Goal: Task Accomplishment & Management: Manage account settings

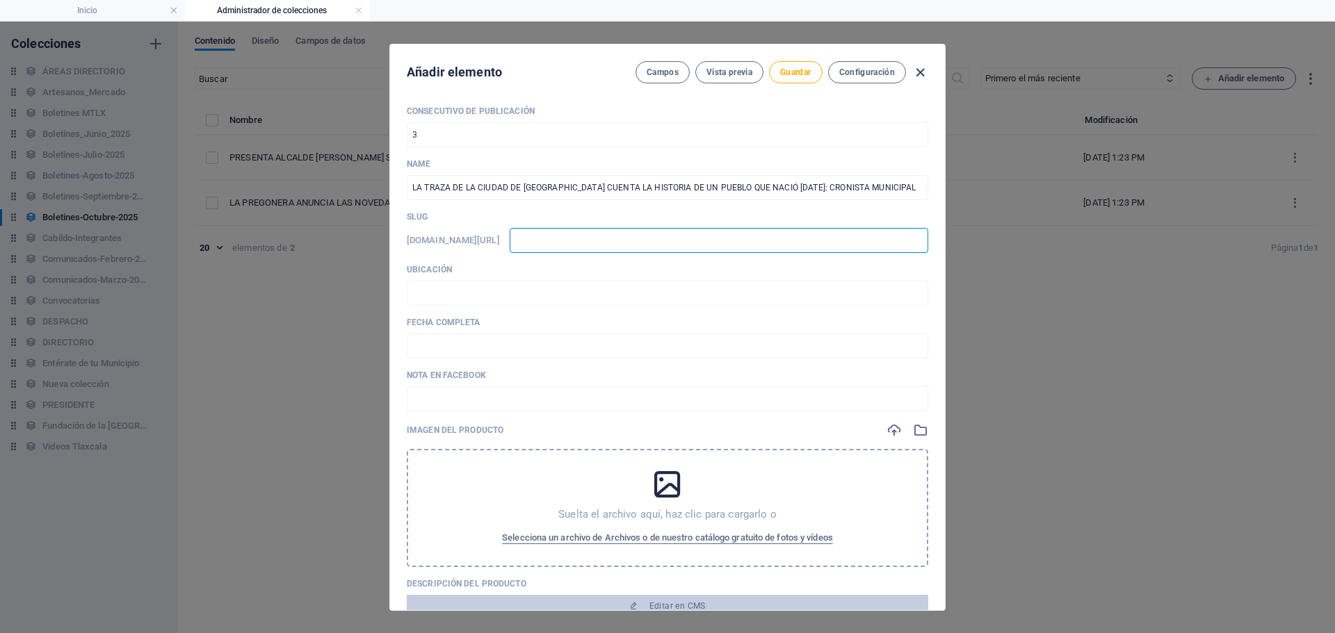
click at [921, 79] on icon "button" at bounding box center [920, 73] width 16 height 16
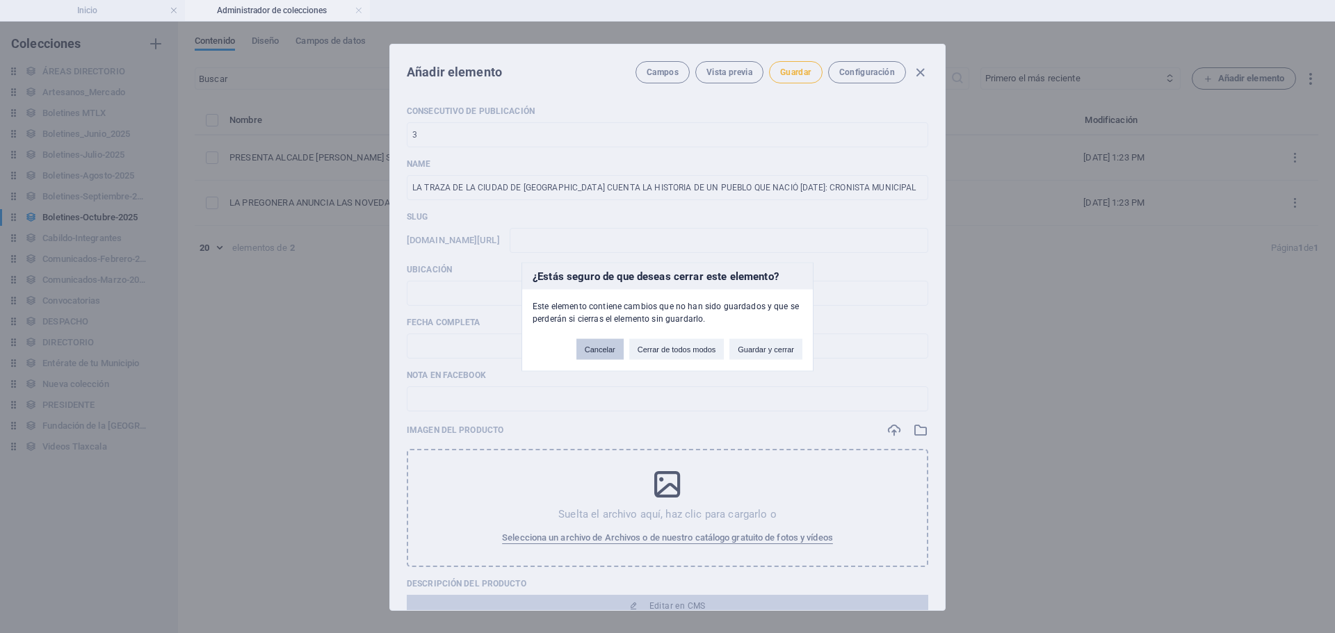
click at [608, 355] on button "Cancelar" at bounding box center [599, 349] width 47 height 21
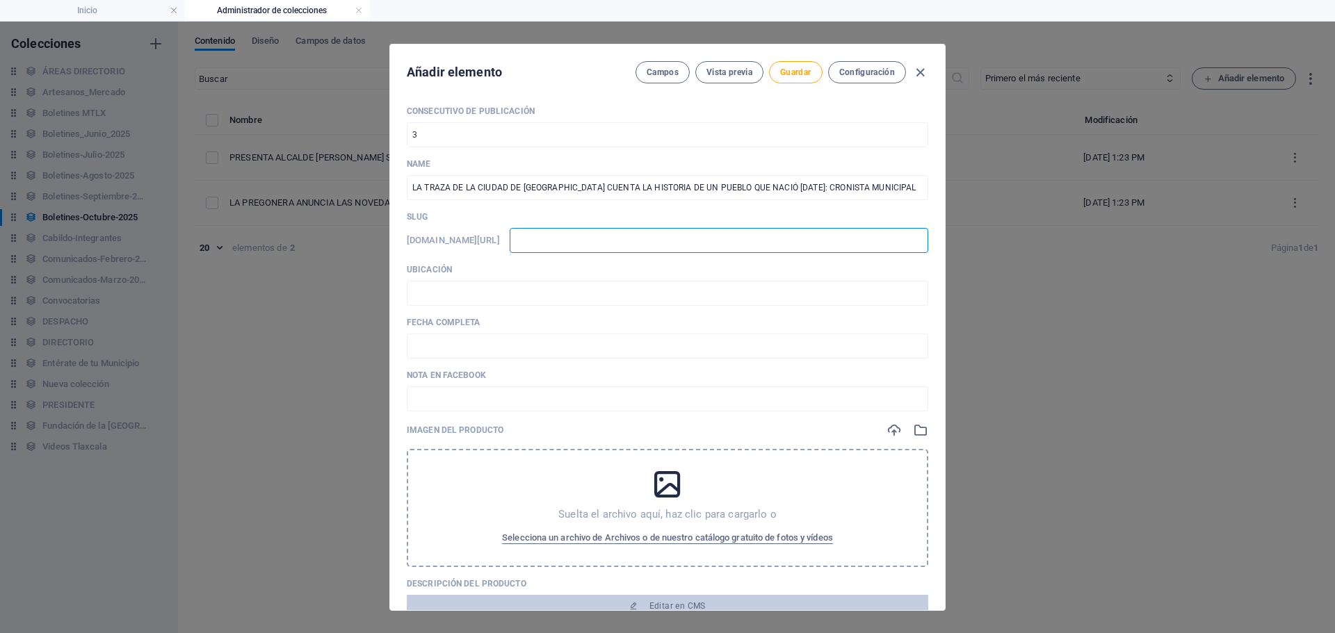
click at [688, 237] on input "text" at bounding box center [719, 240] width 419 height 25
click at [922, 73] on icon "button" at bounding box center [920, 73] width 16 height 16
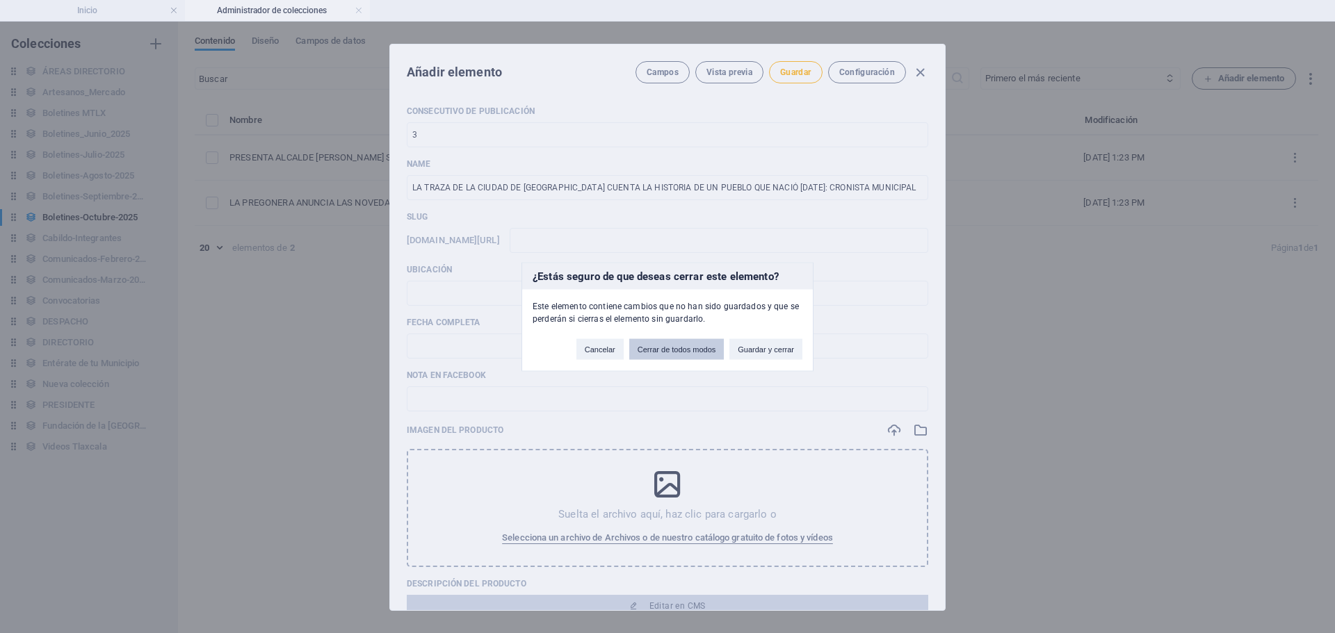
click at [689, 349] on button "Cerrar de todos modos" at bounding box center [676, 349] width 95 height 21
type input "la-traza-de-la-ciudad-de-[GEOGRAPHIC_DATA]-cuenta-la-historia-de-un-pueblo-que-…"
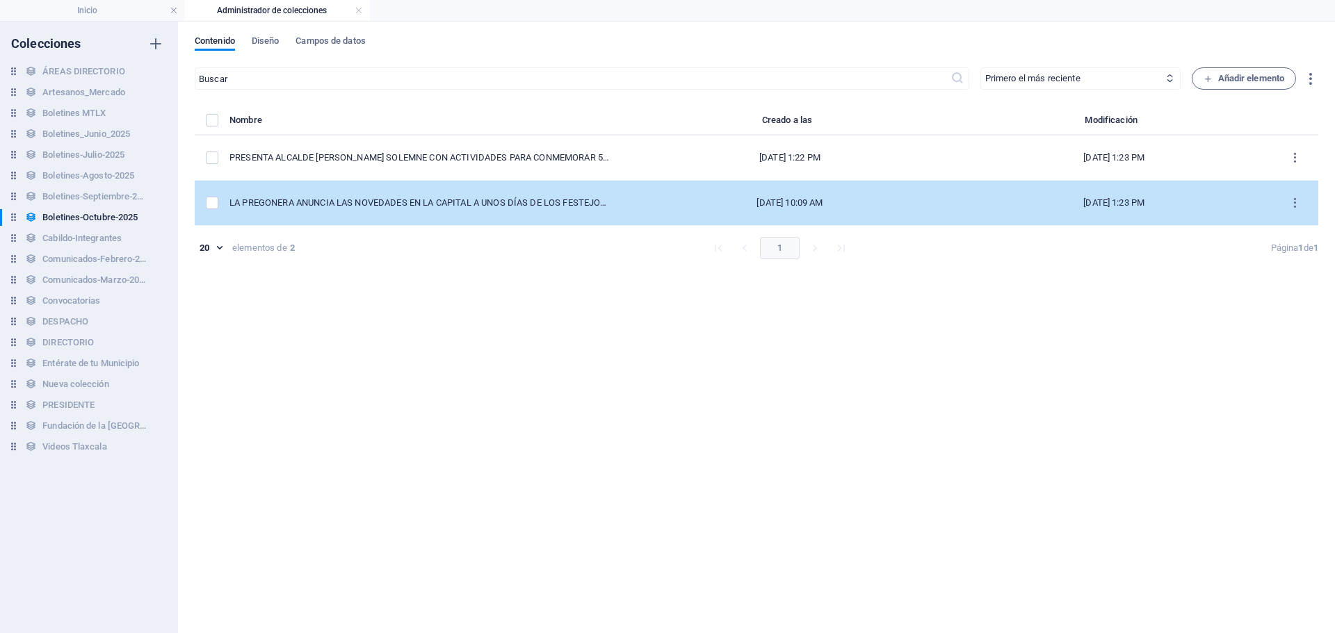
click at [509, 211] on td "LA PREGONERA ANUNCIA LAS NOVEDADES EN LA CAPITAL A UNOS DÍAS DE LOS FESTEJOS PO…" at bounding box center [426, 203] width 394 height 45
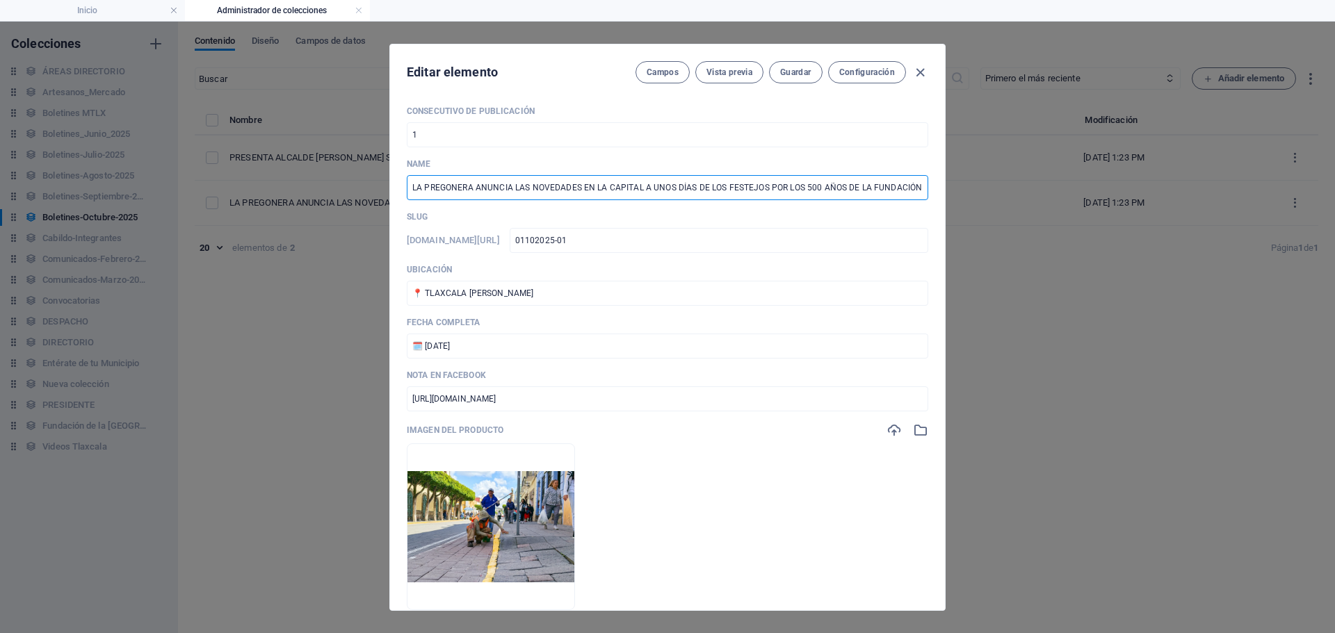
scroll to position [0, 56]
drag, startPoint x: 412, startPoint y: 191, endPoint x: 994, endPoint y: 239, distance: 584.7
click at [994, 239] on div "Editar elemento Campos Vista previa Guardar Configuración Consecutivo de Public…" at bounding box center [667, 328] width 1335 height 612
paste input "TODO LISTO PARA LA GRAN CELEBRACIÓN POR LOS 500 AÑOS DE LA CIUDAD DE [GEOGRAPHI…"
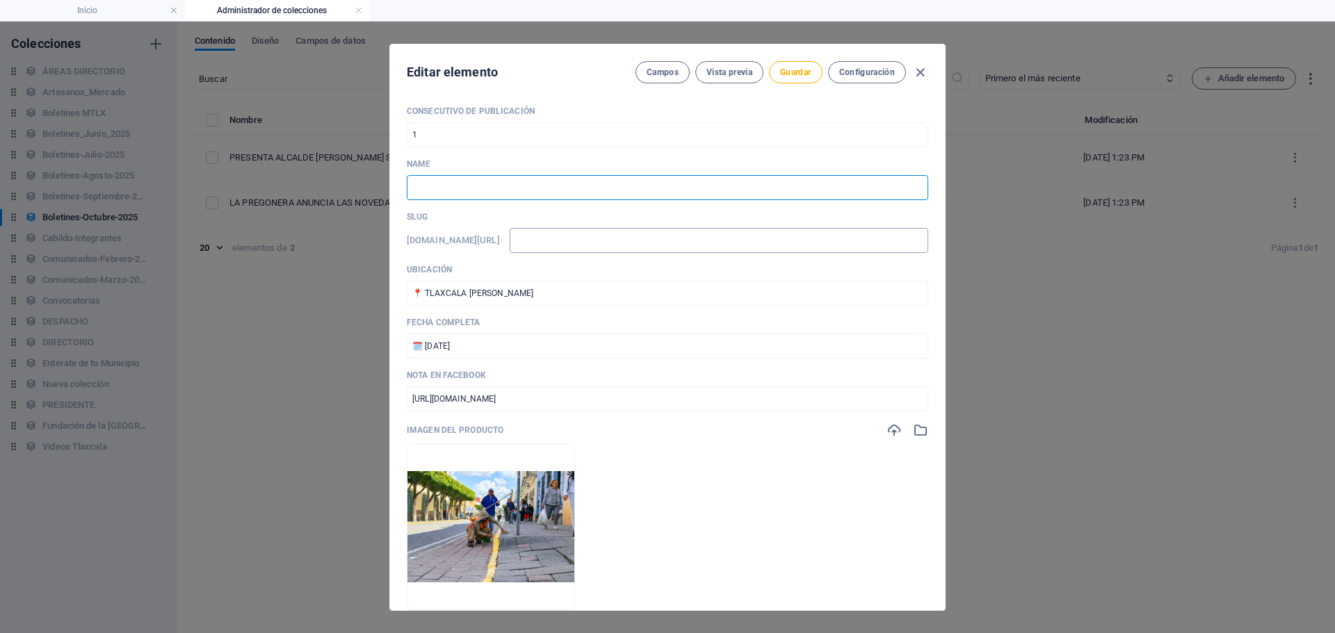
type input "TODO LISTO PARA LA GRAN CELEBRACIÓN POR LOS 500 AÑOS DE LA CIUDAD DE [GEOGRAPHI…"
type input "todo-listo-para-la-gran-celebracion-por-los-500-anos-de-la-ciudad-de-[GEOGRAPHI…"
type input "TODO LISTO PARA LA GRAN CELEBRACIÓN POR LOS 500 AÑOS DE LA CIUDAD DE [GEOGRAPHI…"
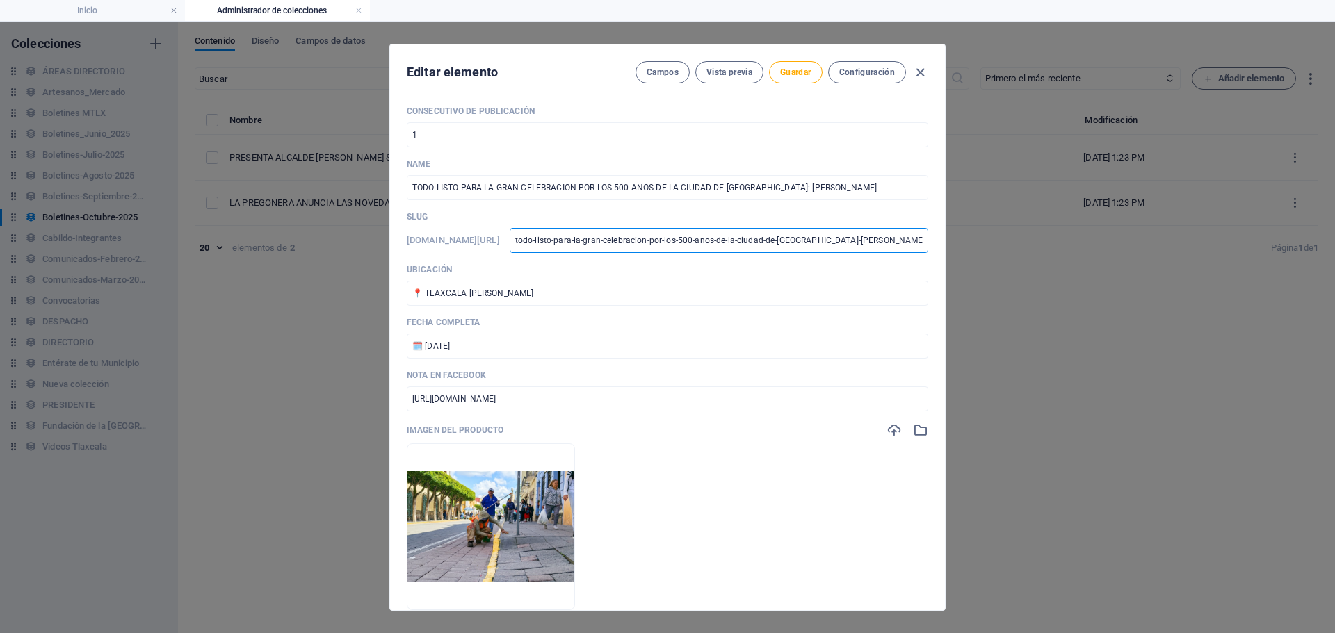
scroll to position [0, 105]
drag, startPoint x: 646, startPoint y: 242, endPoint x: 770, endPoint y: 93, distance: 194.0
click at [1044, 240] on div "Editar elemento Campos Vista previa Guardar Configuración Consecutivo de Public…" at bounding box center [667, 328] width 1335 height 612
type input "t"
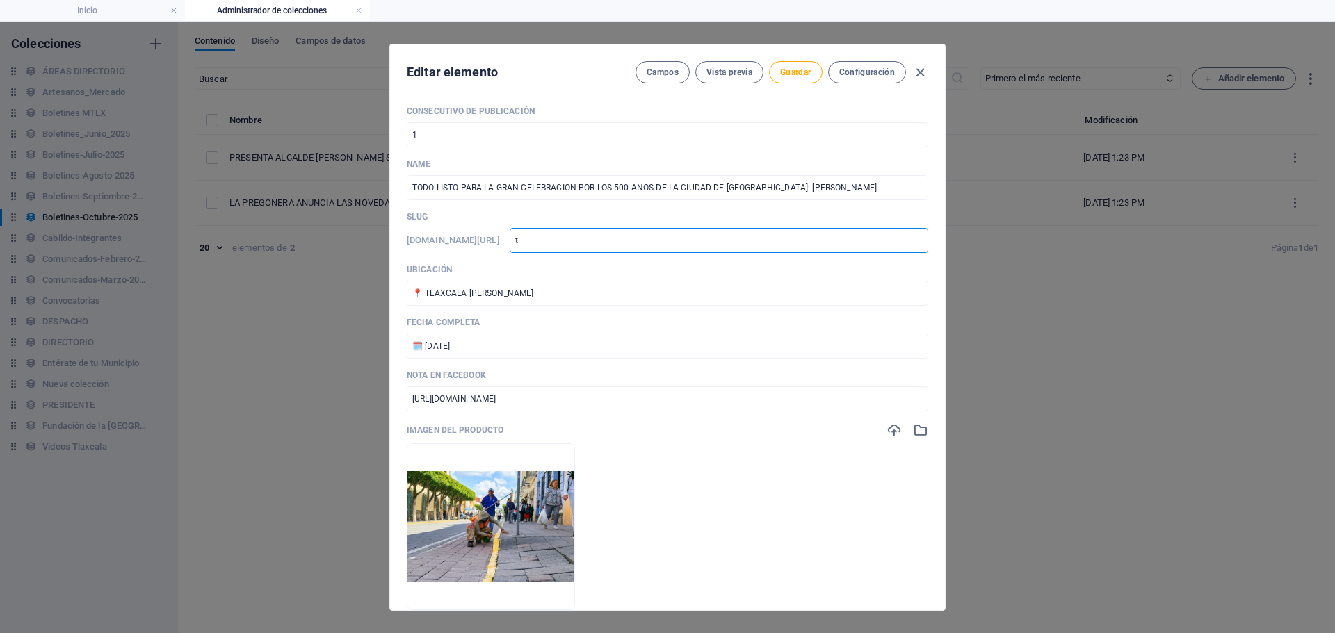
scroll to position [0, 0]
type input "0"
type input "01"
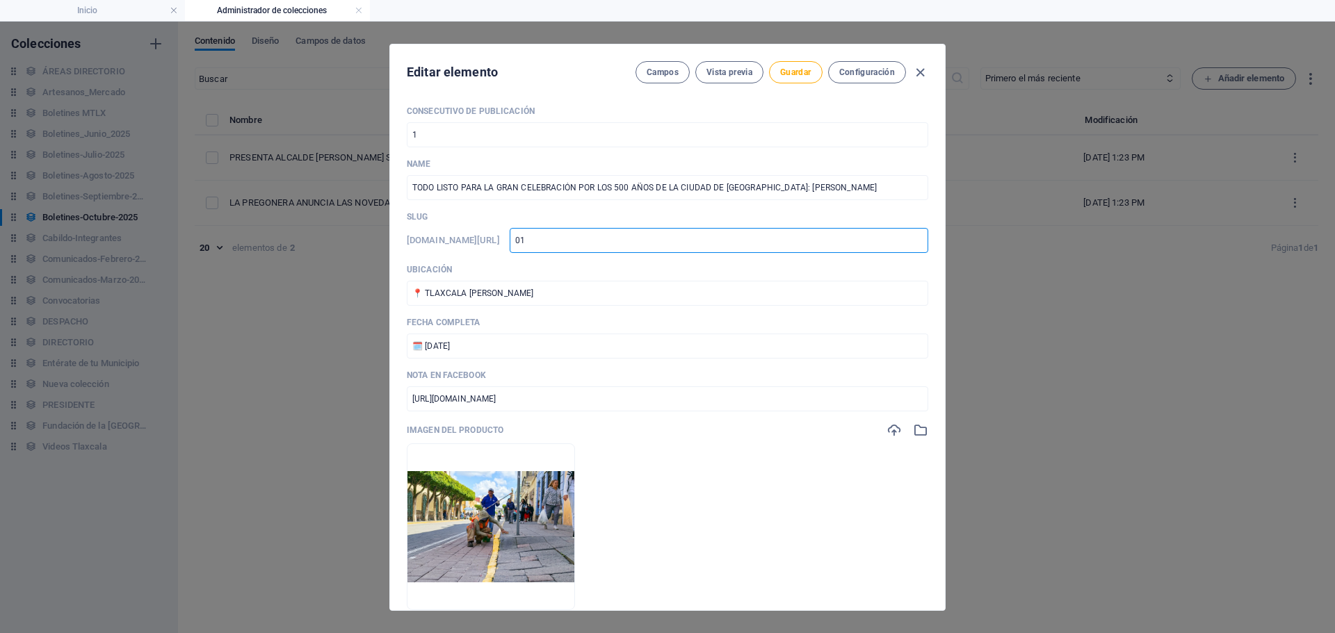
type input "01102025-01"
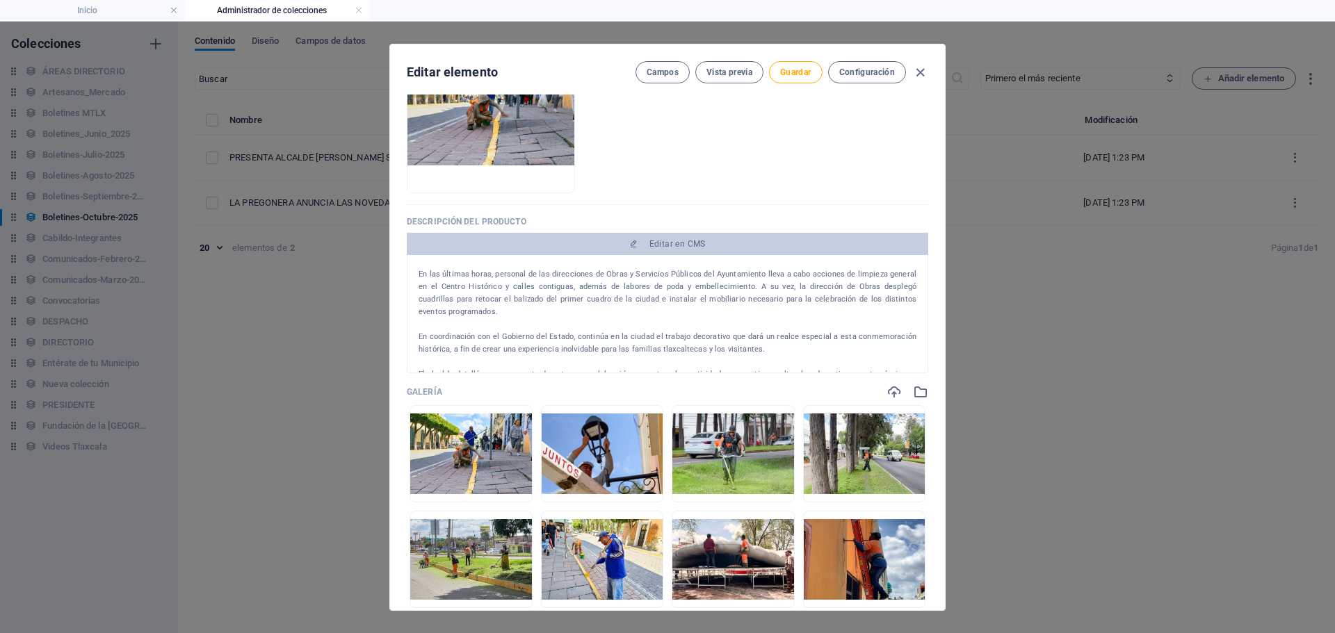
scroll to position [70, 0]
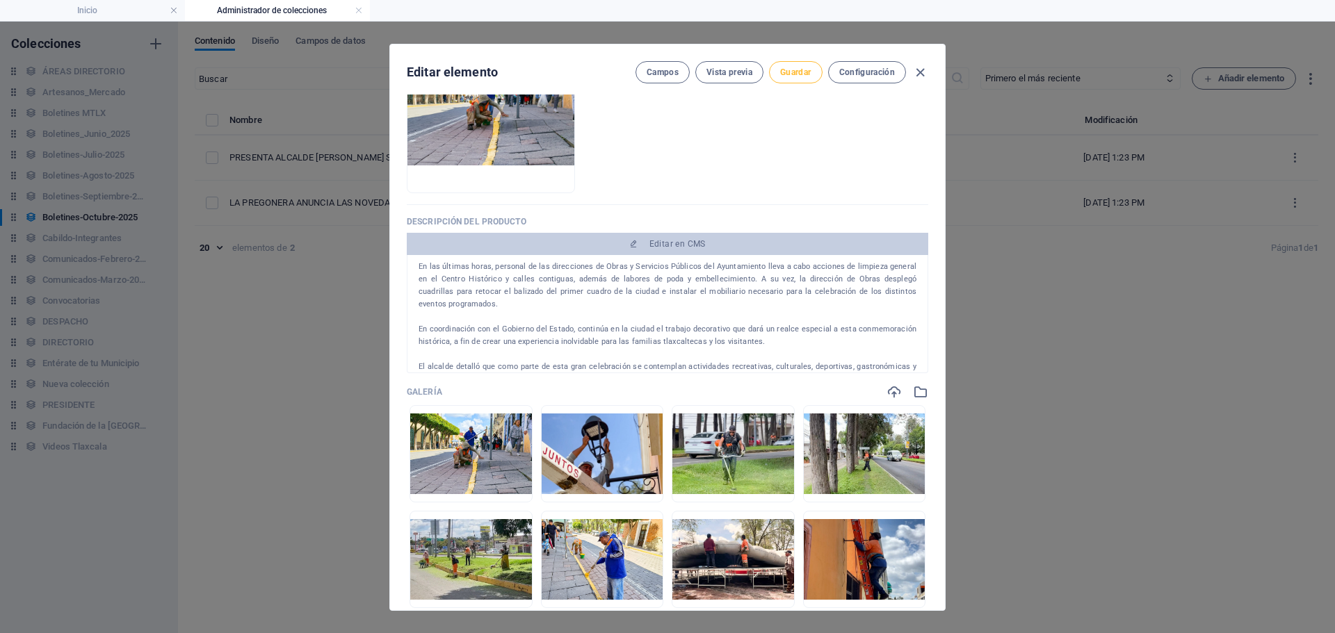
click at [787, 77] on span "Guardar" at bounding box center [795, 72] width 31 height 11
click at [913, 74] on icon "button" at bounding box center [920, 73] width 16 height 16
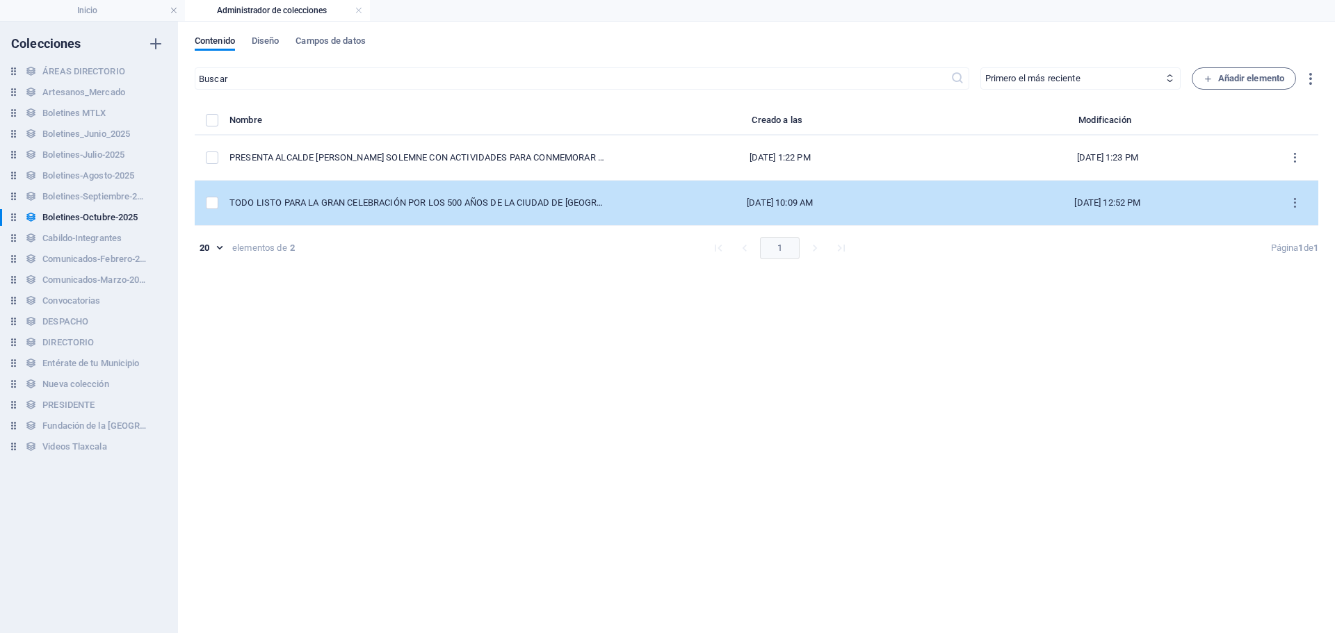
type input "todo-listo-para-la-gran-celebracion-por-los-500-anos-de-la-ciudad-de-[GEOGRAPHI…"
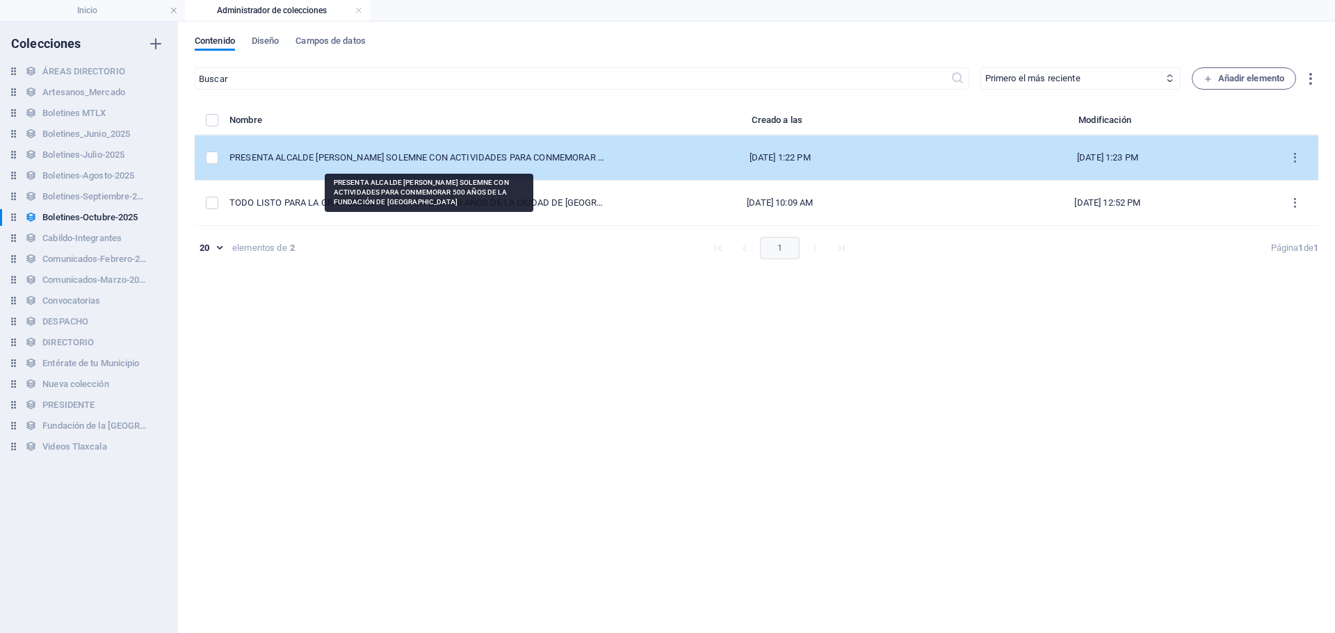
click at [499, 152] on div "PRESENTA ALCALDE [PERSON_NAME] SOLEMNE CON ACTIVIDADES PARA CONMEMORAR 500 AÑOS…" at bounding box center [416, 158] width 375 height 13
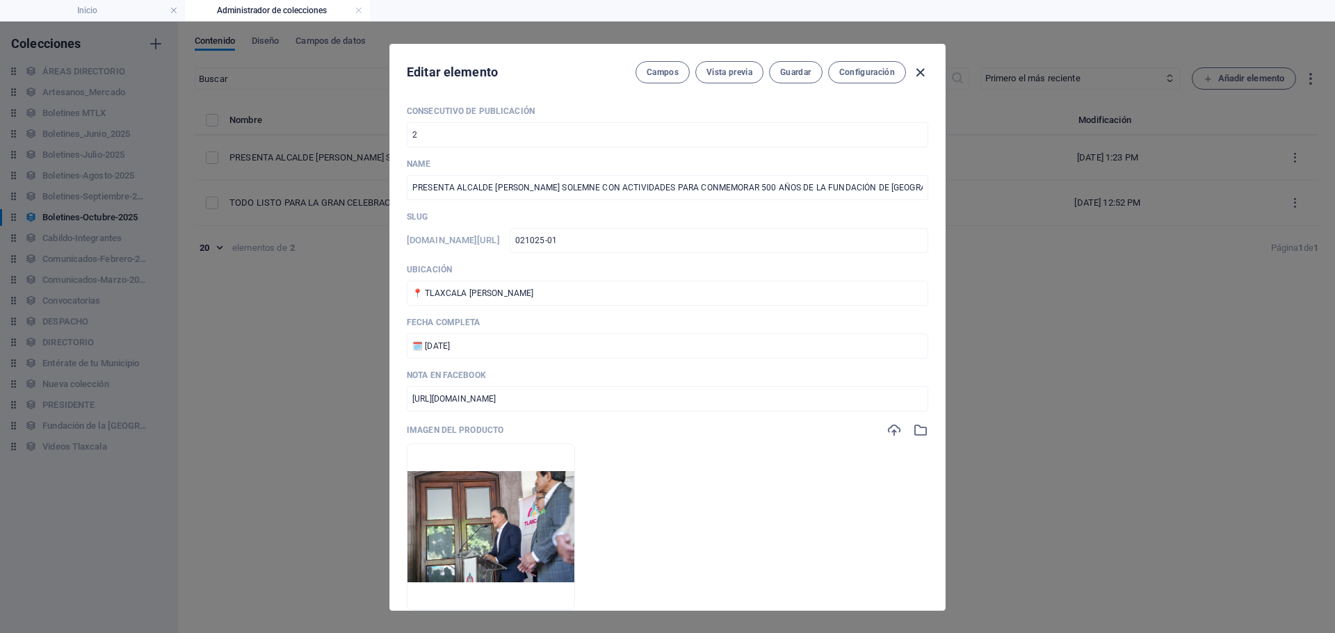
click at [923, 74] on icon "button" at bounding box center [920, 73] width 16 height 16
type input "presenta-alcalde-[PERSON_NAME]-bando-solemne-con-actividades-para-conmemorar-50…"
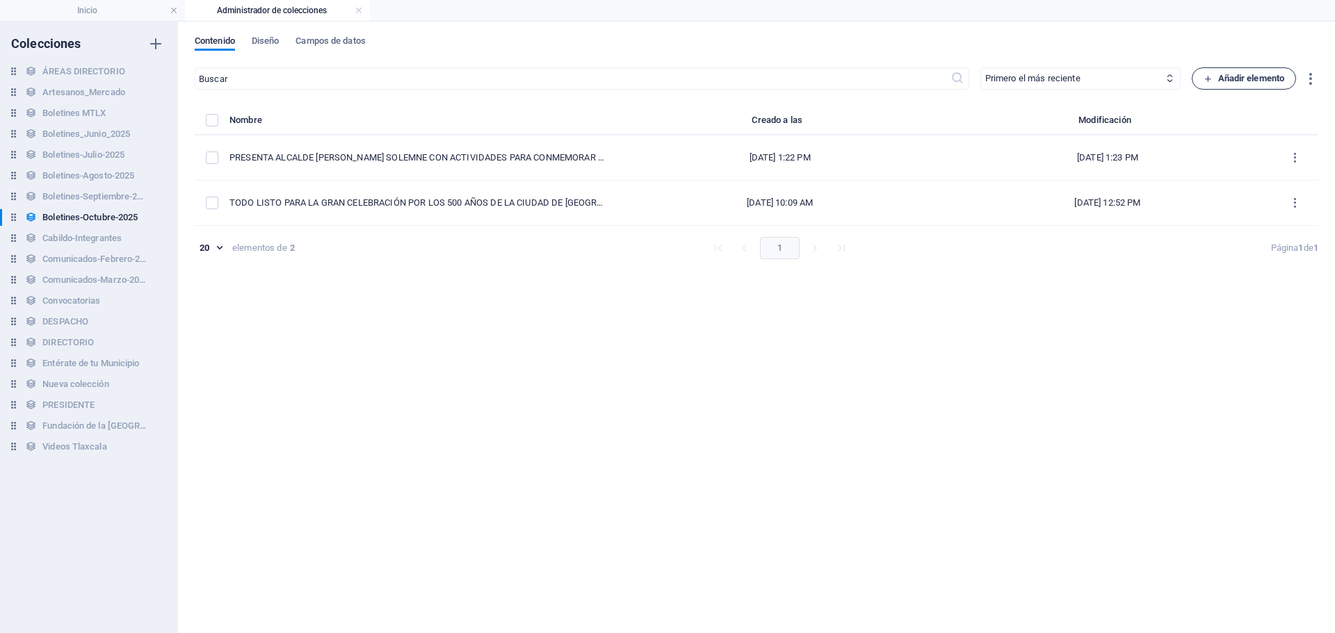
click at [1224, 74] on span "Añadir elemento" at bounding box center [1244, 78] width 81 height 17
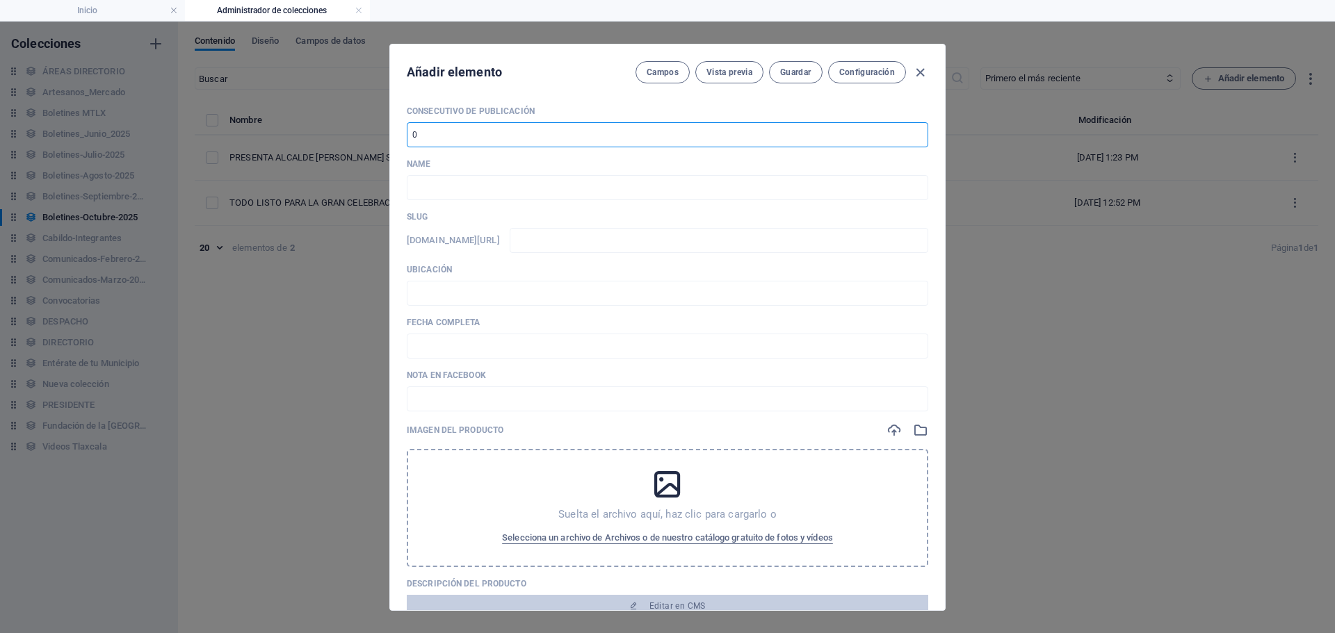
click at [475, 138] on input "number" at bounding box center [667, 134] width 521 height 25
type input "0"
type input "3"
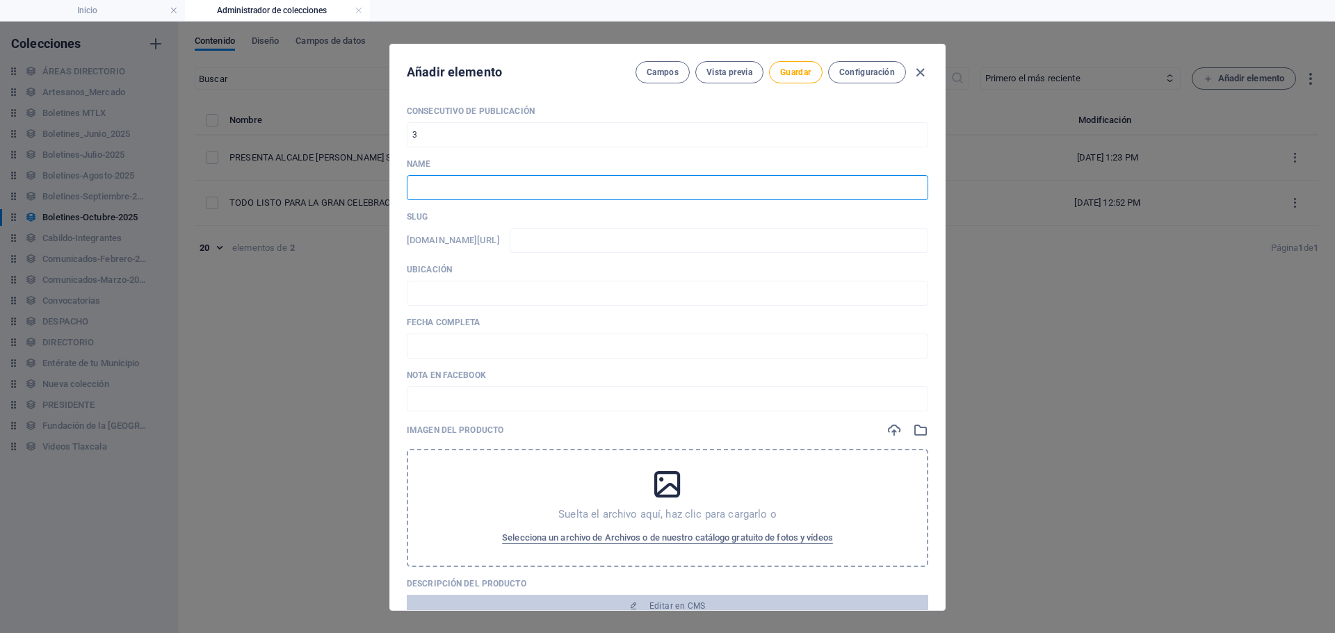
click at [457, 188] on input "text" at bounding box center [667, 187] width 521 height 25
paste input "COORDINARÁN POLICÍA MUNICIPAL Y ESTATAL CIERRES VIALES PARA GARANTIZAR SEGURIDA…"
type input "COORDINARÁN POLICÍA MUNICIPAL Y ESTATAL CIERRES VIALES PARA GARANTIZAR SEGURIDA…"
type input "coordinaran-policia-municipal-y-estatal-cierres-viales-para-garantizar-segurida…"
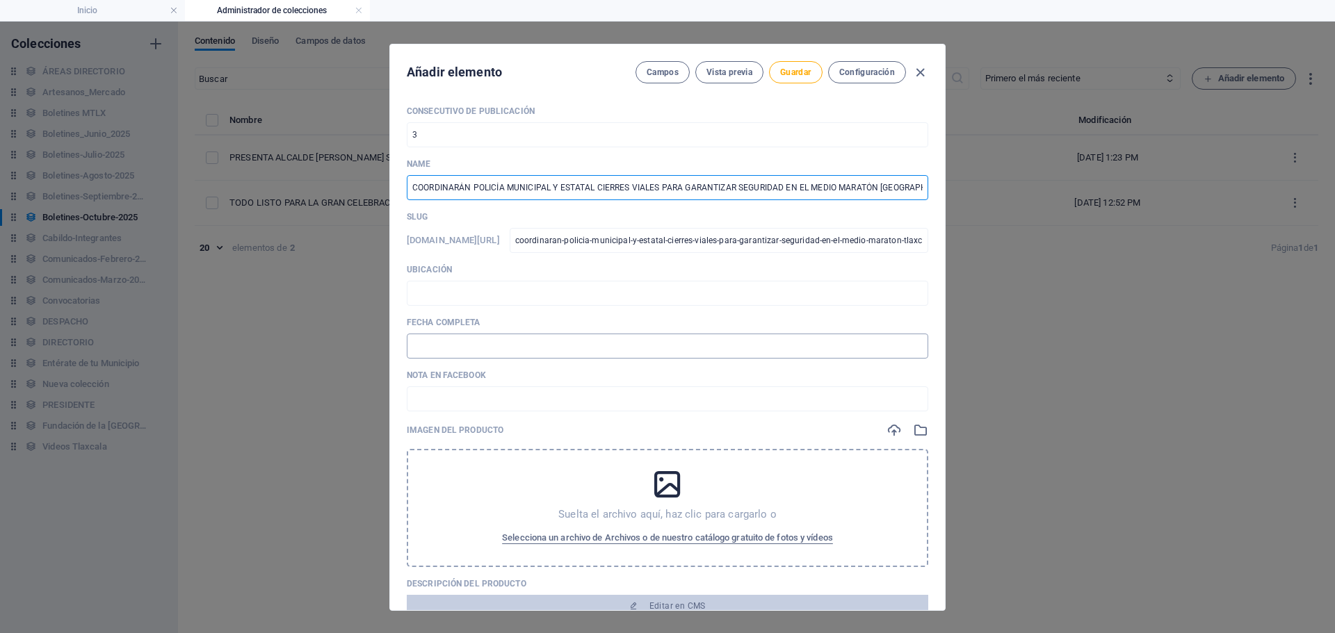
scroll to position [0, 15]
type input "COORDINARÁN POLICÍA MUNICIPAL Y ESTATAL CIERRES VIALES PARA GARANTIZAR SEGURIDA…"
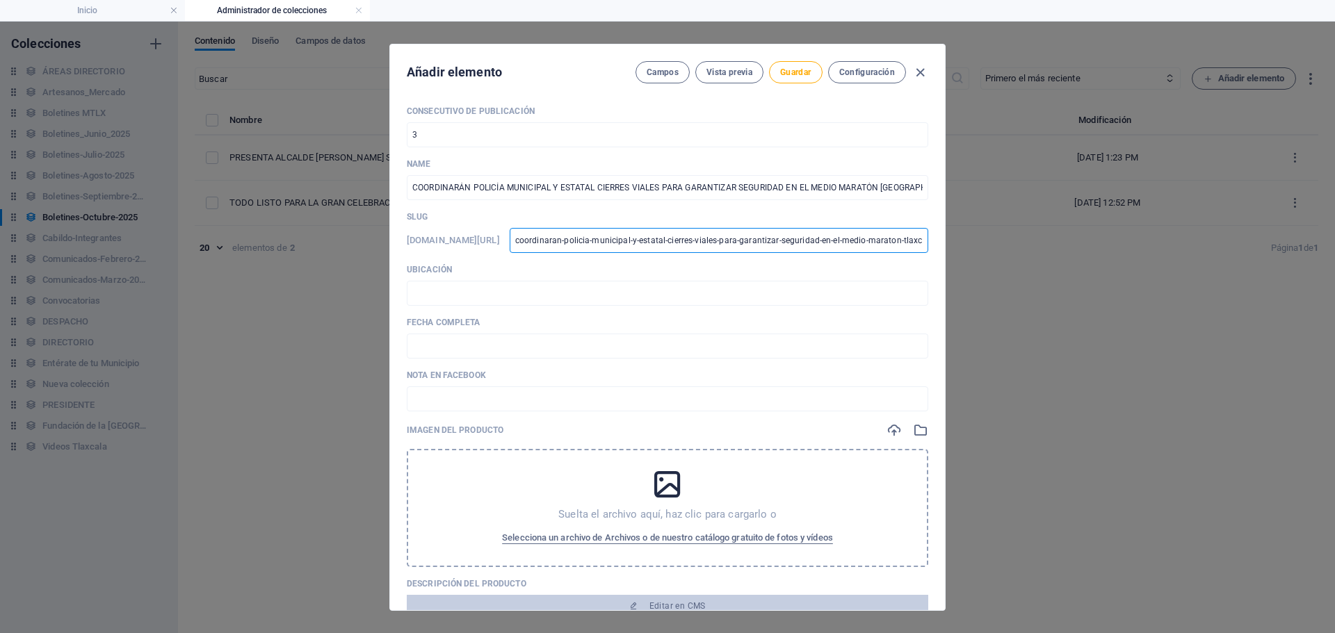
scroll to position [0, 145]
drag, startPoint x: 644, startPoint y: 238, endPoint x: 1036, endPoint y: 195, distance: 394.5
click at [1085, 257] on div "Añadir elemento Campos Vista previa Guardar Configuración Consecutivo de Public…" at bounding box center [667, 328] width 1335 height 612
click at [674, 240] on input "text" at bounding box center [719, 240] width 419 height 25
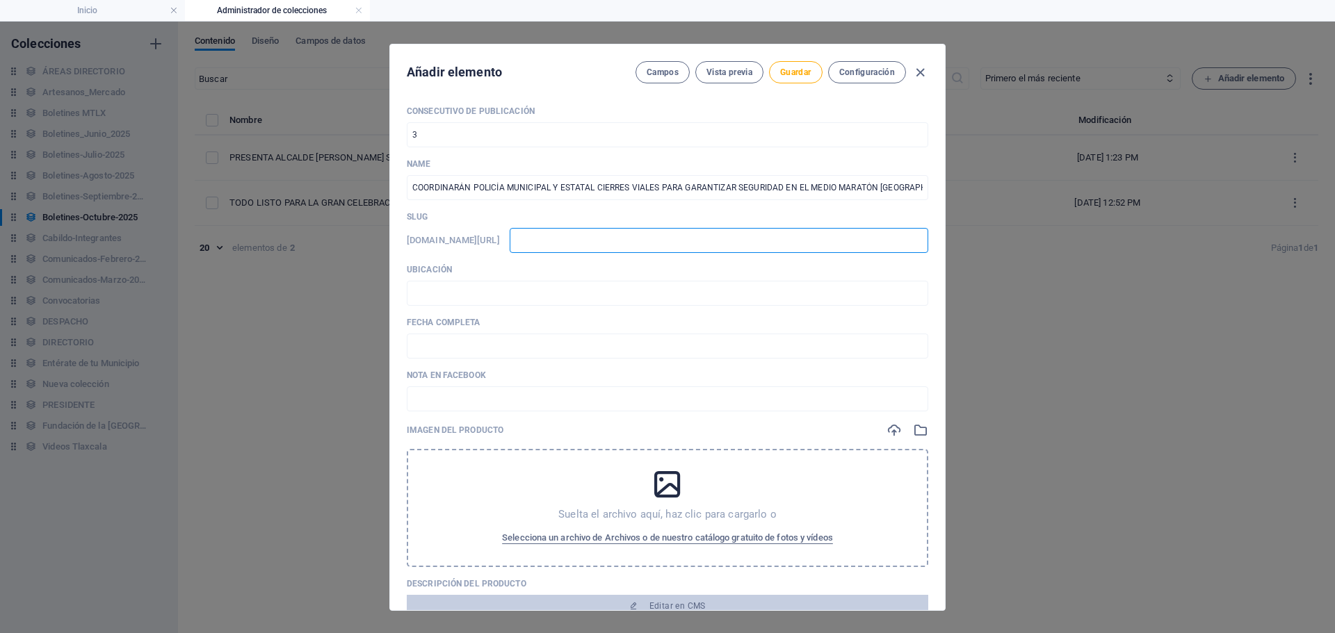
click at [700, 236] on input "text" at bounding box center [719, 240] width 419 height 25
type input "0"
type input "01"
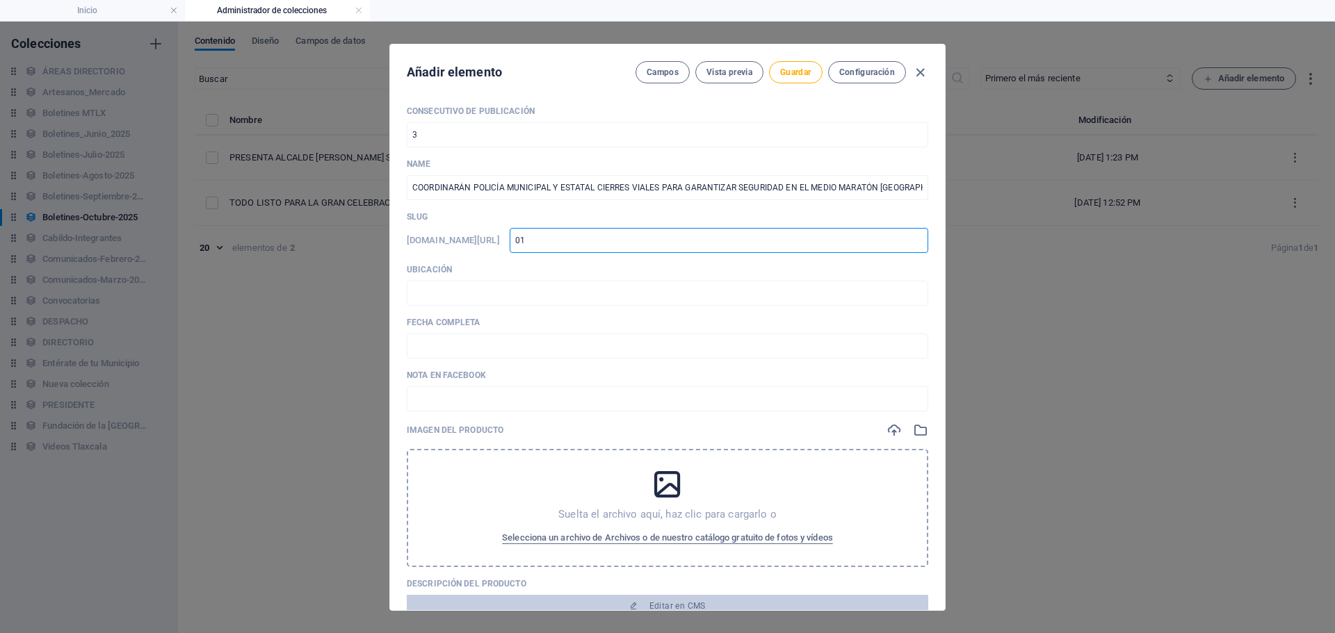
type input "011"
type input "0110"
type input "01102"
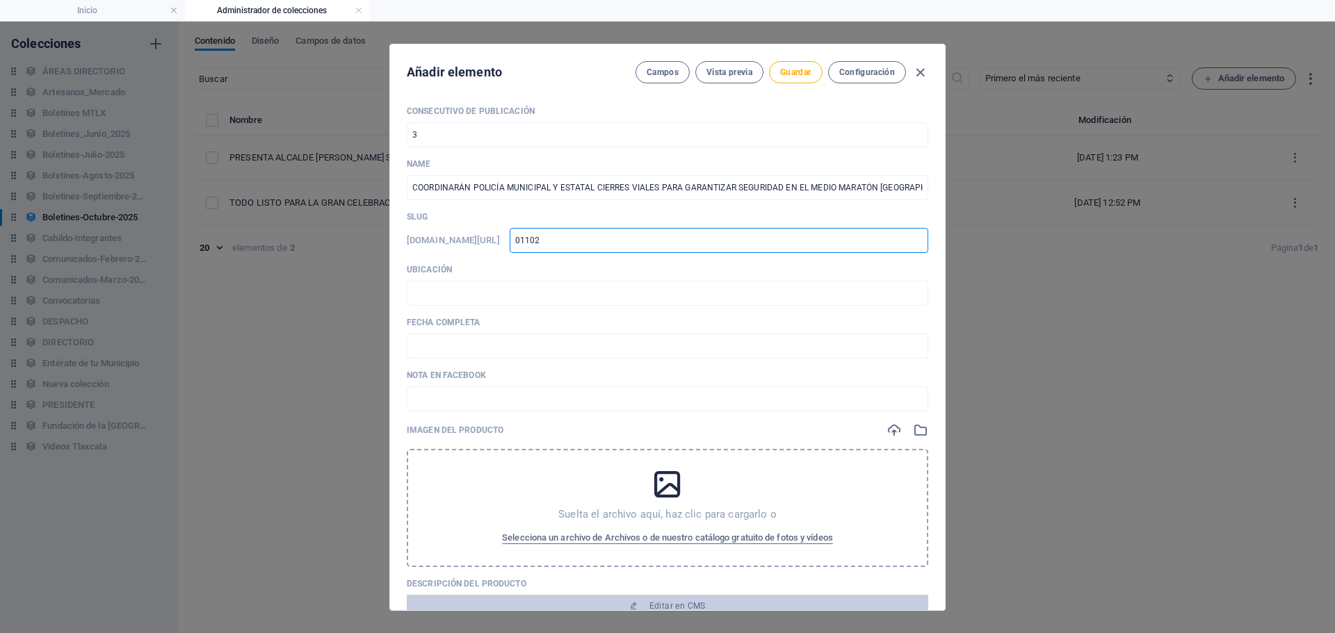
type input "01102"
type input "011020"
type input "0110202"
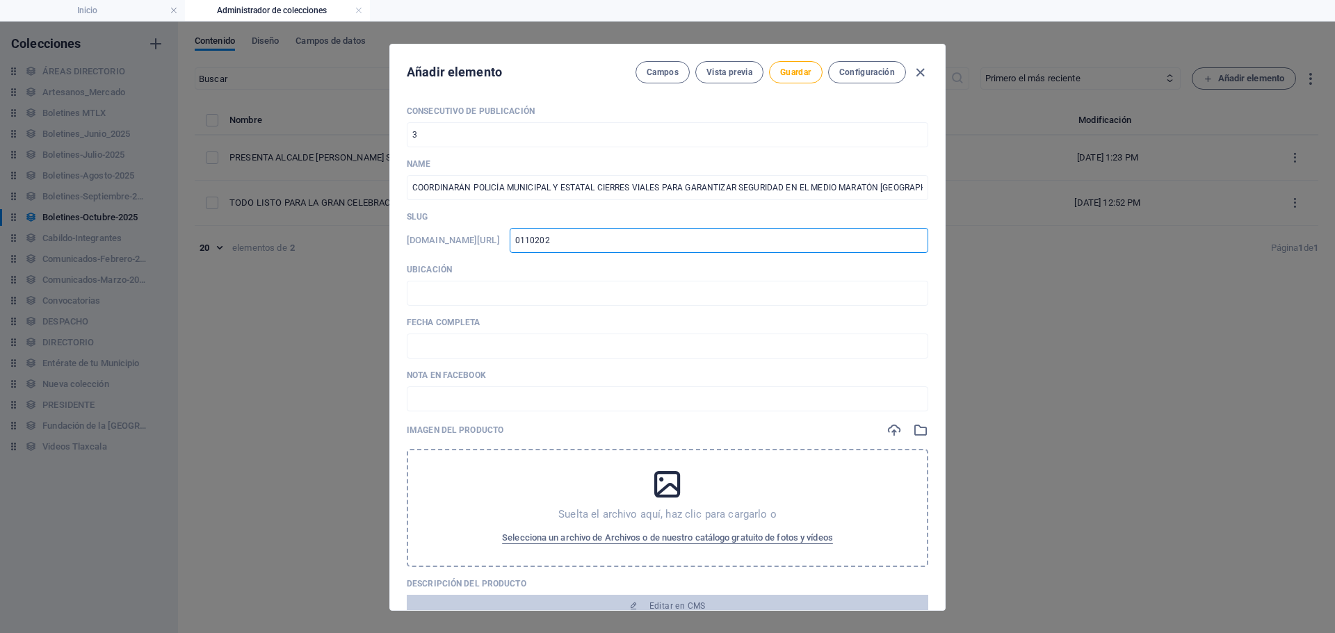
type input "01102025"
click at [533, 306] on div "Consecutivo de Publicación 3 ​ Name COORDINARÁN POLICÍA MUNICIPAL Y ESTATAL CIE…" at bounding box center [667, 491] width 521 height 770
click at [533, 298] on input "text" at bounding box center [667, 293] width 521 height 25
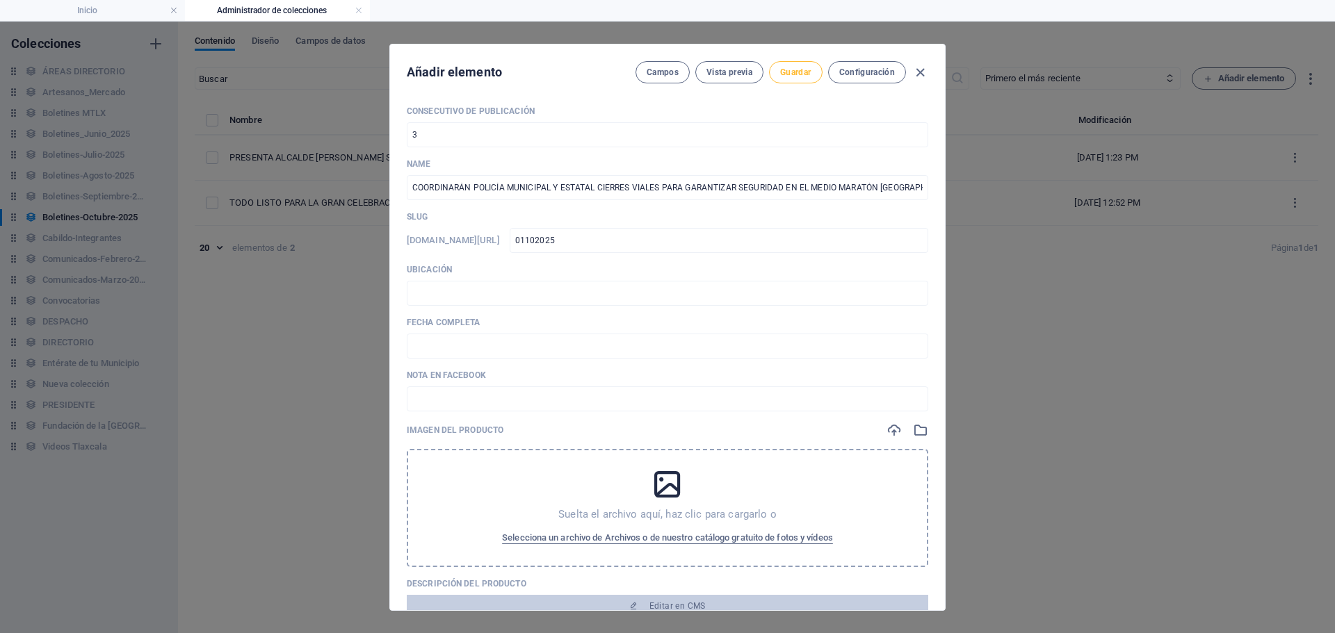
click at [795, 74] on span "Guardar" at bounding box center [795, 72] width 31 height 11
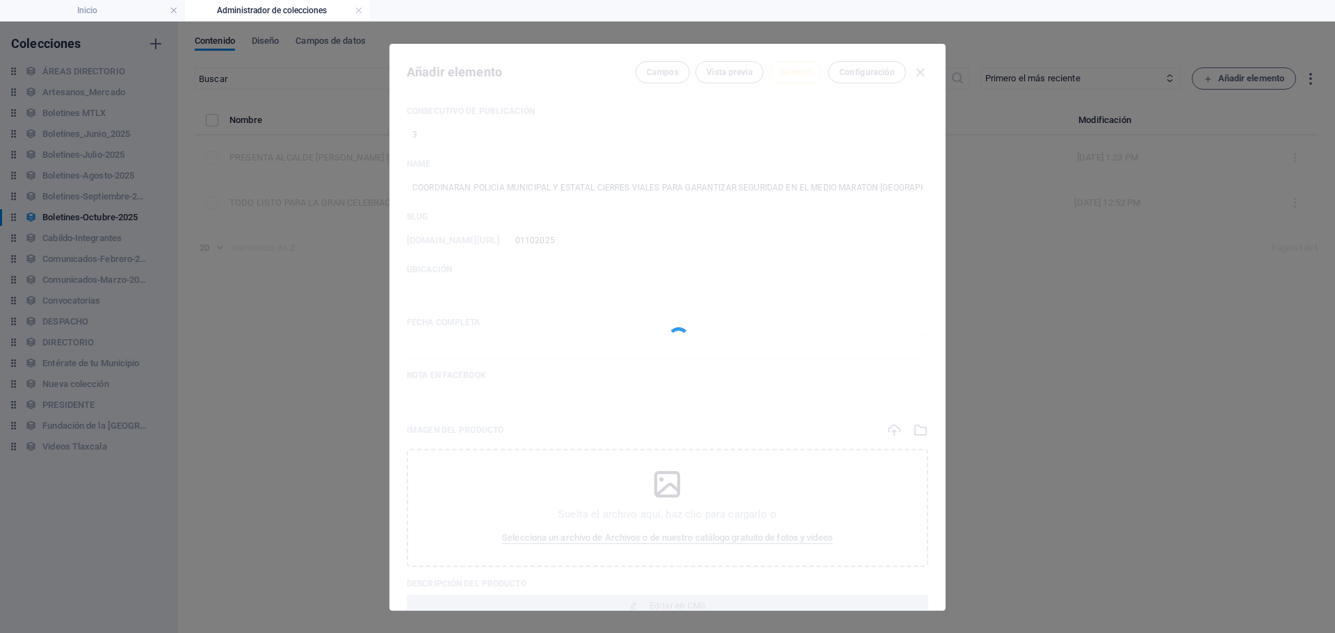
type input "01102025"
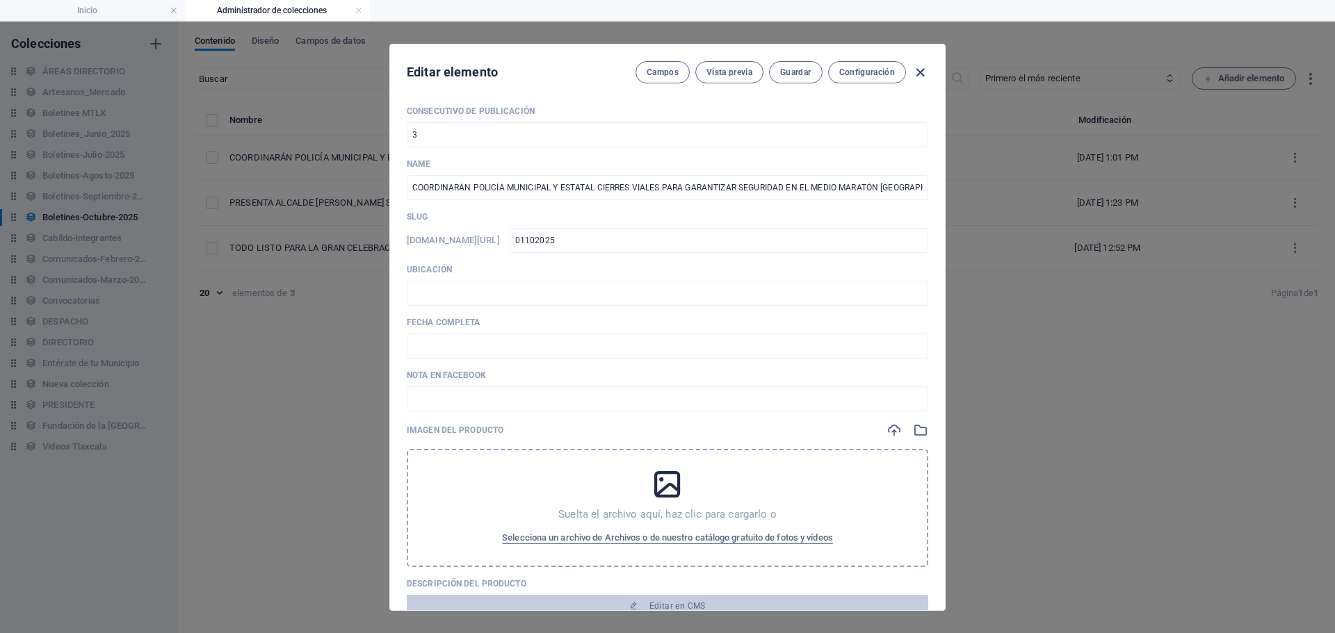
click at [925, 71] on icon "button" at bounding box center [920, 73] width 16 height 16
type input "coordinaran-policia-municipal-y-estatal-cierres-viales-para-garantizar-segurida…"
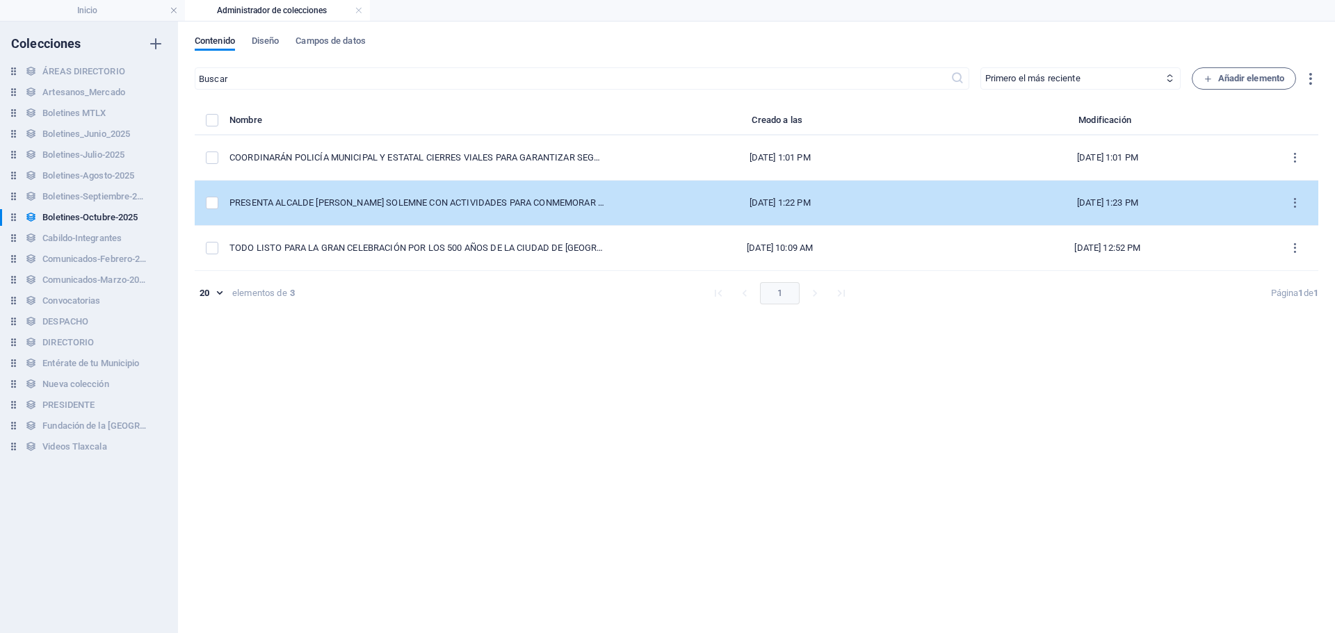
click at [525, 209] on td "PRESENTA ALCALDE [PERSON_NAME] SOLEMNE CON ACTIVIDADES PARA CONMEMORAR 500 AÑOS…" at bounding box center [422, 203] width 387 height 45
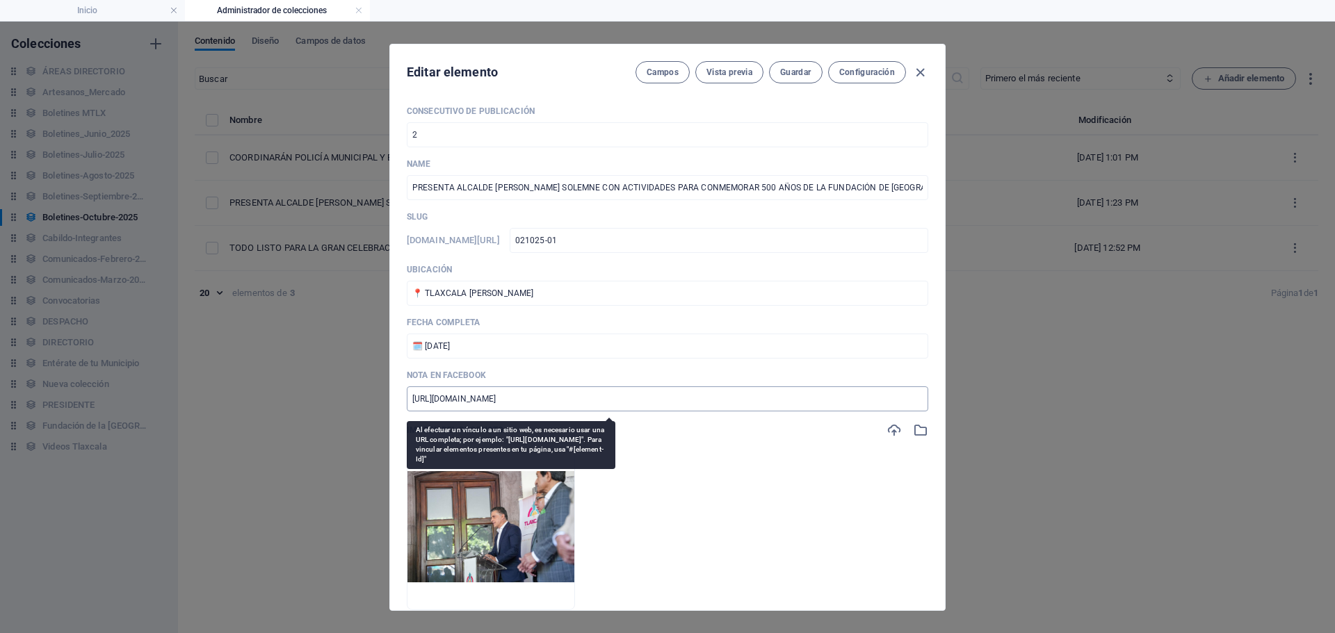
click at [651, 405] on input "[URL][DOMAIN_NAME]" at bounding box center [667, 399] width 521 height 25
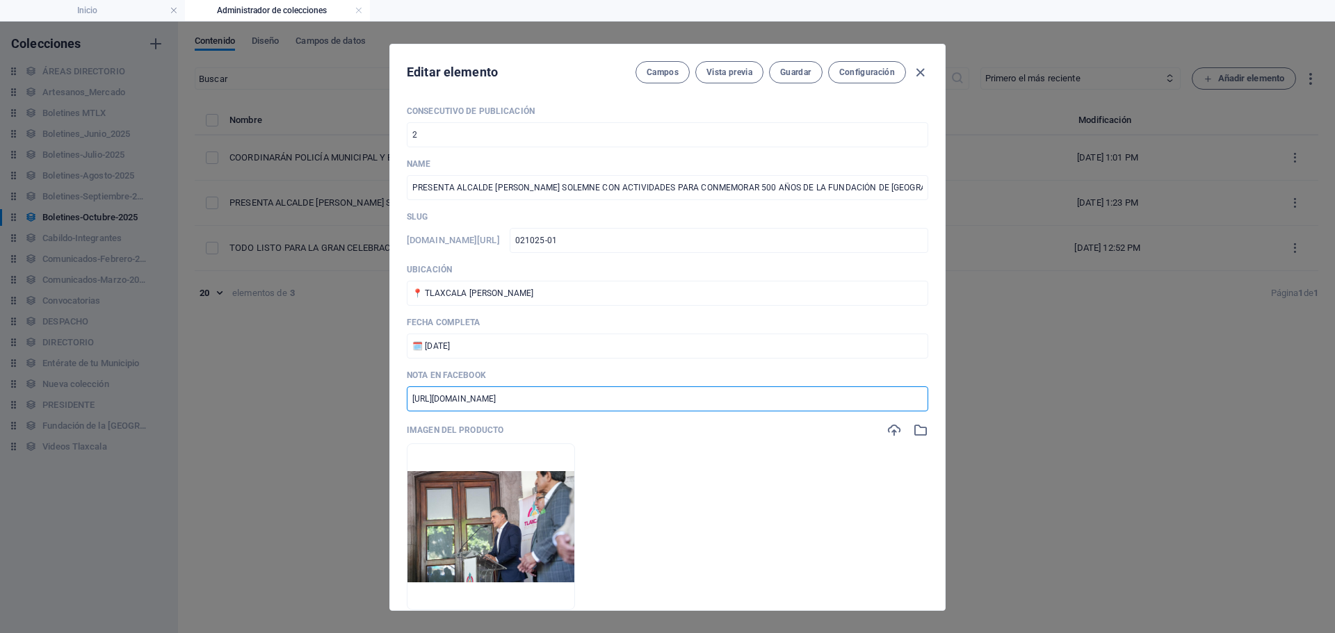
drag, startPoint x: 651, startPoint y: 405, endPoint x: 314, endPoint y: 387, distance: 337.0
click at [325, 387] on div "Editar elemento Campos Vista previa Guardar Configuración Consecutivo de Public…" at bounding box center [667, 328] width 1335 height 612
paste input "[URL][DOMAIN_NAME]"
type input "[URL][DOMAIN_NAME]"
click at [1096, 285] on div "Editar elemento Campos Vista previa Guardar Configuración Consecutivo de Public…" at bounding box center [667, 328] width 1335 height 612
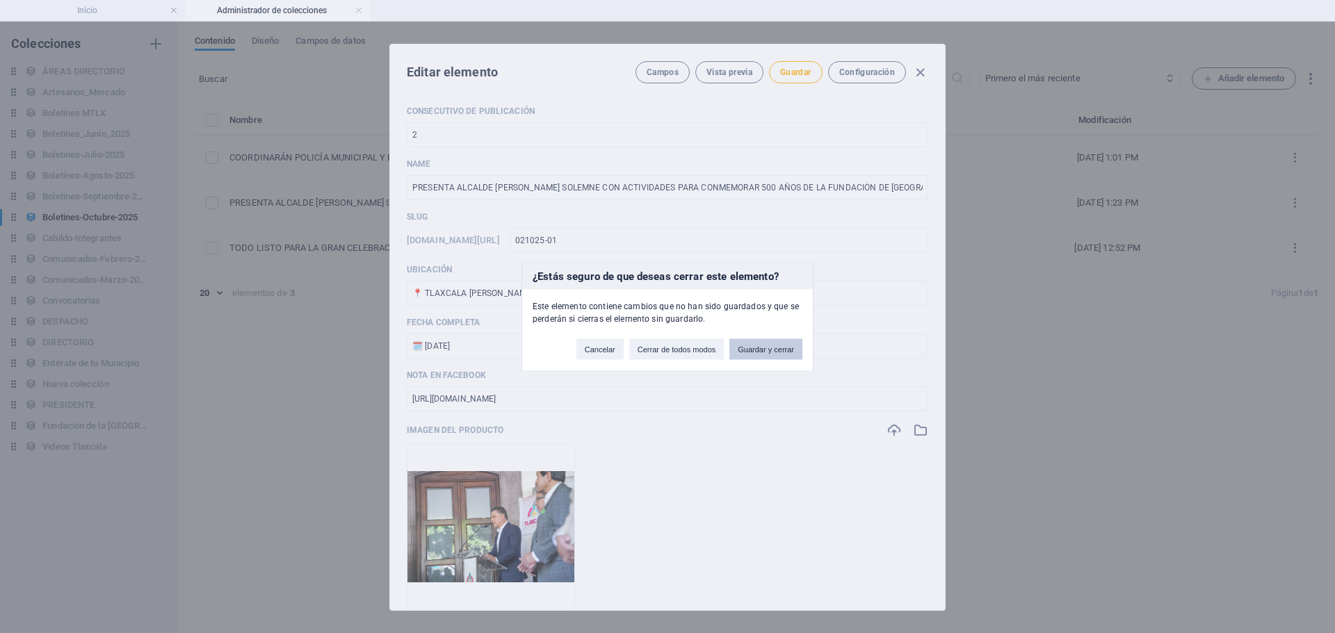
click at [782, 357] on button "Guardar y cerrar" at bounding box center [765, 349] width 73 height 21
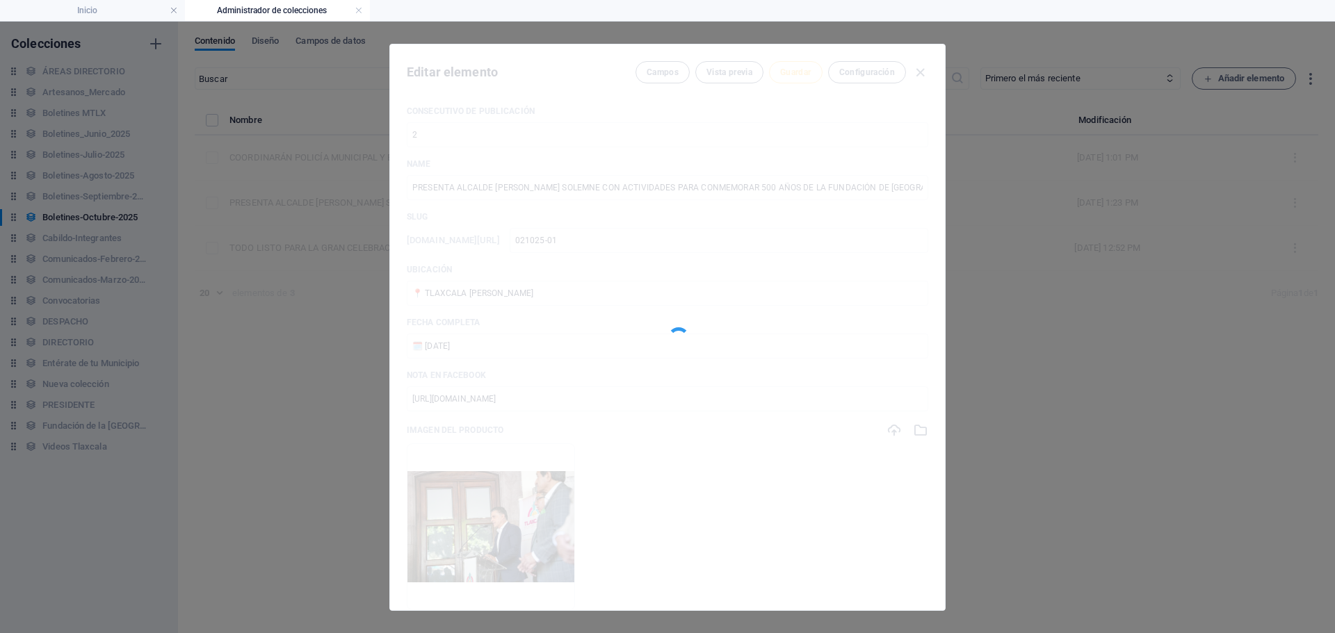
type input "presenta-alcalde-[PERSON_NAME]-bando-solemne-con-actividades-para-conmemorar-50…"
type input "[URL][DOMAIN_NAME]"
type input "presenta-alcalde-[PERSON_NAME]-bando-solemne-con-actividades-para-conmemorar-50…"
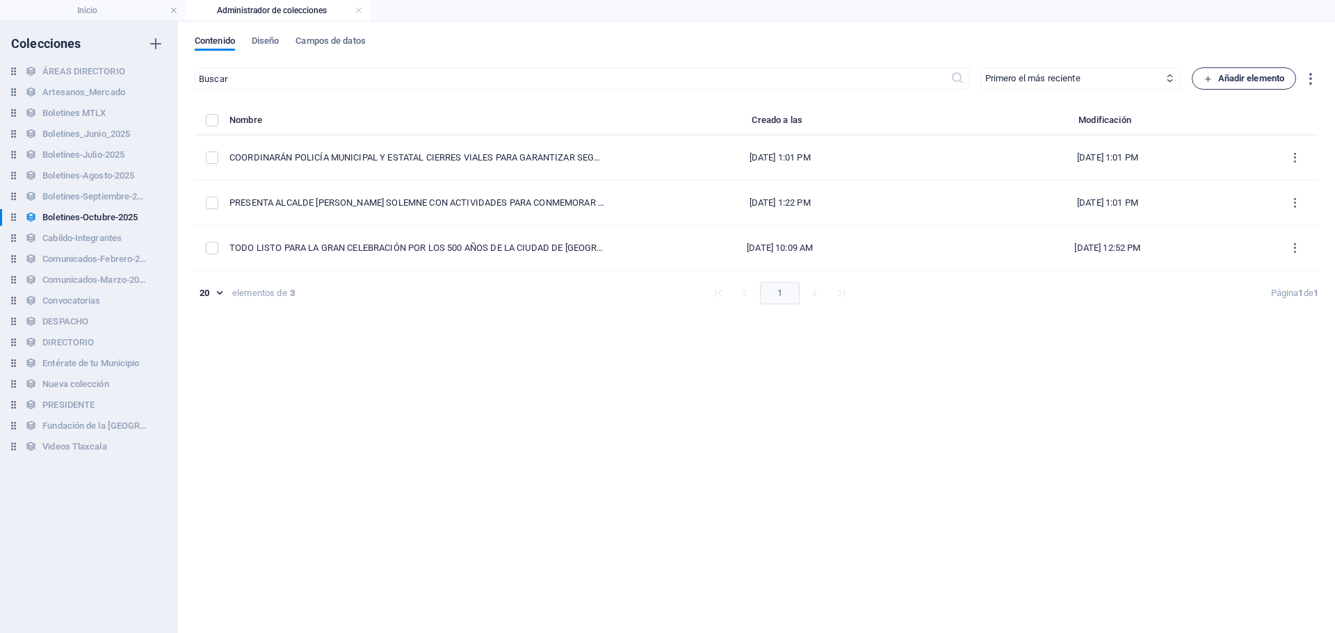
click at [1255, 78] on span "Añadir elemento" at bounding box center [1244, 78] width 81 height 17
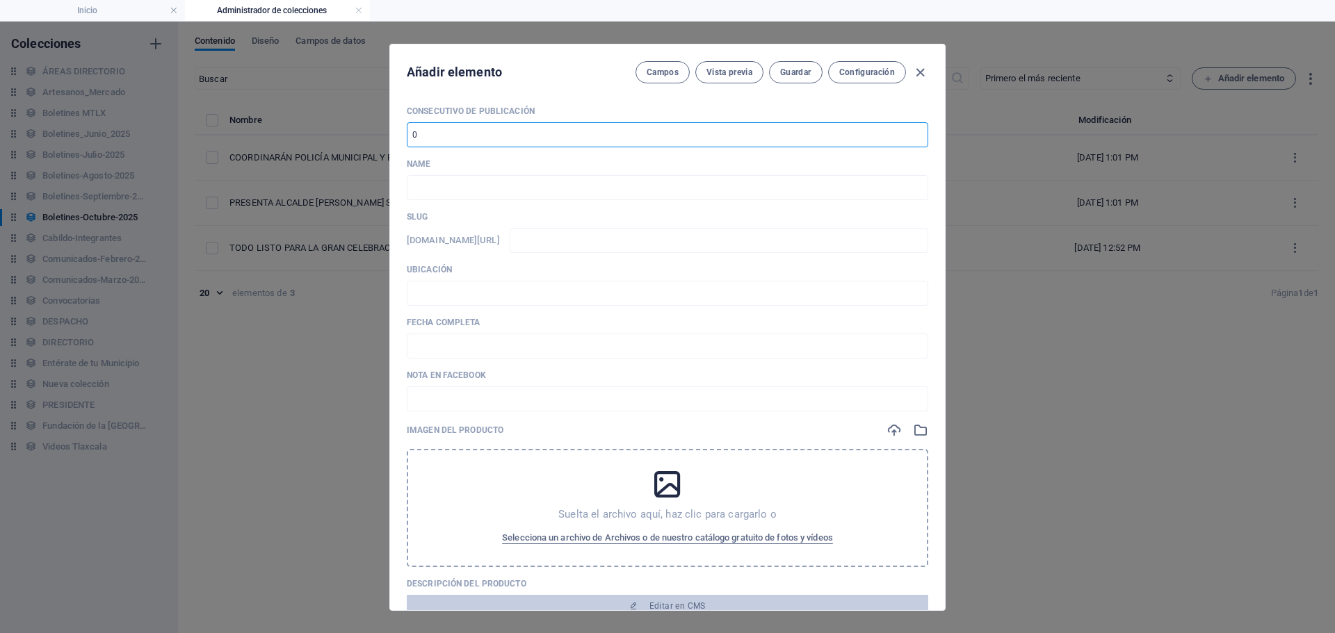
click at [469, 142] on input "number" at bounding box center [667, 134] width 521 height 25
click at [921, 79] on icon "button" at bounding box center [920, 73] width 16 height 16
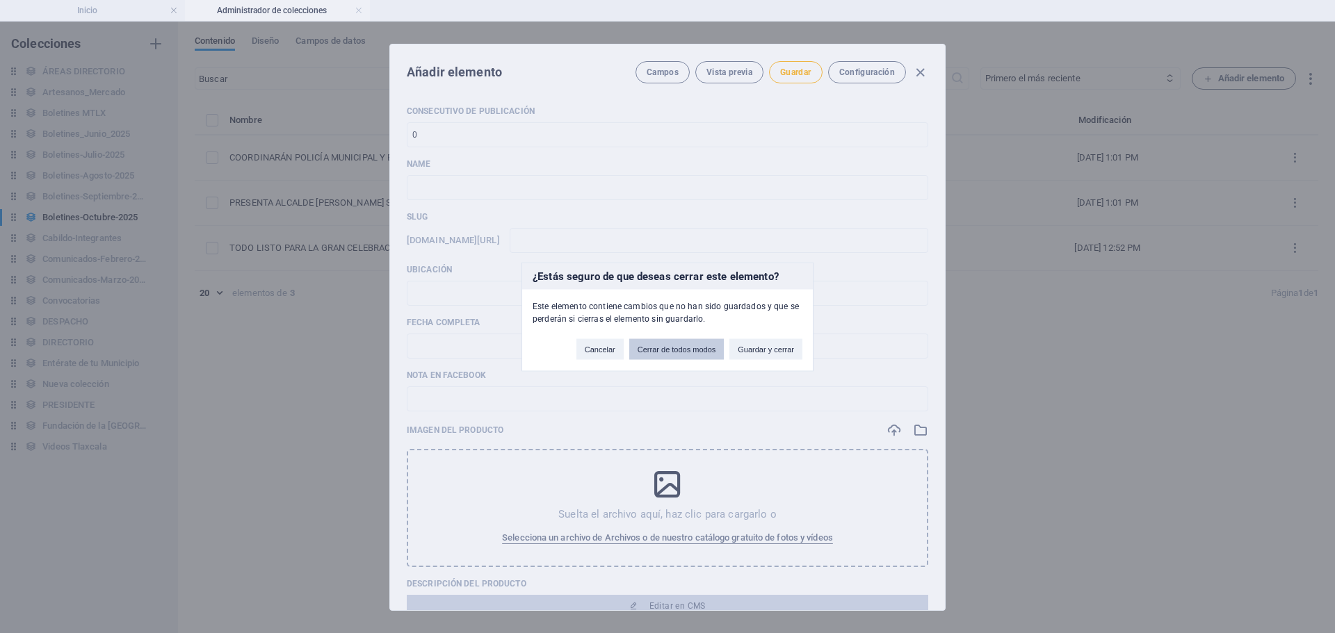
click at [708, 350] on button "Cerrar de todos modos" at bounding box center [676, 349] width 95 height 21
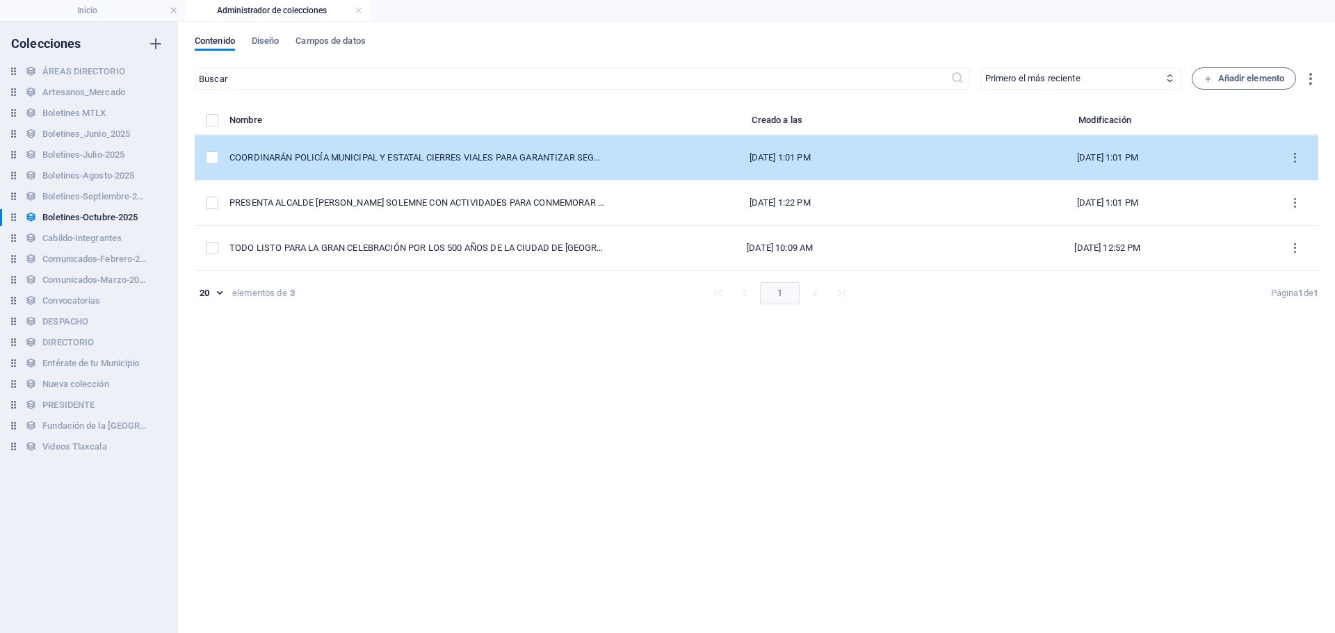
click at [457, 165] on td "COORDINARÁN POLICÍA MUNICIPAL Y ESTATAL CIERRES VIALES PARA GARANTIZAR SEGURIDA…" at bounding box center [422, 158] width 387 height 45
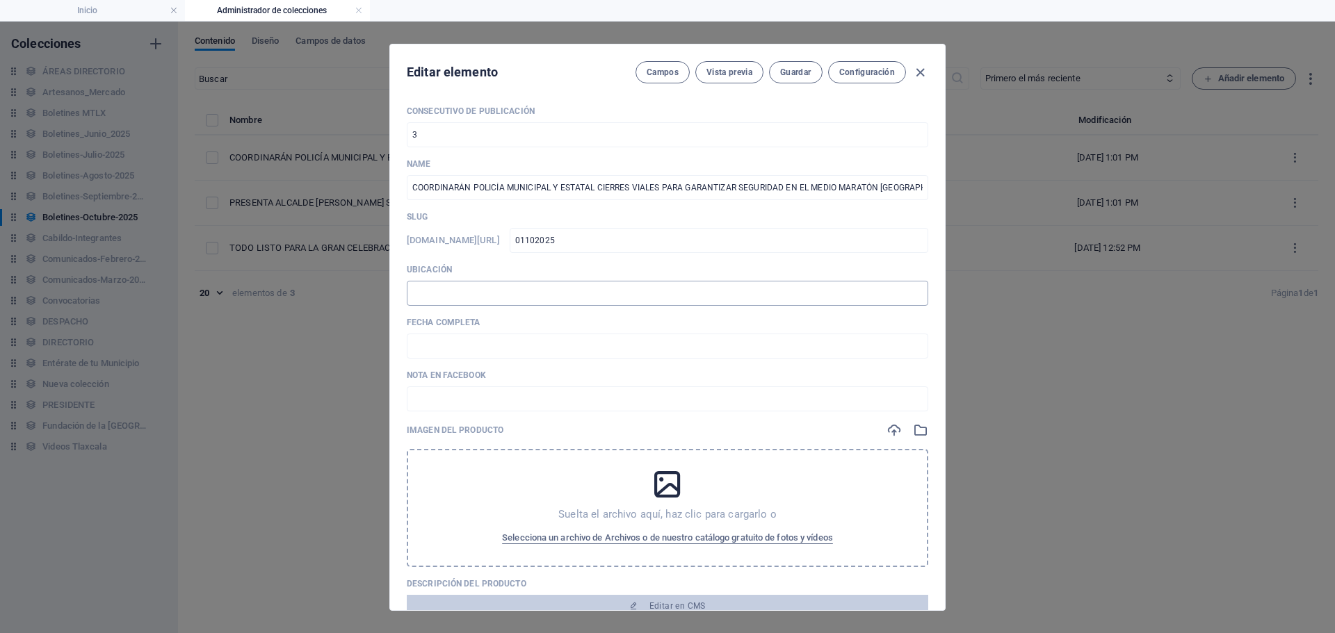
click at [510, 285] on input "text" at bounding box center [667, 293] width 521 height 25
type input "📍 TLAXCALA [PERSON_NAME]"
click at [525, 342] on input "text" at bounding box center [667, 346] width 521 height 25
type input "0"
click at [524, 343] on input "text" at bounding box center [667, 346] width 521 height 25
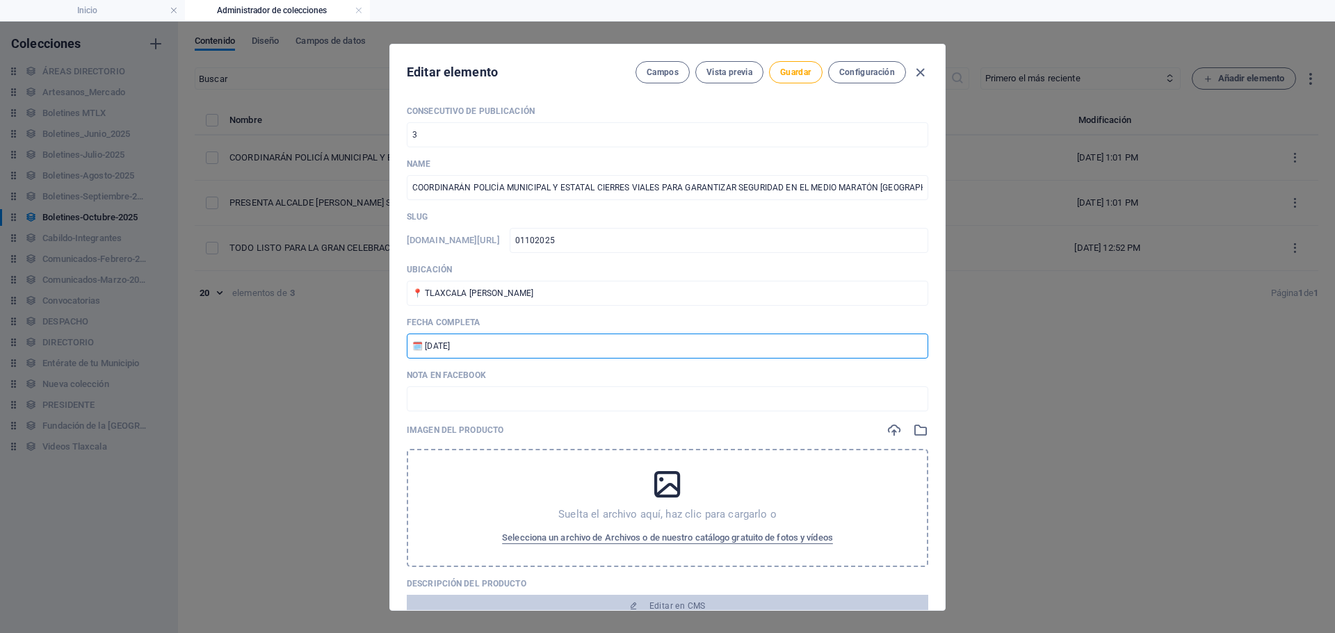
drag, startPoint x: 514, startPoint y: 350, endPoint x: 431, endPoint y: 349, distance: 83.4
click at [431, 349] on input "🗓️ [DATE]" at bounding box center [667, 346] width 521 height 25
type input "🗓️ [DATE]"
click at [798, 75] on span "Guardar" at bounding box center [795, 72] width 31 height 11
click at [918, 73] on icon "button" at bounding box center [920, 73] width 16 height 16
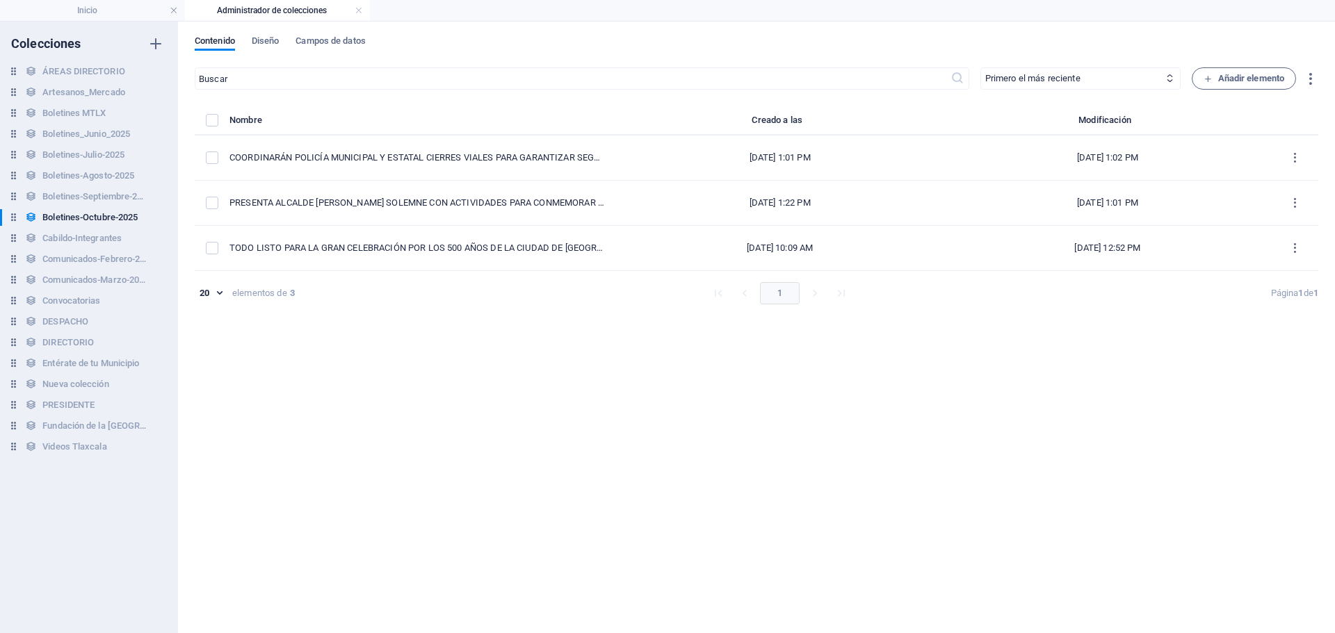
type input "coordinaran-policia-municipal-y-estatal-cierres-viales-para-garantizar-segurida…"
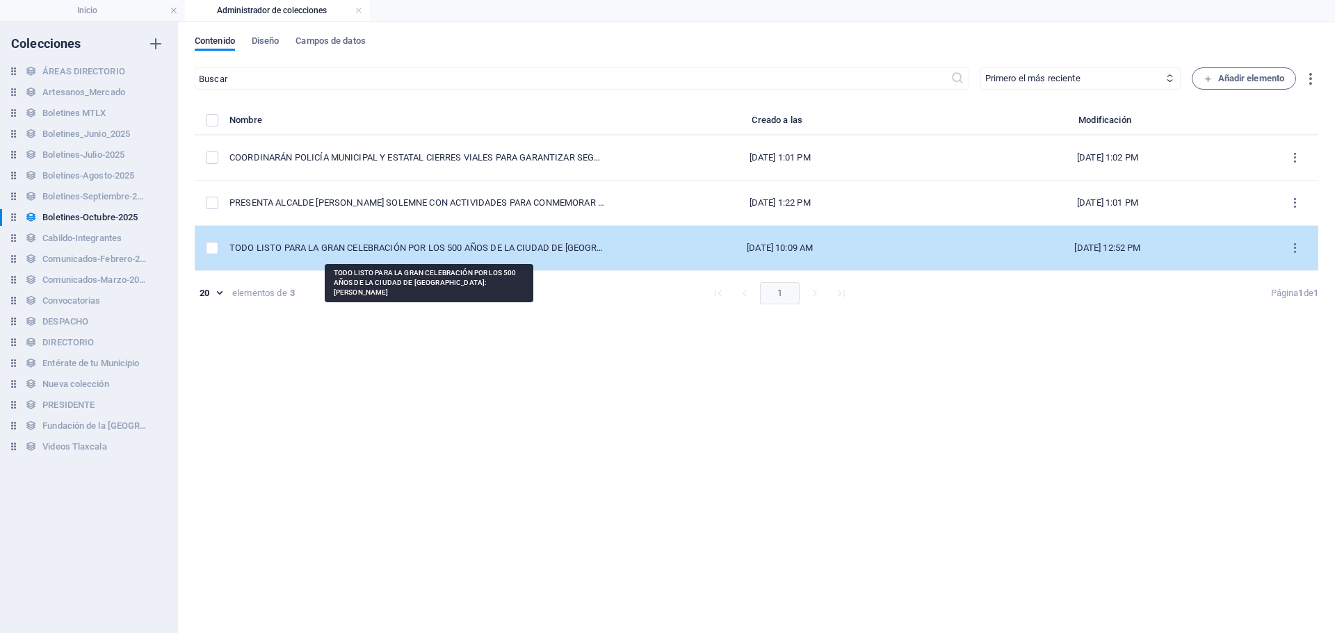
click at [541, 247] on div "TODO LISTO PARA LA GRAN CELEBRACIÓN POR LOS 500 AÑOS DE LA CIUDAD DE [GEOGRAPHI…" at bounding box center [416, 248] width 375 height 13
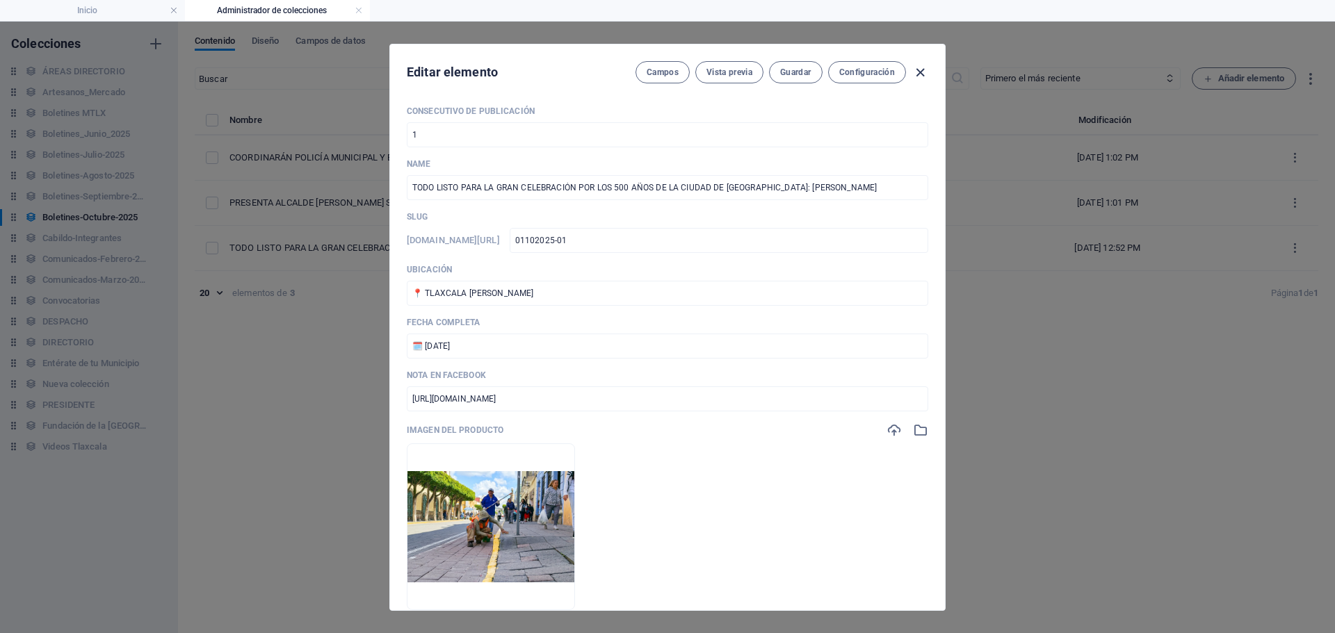
click at [920, 76] on icon "button" at bounding box center [920, 73] width 16 height 16
type input "todo-listo-para-la-gran-celebracion-por-los-500-anos-de-la-ciudad-de-[GEOGRAPHI…"
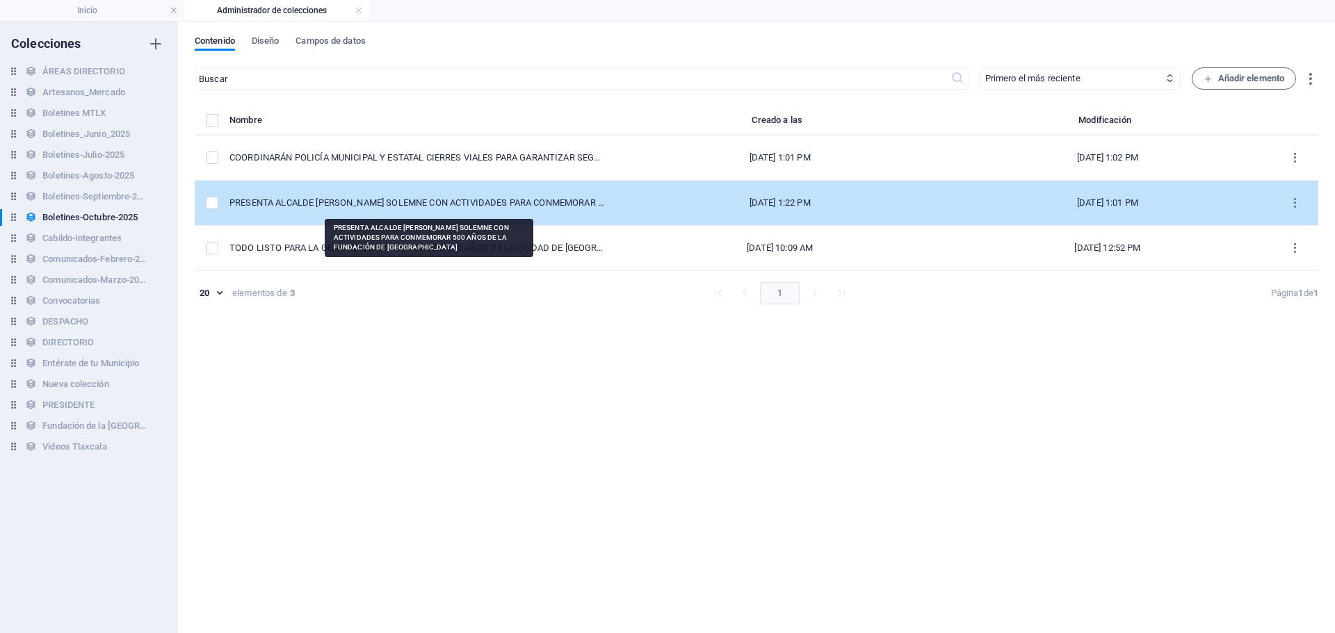
click at [489, 202] on div "PRESENTA ALCALDE [PERSON_NAME] SOLEMNE CON ACTIVIDADES PARA CONMEMORAR 500 AÑOS…" at bounding box center [416, 203] width 375 height 13
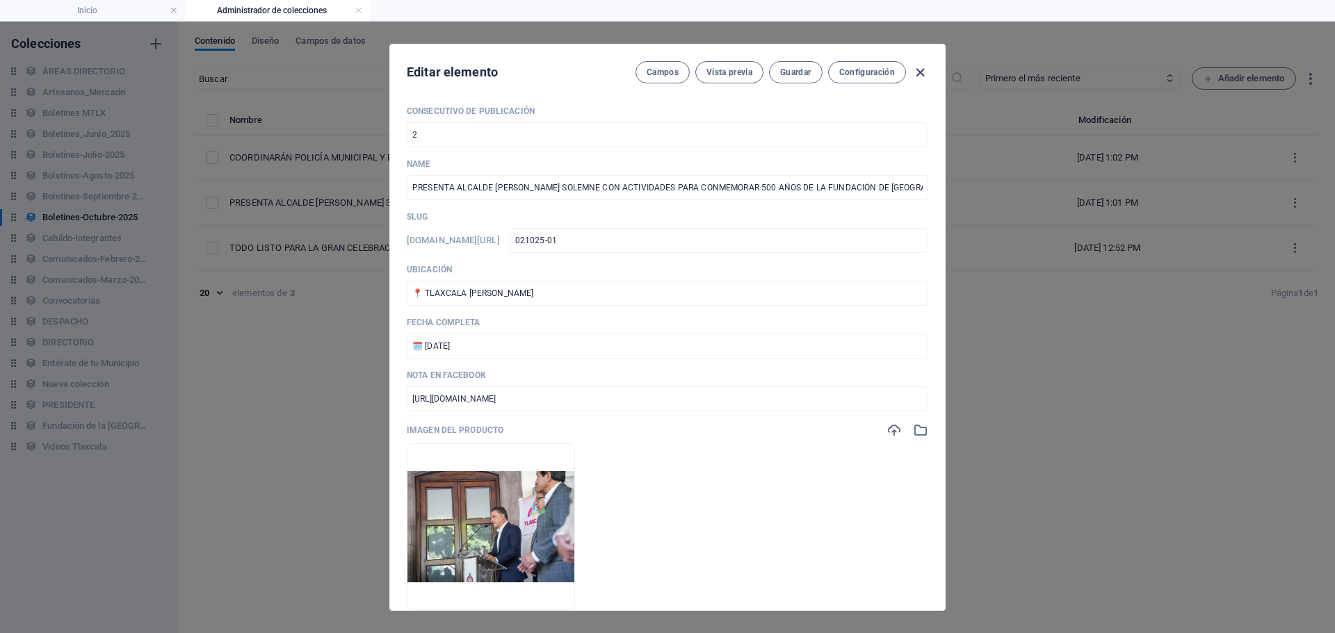
click at [921, 79] on icon "button" at bounding box center [920, 73] width 16 height 16
type input "presenta-alcalde-[PERSON_NAME]-bando-solemne-con-actividades-para-conmemorar-50…"
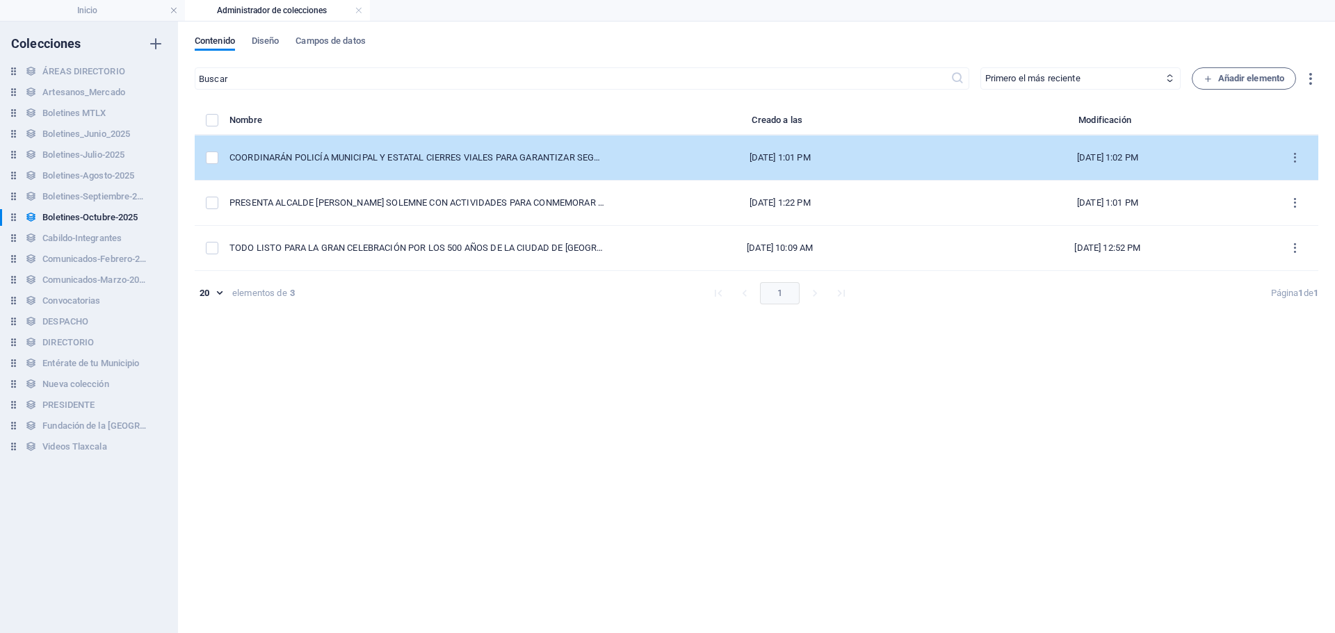
click at [558, 167] on td "COORDINARÁN POLICÍA MUNICIPAL Y ESTATAL CIERRES VIALES PARA GARANTIZAR SEGURIDA…" at bounding box center [422, 158] width 387 height 45
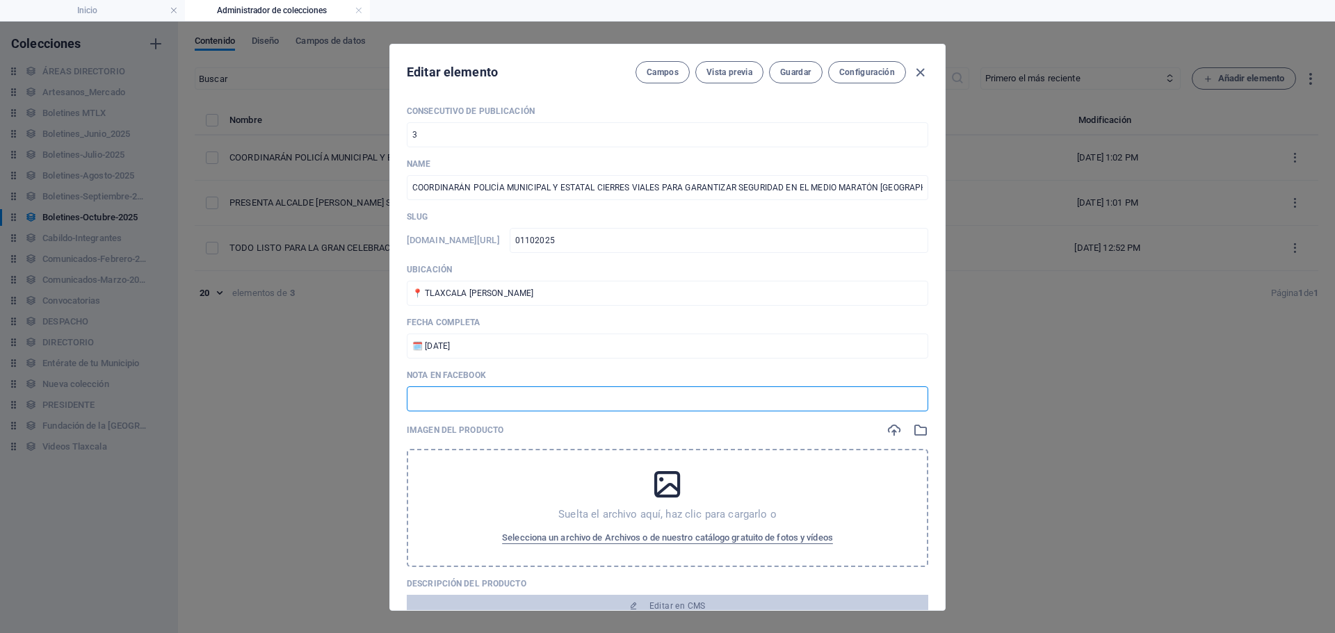
click at [535, 407] on input "text" at bounding box center [667, 399] width 521 height 25
drag, startPoint x: 409, startPoint y: 188, endPoint x: 1022, endPoint y: 222, distance: 614.1
click at [1019, 222] on div "Editar elemento Campos Vista previa Guardar Configuración Consecutivo de Public…" at bounding box center [667, 328] width 1335 height 612
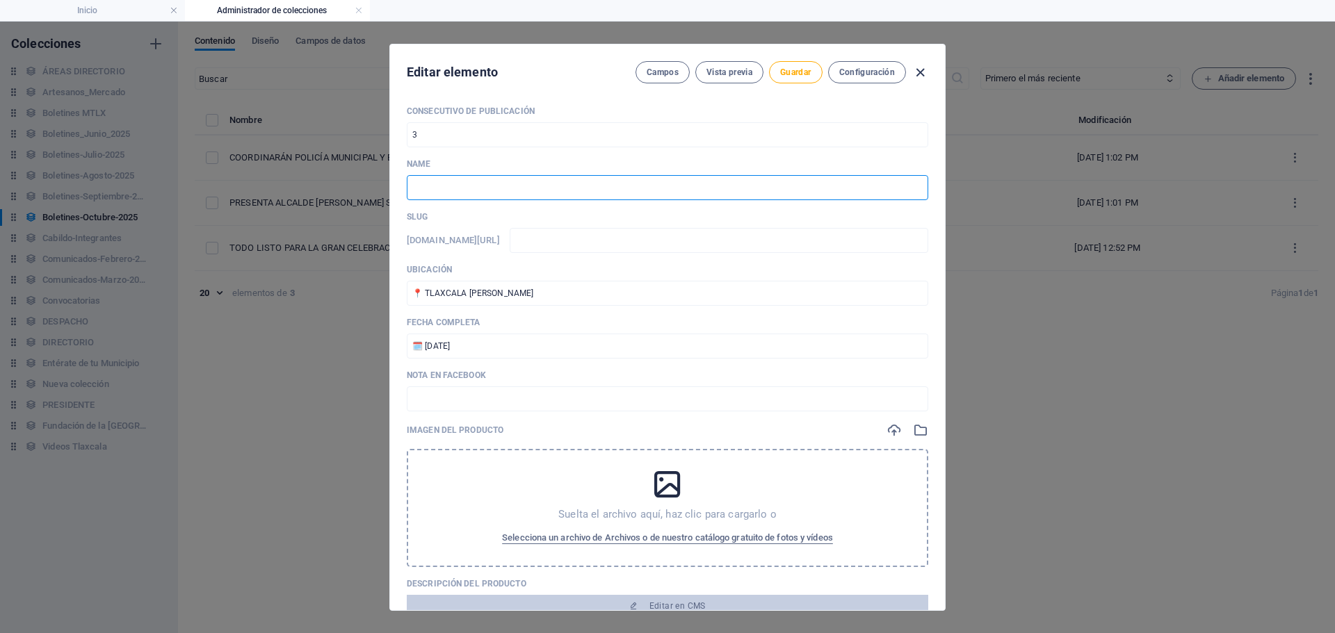
click at [915, 70] on icon "button" at bounding box center [920, 73] width 16 height 16
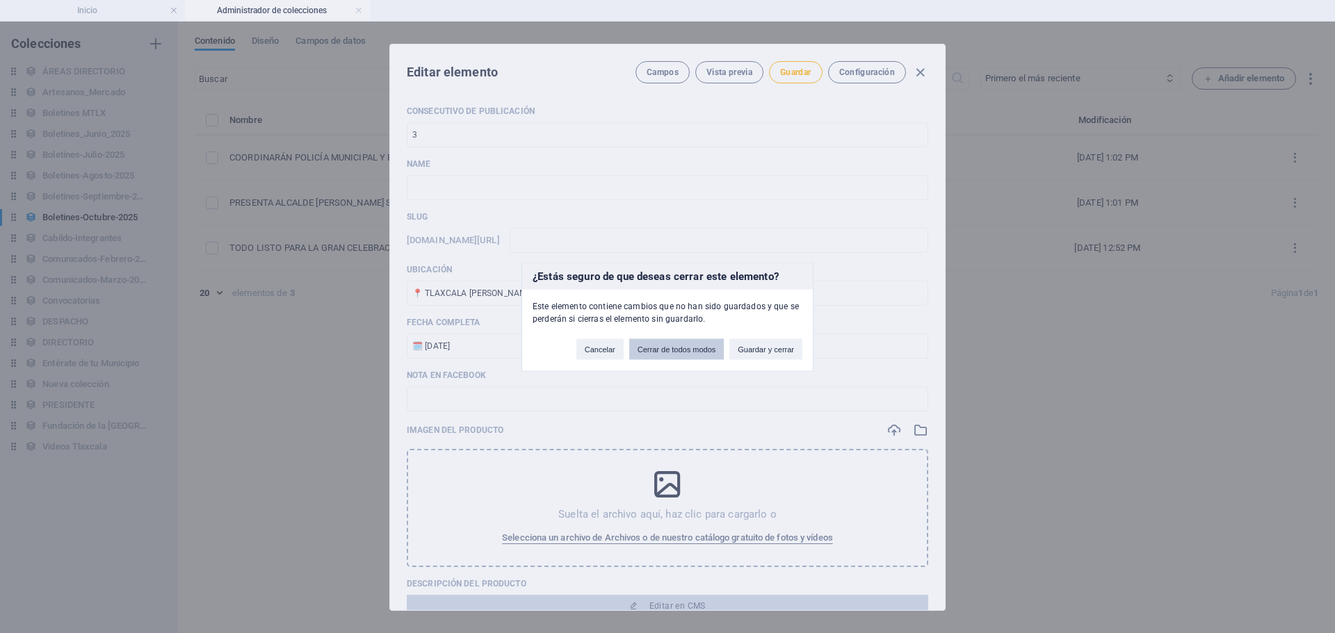
click at [684, 349] on button "Cerrar de todos modos" at bounding box center [676, 349] width 95 height 21
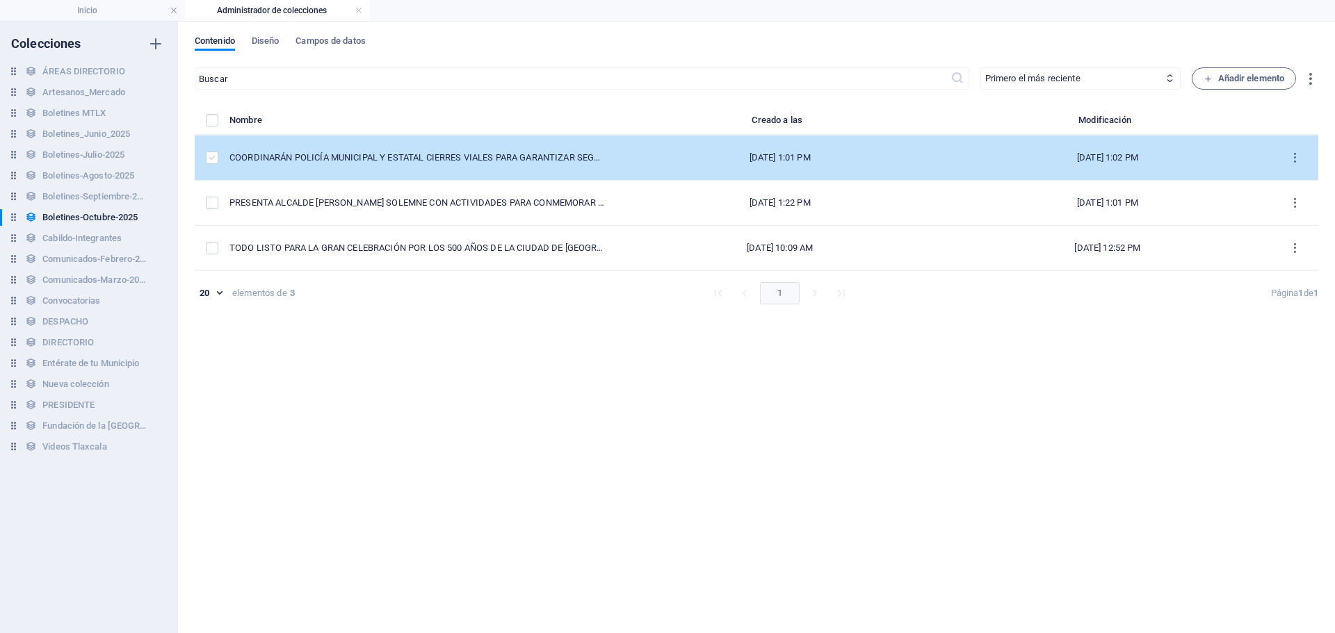
click at [208, 156] on label "items list" at bounding box center [212, 158] width 13 height 13
click at [0, 0] on input "items list" at bounding box center [0, 0] width 0 height 0
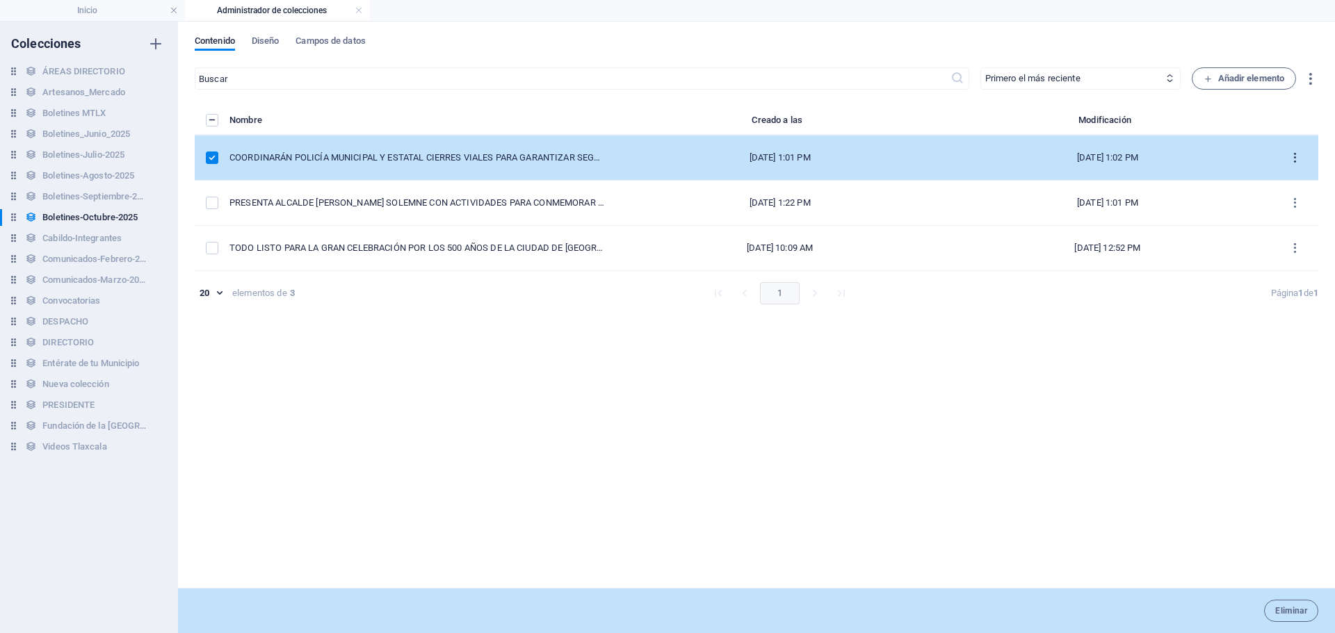
click at [1302, 153] on button "items list" at bounding box center [1295, 158] width 24 height 22
click at [1274, 289] on h6 "Eliminar" at bounding box center [1290, 294] width 47 height 17
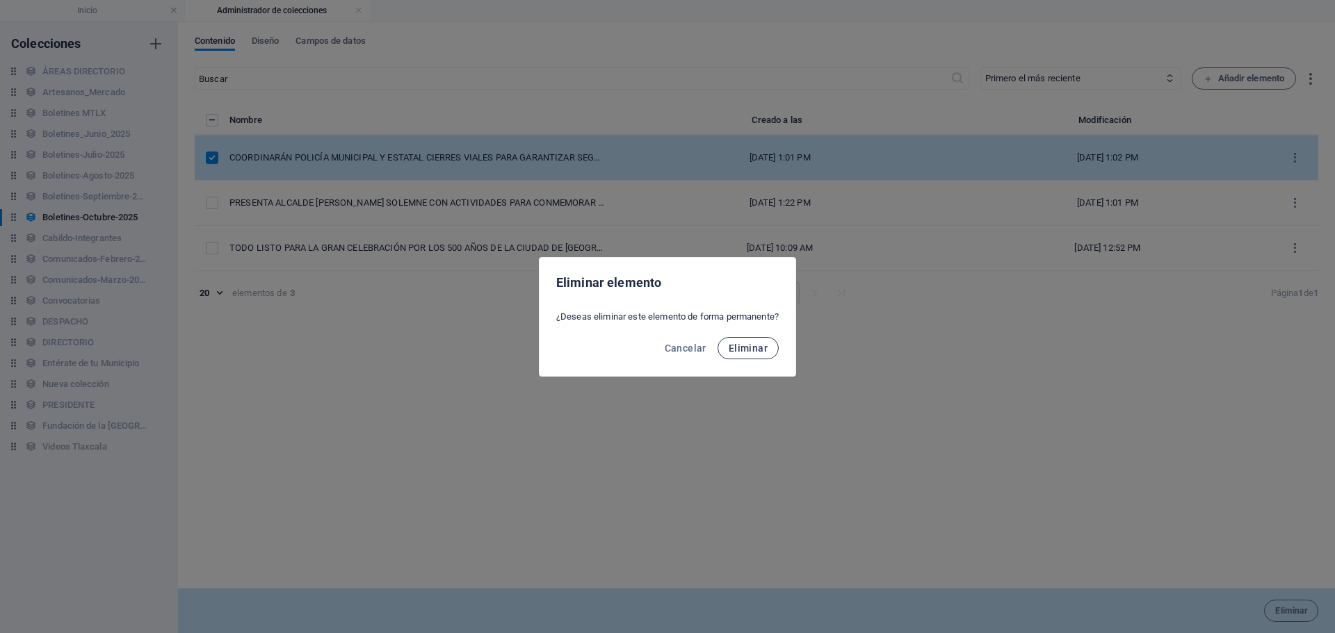
click at [770, 341] on button "Eliminar" at bounding box center [748, 348] width 61 height 22
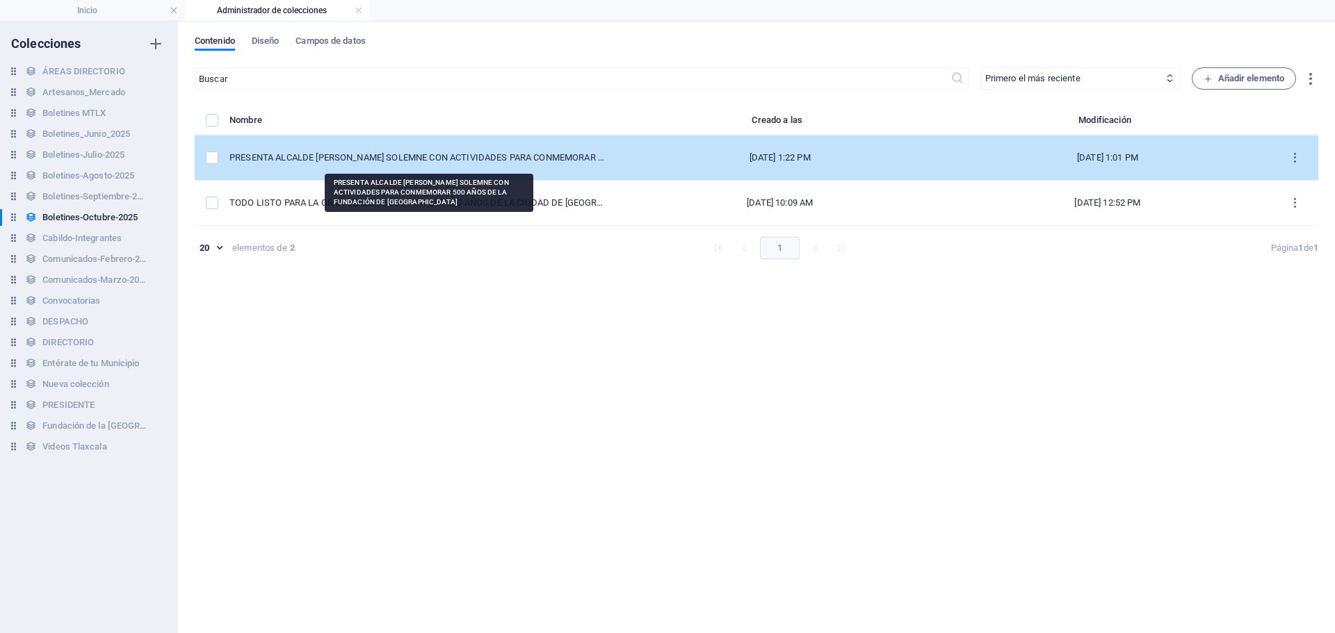
click at [545, 159] on div "PRESENTA ALCALDE [PERSON_NAME] SOLEMNE CON ACTIVIDADES PARA CONMEMORAR 500 AÑOS…" at bounding box center [416, 158] width 375 height 13
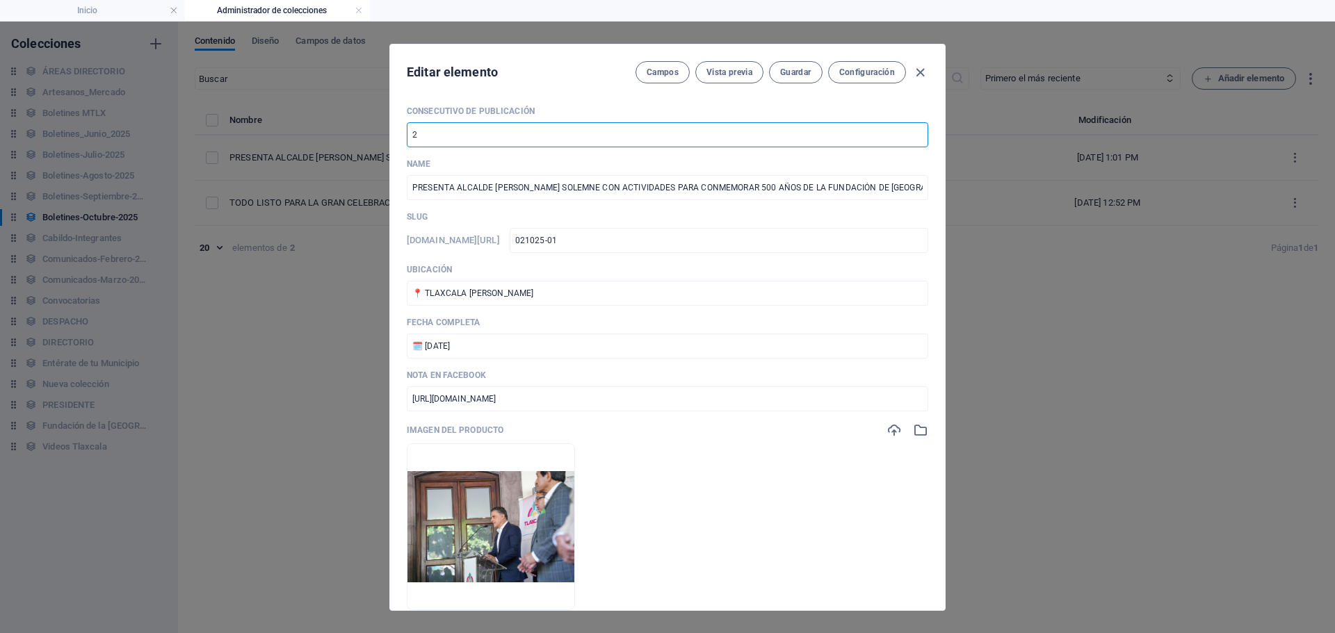
drag, startPoint x: 442, startPoint y: 137, endPoint x: 390, endPoint y: 135, distance: 52.2
click at [390, 135] on div "Consecutivo de Publicación 2 ​ Name PRESENTA ALCALDE [PERSON_NAME] SOLEMNE CON …" at bounding box center [667, 353] width 555 height 516
type input "2"
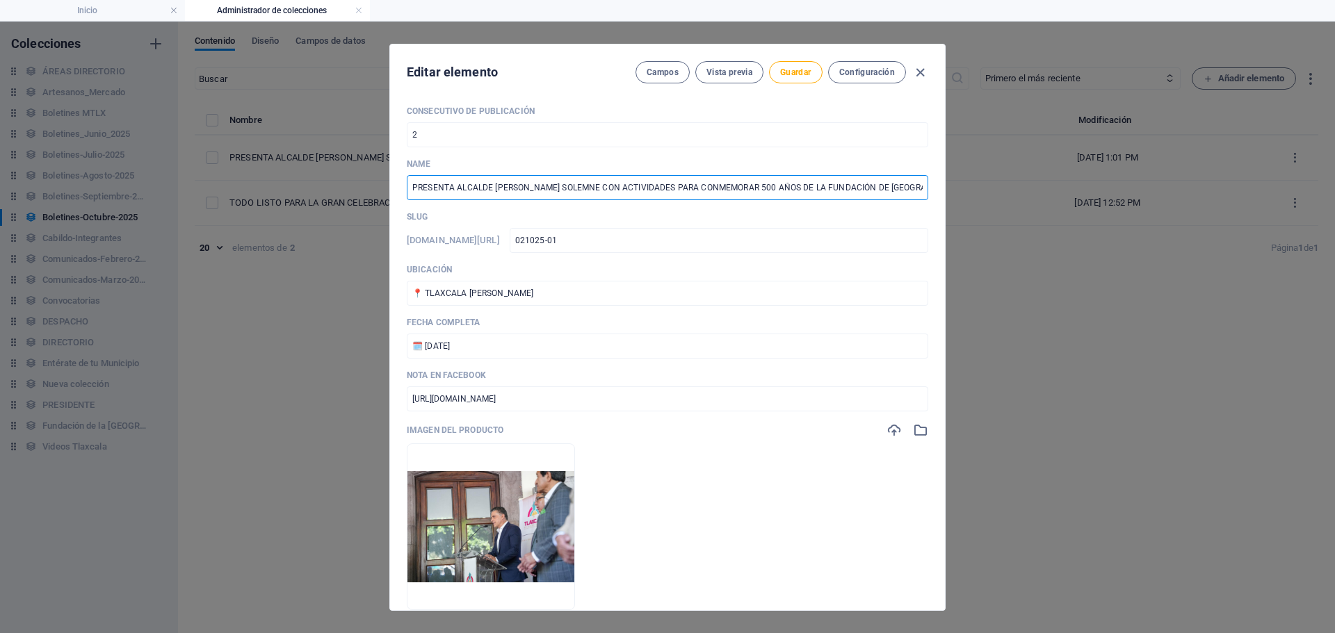
scroll to position [0, 86]
drag, startPoint x: 484, startPoint y: 193, endPoint x: 1009, endPoint y: 267, distance: 530.1
click at [1008, 267] on div "Editar elemento Campos Vista previa Guardar Configuración Consecutivo de Public…" at bounding box center [667, 328] width 1335 height 612
paste input "COORDINARÁN POLICÍA MUNICIPAL Y ESTATAL CIERRES VIALES PARA GARANTIZAR SEGURIDA…"
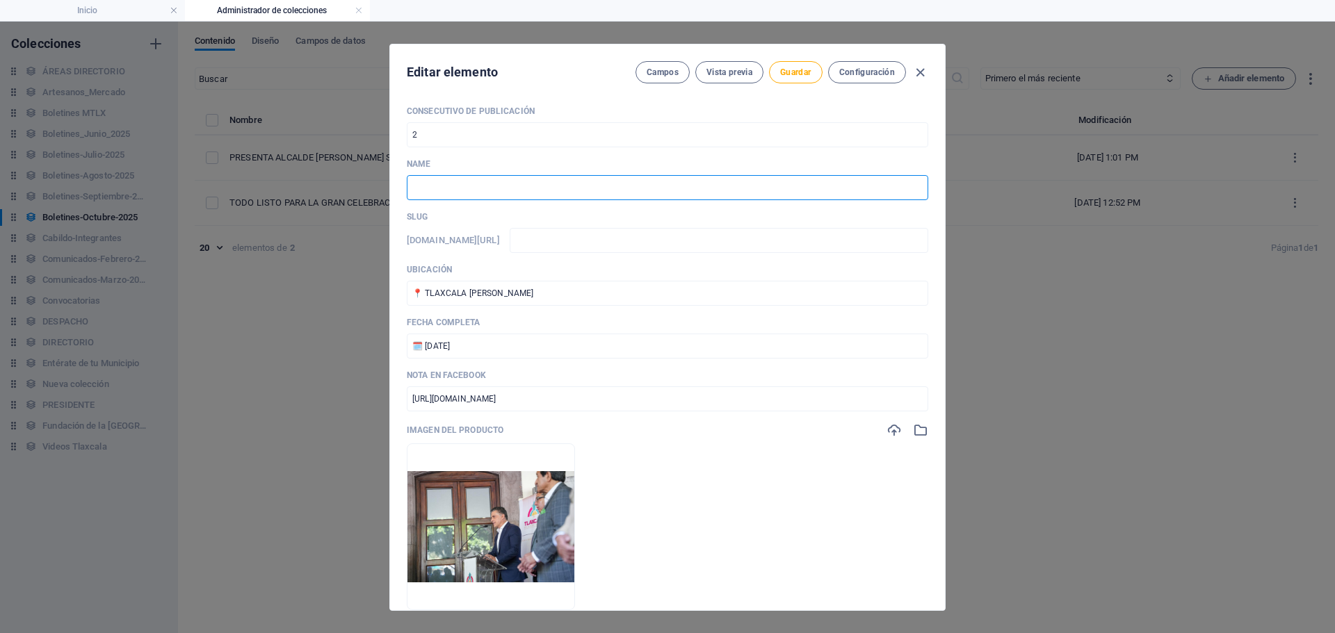
type input "COORDINARÁN POLICÍA MUNICIPAL Y ESTATAL CIERRES VIALES PARA GARANTIZAR SEGURIDA…"
type input "coordinaran-policia-municipal-y-estatal-cierres-viales-para-garantizar-segurida…"
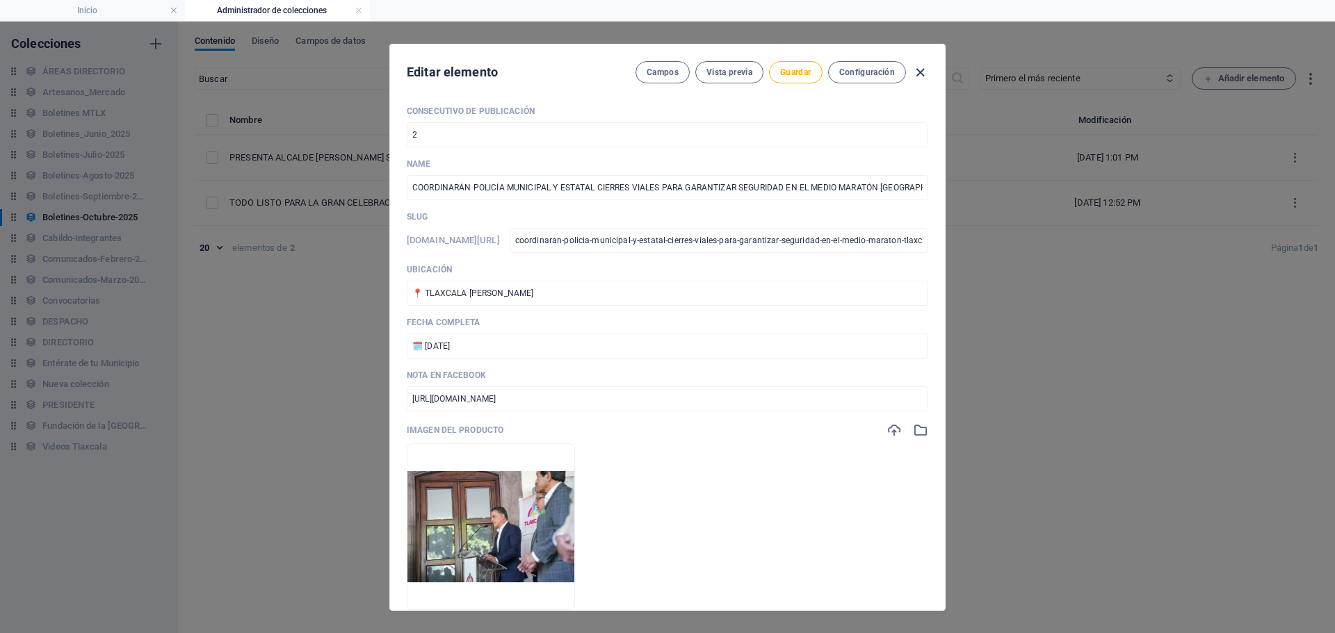
click at [918, 74] on icon "button" at bounding box center [920, 73] width 16 height 16
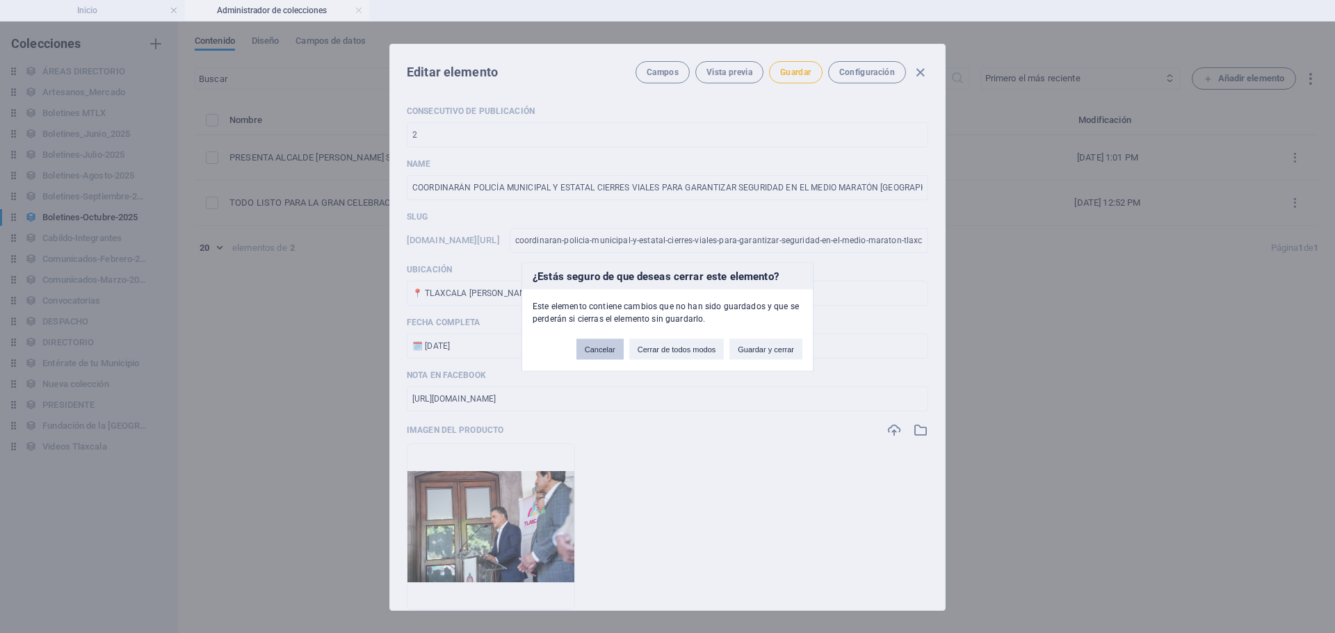
click at [594, 350] on button "Cancelar" at bounding box center [599, 349] width 47 height 21
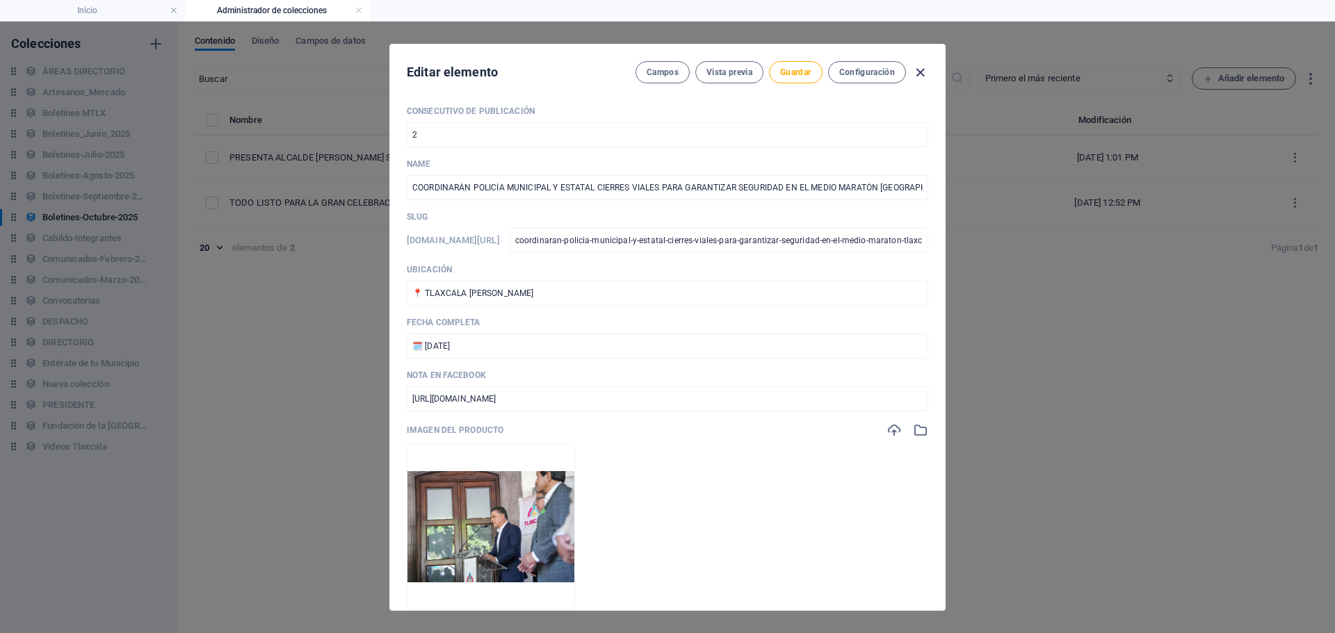
click at [918, 74] on icon "button" at bounding box center [920, 73] width 16 height 16
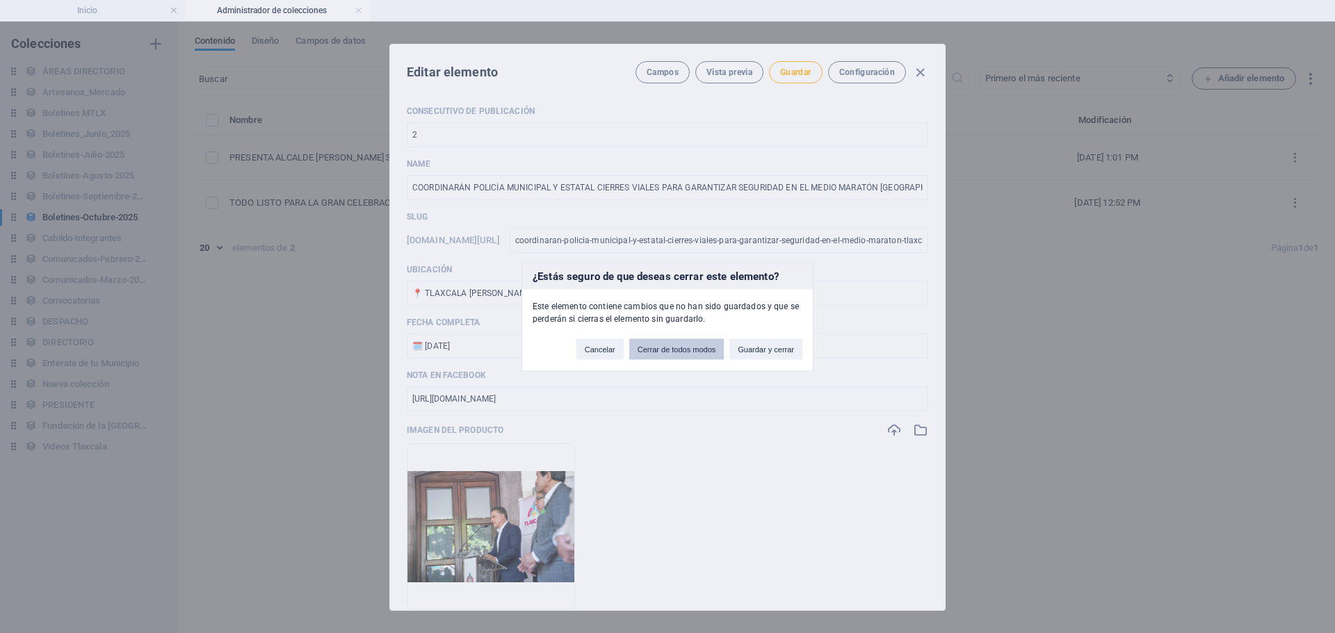
click at [682, 347] on button "Cerrar de todos modos" at bounding box center [676, 349] width 95 height 21
type input "PRESENTA ALCALDE [PERSON_NAME] SOLEMNE CON ACTIVIDADES PARA CONMEMORAR 500 AÑOS…"
type input "presenta-alcalde-[PERSON_NAME]-bando-solemne-con-actividades-para-conmemorar-50…"
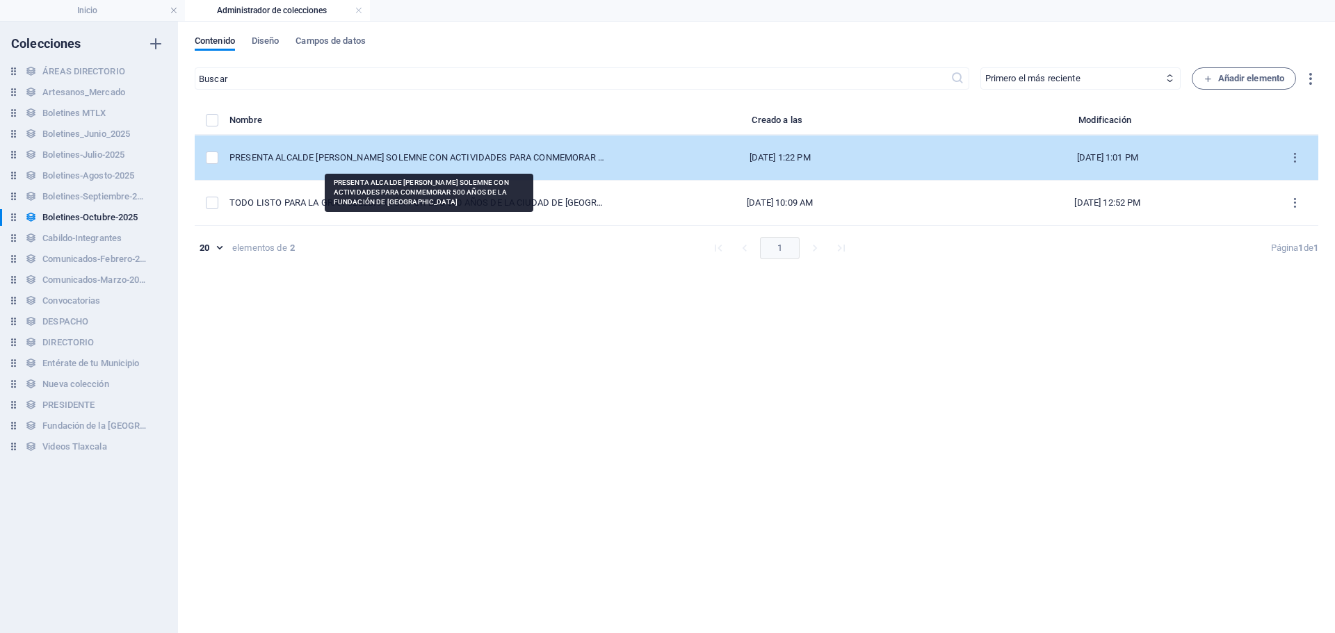
click at [451, 154] on div "PRESENTA ALCALDE [PERSON_NAME] SOLEMNE CON ACTIVIDADES PARA CONMEMORAR 500 AÑOS…" at bounding box center [416, 158] width 375 height 13
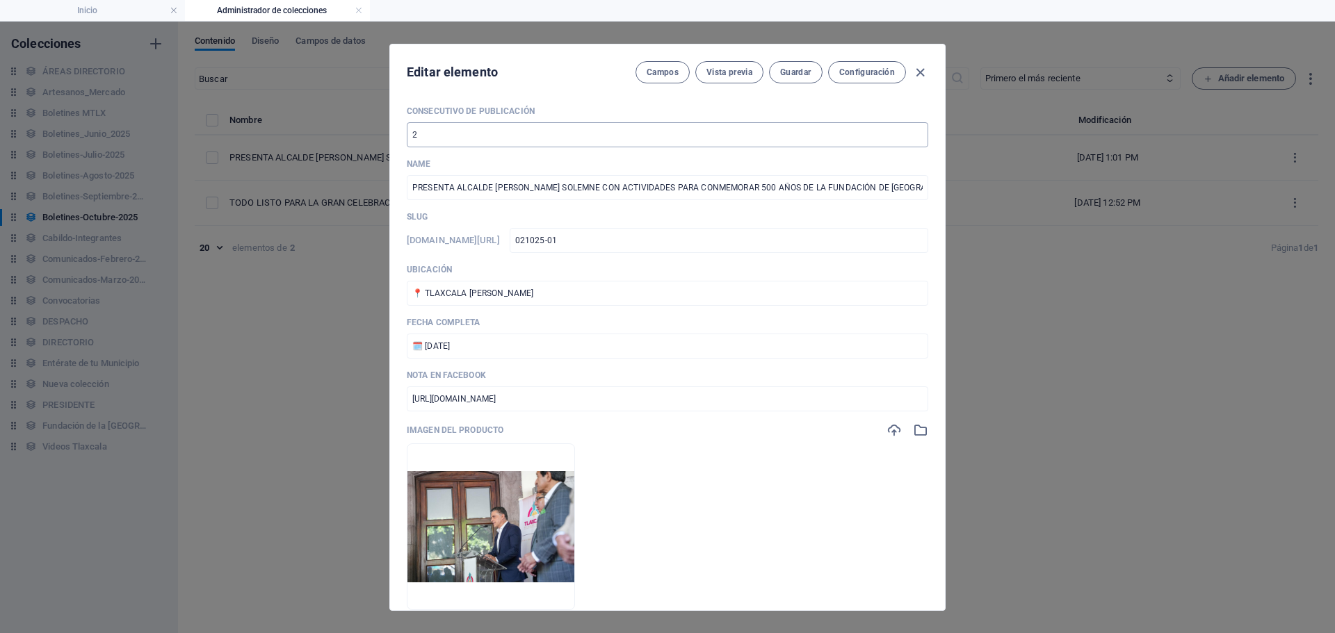
click at [448, 145] on input "2" at bounding box center [667, 134] width 521 height 25
type input "3"
click at [699, 243] on input "021025-01" at bounding box center [719, 240] width 419 height 25
drag, startPoint x: 629, startPoint y: 404, endPoint x: 372, endPoint y: 408, distance: 257.3
click at [374, 407] on div "Editar elemento Campos Vista previa Guardar Configuración Consecutivo de Public…" at bounding box center [667, 328] width 1335 height 612
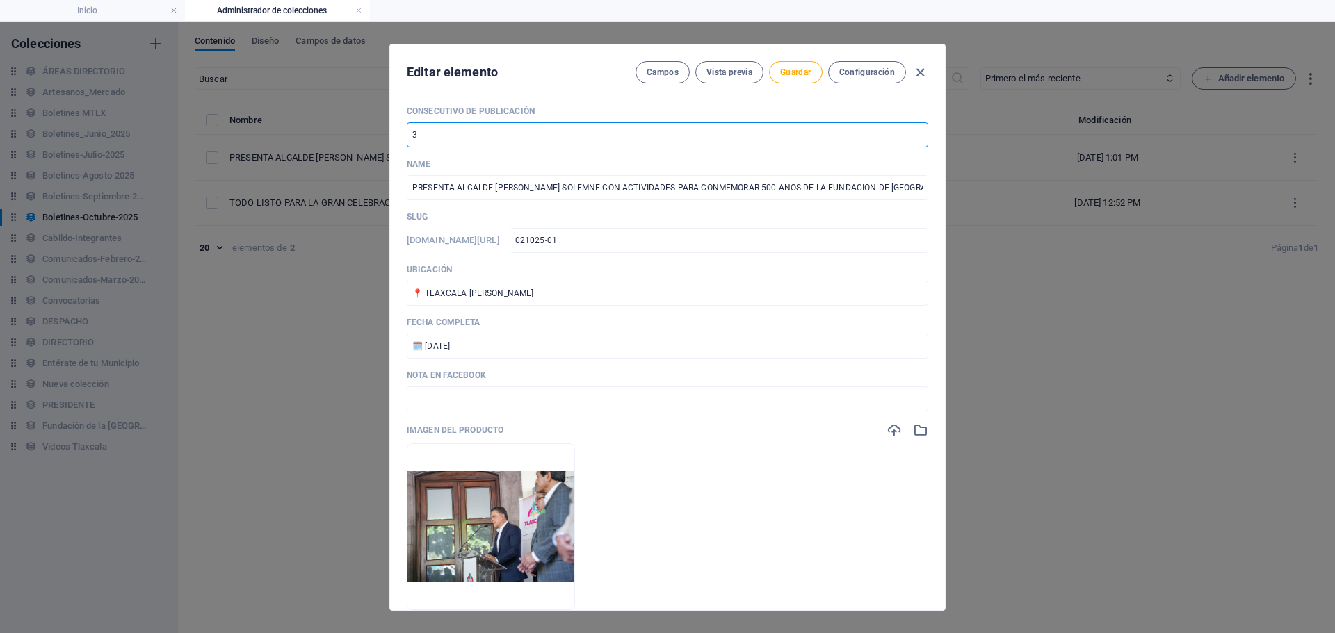
click at [423, 129] on input "3" at bounding box center [667, 134] width 521 height 25
type input "4"
click at [482, 399] on input "text" at bounding box center [667, 399] width 521 height 25
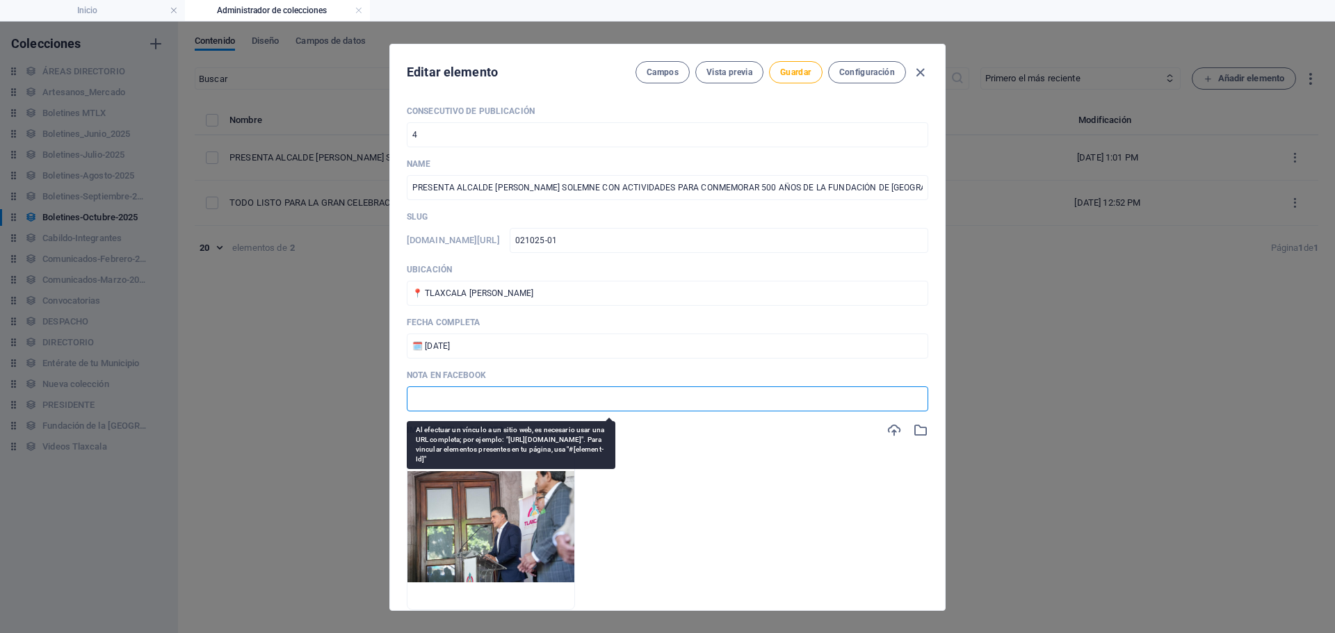
paste input "[URL][DOMAIN_NAME]"
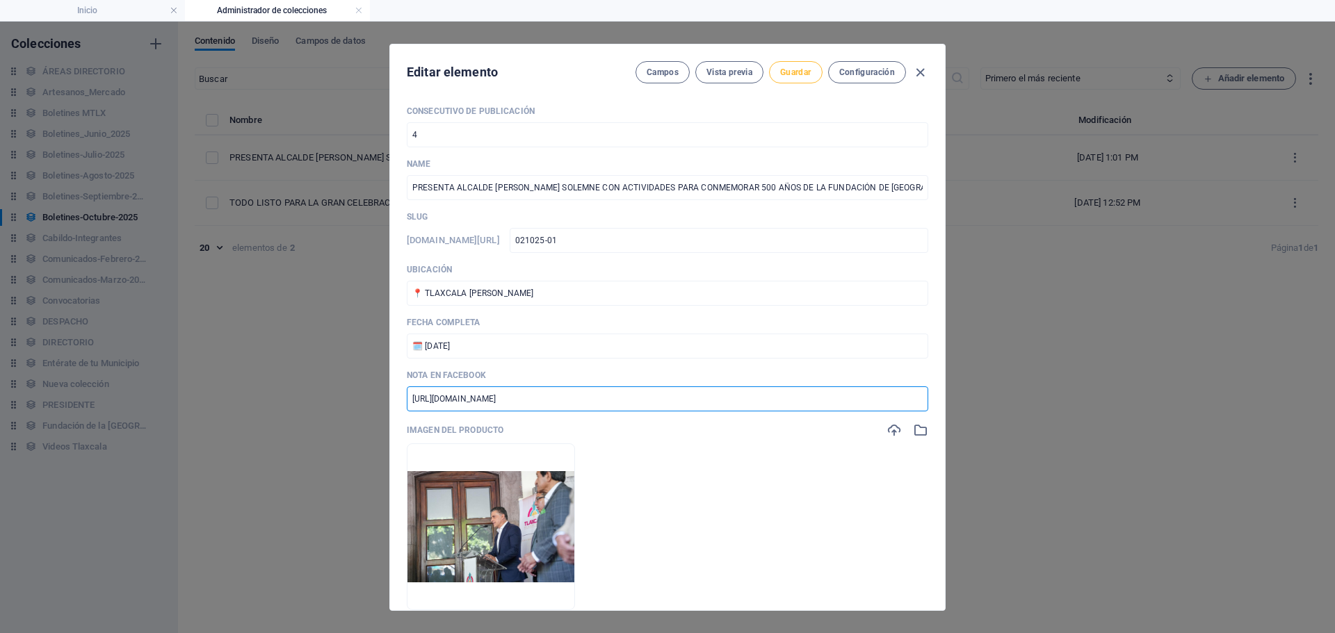
type input "[URL][DOMAIN_NAME]"
click at [782, 67] on span "Guardar" at bounding box center [795, 72] width 31 height 11
click at [920, 72] on icon "button" at bounding box center [920, 73] width 16 height 16
type input "presenta-alcalde-[PERSON_NAME]-bando-solemne-con-actividades-para-conmemorar-50…"
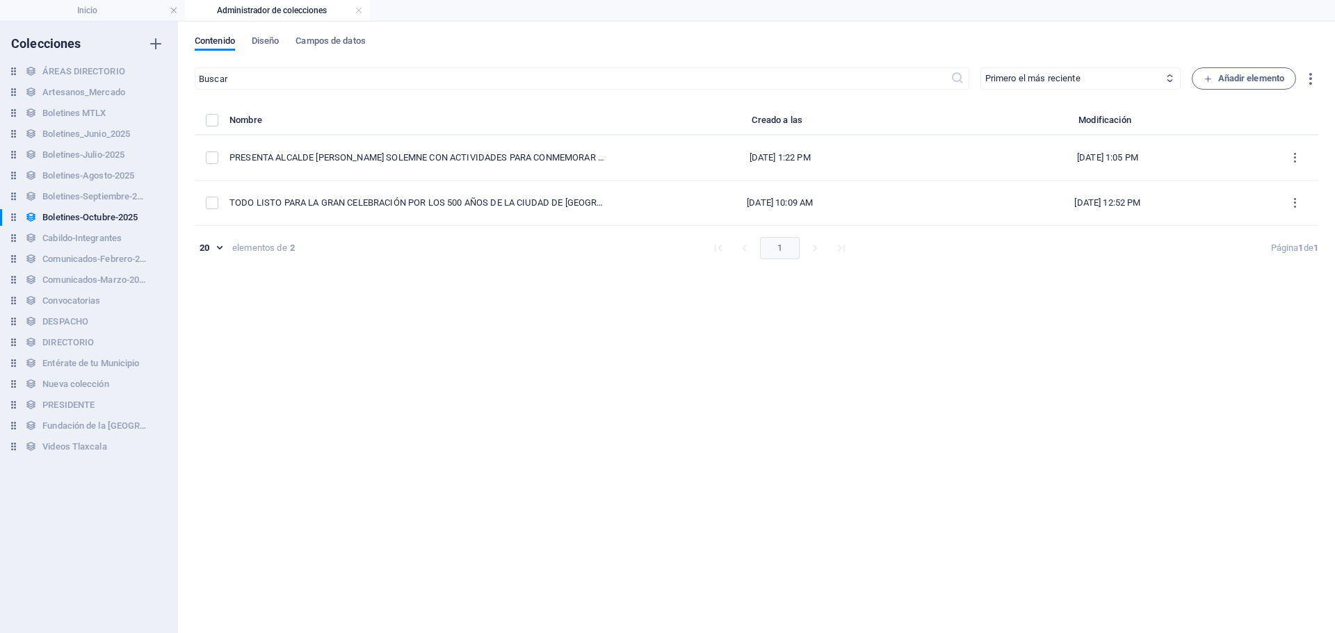
click at [145, 44] on div "Colecciones" at bounding box center [89, 43] width 178 height 17
click at [150, 44] on icon "button" at bounding box center [155, 43] width 17 height 17
click at [1237, 81] on span "Añadir elemento" at bounding box center [1244, 78] width 81 height 17
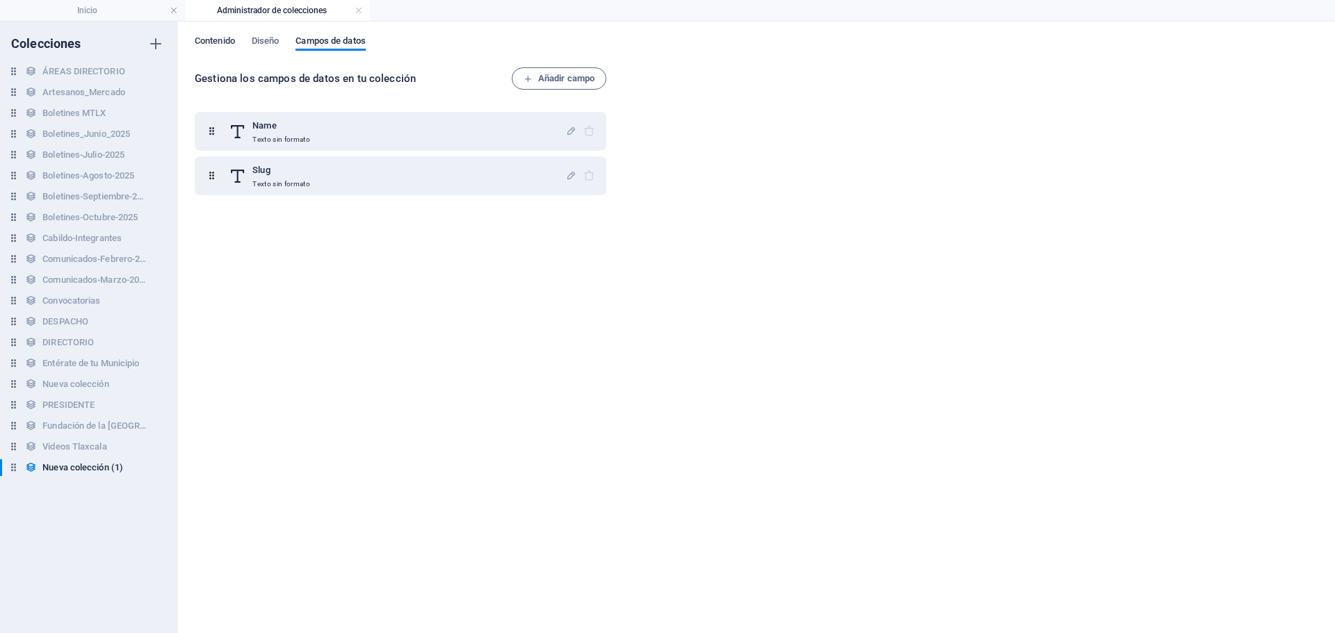
click at [220, 44] on span "Contenido" at bounding box center [215, 42] width 40 height 19
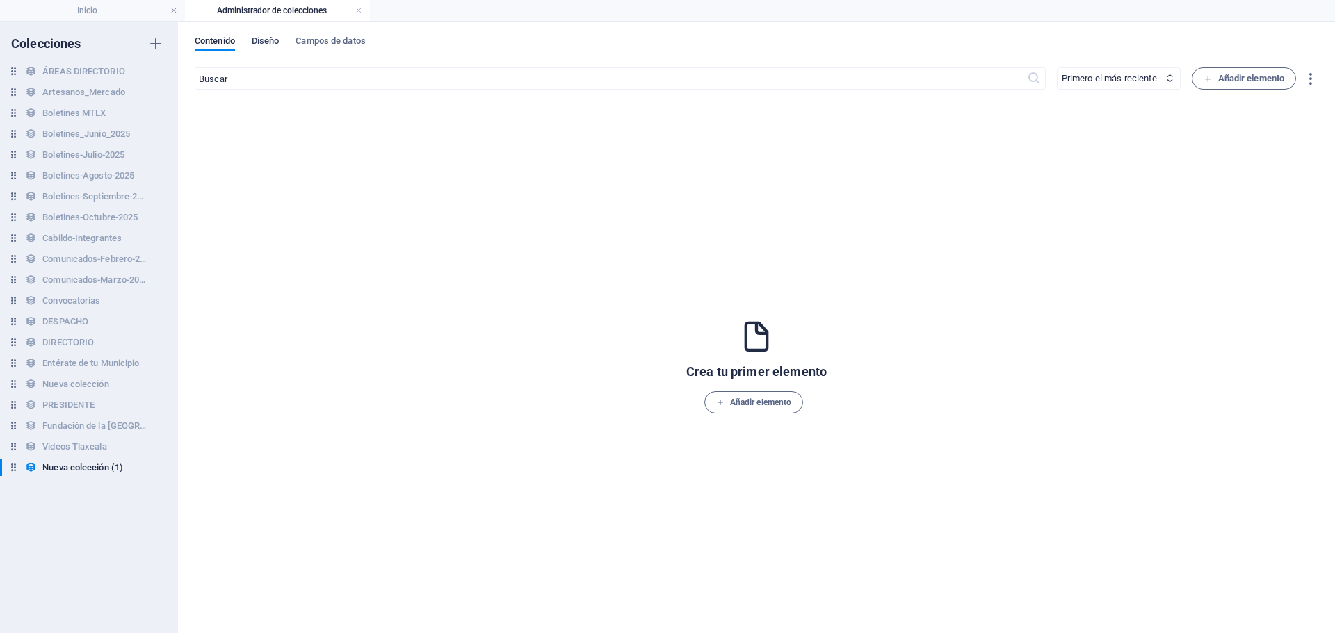
click at [264, 45] on span "Diseño" at bounding box center [266, 42] width 28 height 19
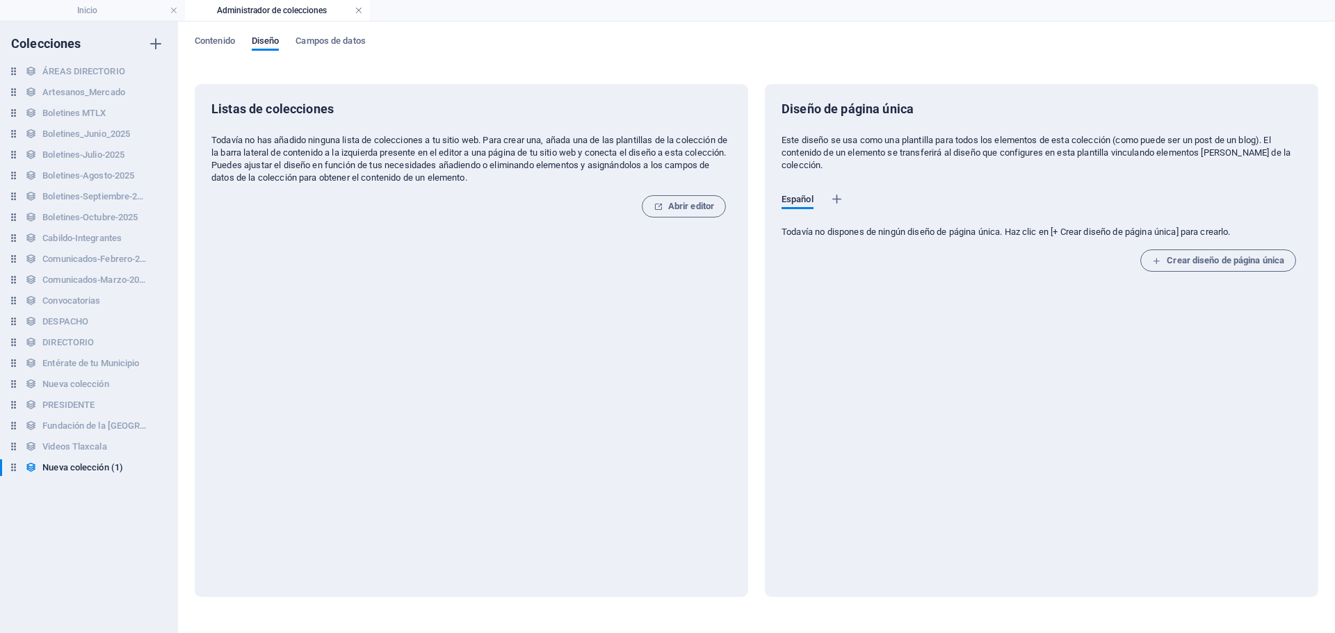
click at [358, 15] on link at bounding box center [359, 10] width 8 height 13
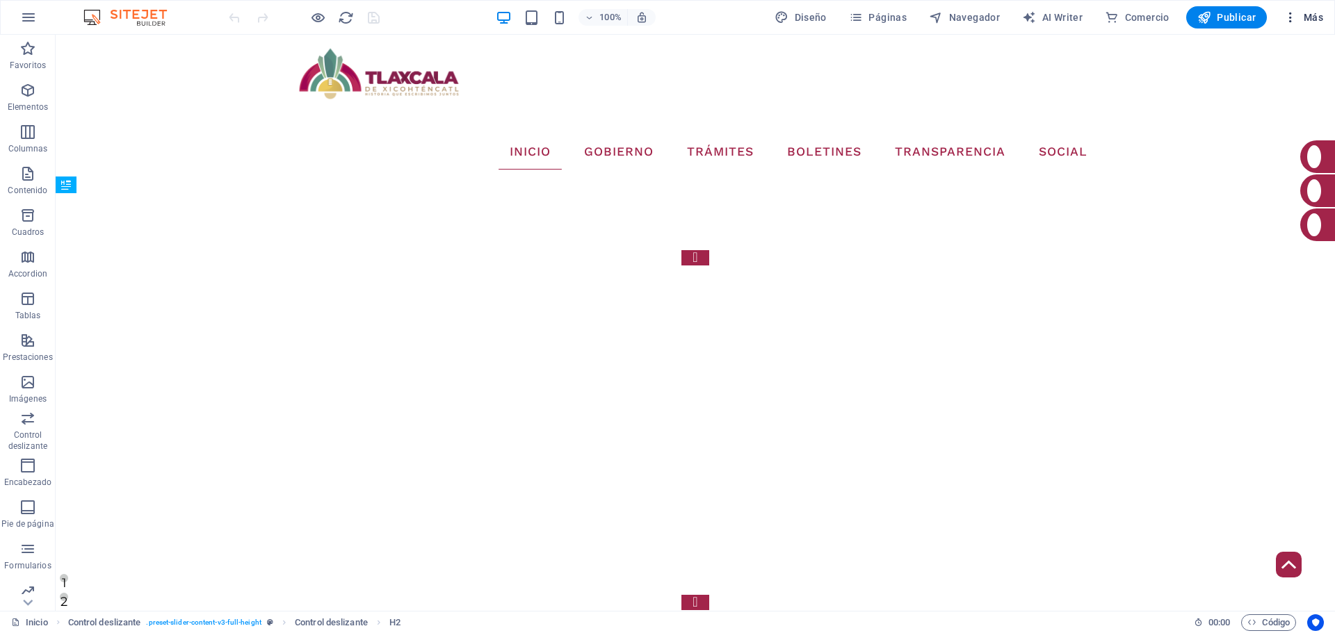
click at [1290, 22] on icon "button" at bounding box center [1290, 17] width 14 height 14
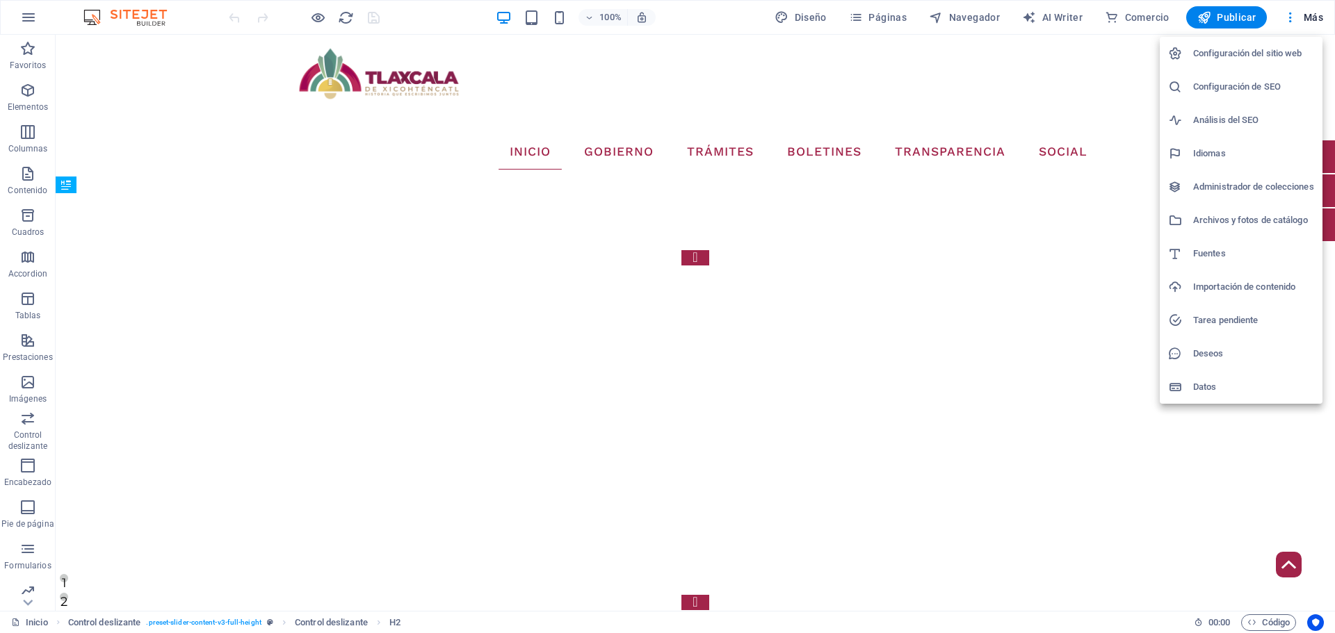
click at [1231, 193] on h6 "Administrador de colecciones" at bounding box center [1253, 187] width 121 height 17
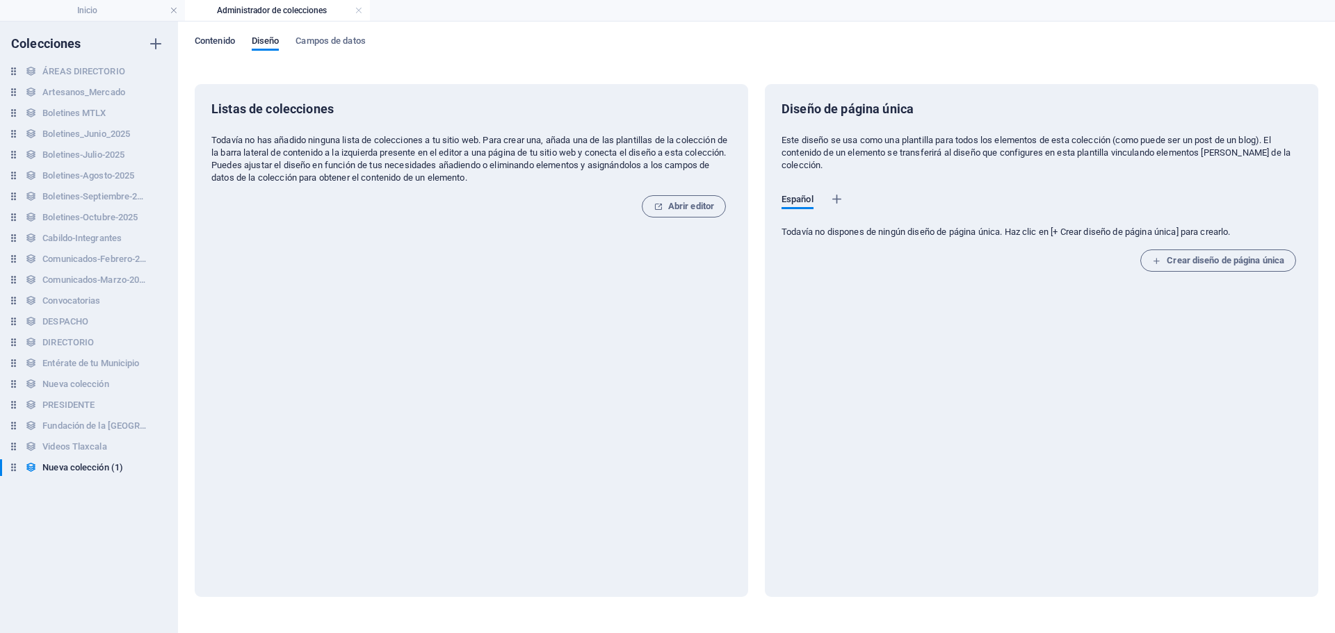
click at [216, 43] on span "Contenido" at bounding box center [215, 42] width 40 height 19
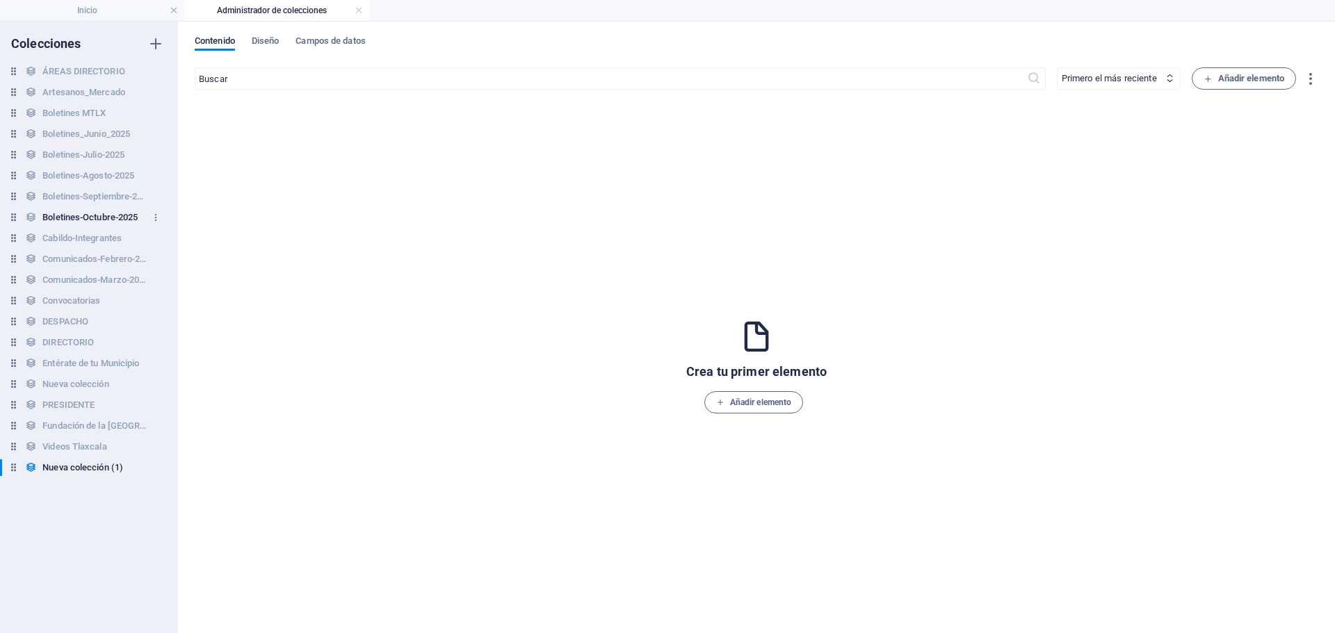
click at [95, 211] on h6 "Boletines-Octubre-2025" at bounding box center [89, 217] width 95 height 17
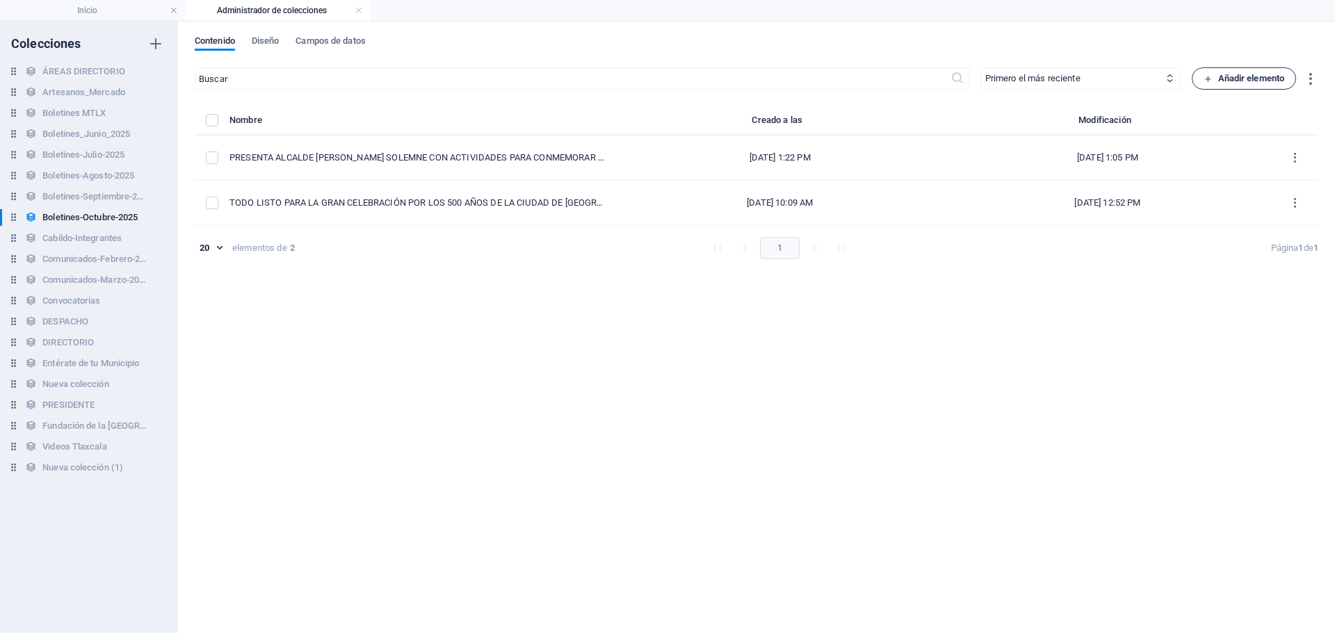
click at [1241, 86] on span "Añadir elemento" at bounding box center [1244, 78] width 81 height 17
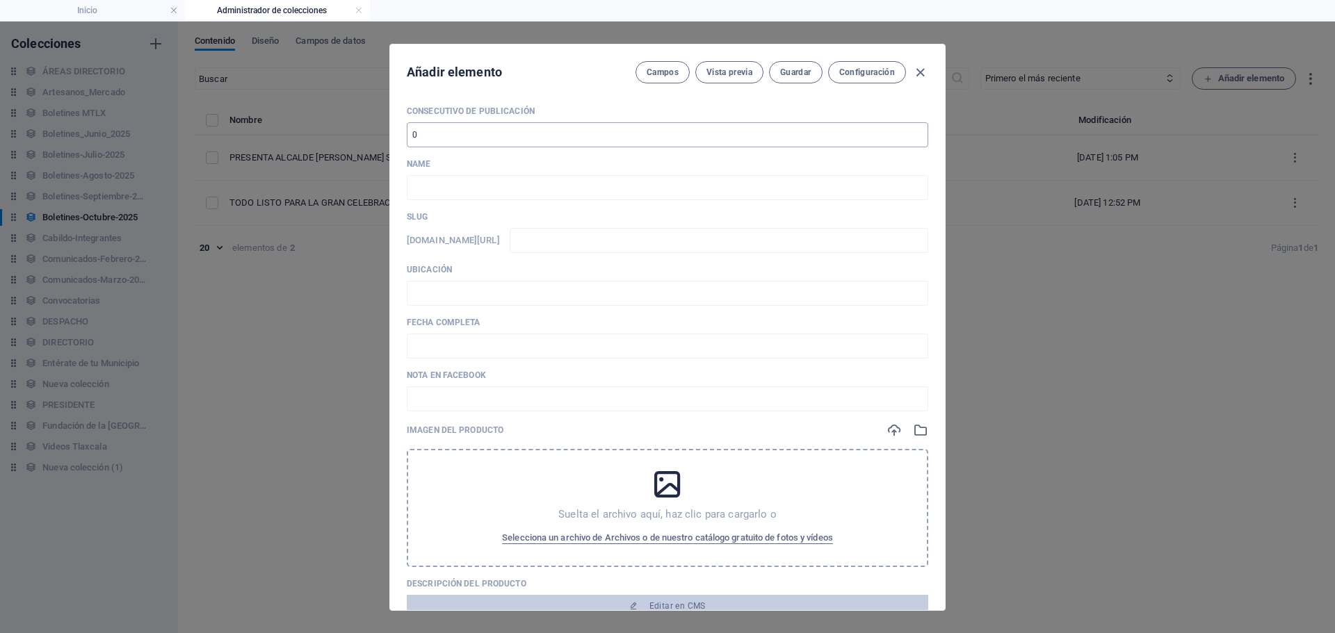
click at [480, 135] on input "number" at bounding box center [667, 134] width 521 height 25
type input "2"
click at [512, 178] on input "text" at bounding box center [667, 187] width 521 height 25
click at [424, 192] on input "text" at bounding box center [667, 187] width 521 height 25
paste input "COORDINARÁN POLICÍA MUNICIPAL Y ESTATAL CIERRES VIALES PARA GARANTIZAR SEGURIDA…"
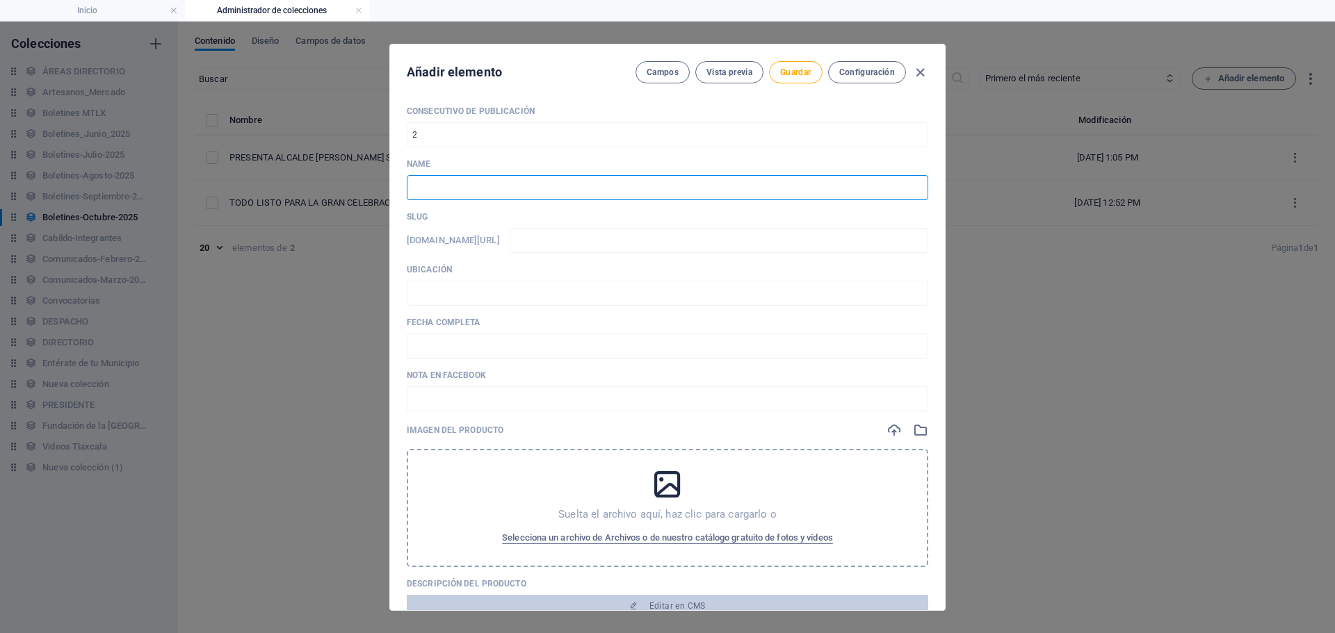
type input "COORDINARÁN POLICÍA MUNICIPAL Y ESTATAL CIERRES VIALES PARA GARANTIZAR SEGURIDA…"
type input "coordinaran-policia-municipal-y-estatal-cierres-viales-para-garantizar-segurida…"
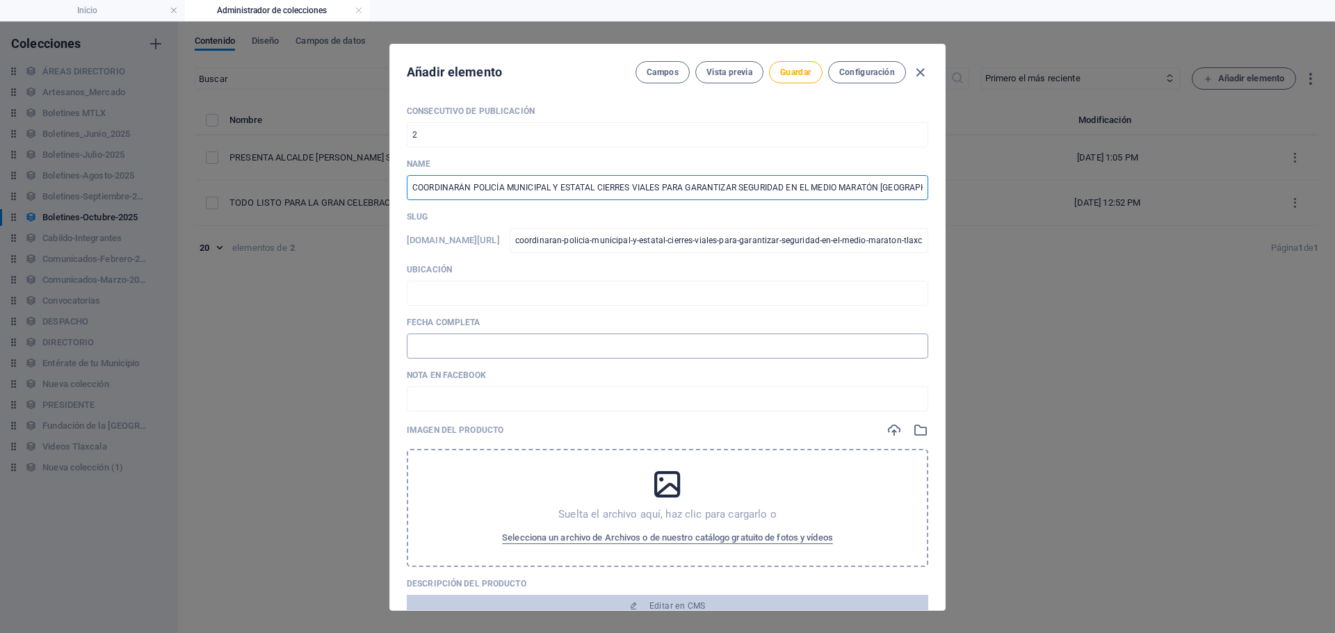
scroll to position [0, 15]
type input "COORDINARÁN POLICÍA MUNICIPAL Y ESTATAL CIERRES VIALES PARA GARANTIZAR SEGURIDA…"
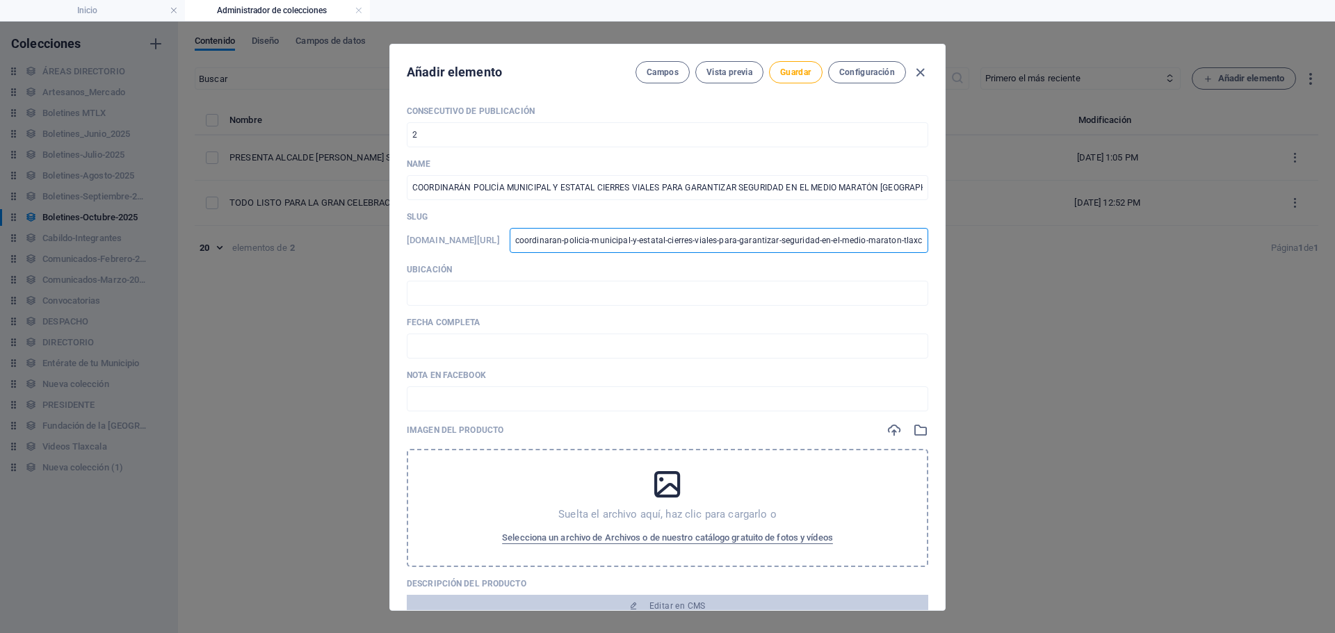
scroll to position [0, 145]
drag, startPoint x: 642, startPoint y: 239, endPoint x: 1160, endPoint y: 284, distance: 519.9
click at [1160, 284] on div "Añadir elemento Campos Vista previa Guardar Configuración Consecutivo de Public…" at bounding box center [667, 328] width 1335 height 612
type input "0"
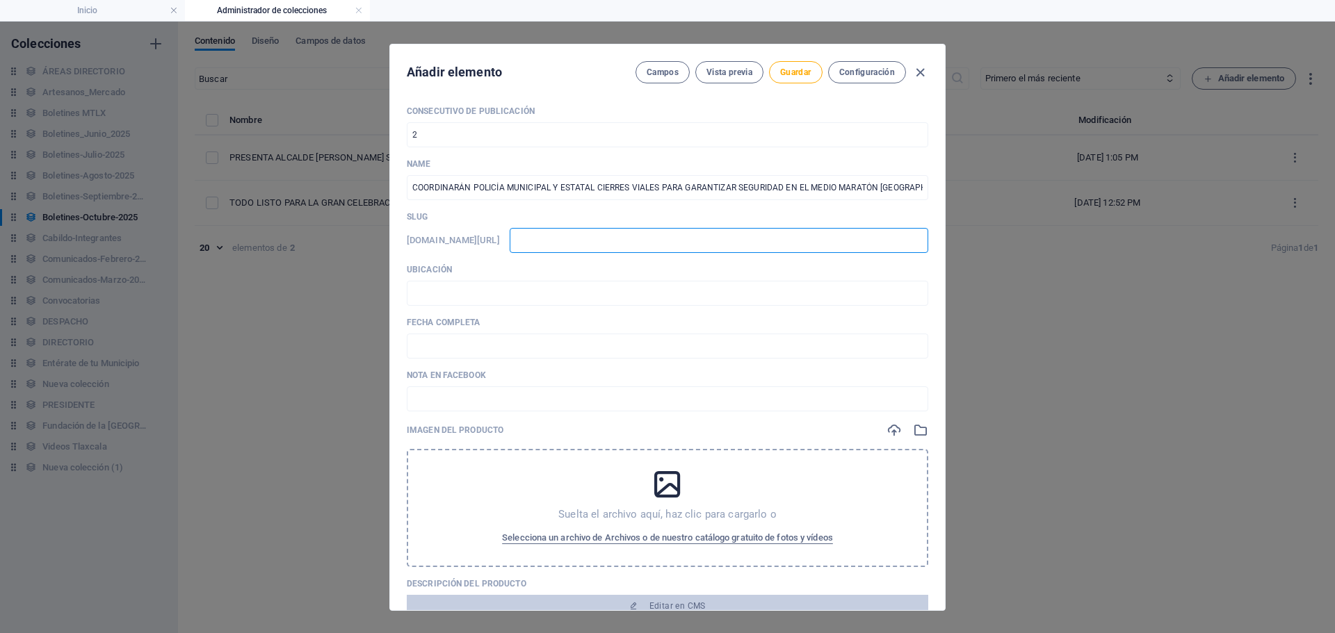
type input "0"
type input "01"
type input "011"
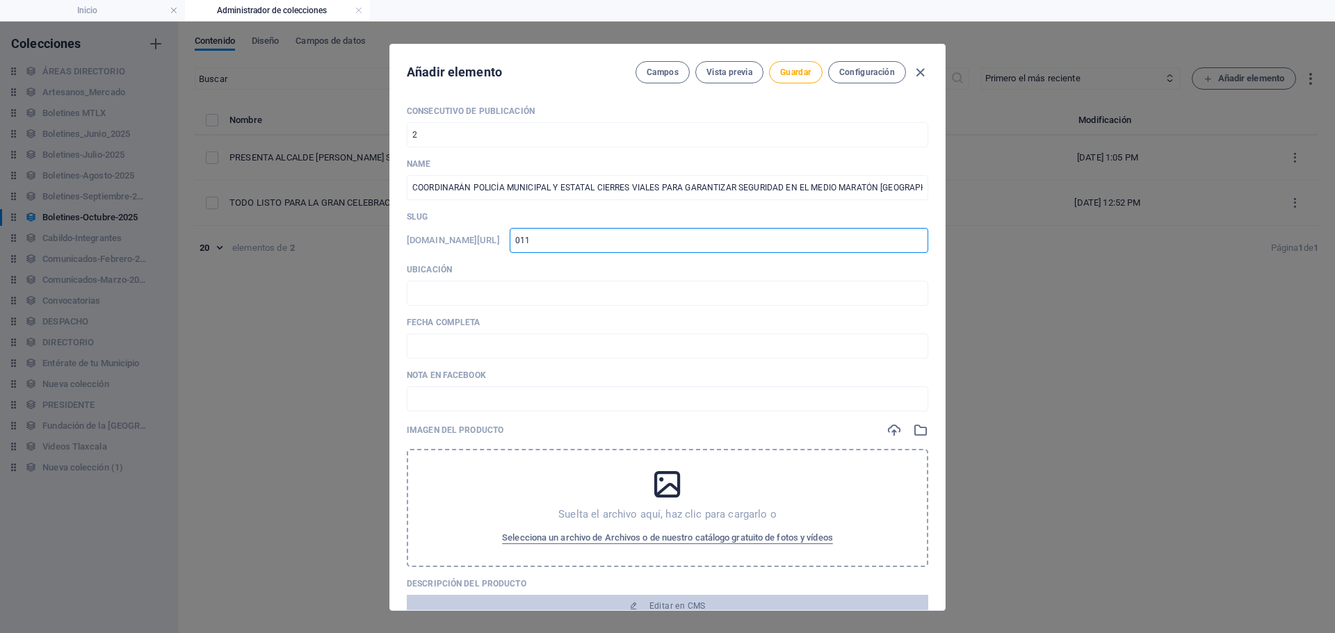
type input "0110"
type input "01102025-01"
type input "01102025-0"
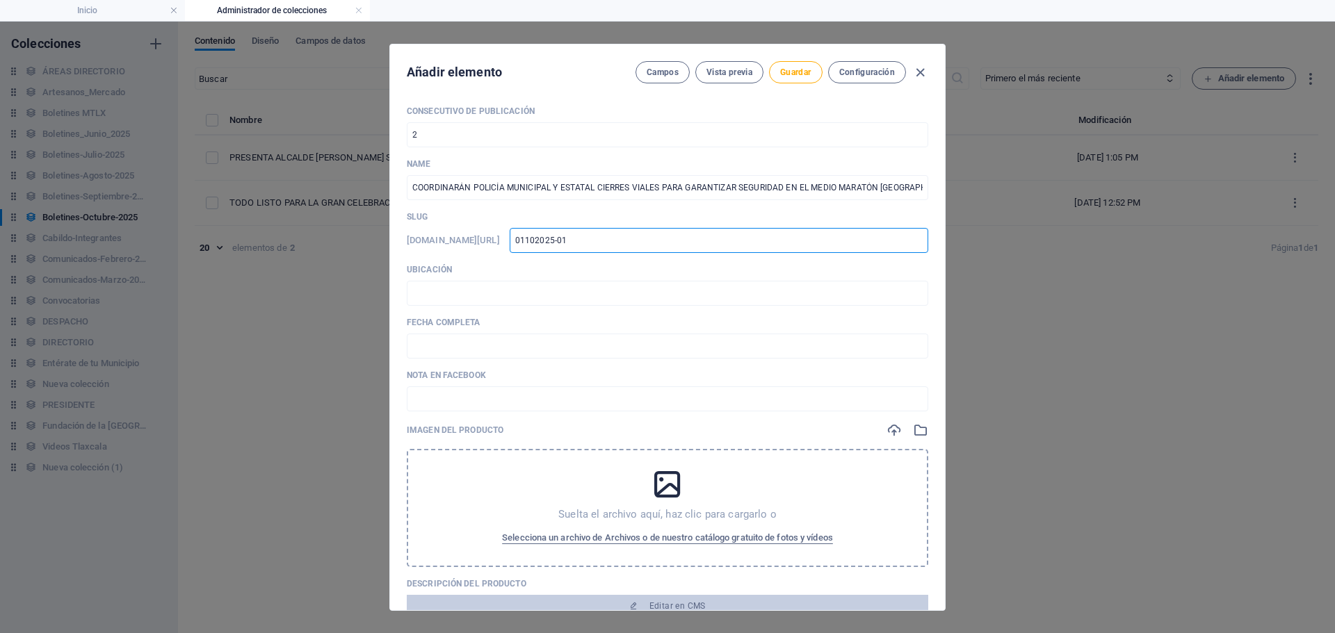
type input "01102025-0"
type input "01102025-02"
click at [469, 289] on input "text" at bounding box center [667, 293] width 521 height 25
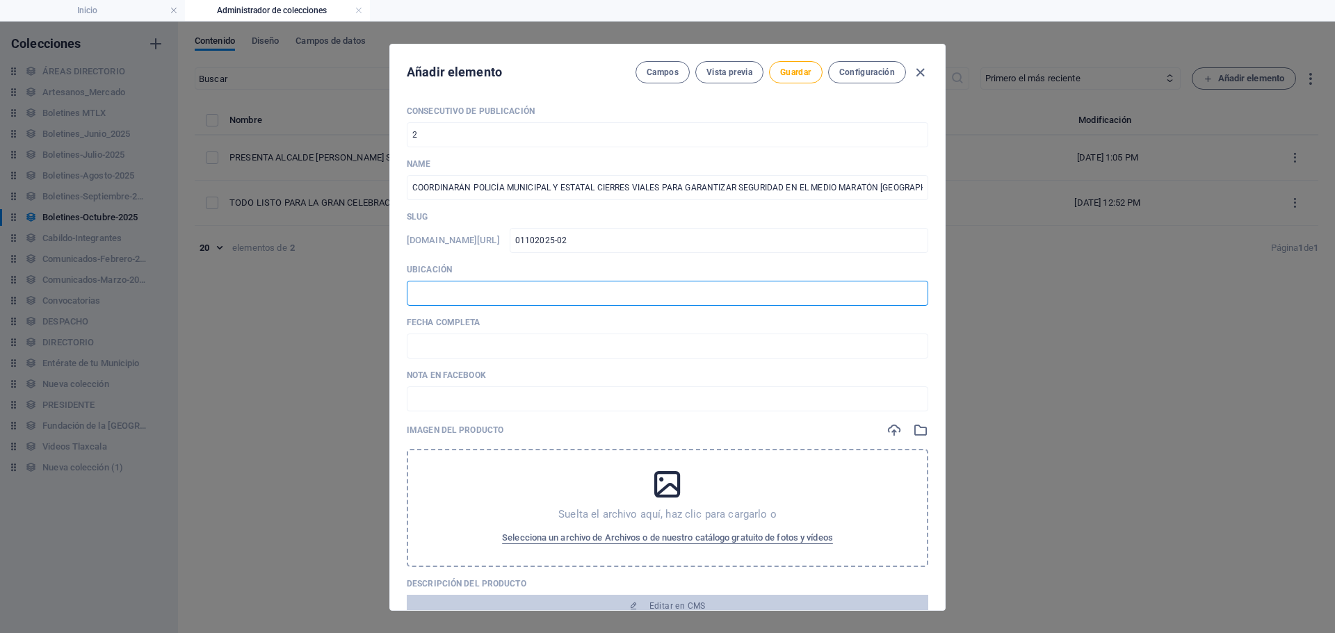
type input "📍 TLAXCALA [PERSON_NAME]"
click at [470, 350] on input "text" at bounding box center [667, 346] width 521 height 25
click at [487, 350] on input "text" at bounding box center [667, 346] width 521 height 25
drag, startPoint x: 526, startPoint y: 352, endPoint x: 428, endPoint y: 357, distance: 98.2
click at [428, 357] on input "🗓️ [DATE]" at bounding box center [667, 346] width 521 height 25
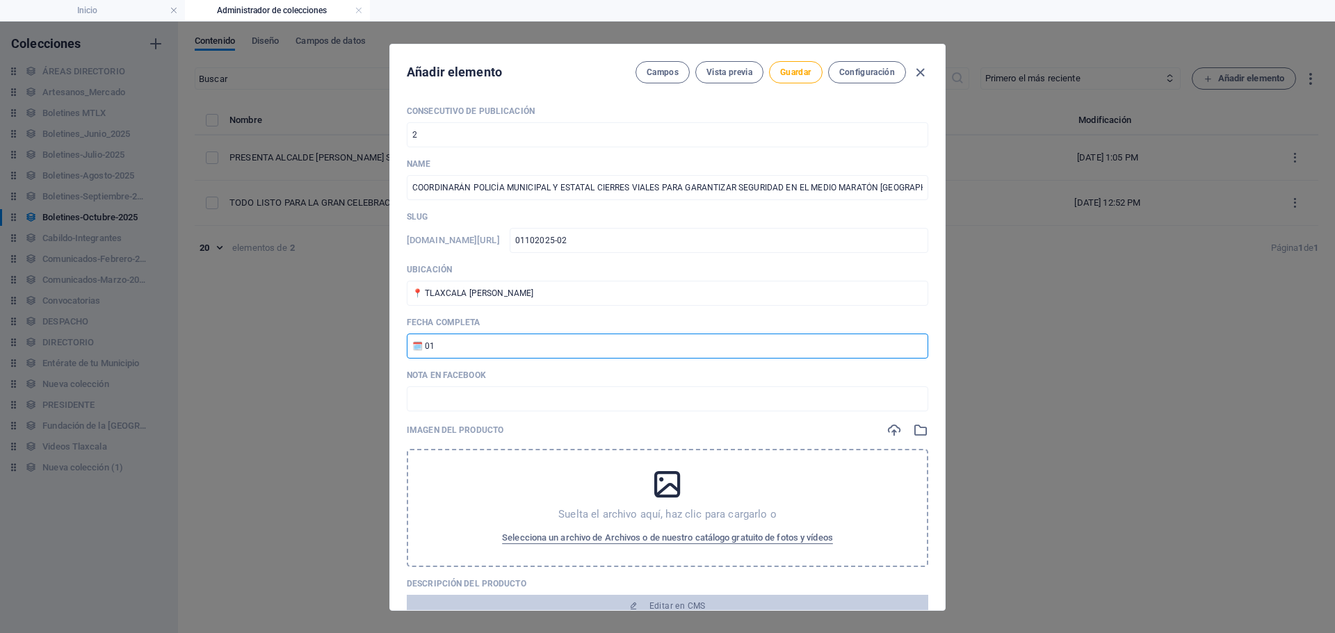
type input "🗓️ [DATE]"
click at [483, 400] on input "text" at bounding box center [667, 399] width 521 height 25
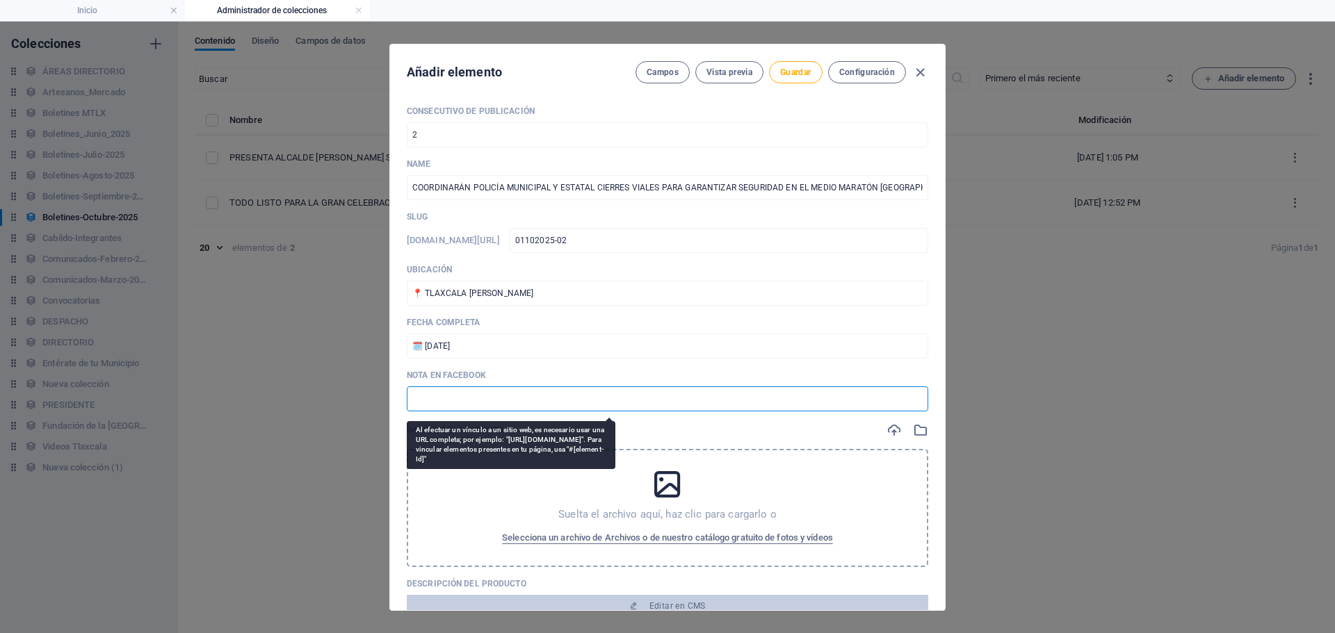
paste input "[URL][DOMAIN_NAME]"
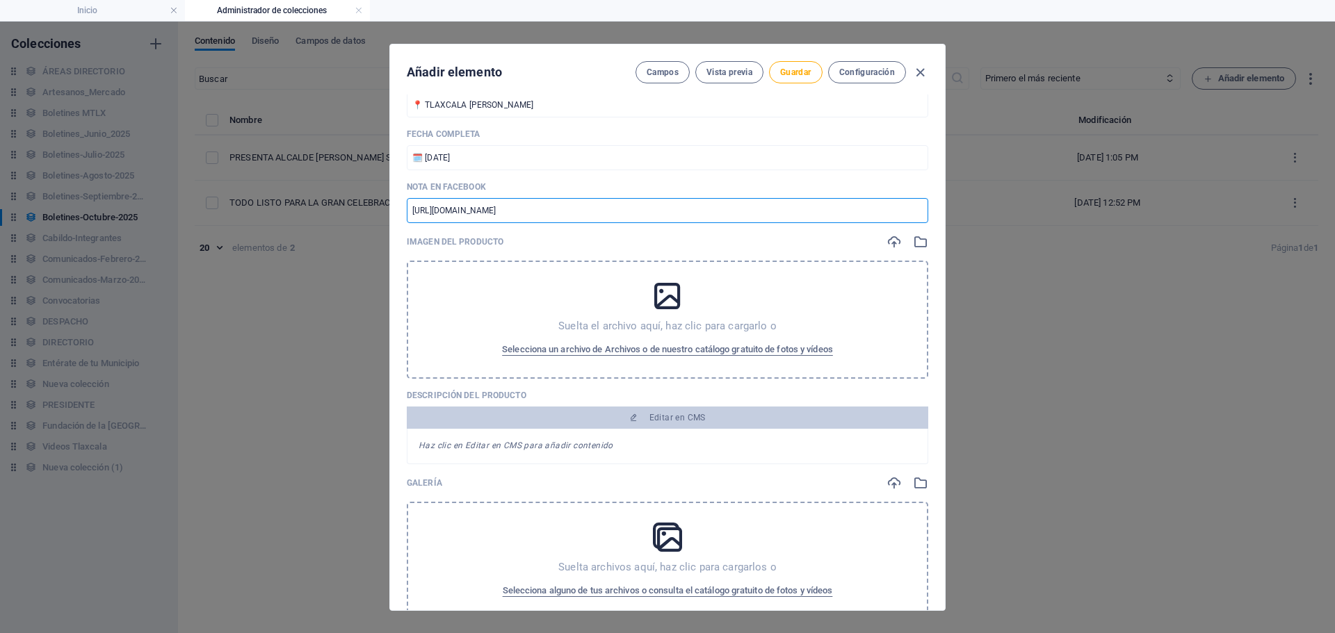
scroll to position [209, 0]
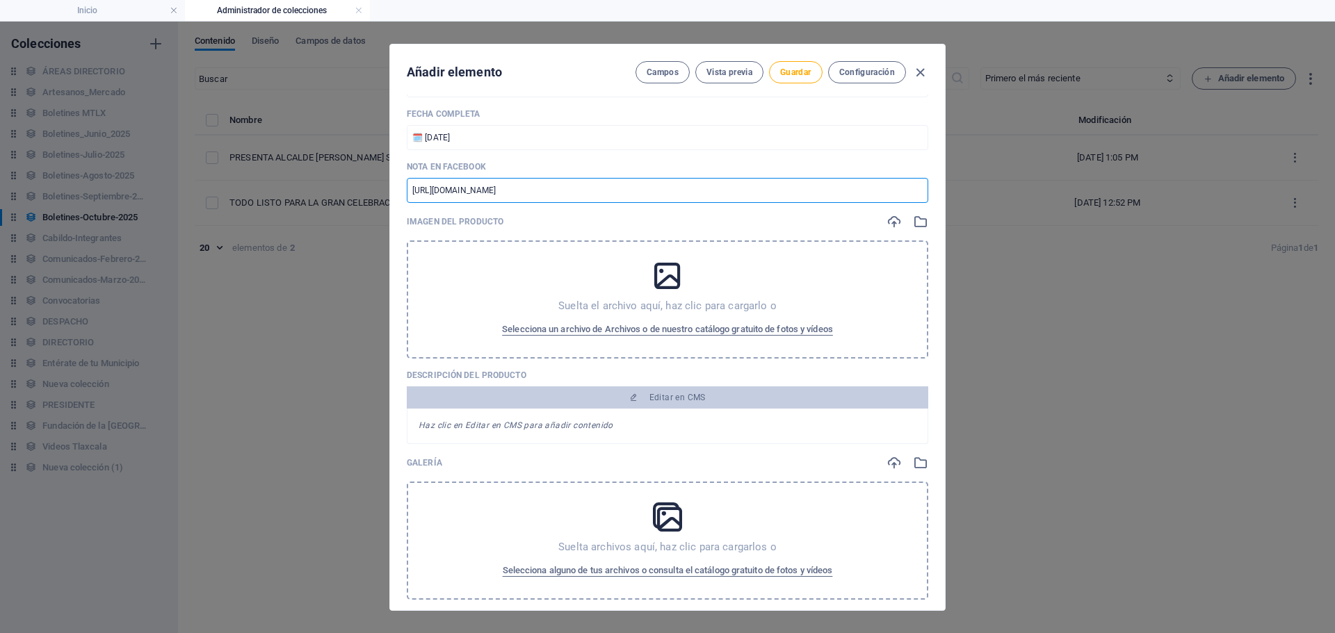
type input "[URL][DOMAIN_NAME]"
click at [887, 221] on icon "button" at bounding box center [893, 221] width 15 height 15
click at [914, 464] on icon "button" at bounding box center [920, 462] width 15 height 15
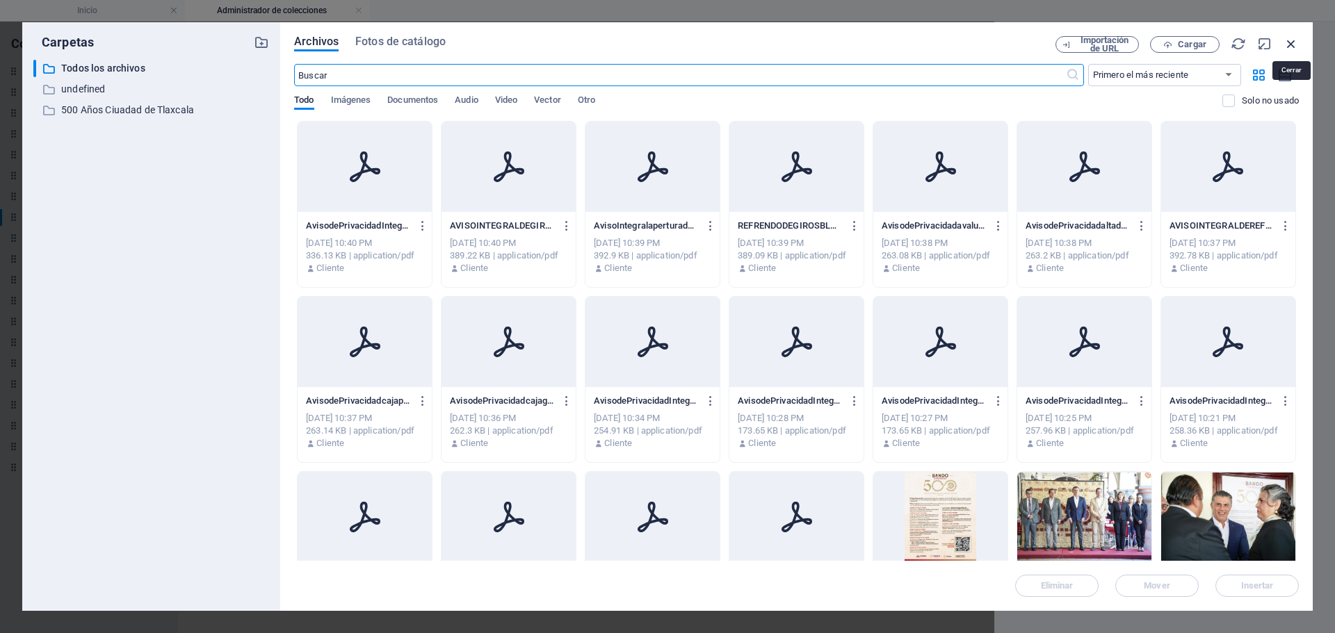
click at [1295, 45] on icon "button" at bounding box center [1290, 43] width 15 height 15
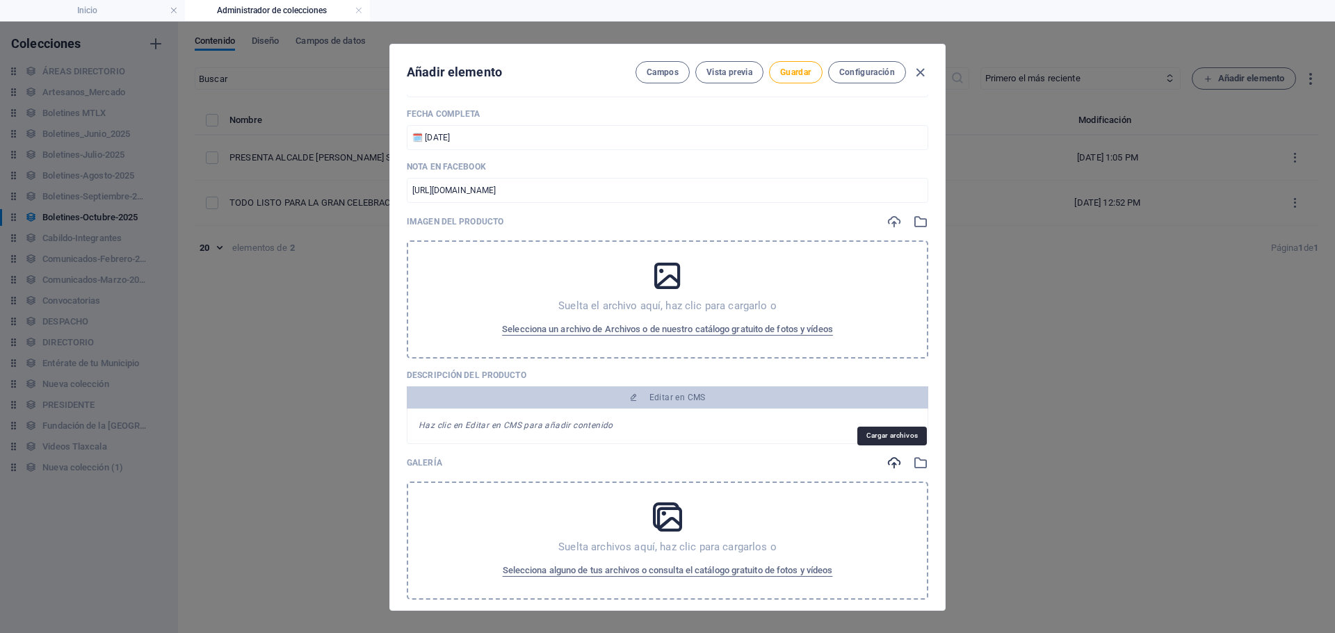
click at [889, 461] on icon "button" at bounding box center [893, 462] width 15 height 15
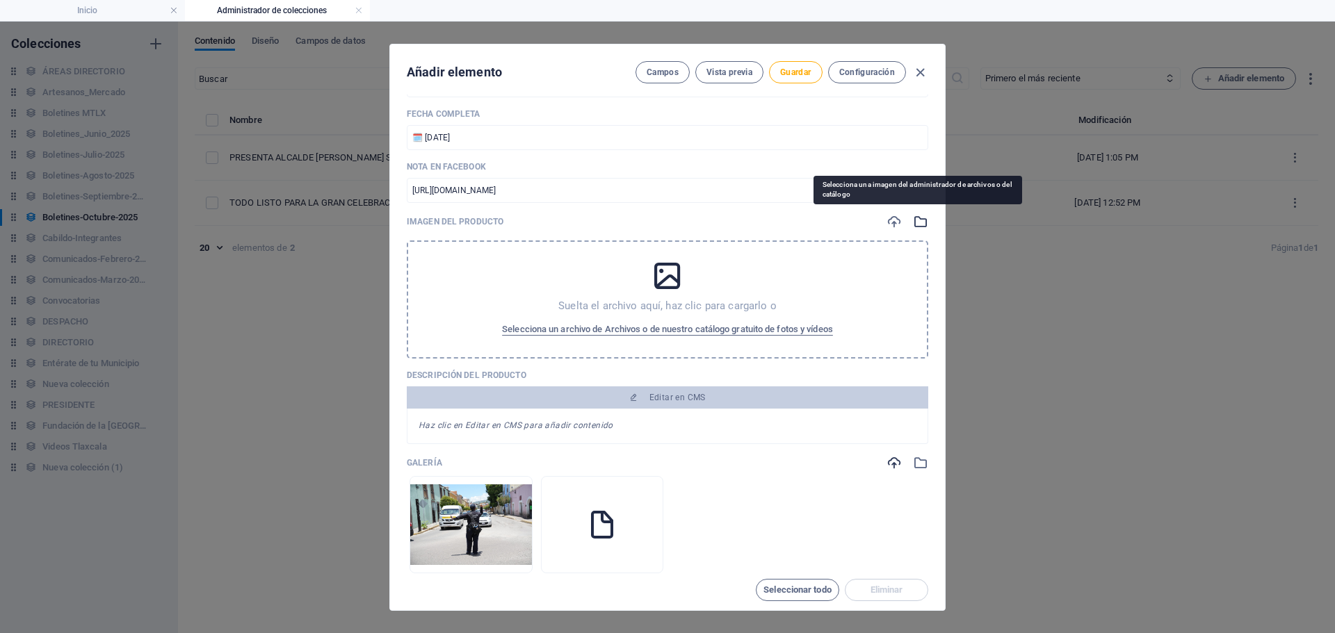
click at [918, 223] on icon "button" at bounding box center [920, 221] width 15 height 15
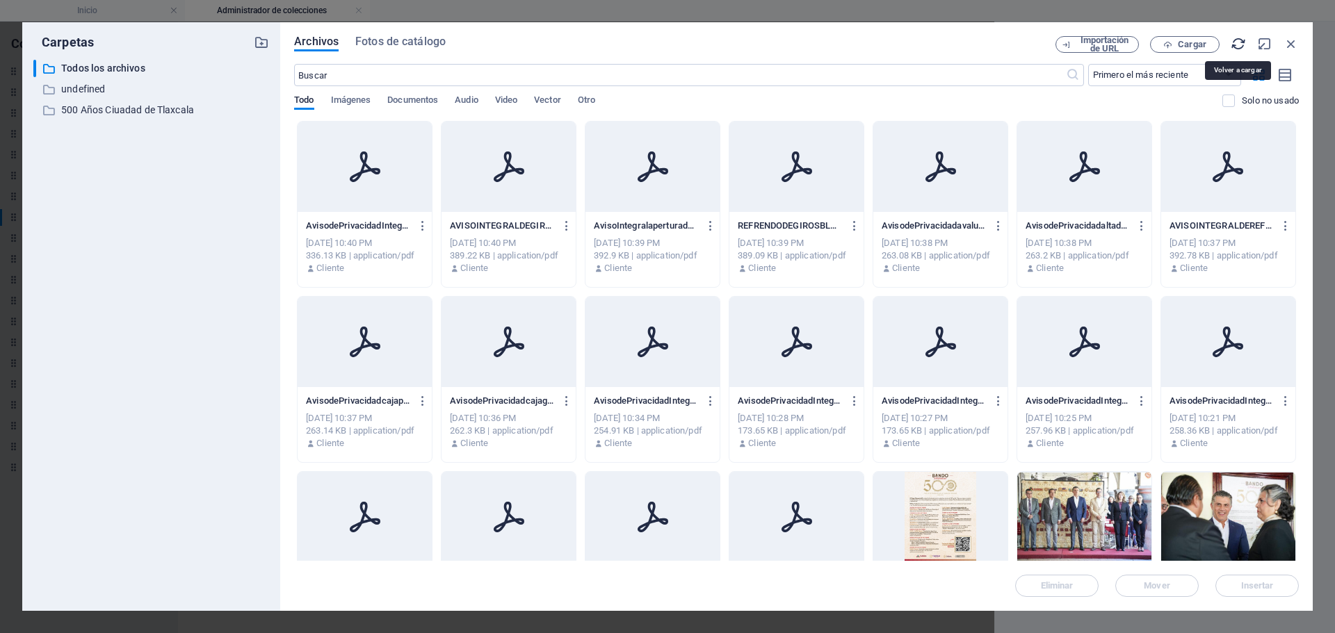
click at [1239, 48] on icon "button" at bounding box center [1238, 43] width 15 height 15
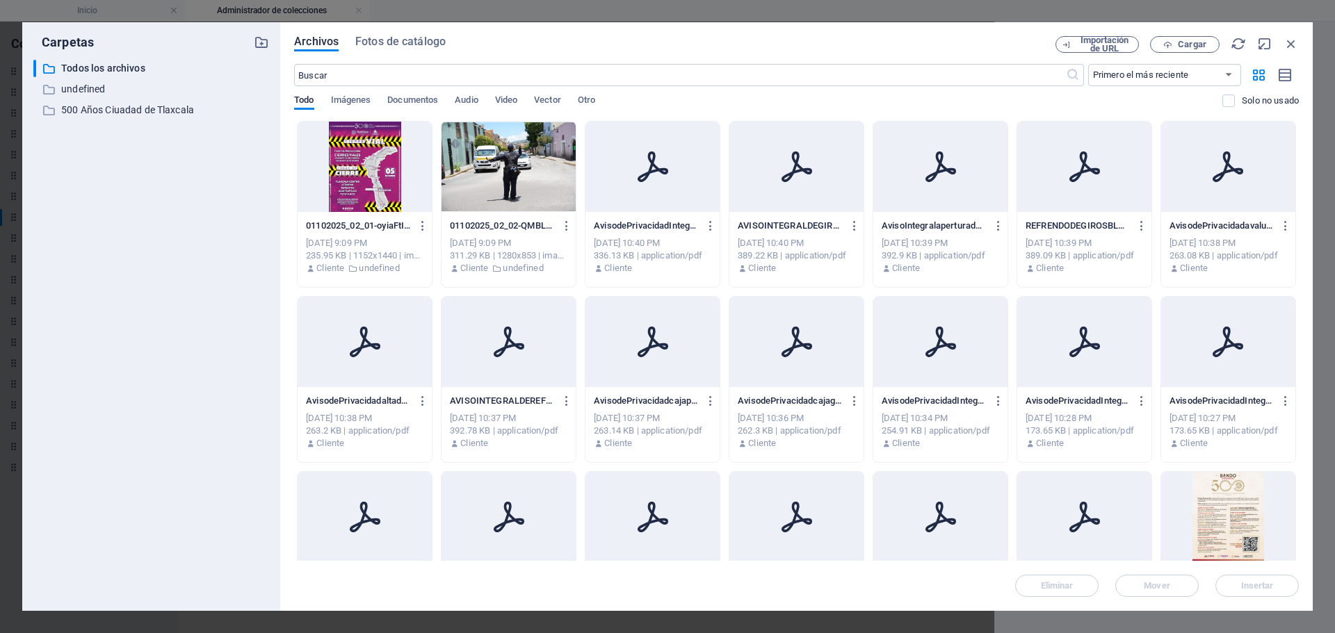
click at [387, 186] on div at bounding box center [365, 167] width 134 height 90
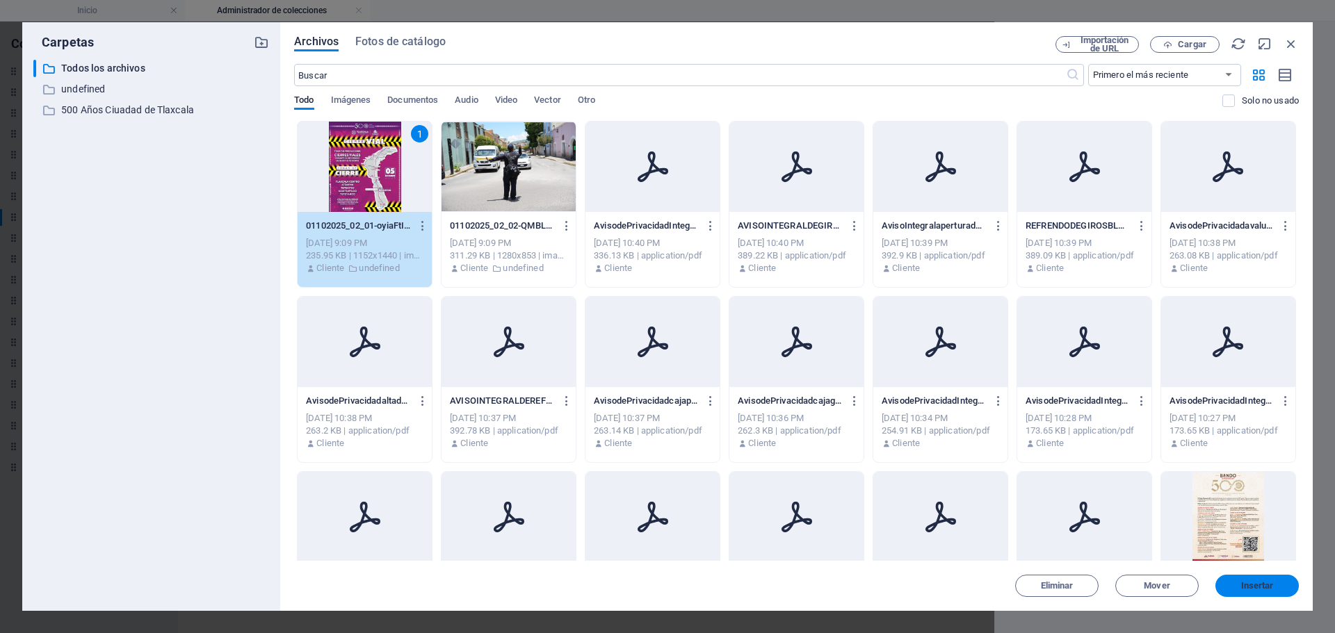
click at [1270, 589] on span "Insertar" at bounding box center [1257, 586] width 33 height 8
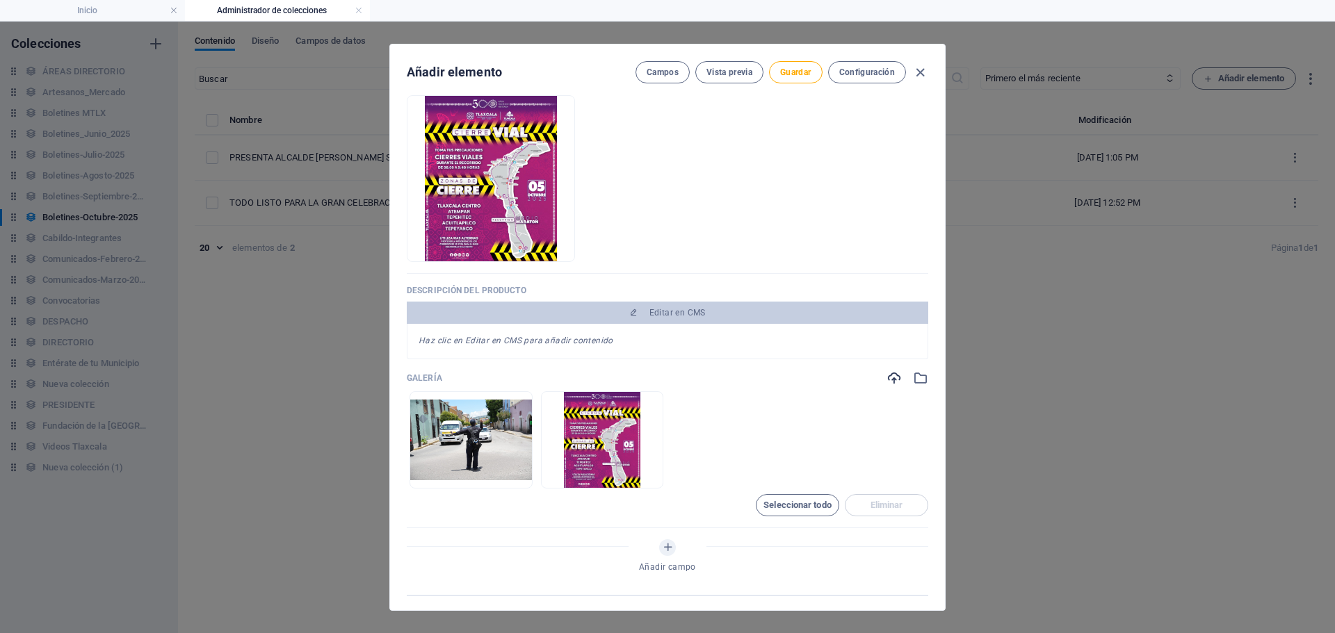
scroll to position [348, 0]
click at [798, 72] on span "Guardar" at bounding box center [795, 72] width 31 height 11
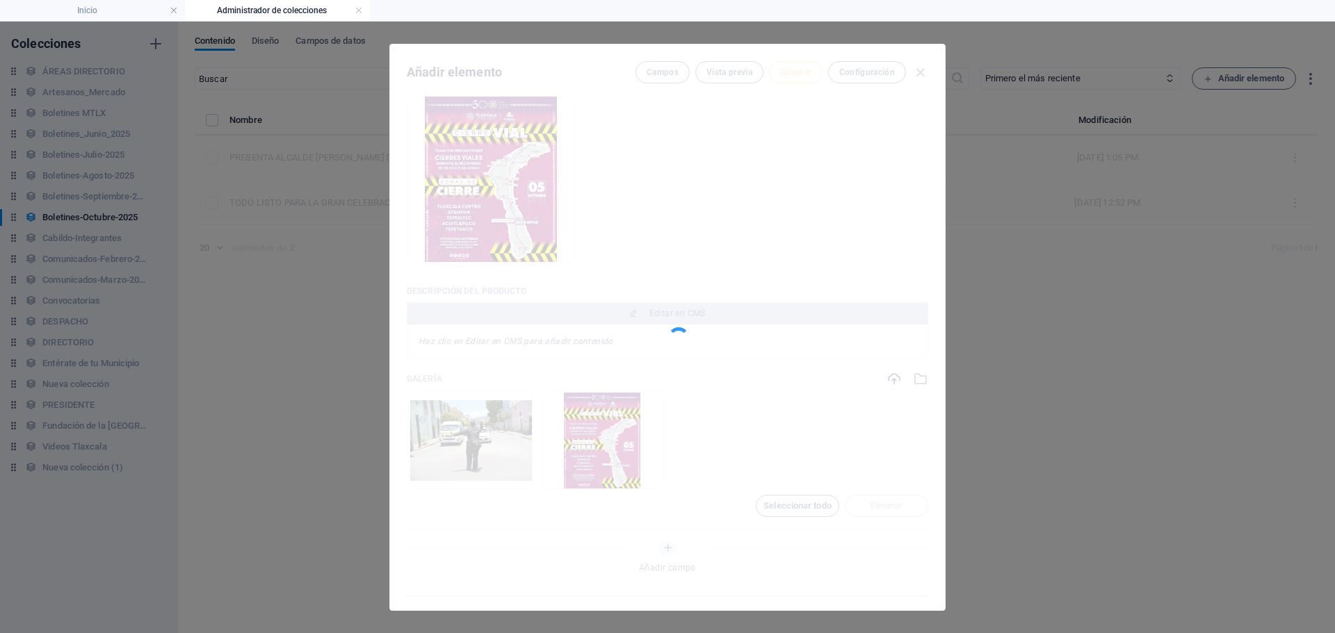
type input "01102025-02"
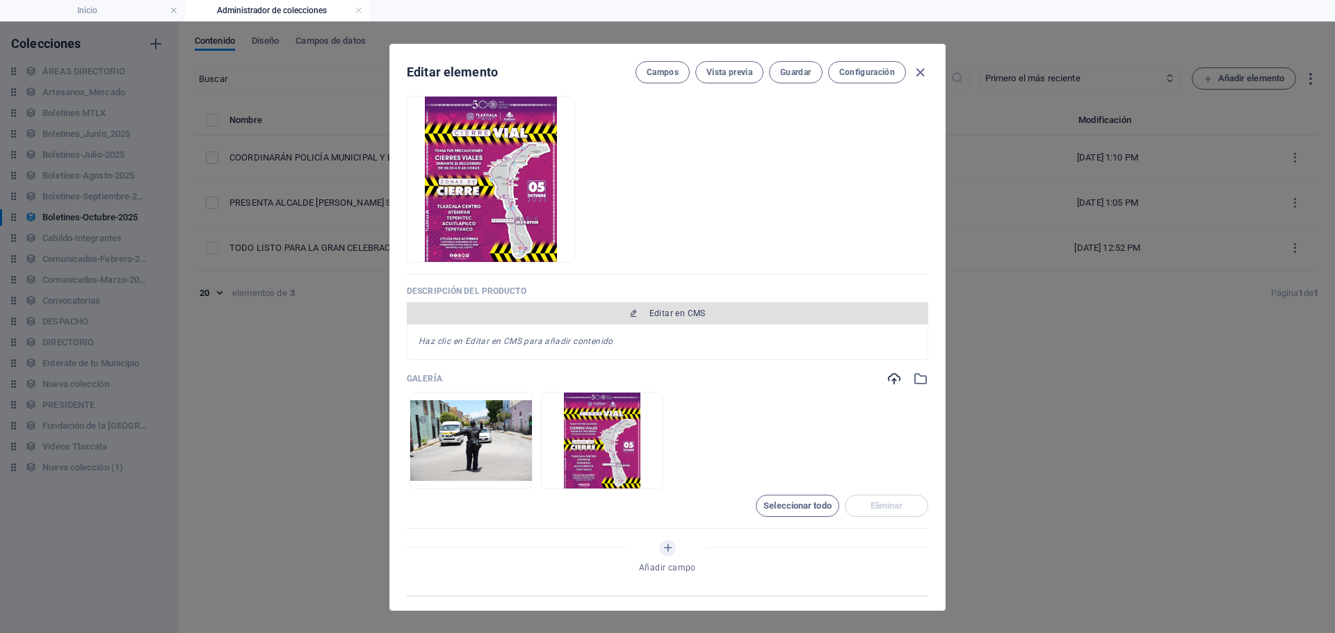
click at [690, 319] on button "Editar en CMS" at bounding box center [667, 313] width 521 height 22
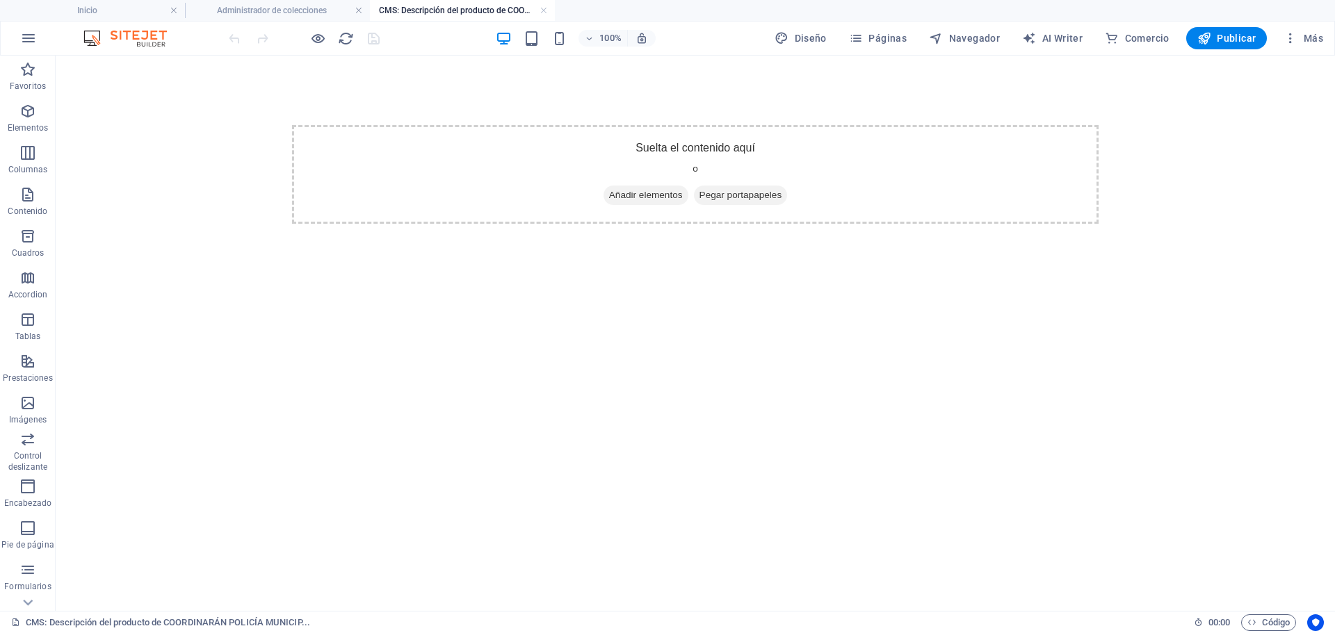
scroll to position [0, 0]
click at [651, 200] on span "Añadir elementos" at bounding box center [645, 195] width 85 height 19
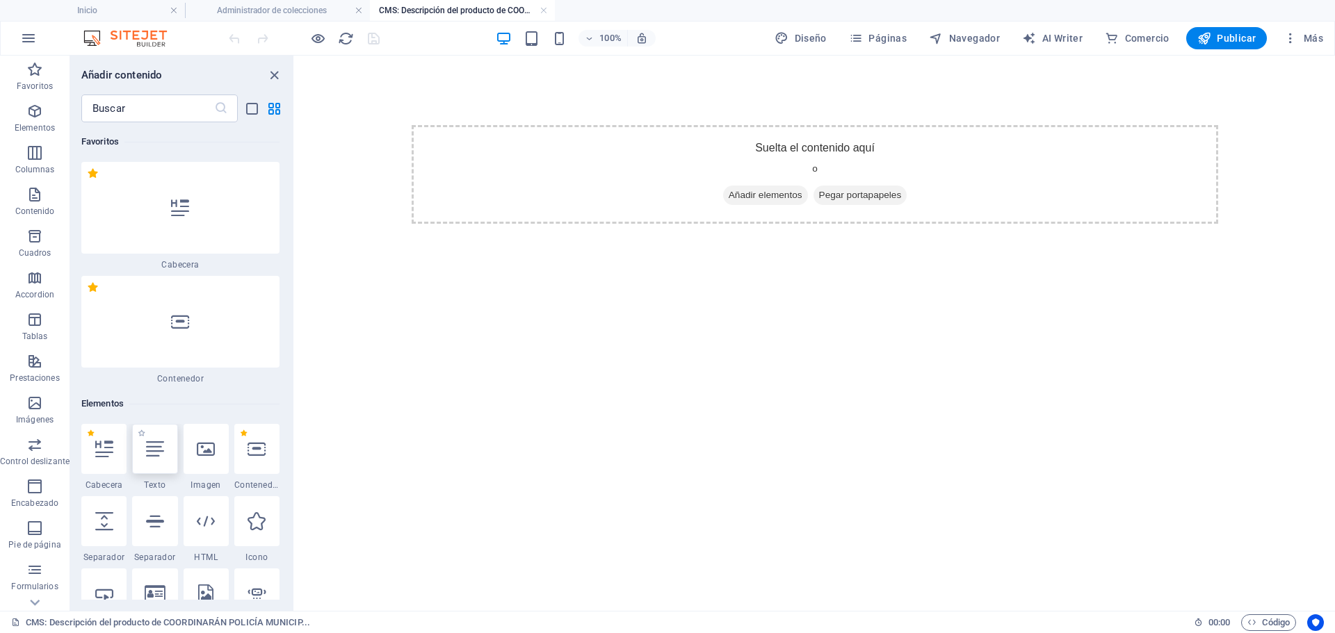
click at [157, 451] on icon at bounding box center [155, 449] width 18 height 18
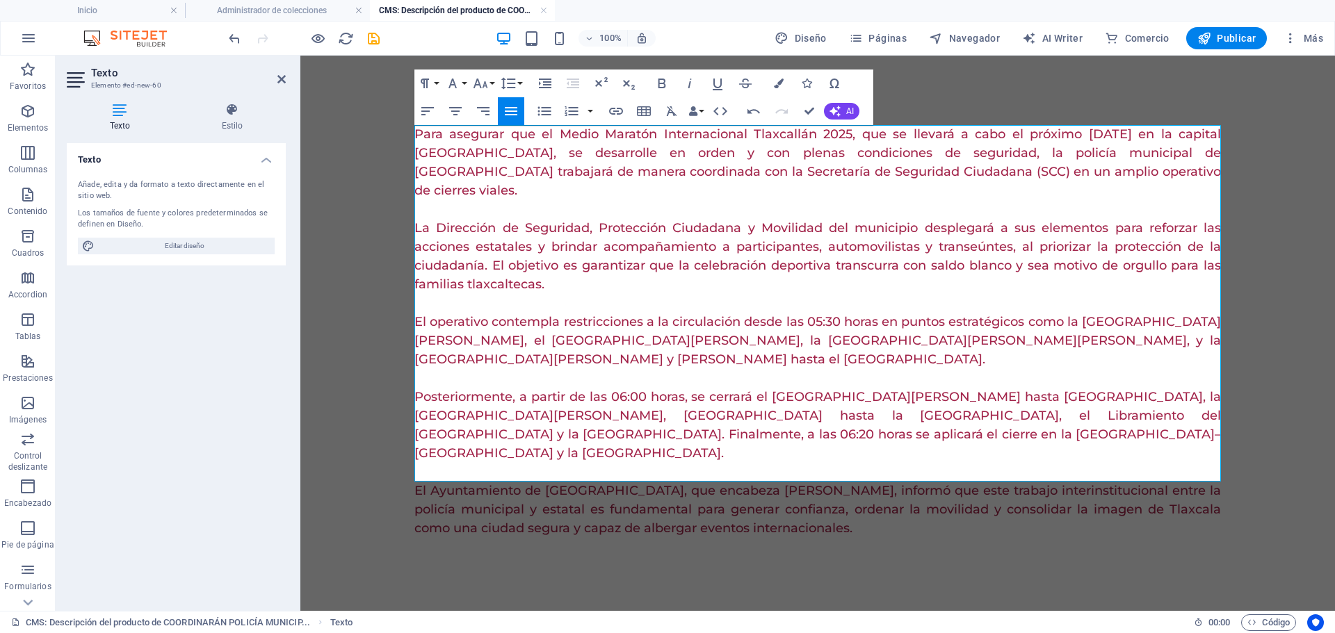
scroll to position [24816, 2]
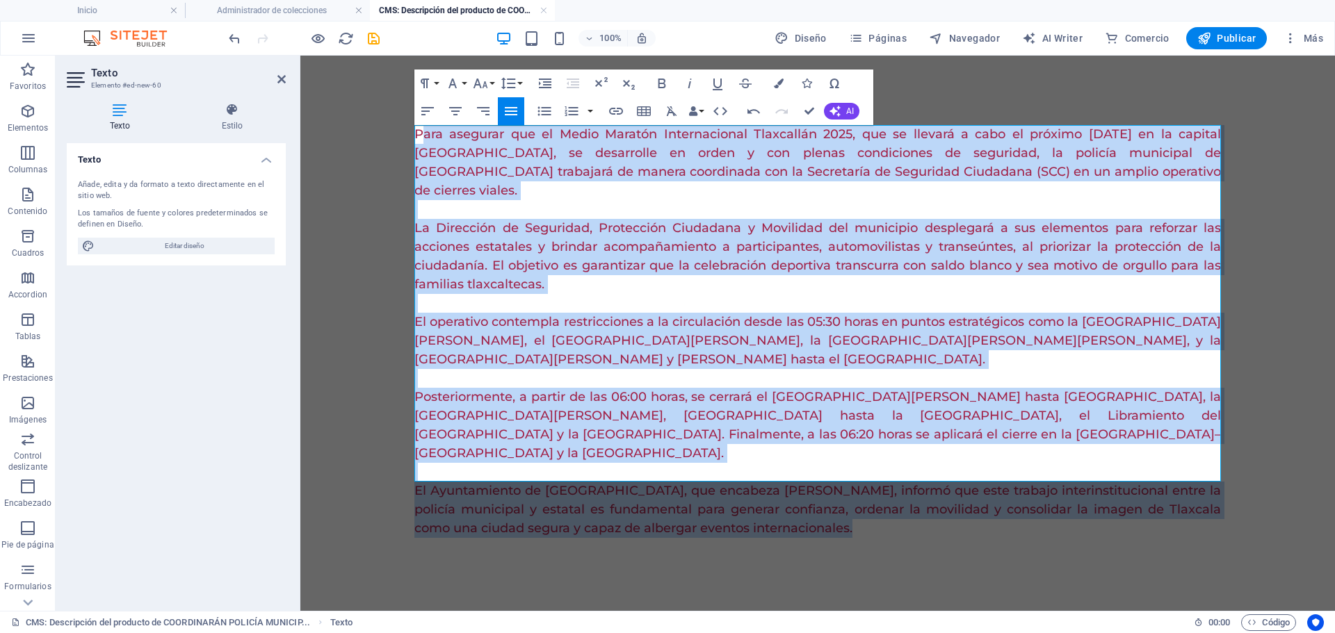
drag, startPoint x: 421, startPoint y: 133, endPoint x: 1062, endPoint y: 496, distance: 736.6
click at [1085, 518] on div "Para asegurar que el Medio Maratón Internacional Tlaxcallán 2025, que se llevar…" at bounding box center [817, 332] width 829 height 552
click at [407, 135] on div "Para asegurar que el Medio Maratón Internacional Tlaxcallán 2025, que se llevar…" at bounding box center [817, 332] width 829 height 552
drag, startPoint x: 419, startPoint y: 130, endPoint x: 874, endPoint y: 473, distance: 570.0
click at [874, 473] on div "Para asegurar que el Medio Maratón Internacional Tlaxcallán 2025, que se llevar…" at bounding box center [817, 331] width 807 height 413
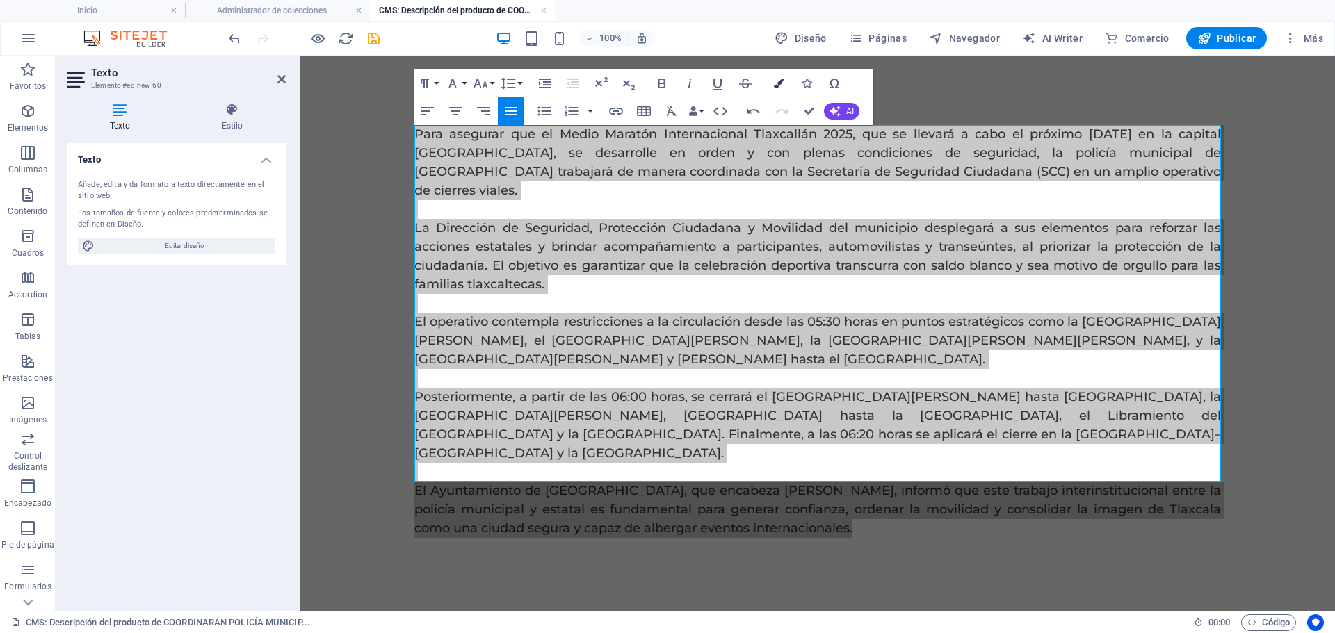
click at [775, 76] on button "Colors" at bounding box center [778, 84] width 26 height 28
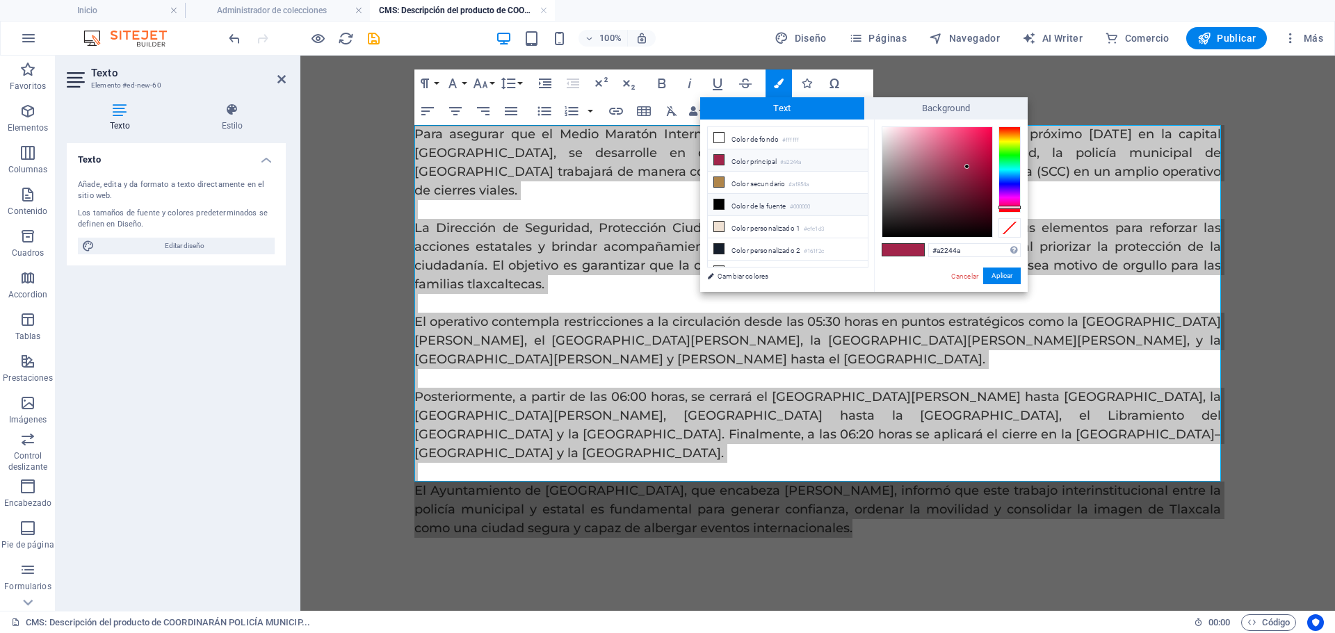
click at [811, 206] on small "#000000" at bounding box center [800, 207] width 21 height 10
type input "#000000"
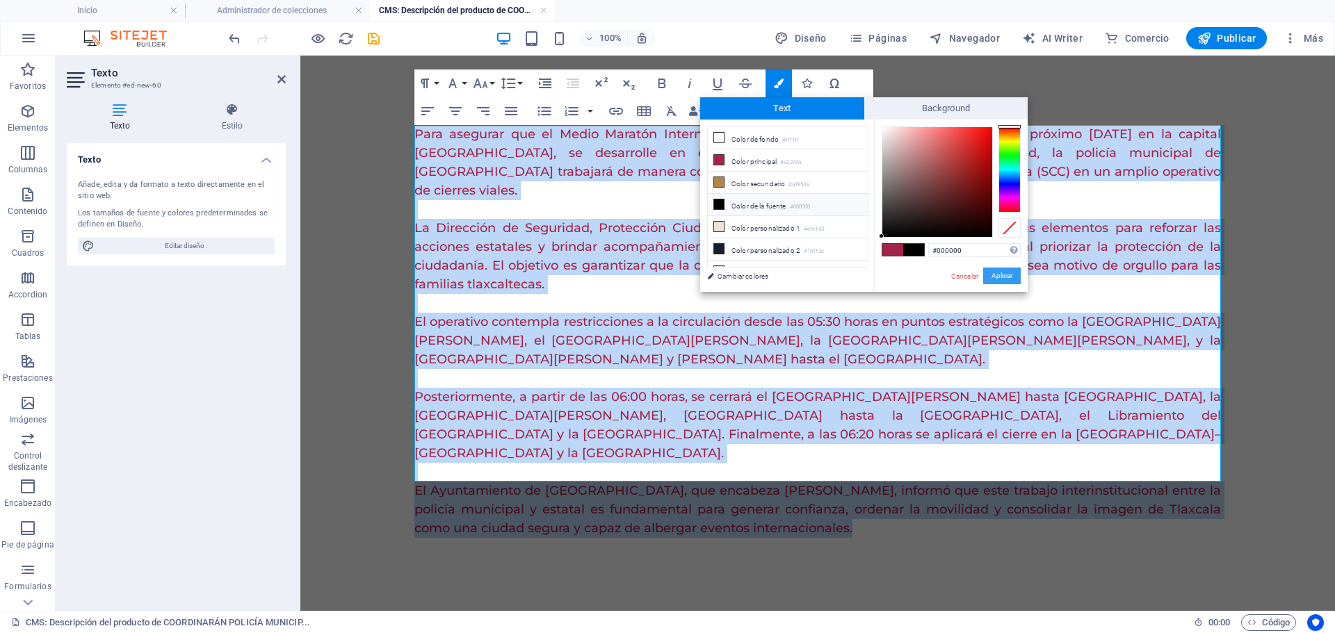
click at [999, 275] on button "Aplicar" at bounding box center [1002, 276] width 38 height 17
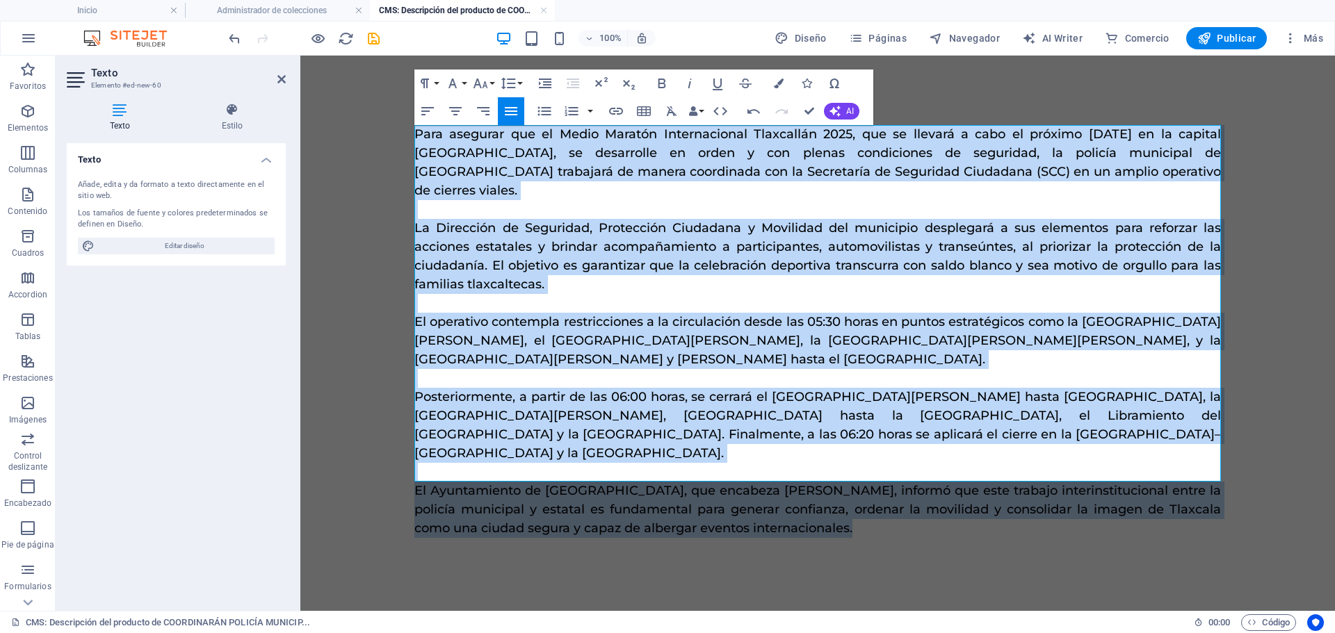
click at [515, 111] on icon "button" at bounding box center [511, 111] width 13 height 8
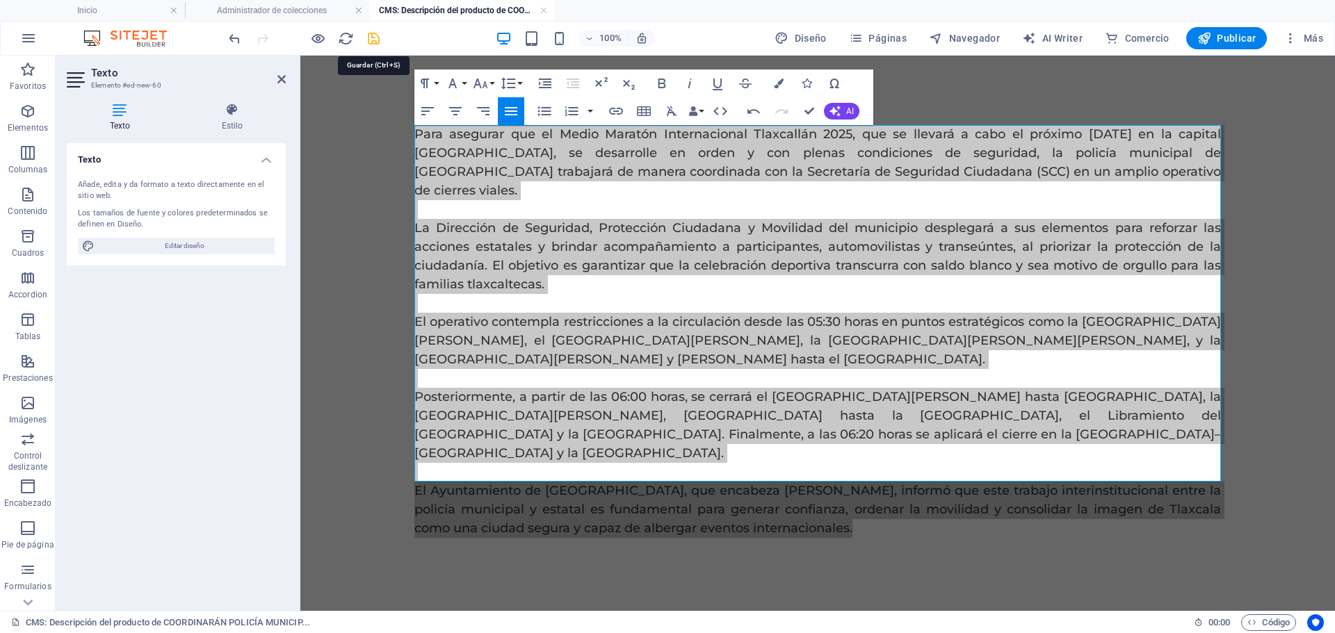
click at [380, 40] on icon "save" at bounding box center [374, 39] width 16 height 16
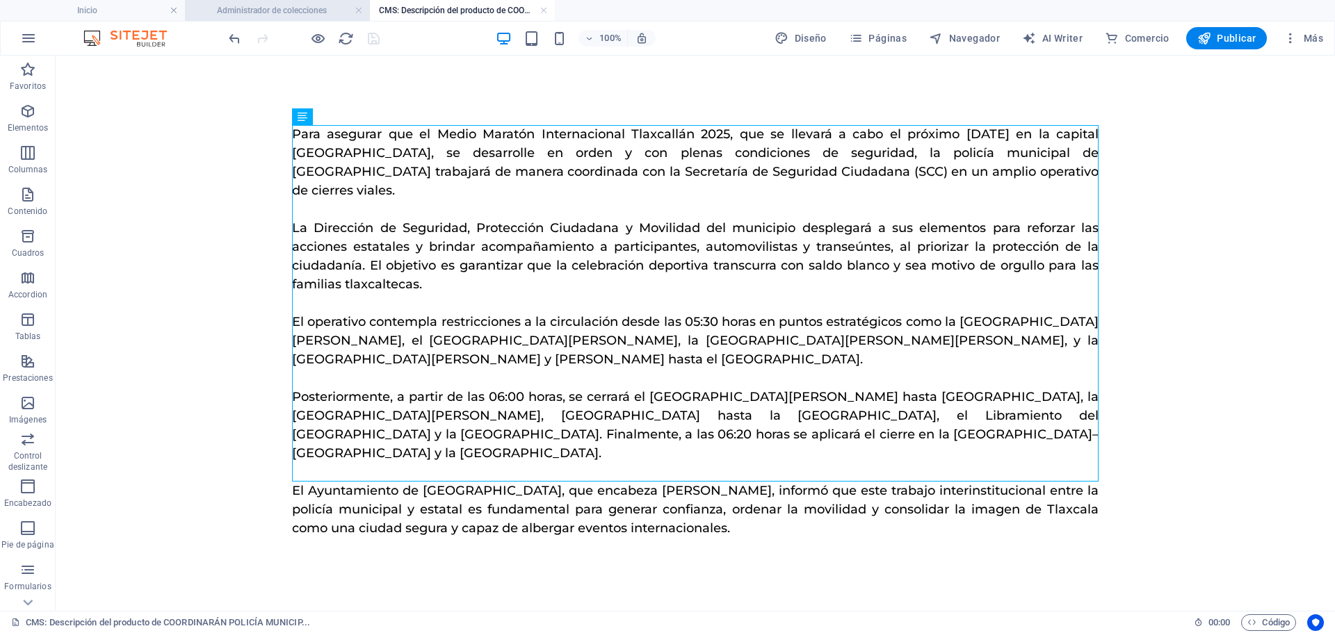
click at [305, 13] on h4 "Administrador de colecciones" at bounding box center [277, 10] width 185 height 15
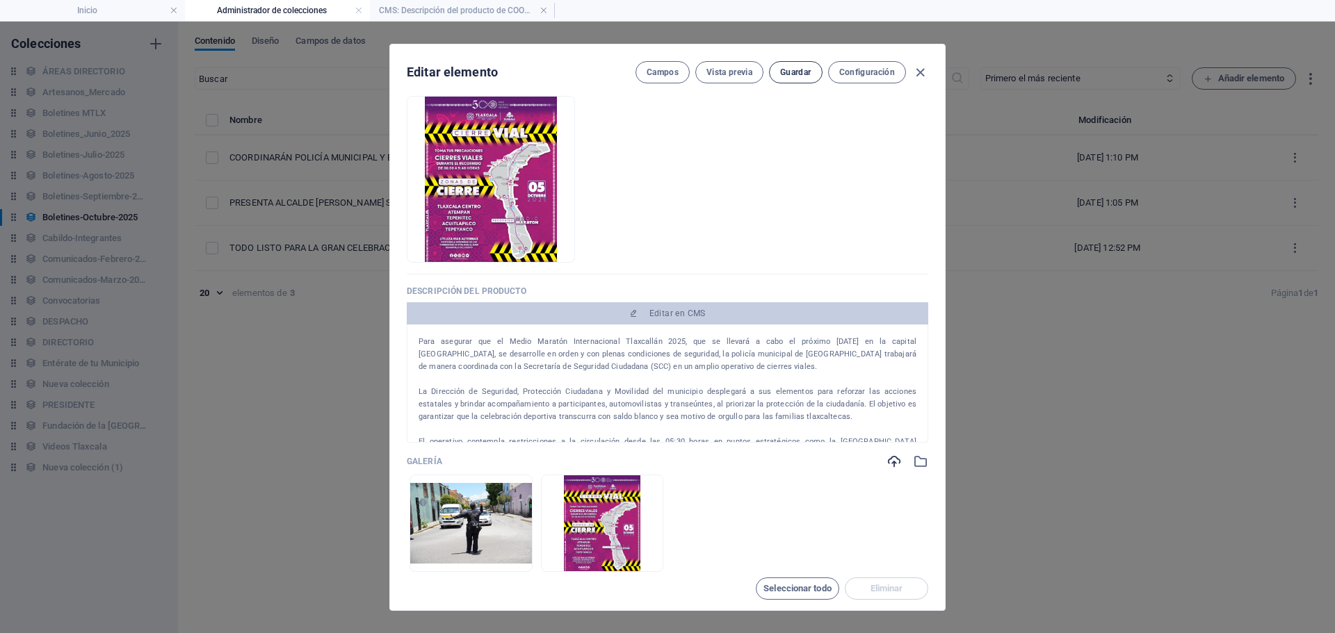
click at [802, 76] on span "Guardar" at bounding box center [795, 72] width 31 height 11
click at [914, 70] on icon "button" at bounding box center [920, 73] width 16 height 16
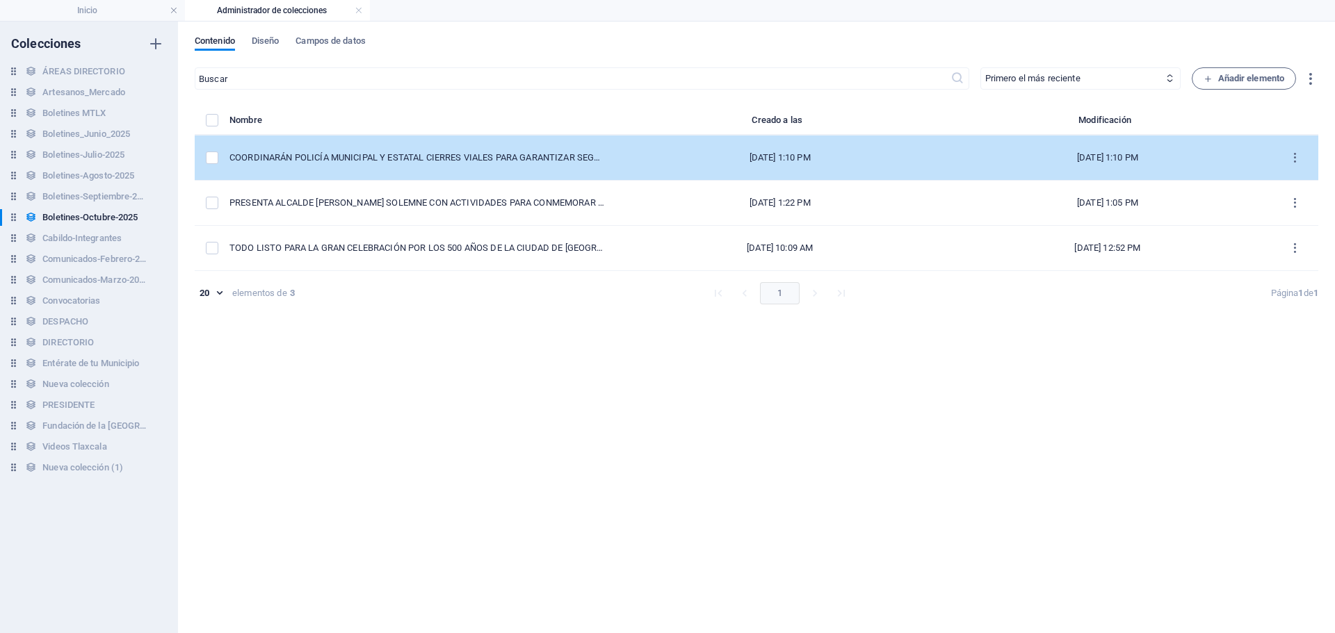
click at [450, 165] on td "COORDINARÁN POLICÍA MUNICIPAL Y ESTATAL CIERRES VIALES PARA GARANTIZAR SEGURIDA…" at bounding box center [422, 158] width 387 height 45
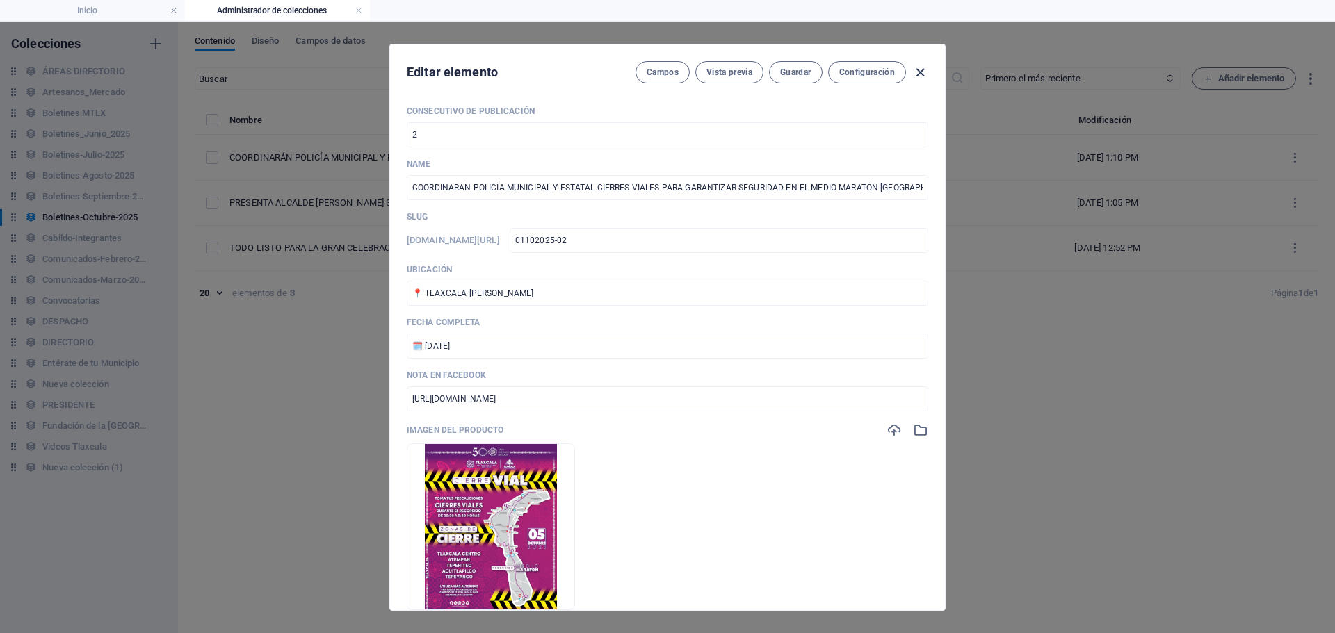
click at [918, 76] on icon "button" at bounding box center [920, 73] width 16 height 16
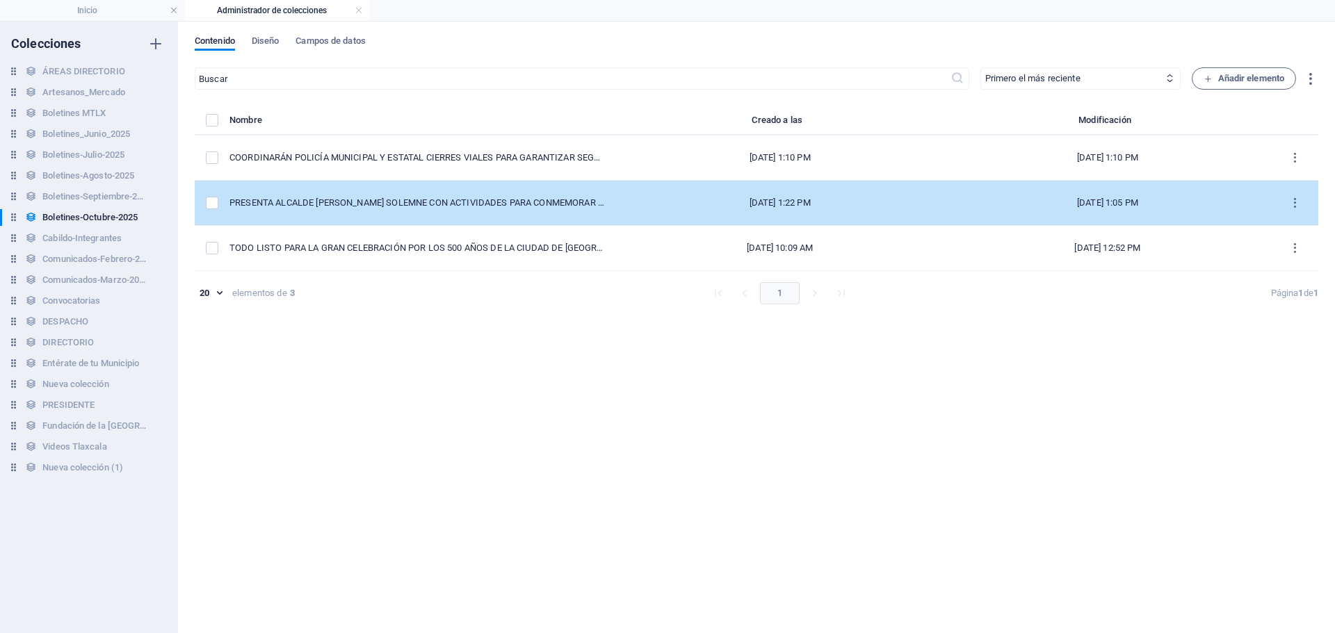
type input "coordinaran-policia-municipal-y-estatal-cierres-viales-para-garantizar-segurida…"
drag, startPoint x: 1295, startPoint y: 165, endPoint x: 1295, endPoint y: 208, distance: 43.1
click at [1295, 208] on tbody "COORDINARÁN POLICÍA MUNICIPAL Y ESTATAL CIERRES VIALES PARA GARANTIZAR SEGURIDA…" at bounding box center [757, 204] width 1124 height 136
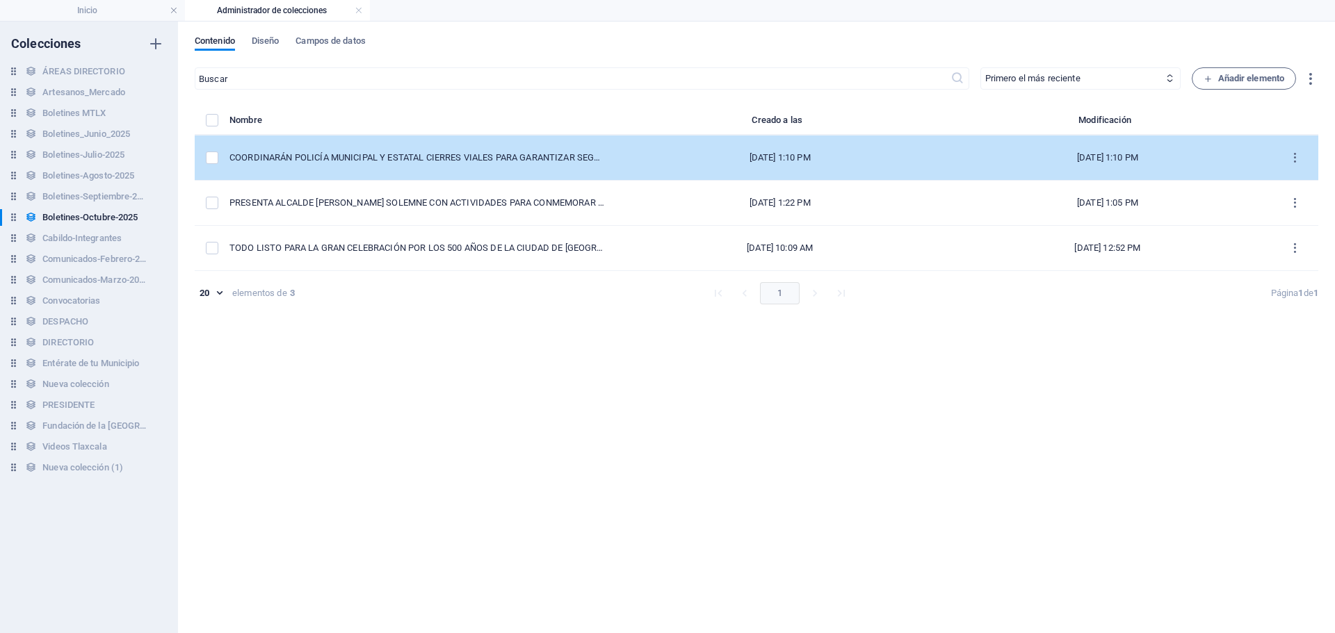
drag, startPoint x: 227, startPoint y: 207, endPoint x: 243, endPoint y: 147, distance: 62.6
click at [243, 147] on tbody "COORDINARÁN POLICÍA MUNICIPAL Y ESTATAL CIERRES VIALES PARA GARANTIZAR SEGURIDA…" at bounding box center [757, 204] width 1124 height 136
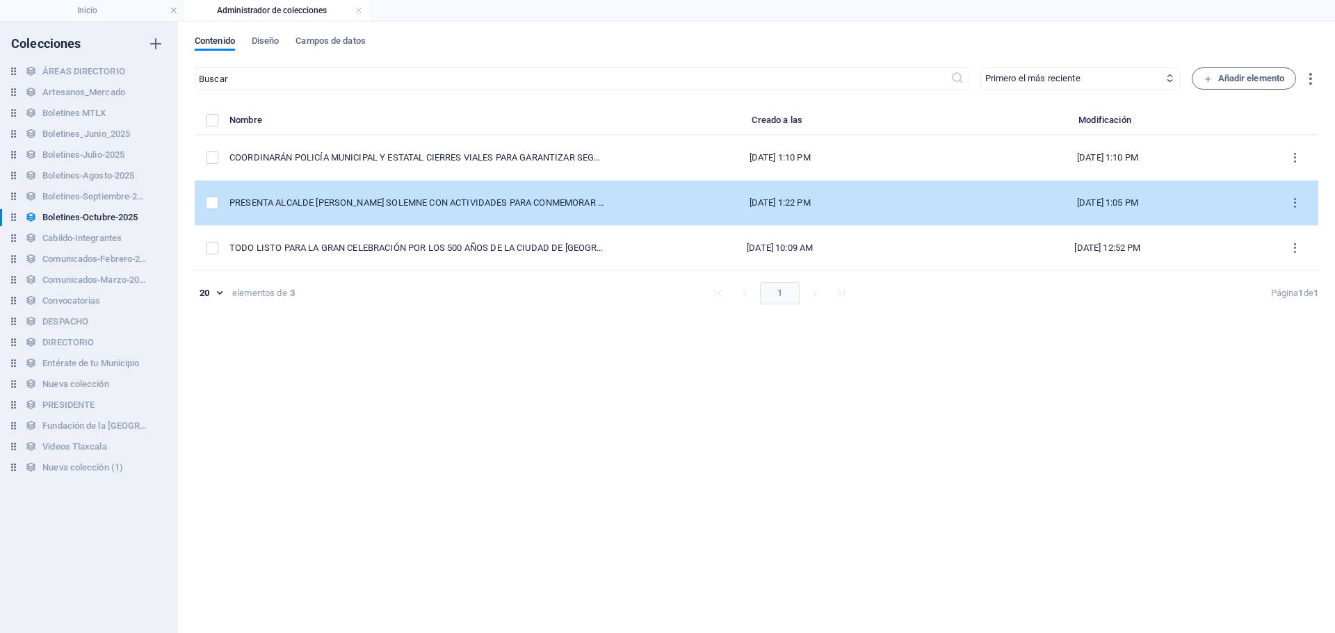
click at [315, 209] on div "PRESENTA ALCALDE [PERSON_NAME] SOLEMNE CON ACTIVIDADES PARA CONMEMORAR 500 AÑOS…" at bounding box center [416, 203] width 375 height 13
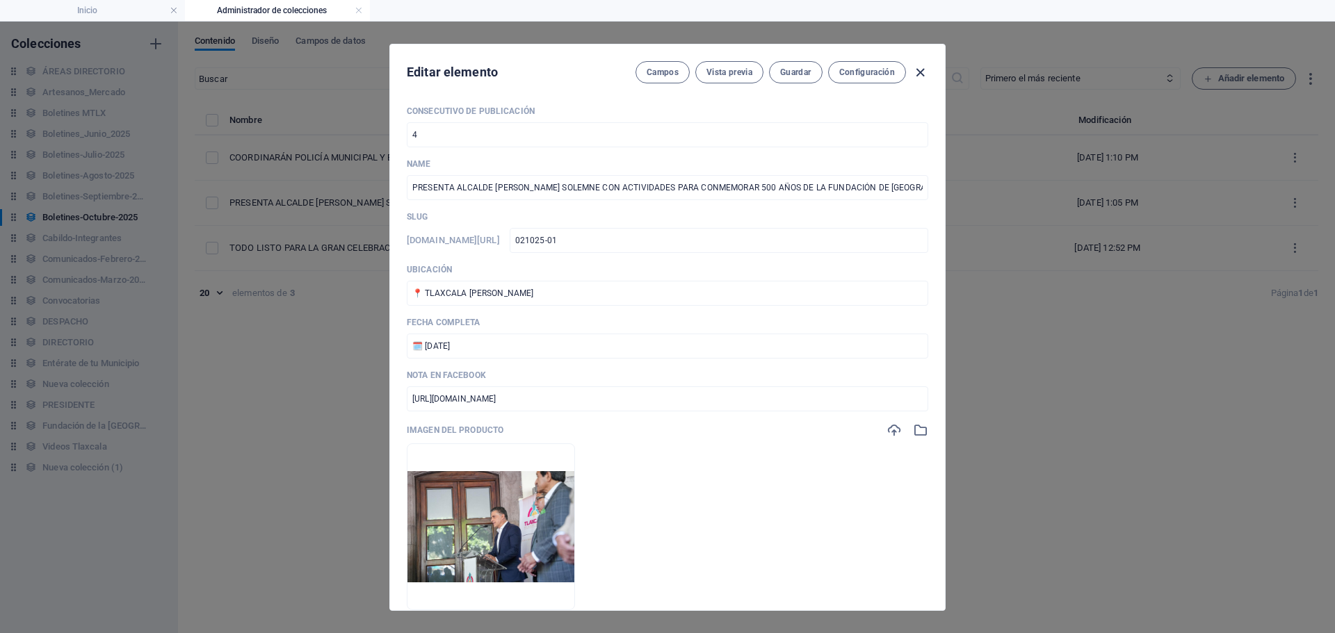
click at [924, 76] on icon "button" at bounding box center [920, 73] width 16 height 16
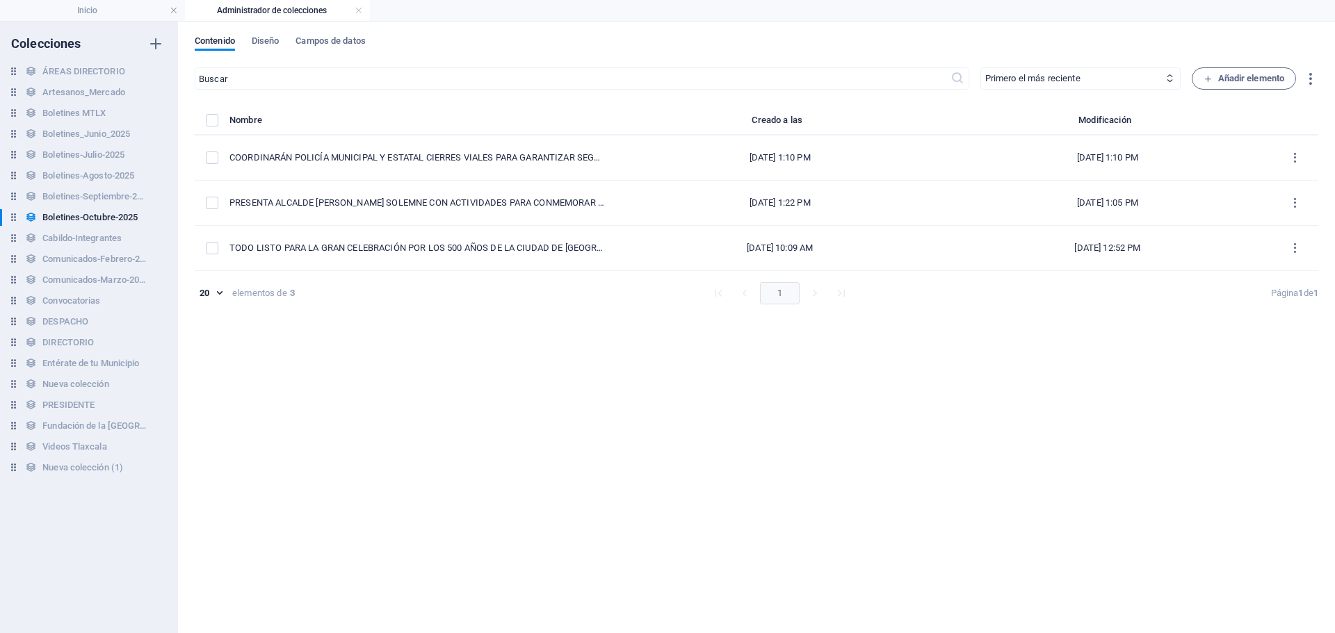
type input "presenta-alcalde-[PERSON_NAME]-bando-solemne-con-actividades-para-conmemorar-50…"
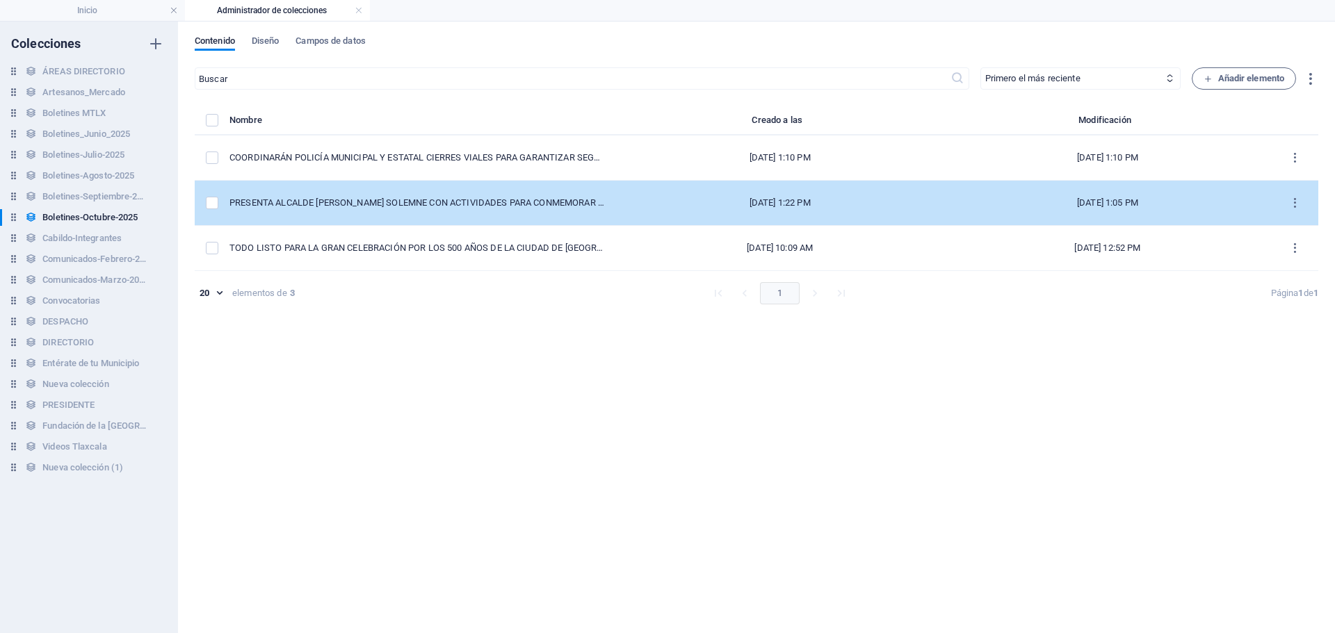
click at [206, 210] on td "items list" at bounding box center [212, 203] width 35 height 45
click at [215, 206] on label "items list" at bounding box center [212, 203] width 13 height 13
click at [0, 0] on input "items list" at bounding box center [0, 0] width 0 height 0
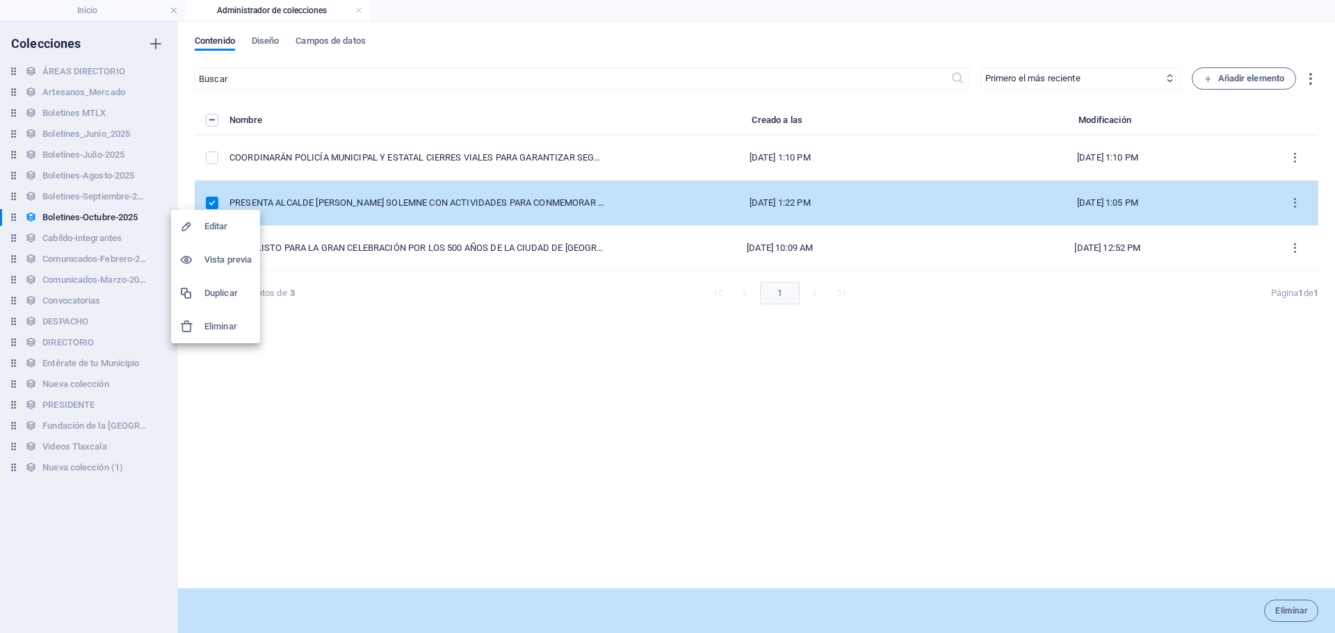
click at [439, 360] on div at bounding box center [667, 316] width 1335 height 633
drag, startPoint x: 1302, startPoint y: 189, endPoint x: 1308, endPoint y: 88, distance: 101.7
click at [1301, 131] on table "Nombre Creado a las Modificación COORDINARÁN POLICÍA MUNICIPAL Y ESTATAL CIERRE…" at bounding box center [757, 191] width 1124 height 159
click at [1308, 76] on icon "button" at bounding box center [1310, 79] width 16 height 16
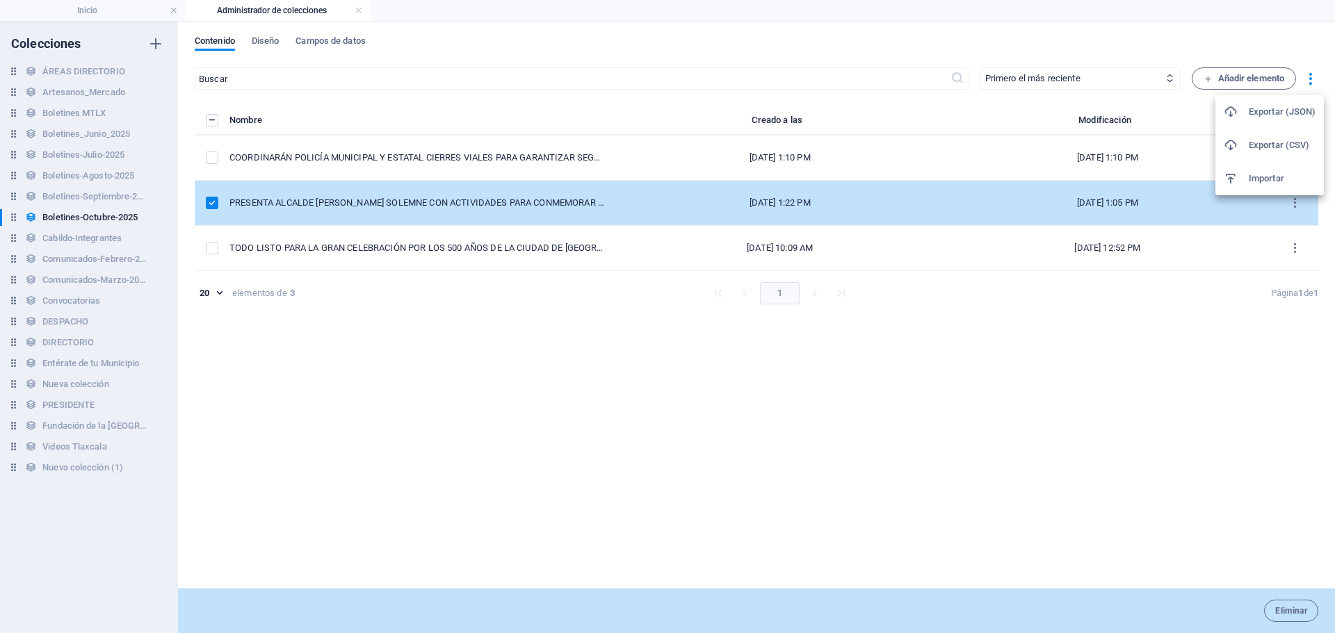
click at [1104, 359] on div at bounding box center [667, 316] width 1335 height 633
click at [1158, 75] on select "Primero el más reciente Primero el más antiguo Última modificación Consecutivo …" at bounding box center [1080, 78] width 200 height 22
click at [980, 67] on select "Primero el más reciente Primero el más antiguo Última modificación Consecutivo …" at bounding box center [1080, 78] width 200 height 22
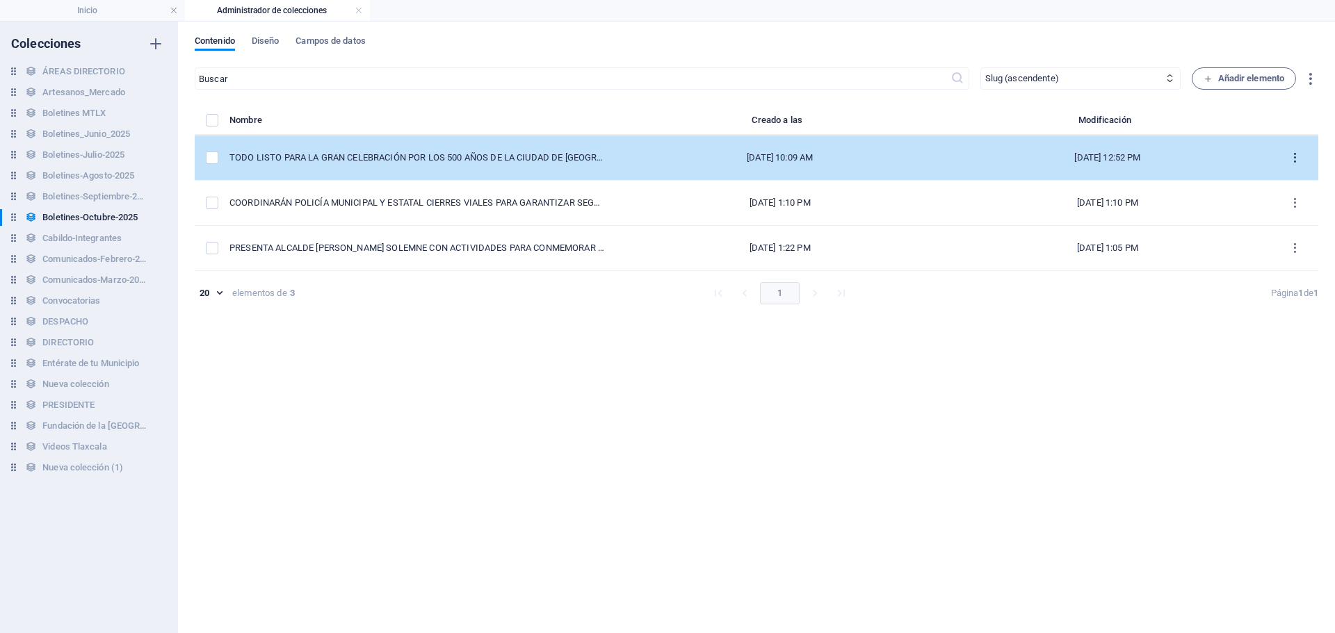
click at [1295, 154] on icon "items list" at bounding box center [1294, 158] width 13 height 13
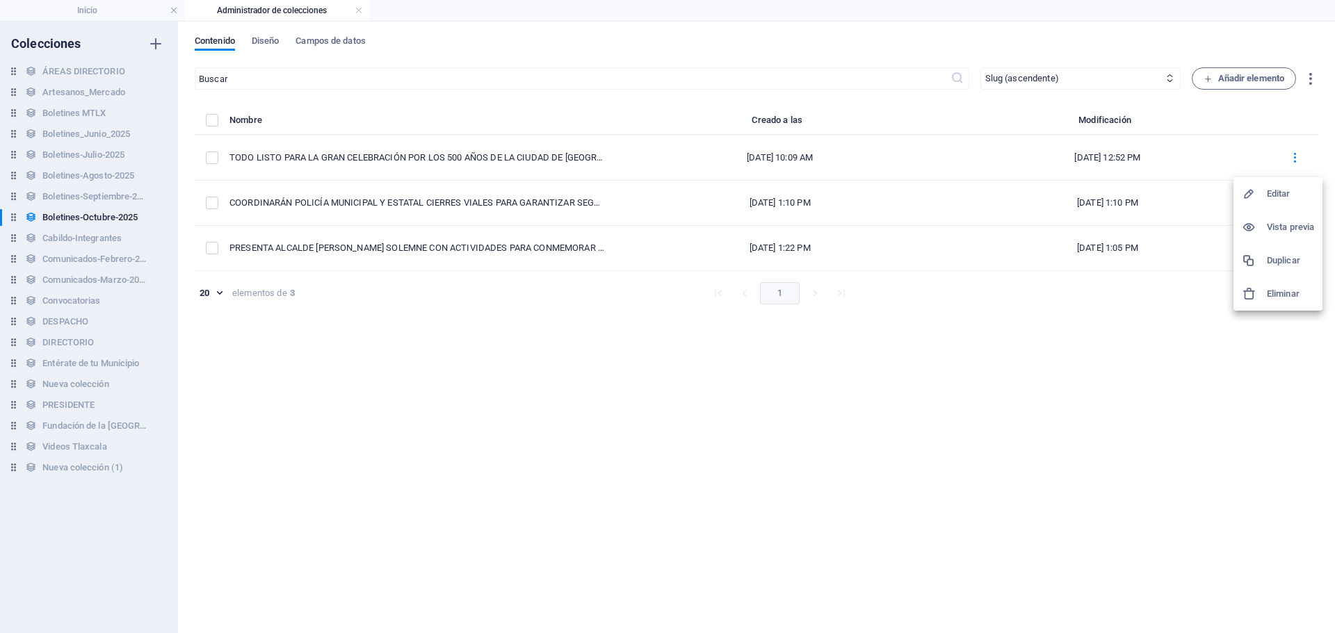
click at [1283, 296] on h6 "Eliminar" at bounding box center [1290, 294] width 47 height 17
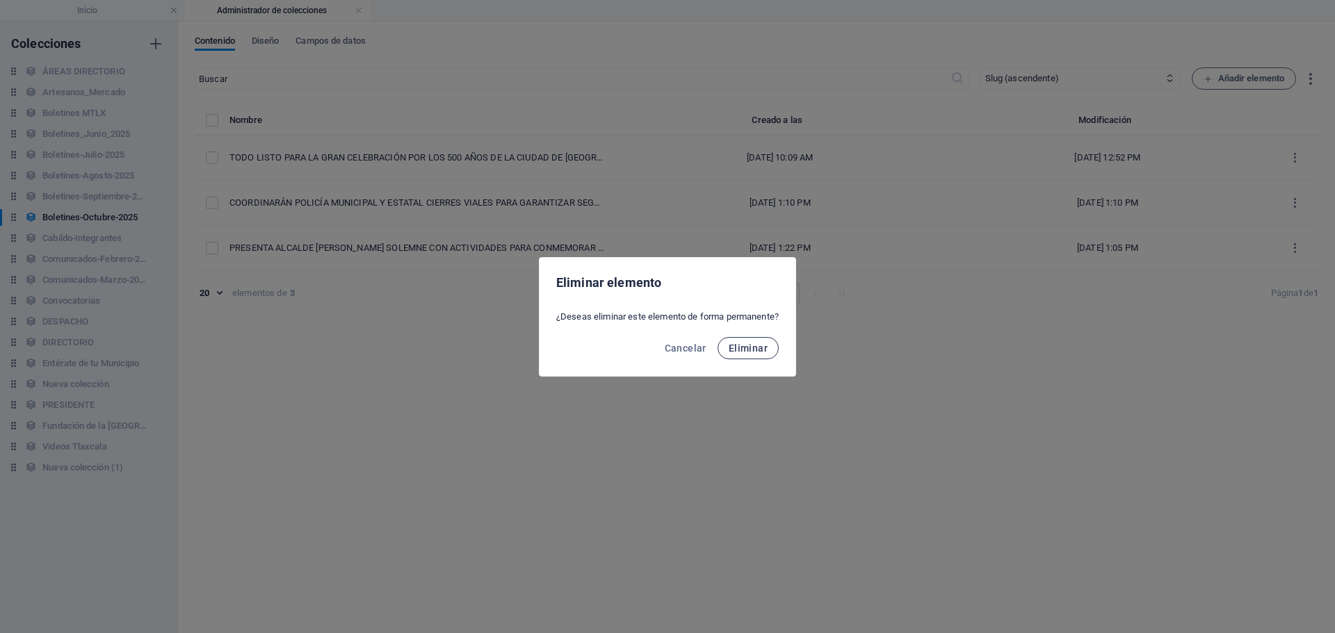
click at [762, 350] on span "Eliminar" at bounding box center [748, 348] width 39 height 11
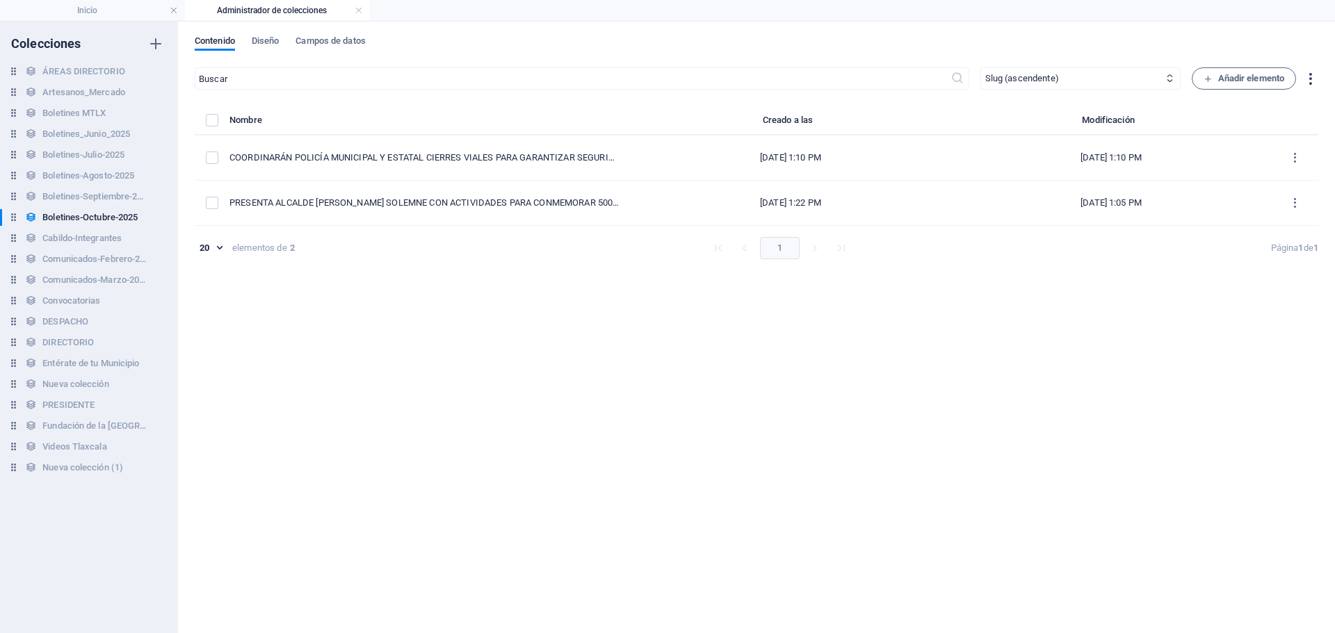
click at [1310, 78] on icon "button" at bounding box center [1310, 79] width 16 height 16
click at [471, 246] on div at bounding box center [667, 316] width 1335 height 633
click at [1146, 81] on select "Primero el más reciente Primero el más antiguo Última modificación Consecutivo …" at bounding box center [1080, 78] width 200 height 22
select select "createdAt_DESC"
click at [980, 67] on select "Primero el más reciente Primero el más antiguo Última modificación Consecutivo …" at bounding box center [1080, 78] width 200 height 22
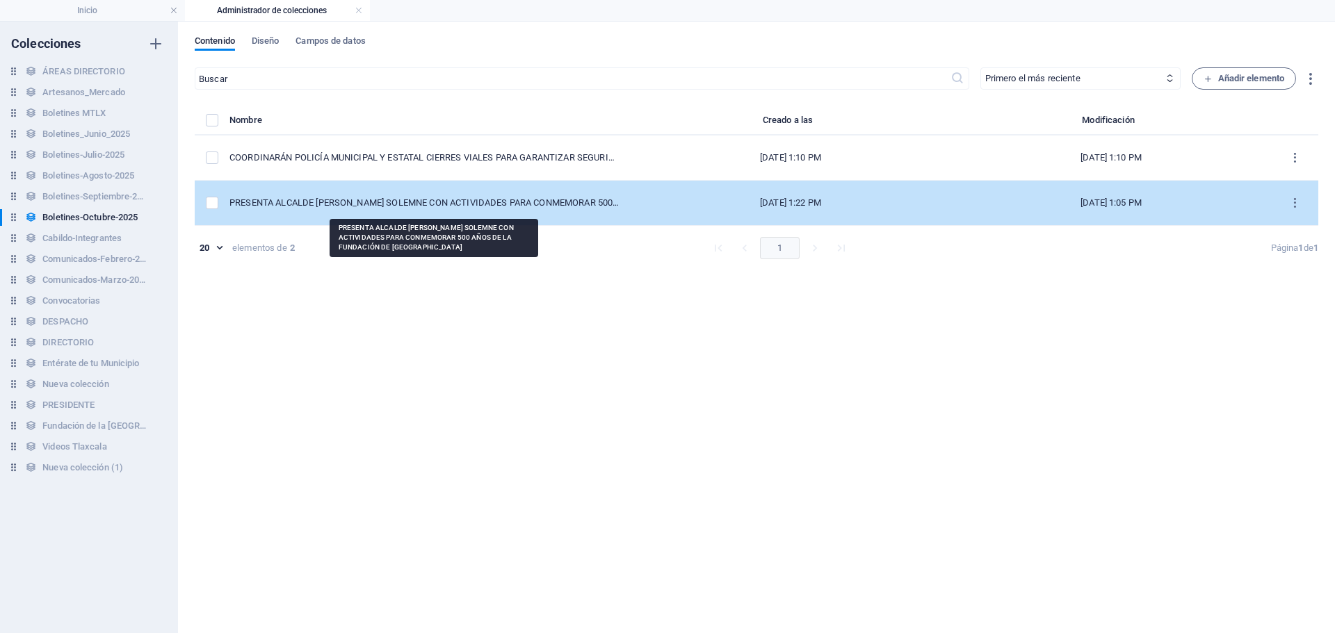
click at [521, 206] on div "PRESENTA ALCALDE [PERSON_NAME] SOLEMNE CON ACTIVIDADES PARA CONMEMORAR 500 AÑOS…" at bounding box center [424, 203] width 390 height 13
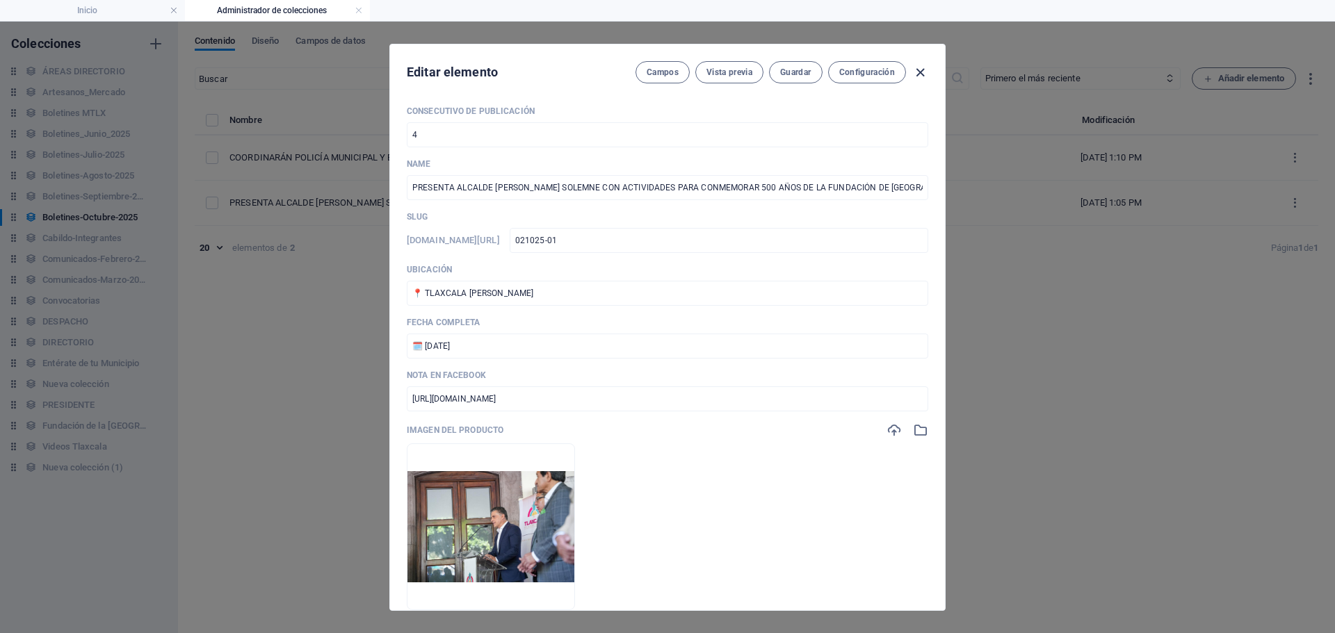
click at [918, 74] on icon "button" at bounding box center [920, 73] width 16 height 16
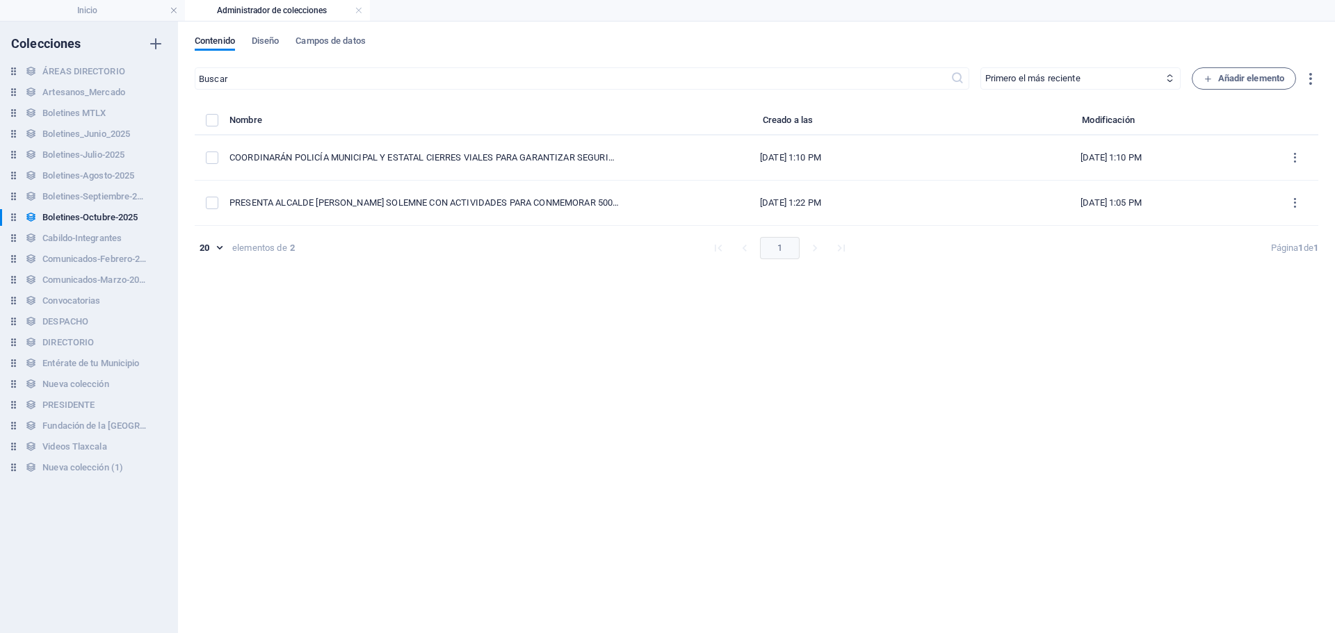
type input "presenta-alcalde-[PERSON_NAME]-bando-solemne-con-actividades-para-conmemorar-50…"
click at [270, 44] on span "Diseño" at bounding box center [266, 42] width 28 height 19
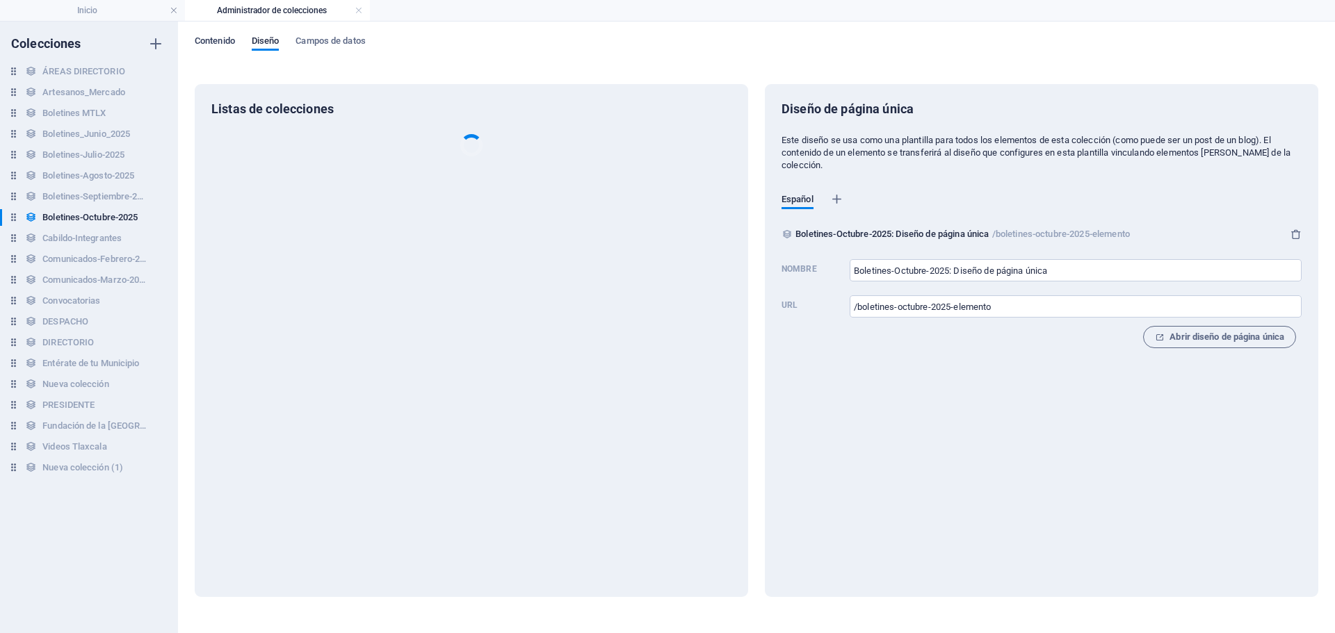
click at [227, 40] on span "Contenido" at bounding box center [215, 42] width 40 height 19
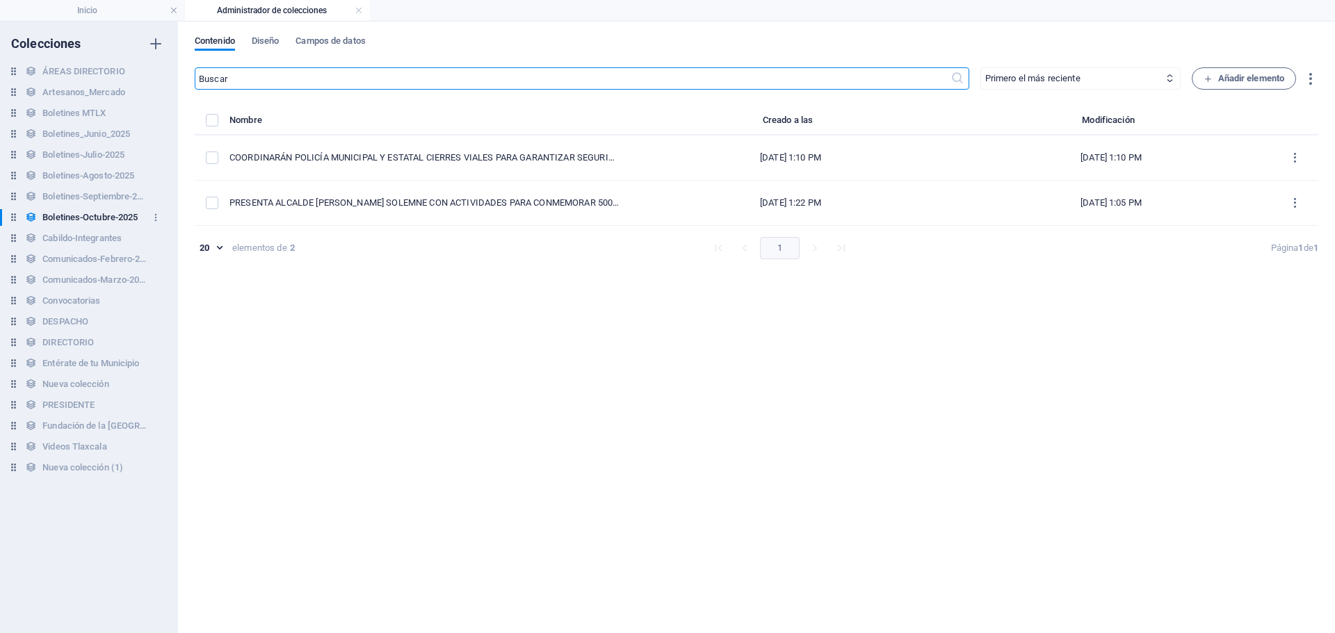
click at [107, 222] on h6 "Boletines-Octubre-2025" at bounding box center [89, 217] width 95 height 17
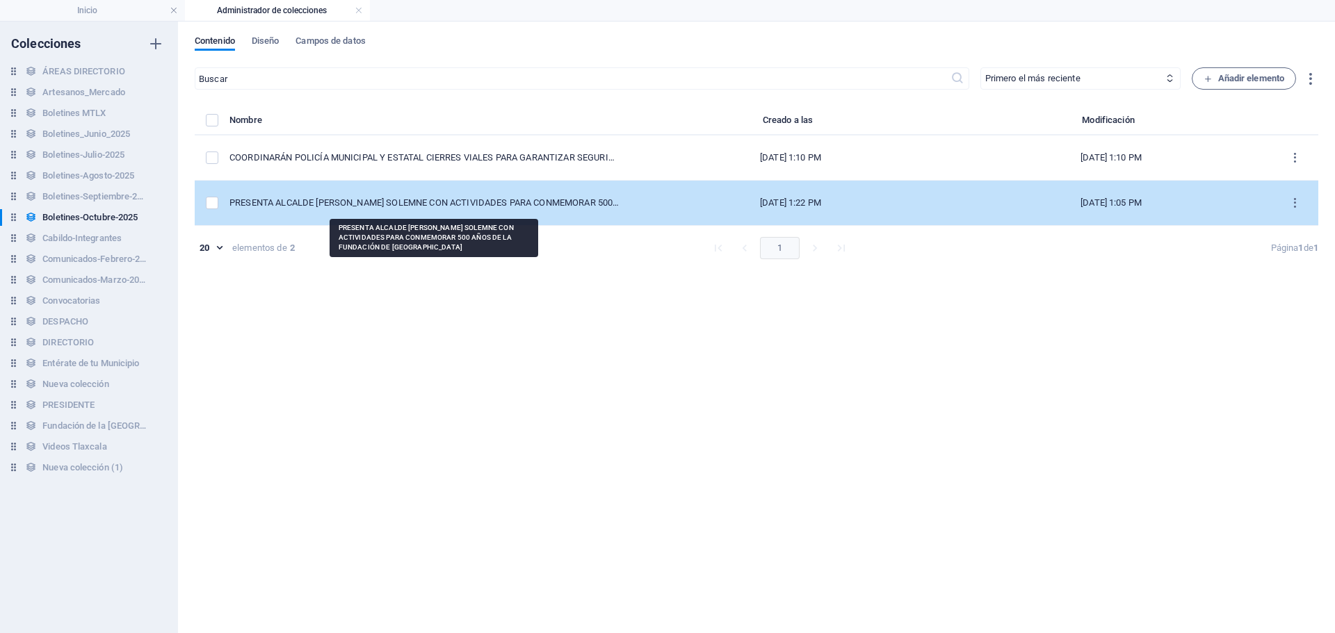
click at [357, 206] on div "PRESENTA ALCALDE [PERSON_NAME] SOLEMNE CON ACTIVIDADES PARA CONMEMORAR 500 AÑOS…" at bounding box center [424, 203] width 390 height 13
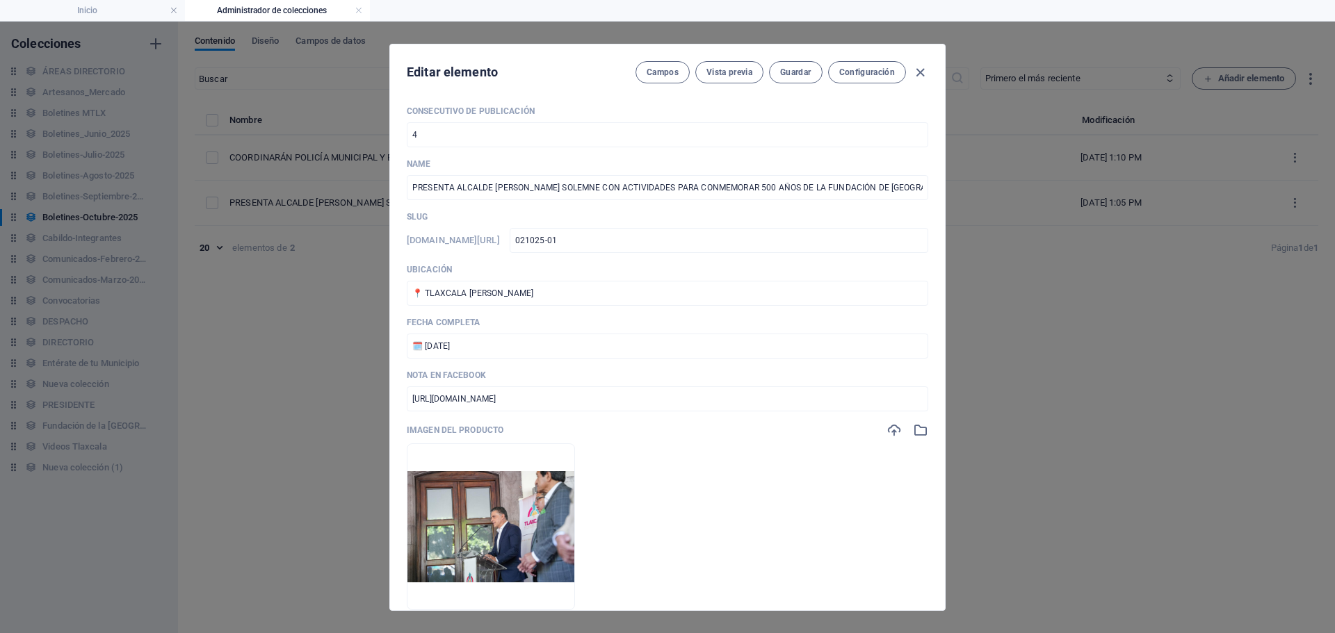
click at [380, 138] on div "Editar elemento Campos Vista previa Guardar Configuración Consecutivo de Public…" at bounding box center [667, 328] width 1335 height 612
type input "1"
click at [545, 200] on div "Consecutivo de Publicación 1 ​ Name PRESENTA ALCALDE [PERSON_NAME] SOLEMNE CON …" at bounding box center [667, 619] width 521 height 1026
drag, startPoint x: 414, startPoint y: 185, endPoint x: 1058, endPoint y: 216, distance: 644.5
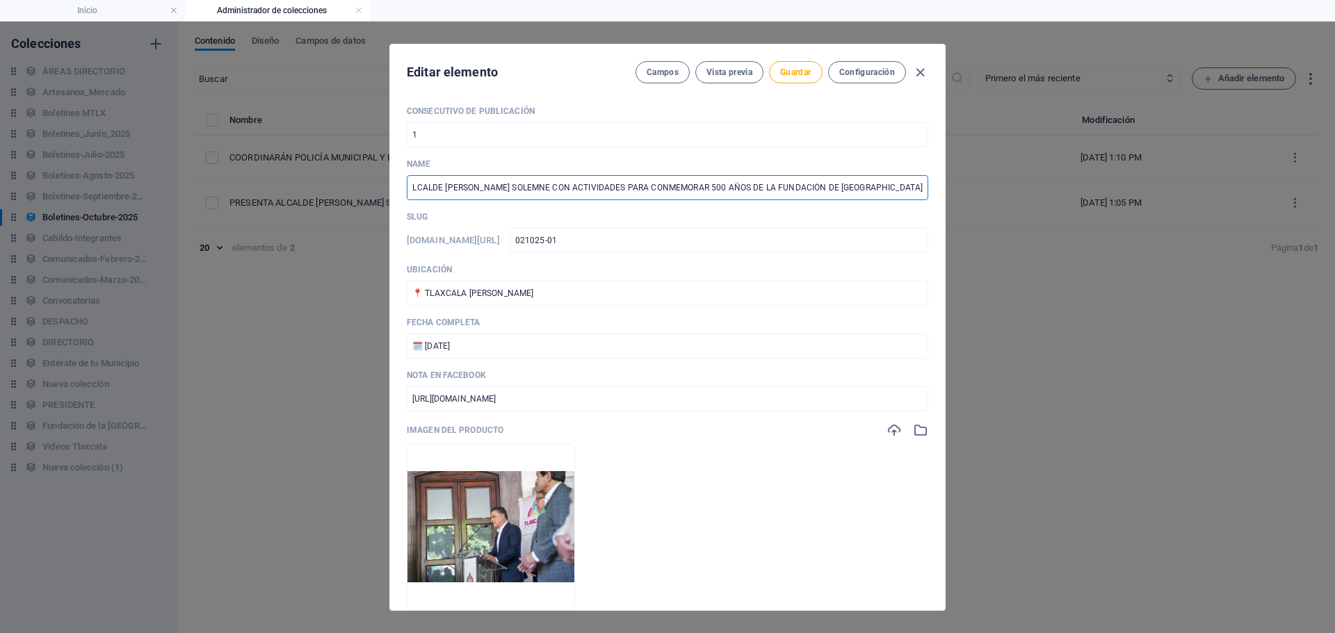
click at [1058, 216] on div "Editar elemento Campos Vista previa Guardar Configuración Consecutivo de Public…" at bounding box center [667, 328] width 1335 height 612
paste input "TODO LISTO PARA LA GRAN CELEBRACIÓN POR LOS 500 AÑOS DE LA CIUDAD DE [GEOGRAPHI…"
type input "TODO LISTO PARA LA GRAN CELEBRACIÓN POR LOS 500 AÑOS DE LA CIUDAD DE [GEOGRAPHI…"
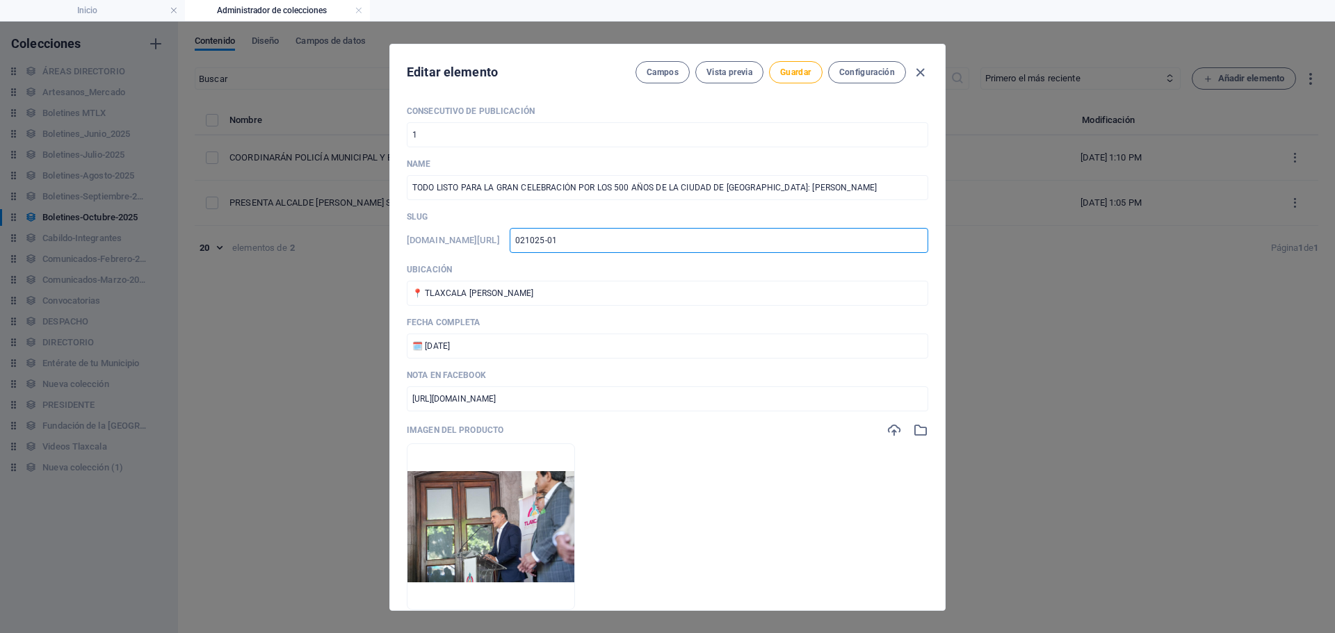
click at [650, 238] on input "021025-01" at bounding box center [719, 240] width 419 height 25
type input "011025-01"
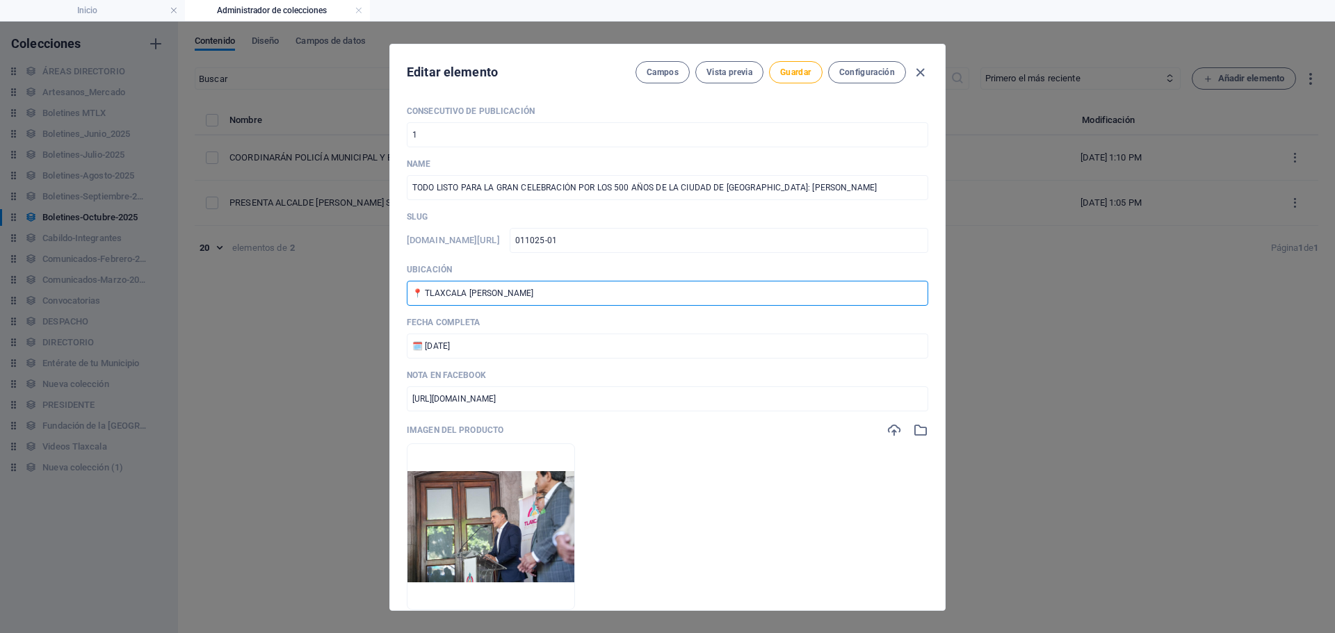
click at [713, 293] on input "📍 TLAXCALA [PERSON_NAME]" at bounding box center [667, 293] width 521 height 25
click at [567, 351] on input "🗓️ [DATE]" at bounding box center [667, 346] width 521 height 25
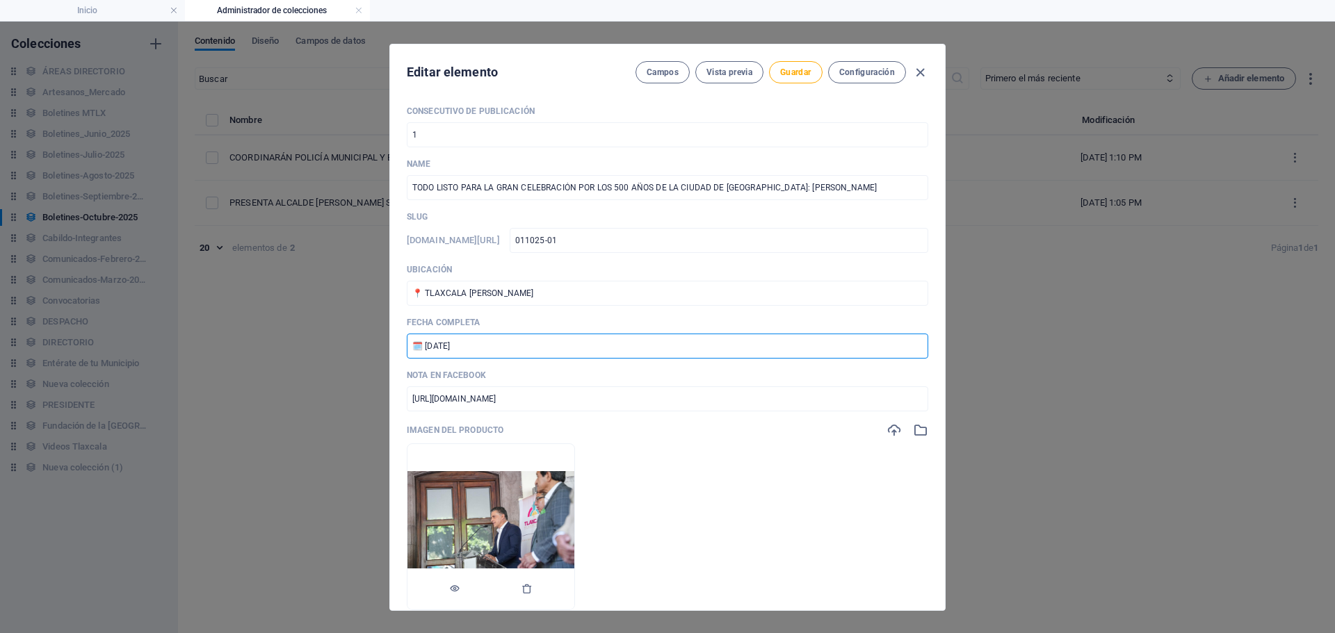
scroll to position [70, 0]
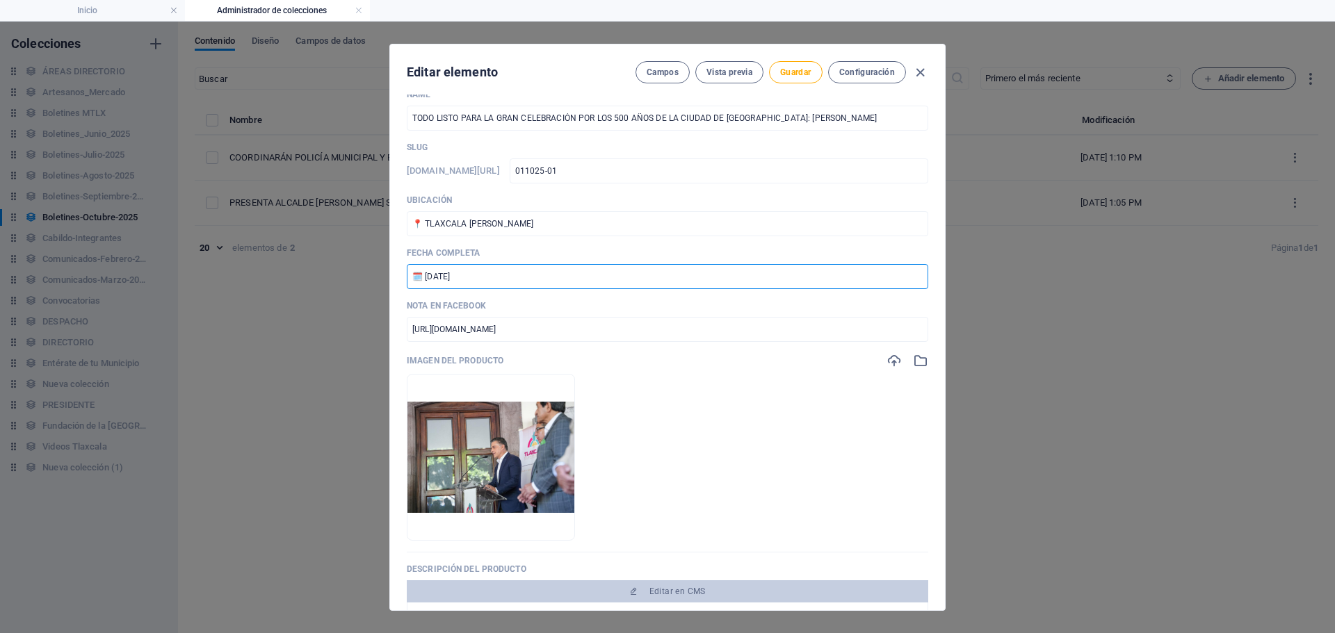
click at [437, 275] on input "🗓️ [DATE]" at bounding box center [667, 276] width 521 height 25
click at [574, 282] on input "🗓️ [DATE]" at bounding box center [667, 276] width 521 height 25
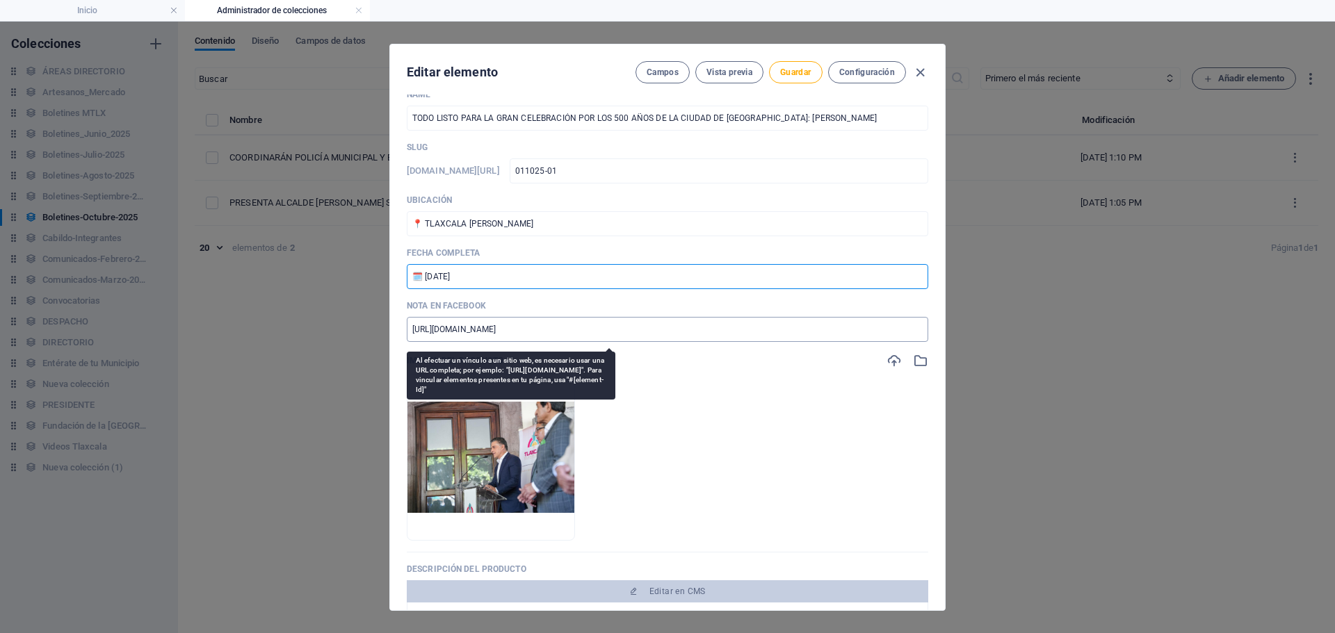
type input "🗓️ [DATE]"
click at [688, 328] on input "[URL][DOMAIN_NAME]" at bounding box center [667, 329] width 521 height 25
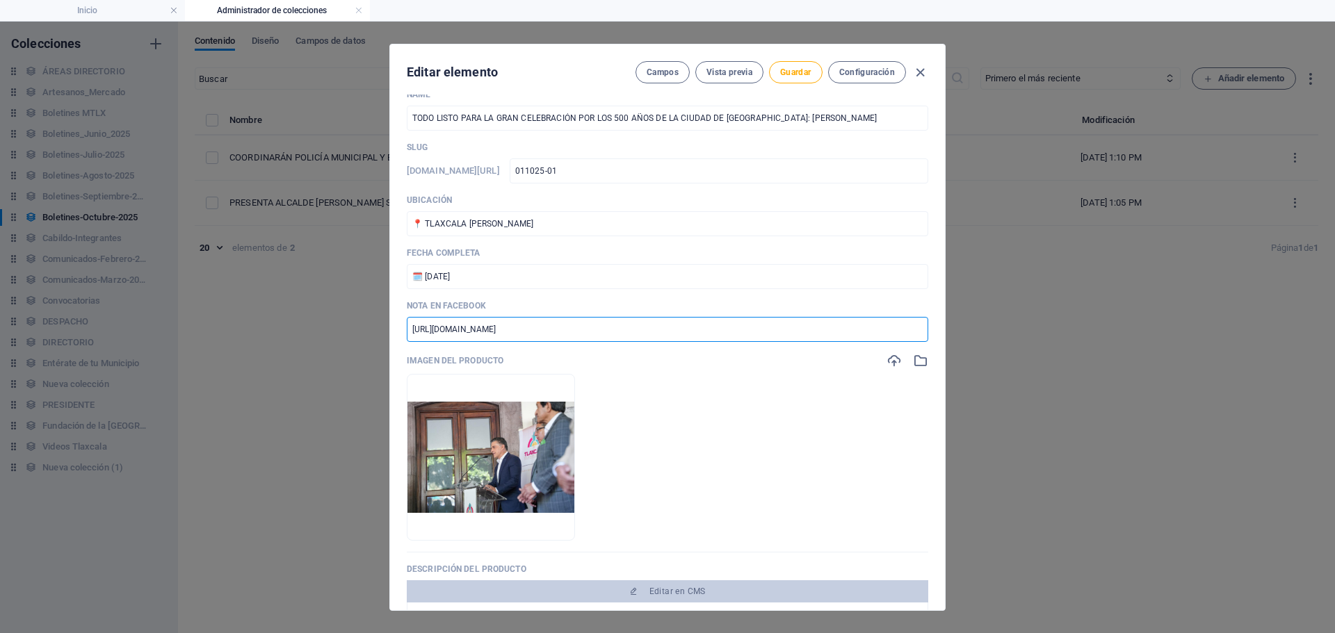
drag, startPoint x: 690, startPoint y: 328, endPoint x: 358, endPoint y: 341, distance: 331.9
click at [293, 332] on div "Editar elemento Campos Vista previa Guardar Configuración Consecutivo de Public…" at bounding box center [667, 328] width 1335 height 612
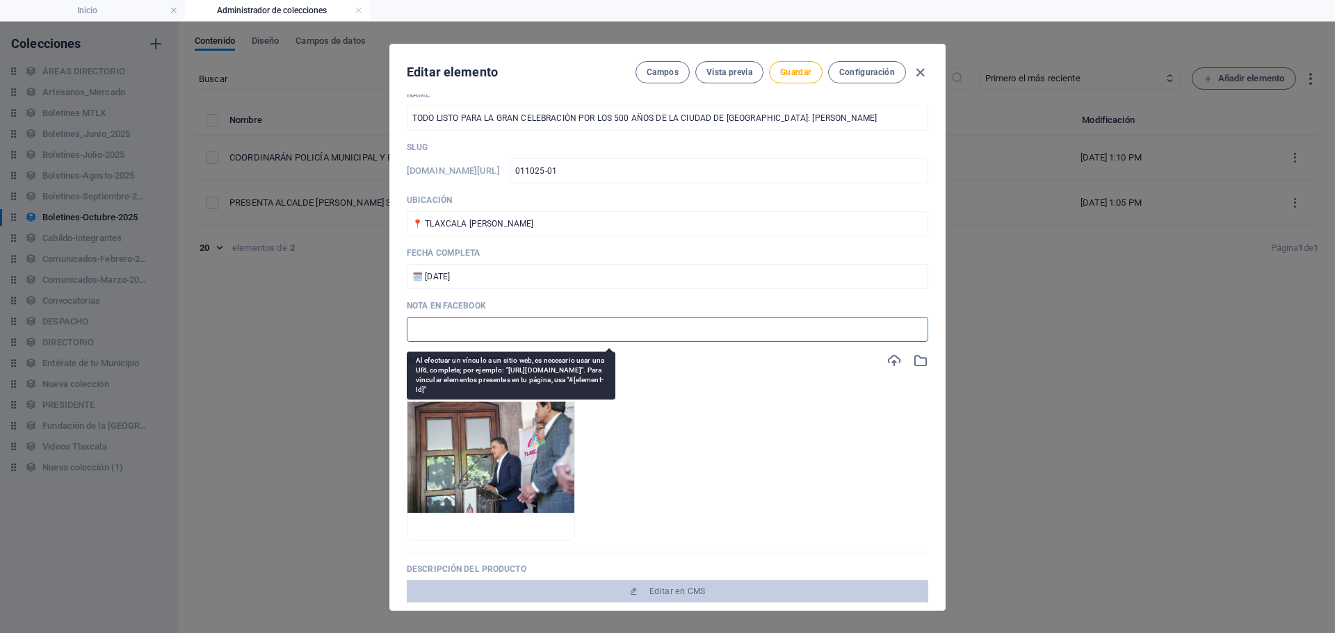
paste input "[URL][DOMAIN_NAME]"
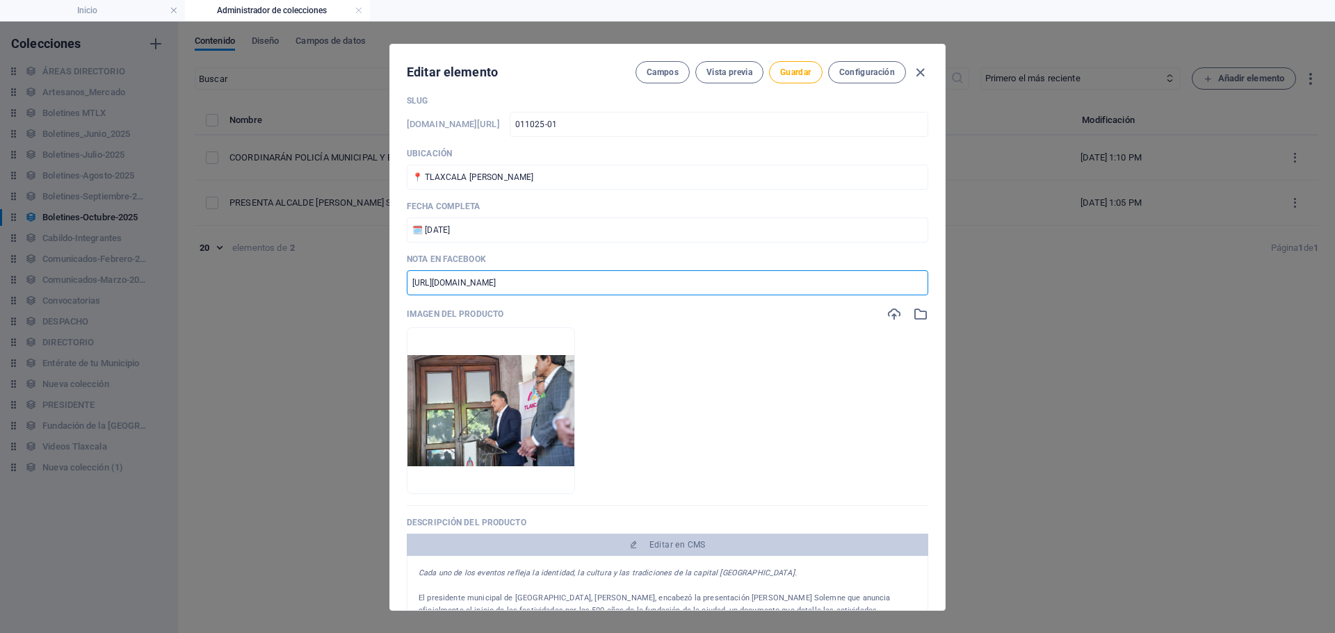
scroll to position [278, 0]
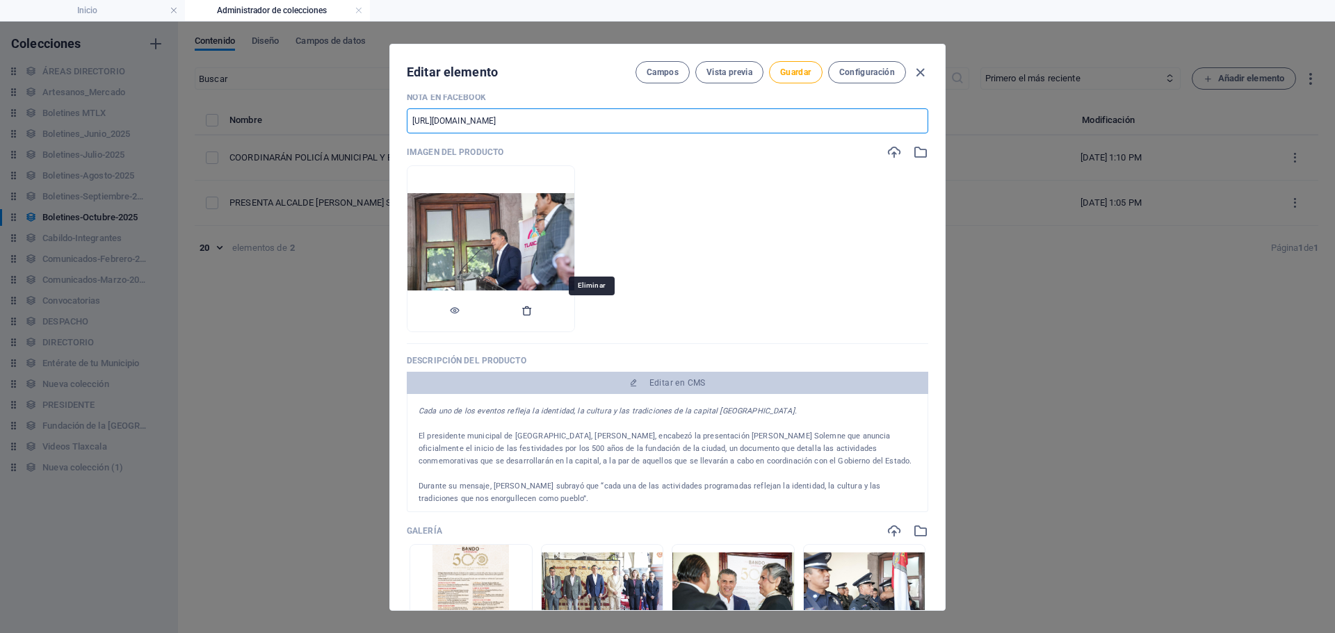
type input "[URL][DOMAIN_NAME]"
click at [533, 309] on icon "button" at bounding box center [526, 310] width 11 height 11
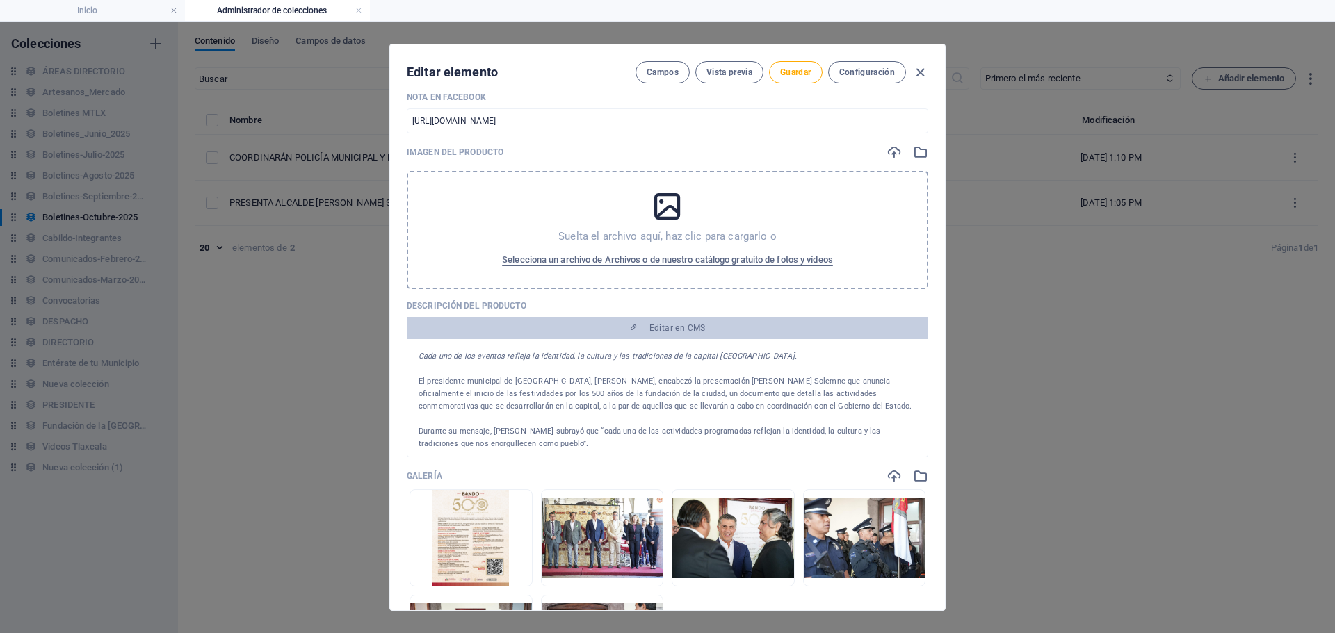
scroll to position [417, 0]
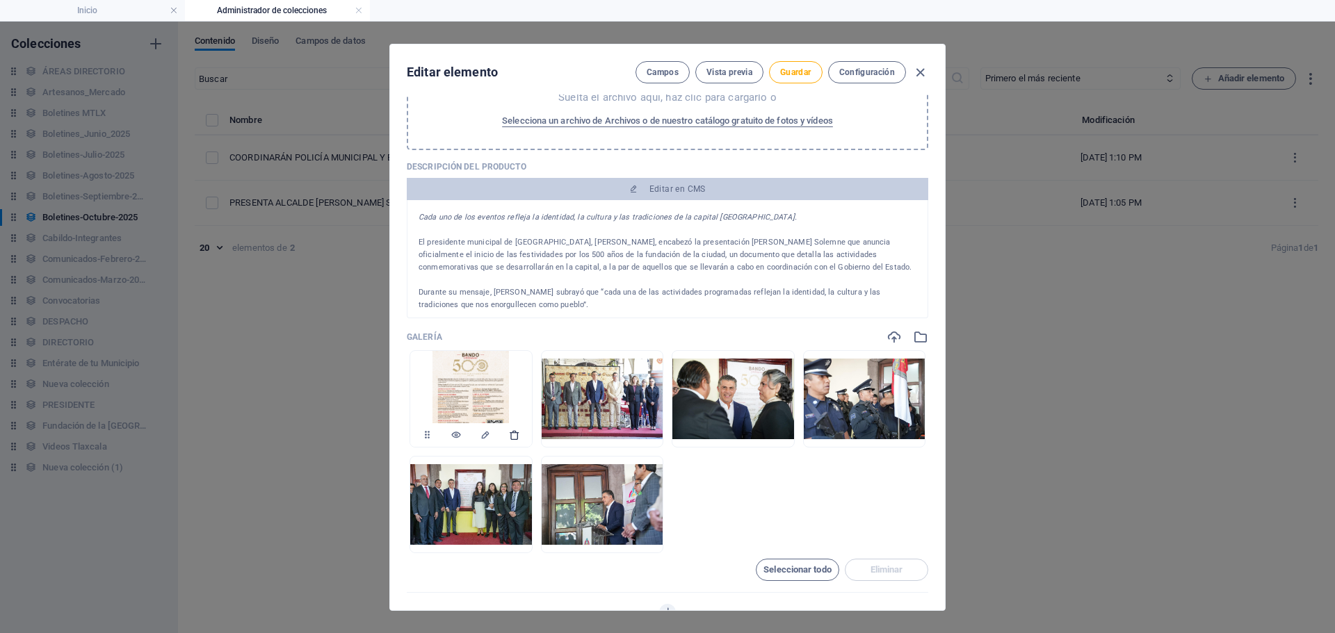
click at [514, 441] on button "button" at bounding box center [514, 435] width 11 height 24
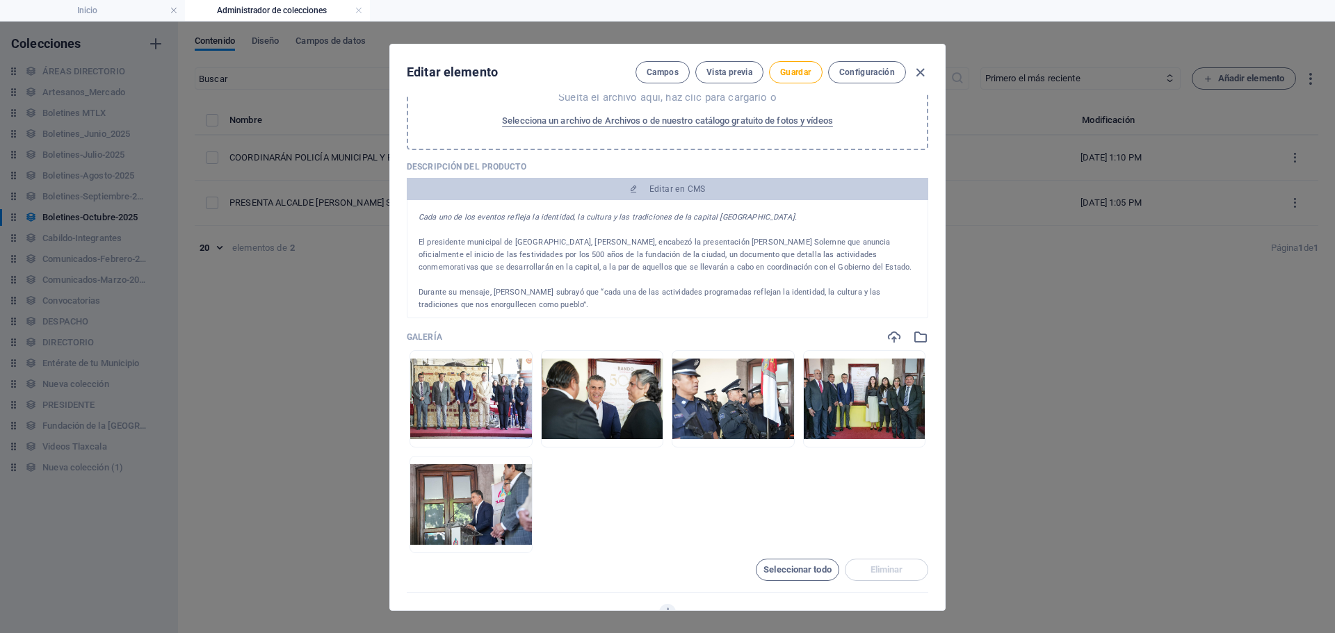
click at [514, 441] on button "button" at bounding box center [514, 435] width 11 height 24
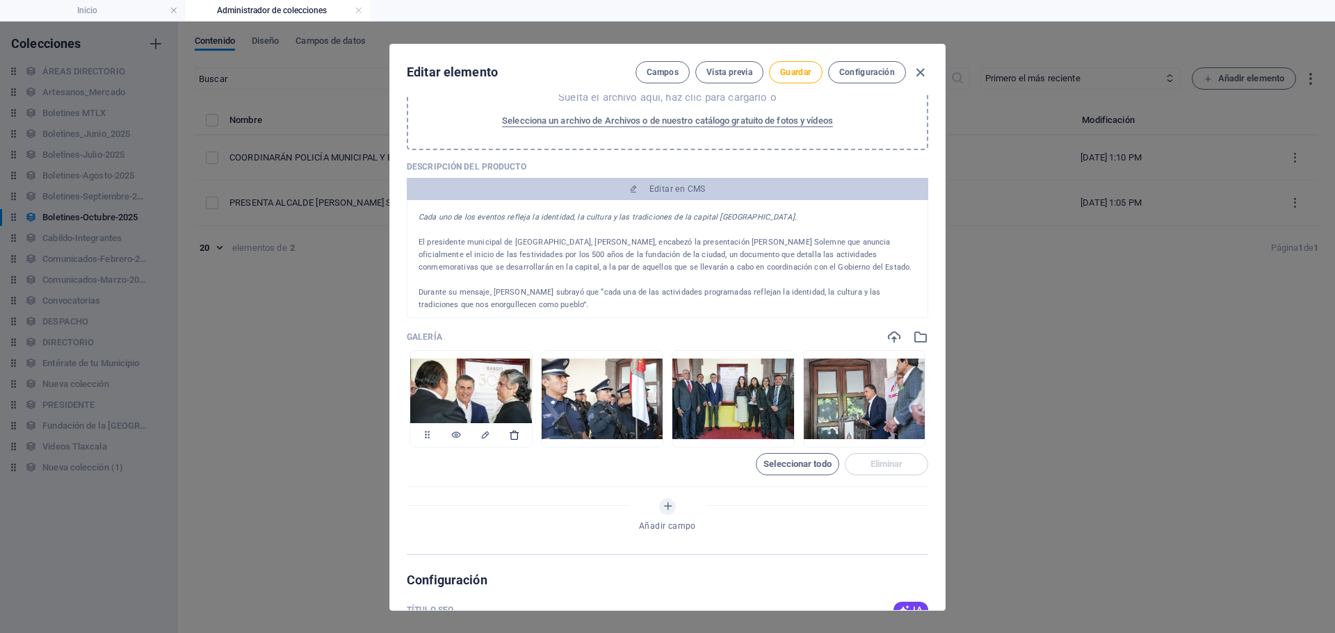
click at [514, 439] on icon "button" at bounding box center [514, 435] width 11 height 11
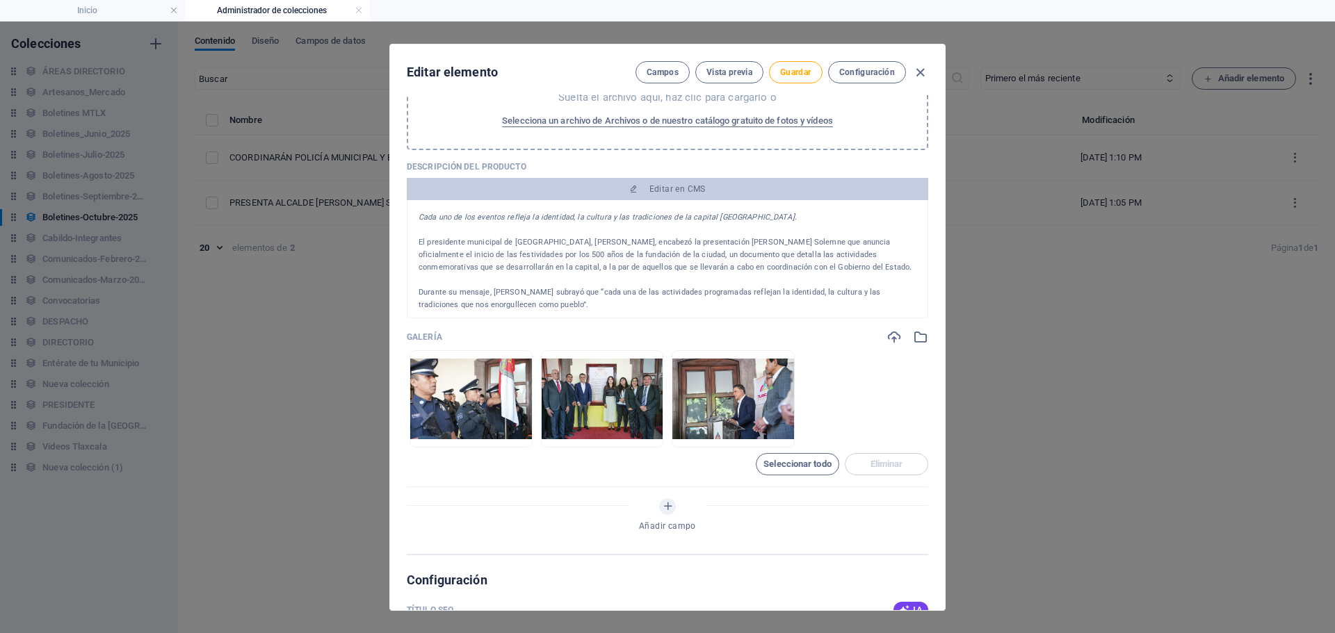
click at [514, 439] on icon "button" at bounding box center [514, 435] width 11 height 11
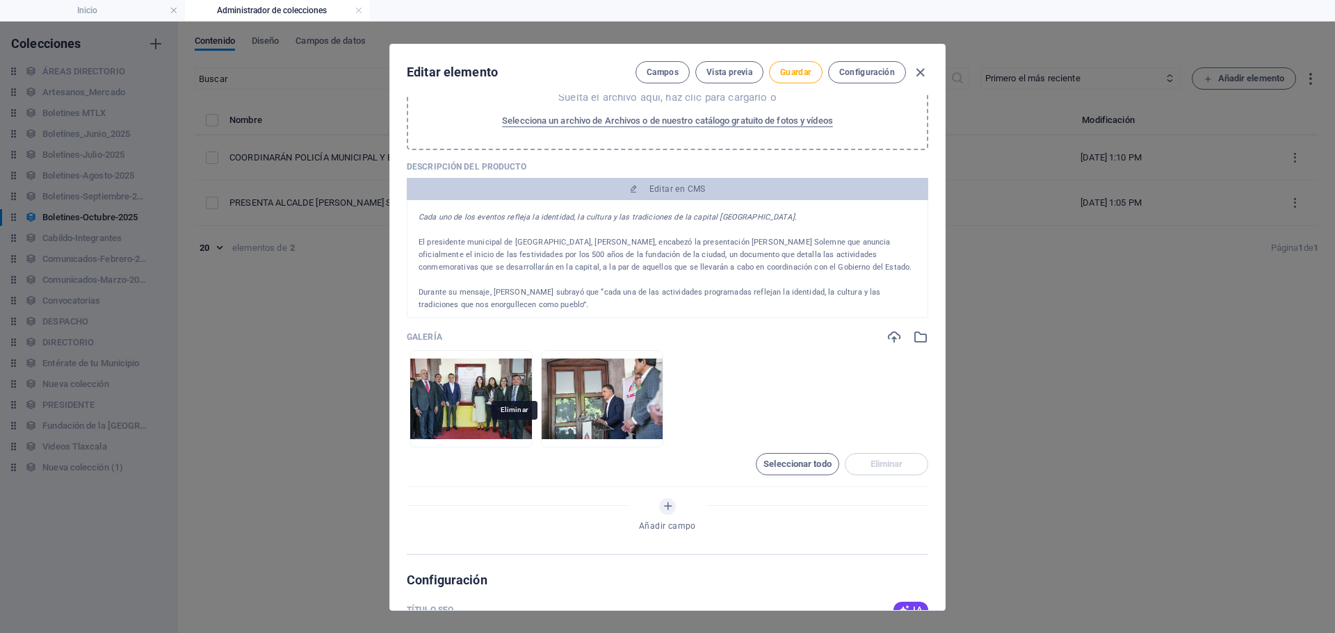
click at [514, 439] on icon "button" at bounding box center [514, 435] width 11 height 11
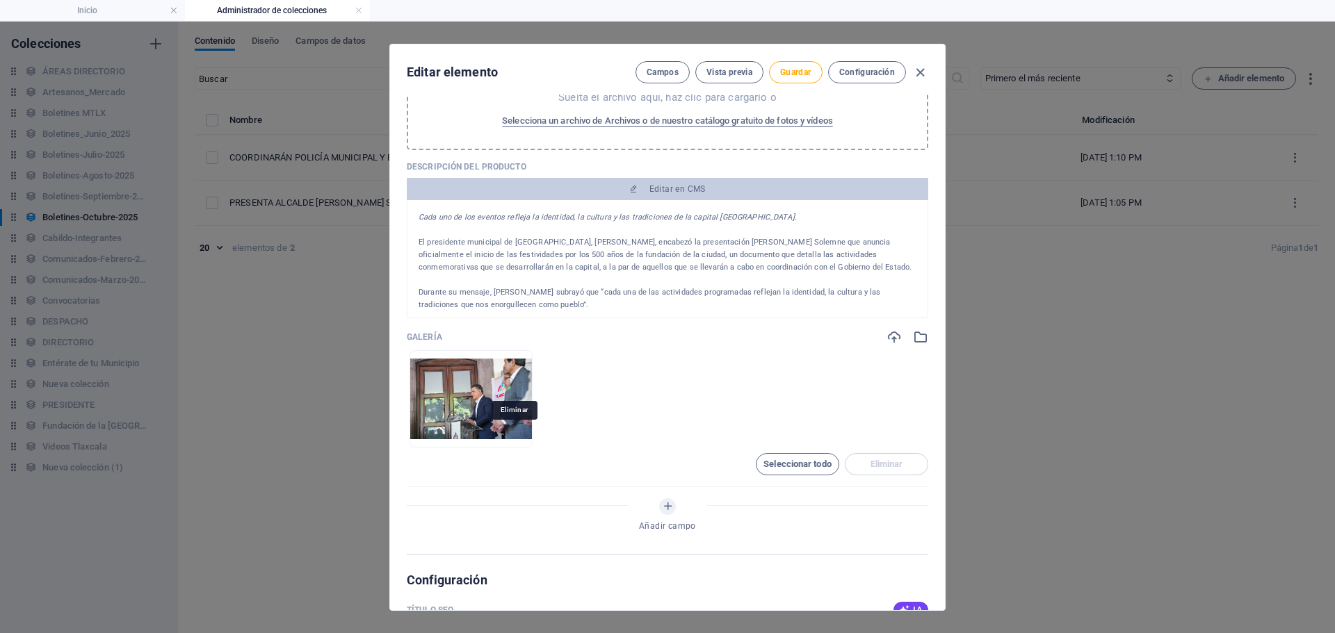
click at [514, 439] on icon "button" at bounding box center [514, 435] width 11 height 11
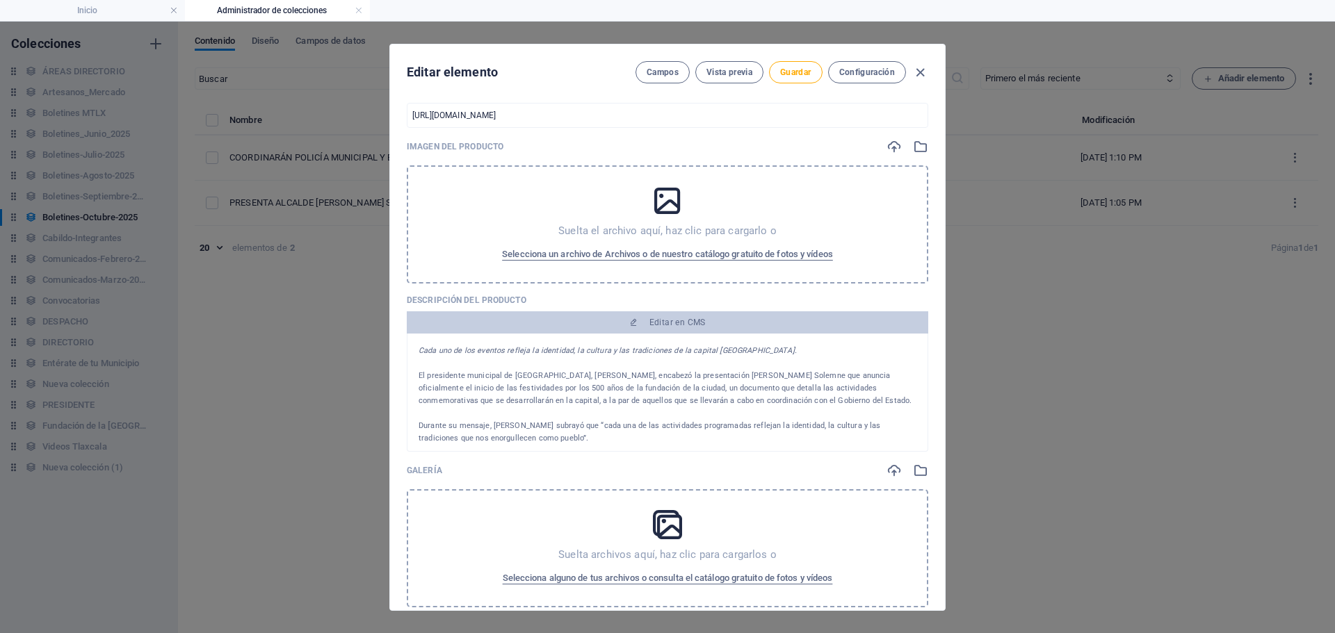
scroll to position [278, 0]
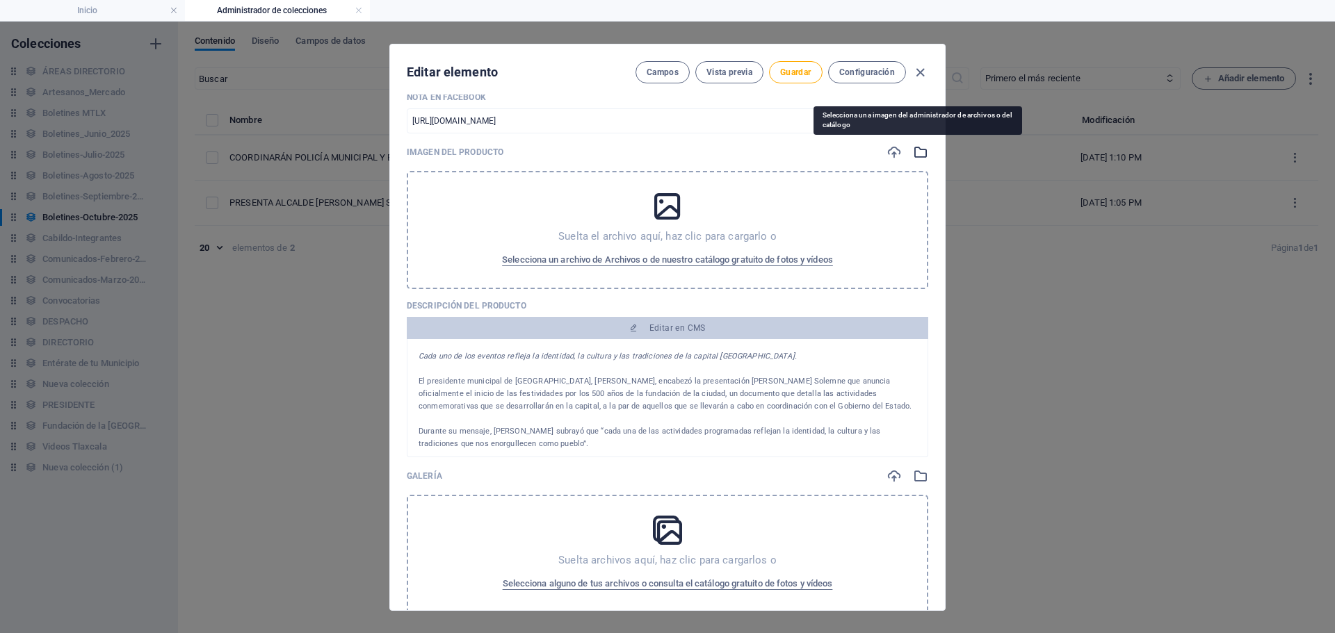
click at [913, 151] on icon "button" at bounding box center [920, 152] width 15 height 15
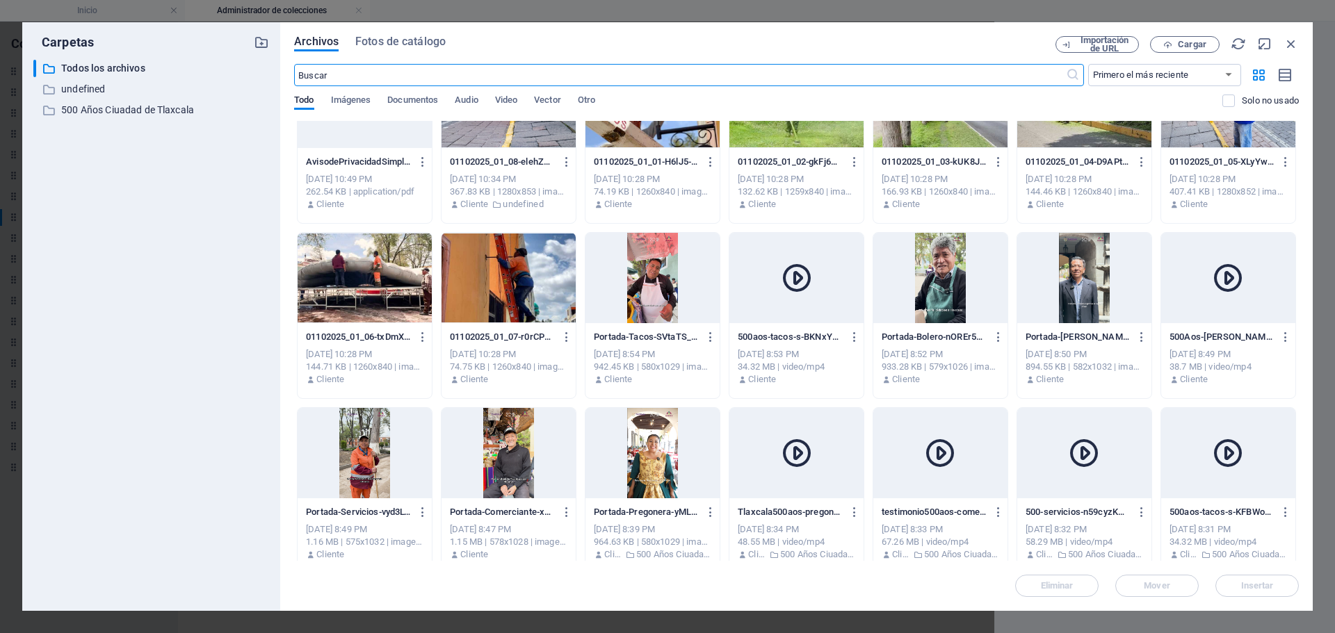
scroll to position [626, 0]
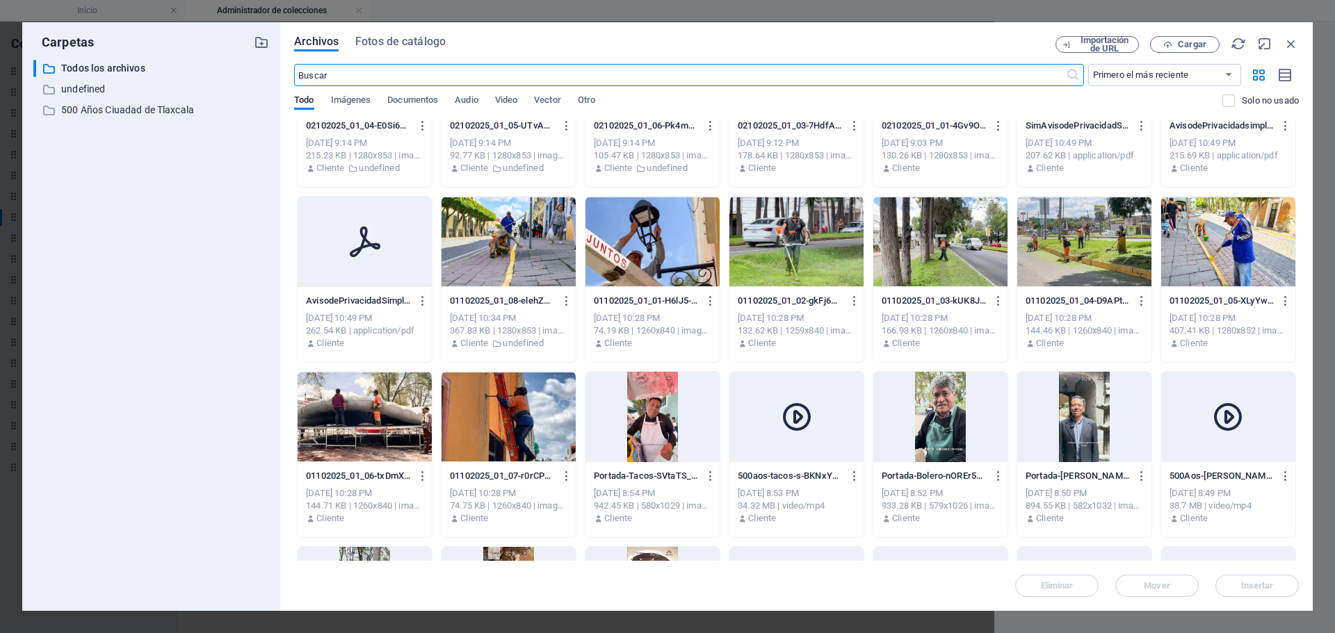
click at [486, 261] on div at bounding box center [508, 242] width 134 height 90
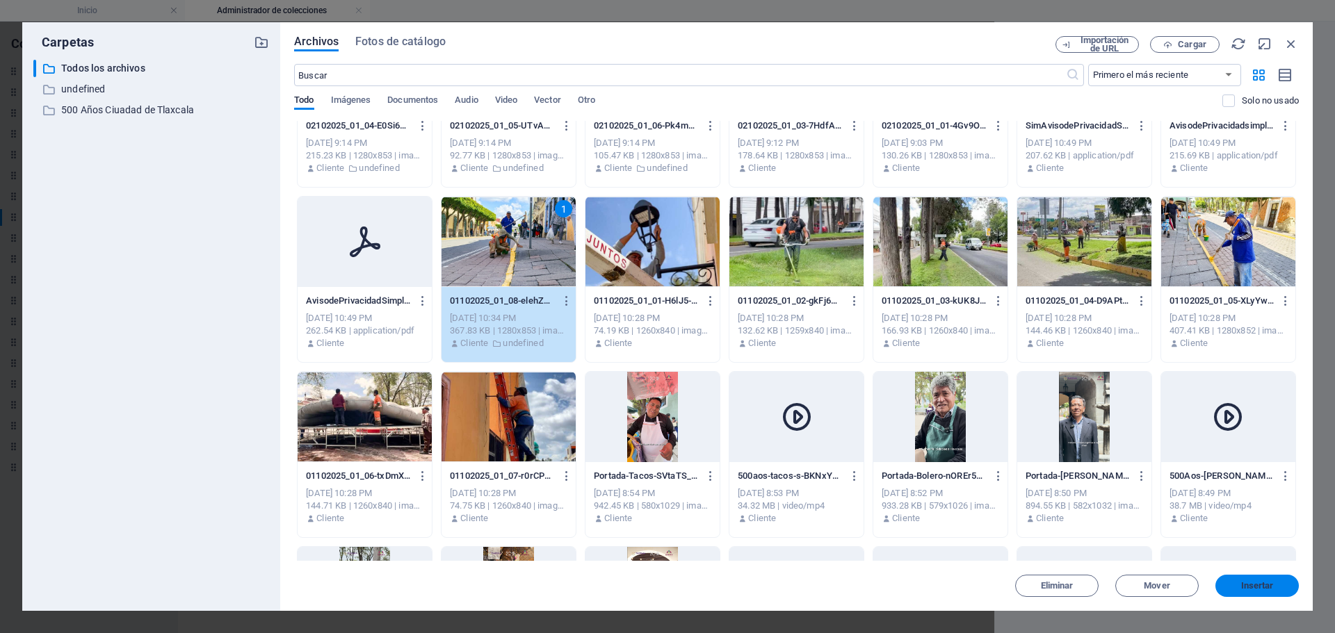
click at [1256, 588] on span "Insertar" at bounding box center [1257, 586] width 33 height 8
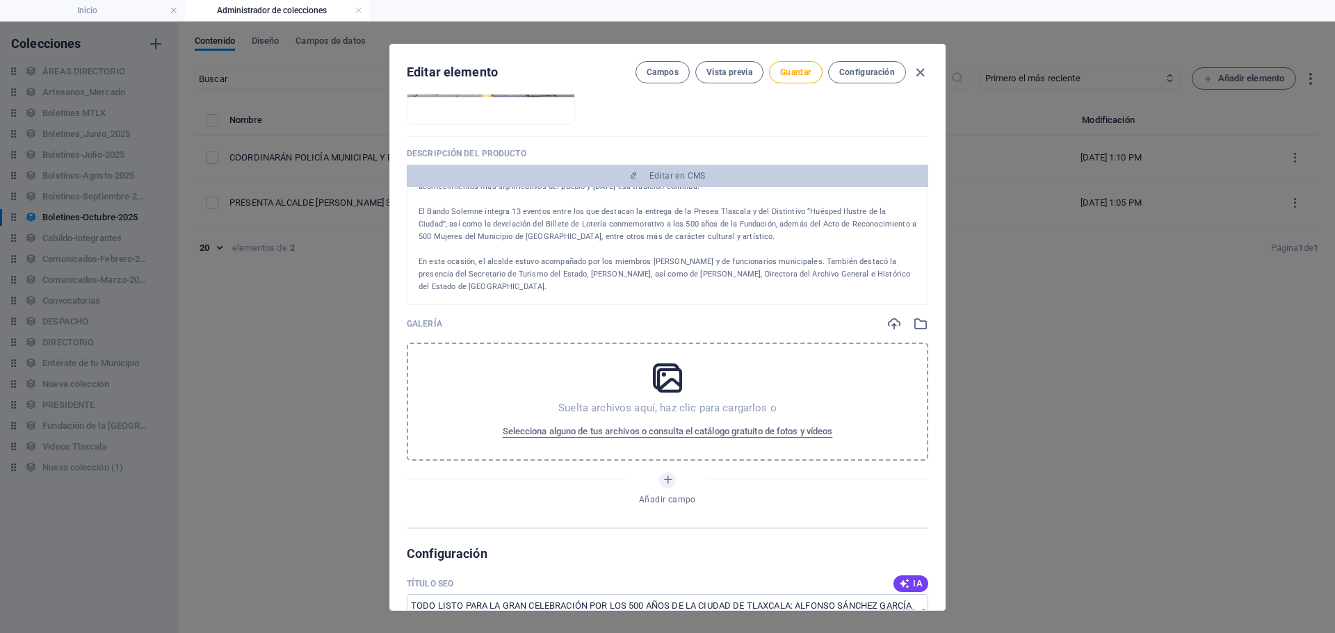
scroll to position [487, 0]
click at [916, 326] on icon "button" at bounding box center [920, 322] width 15 height 15
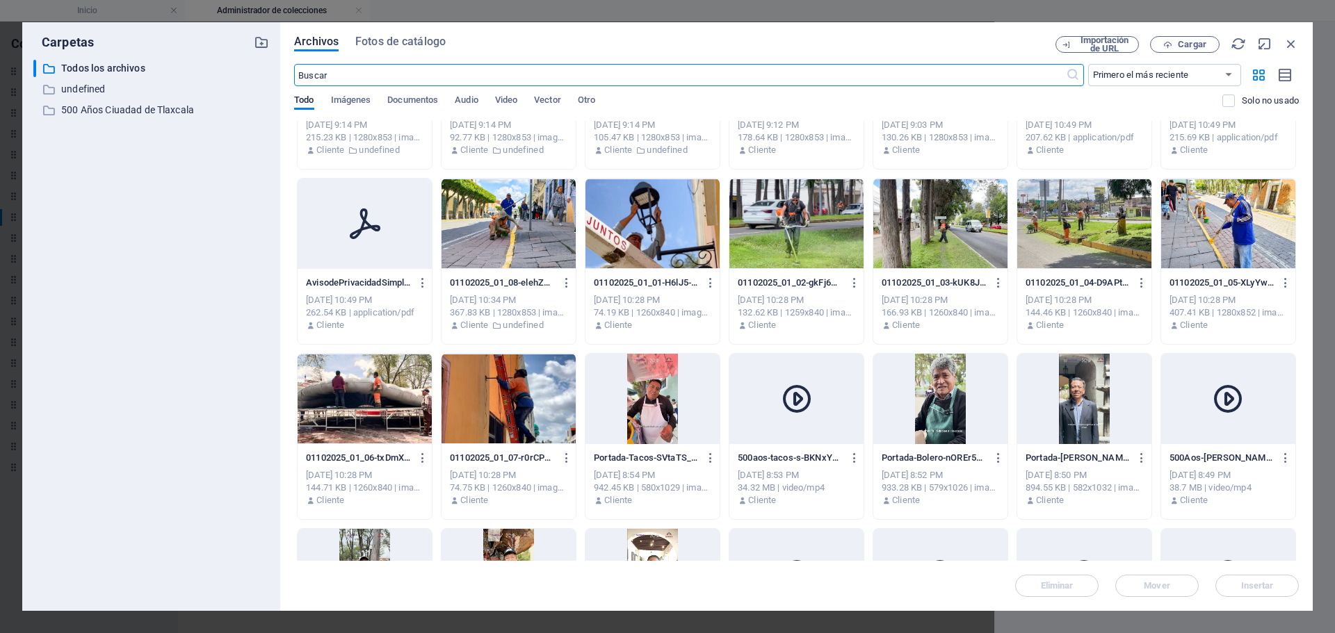
scroll to position [626, 0]
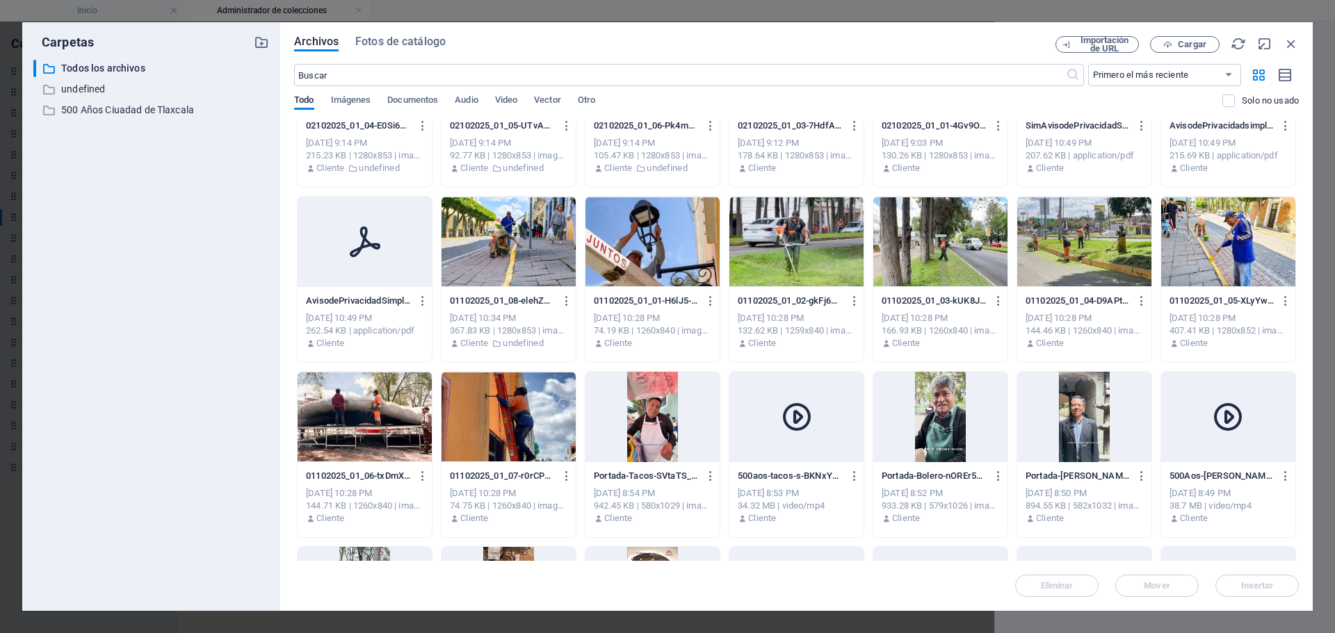
click at [624, 272] on div at bounding box center [652, 242] width 134 height 90
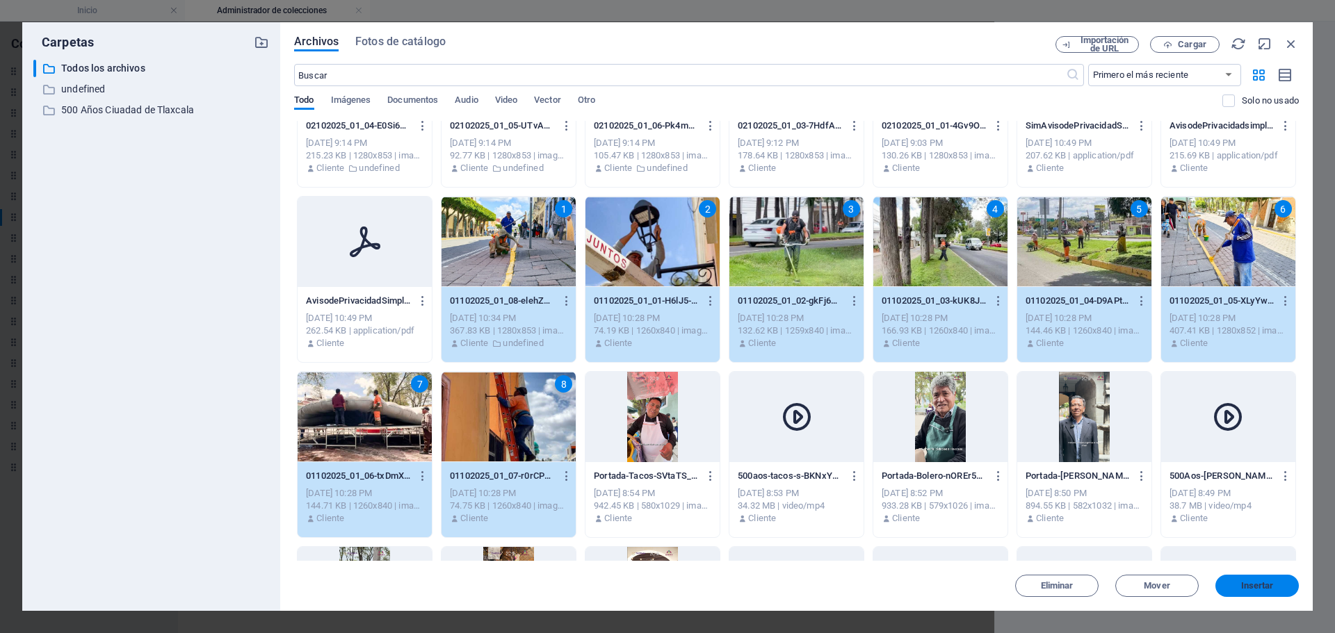
click at [1273, 590] on span "Insertar" at bounding box center [1257, 586] width 33 height 8
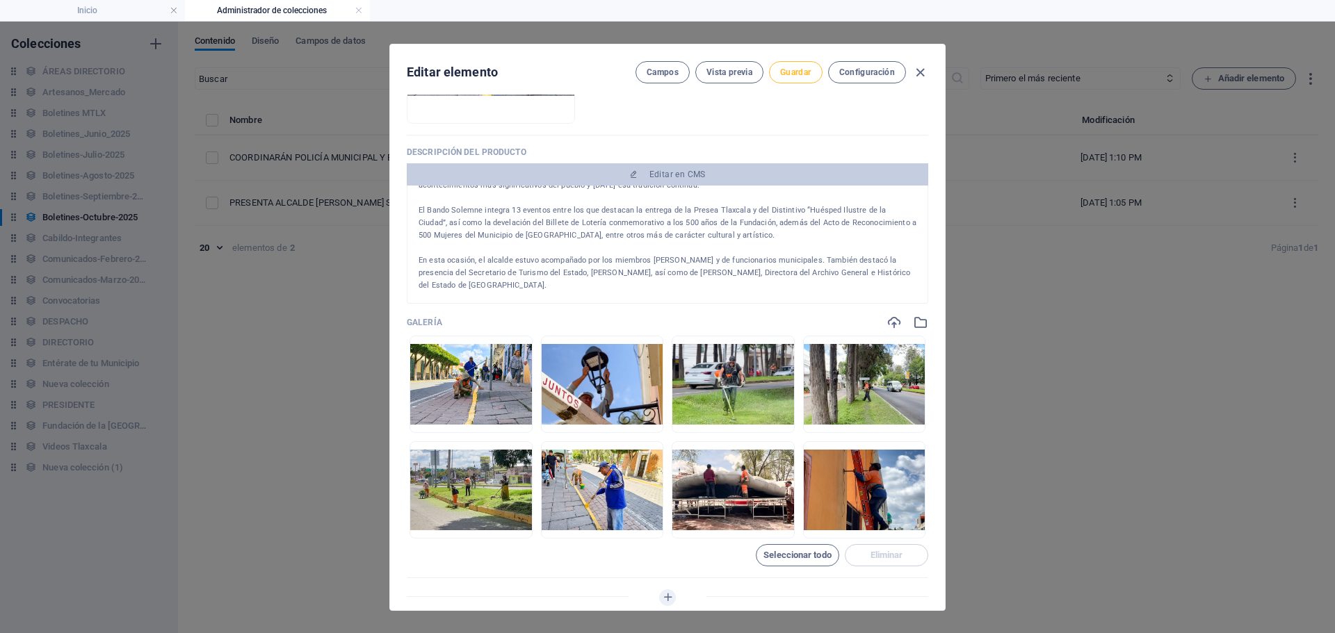
click at [801, 62] on button "Guardar" at bounding box center [795, 72] width 53 height 22
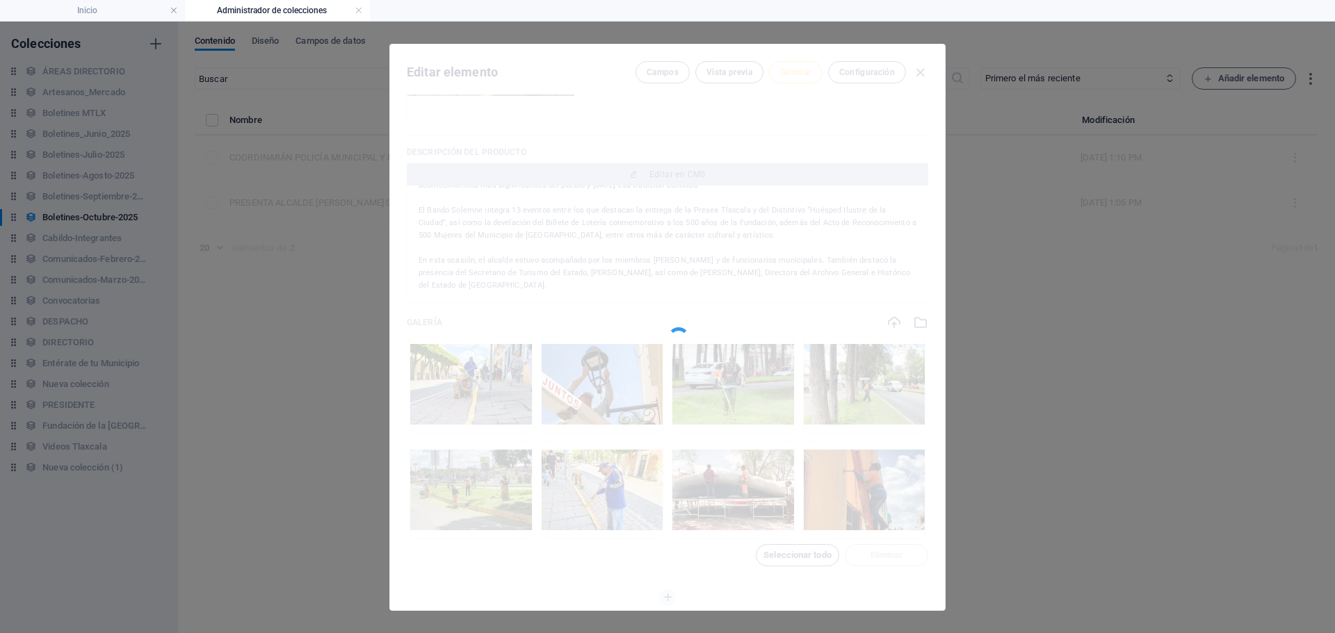
type input "011025-01"
type input "🗓️ [DATE]"
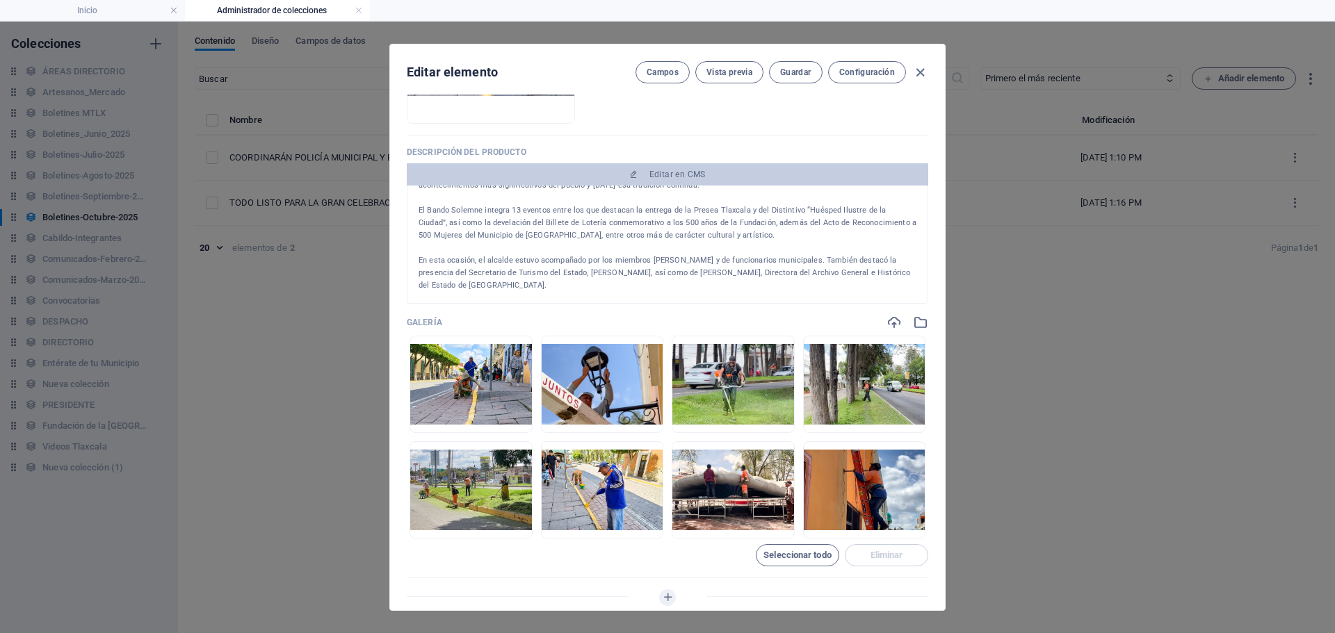
click at [545, 282] on p "En esta ocasión, el alcalde estuvo acompañado por los miembros [PERSON_NAME] y …" at bounding box center [668, 273] width 498 height 38
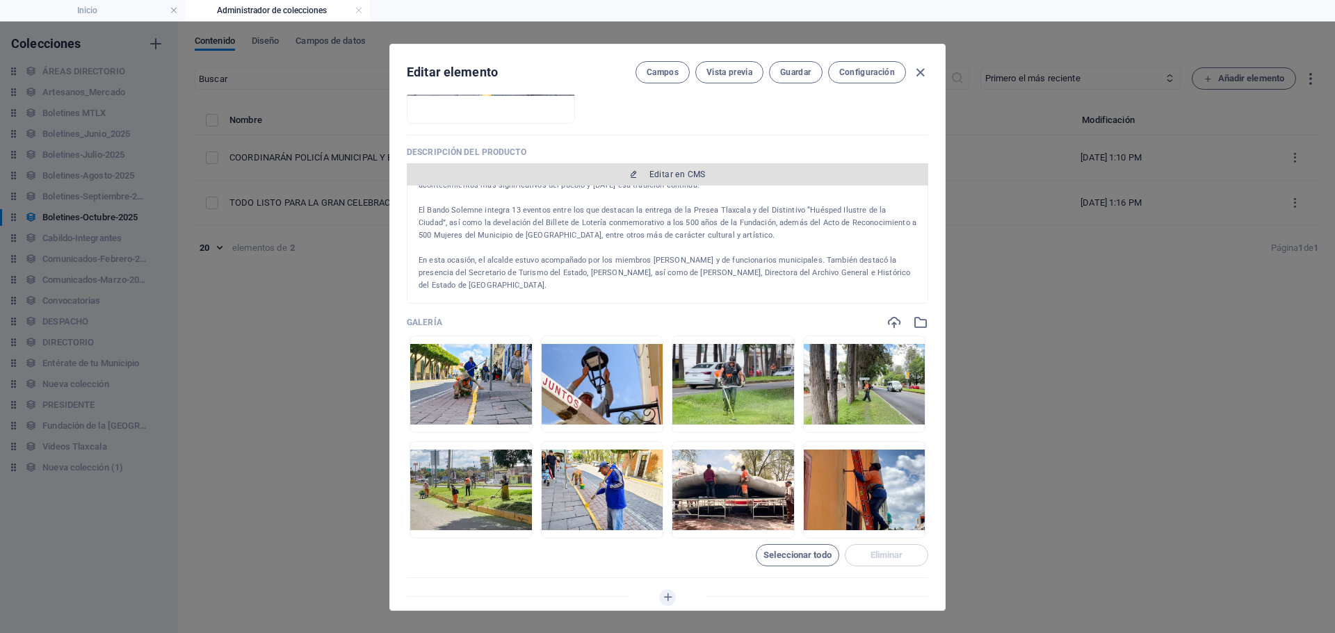
click at [675, 172] on span "Editar en CMS" at bounding box center [677, 174] width 56 height 11
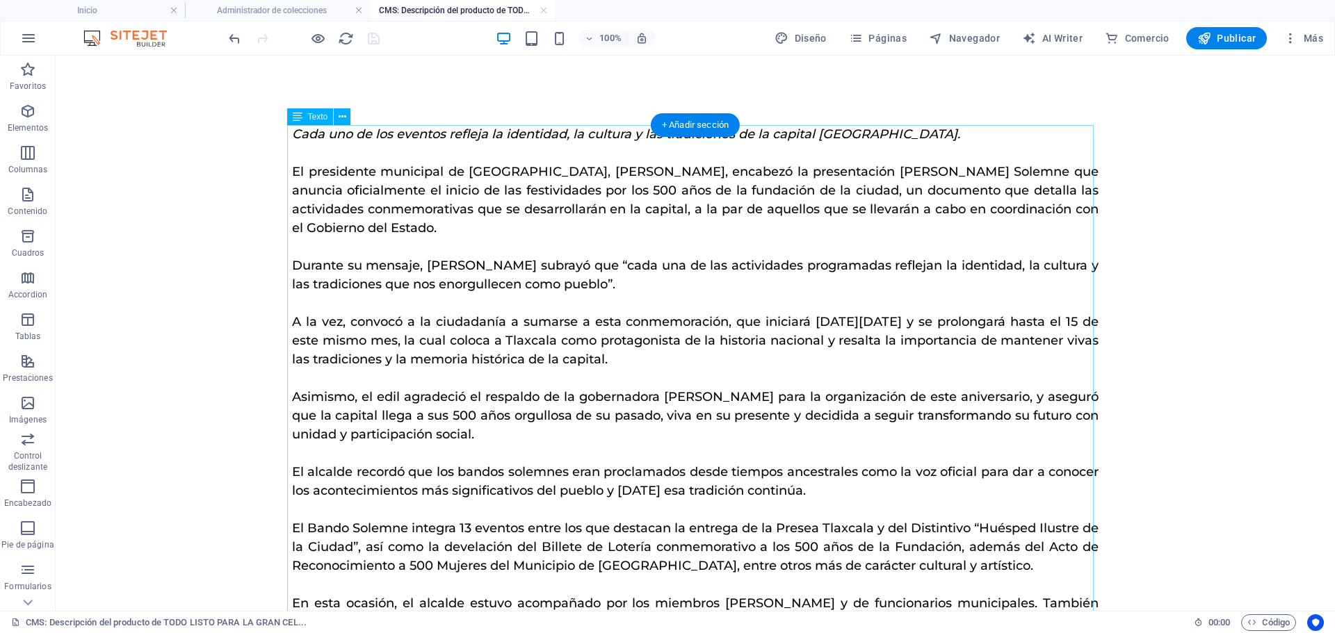
scroll to position [0, 0]
click at [410, 245] on div "Cada uno de los eventos refleja la identidad, la cultura y las tradiciones de l…" at bounding box center [695, 388] width 807 height 526
click at [306, 144] on div "Cada uno de los eventos refleja la identidad, la cultura y las tradiciones de l…" at bounding box center [695, 388] width 807 height 526
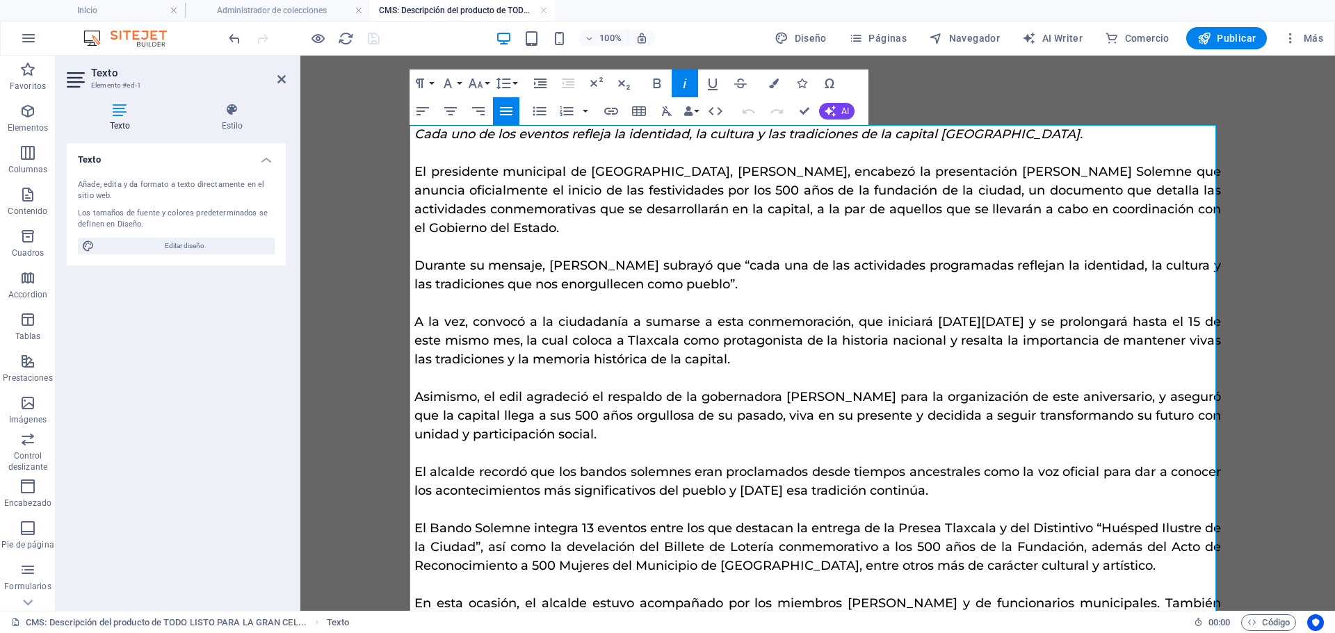
scroll to position [109, 0]
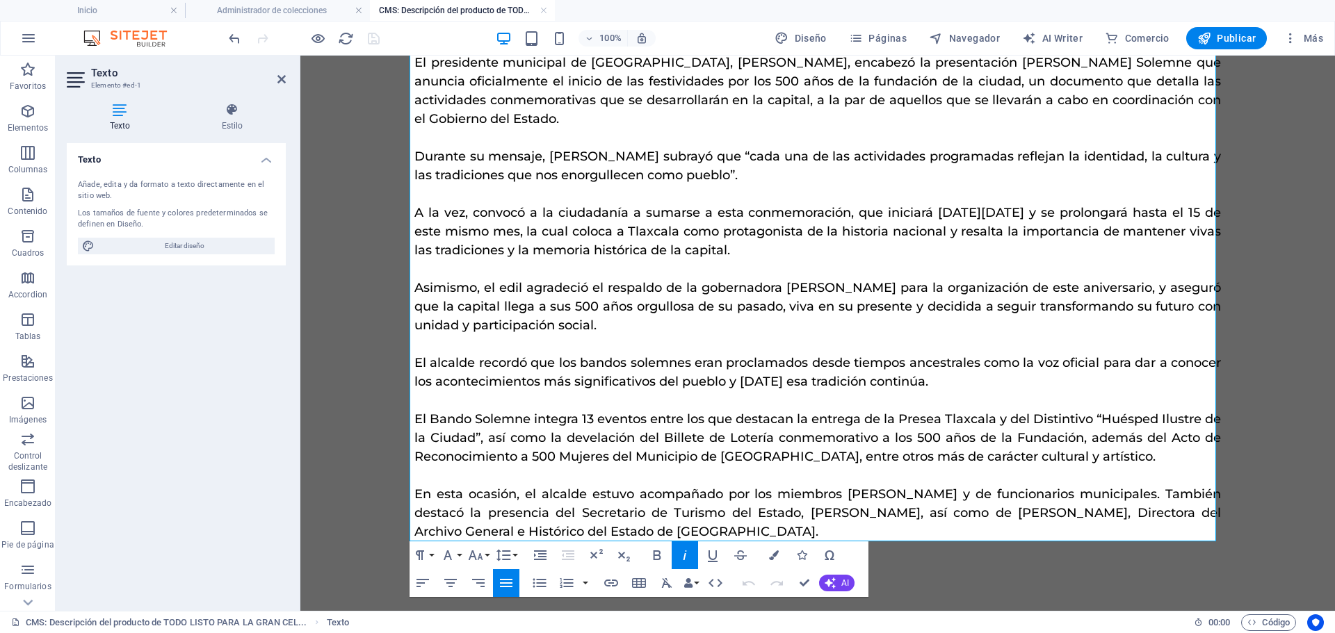
drag, startPoint x: 423, startPoint y: 136, endPoint x: 1067, endPoint y: 666, distance: 833.7
click at [1067, 611] on html "Cada uno de los eventos refleja la identidad, la cultura y las tradiciones de l…" at bounding box center [817, 278] width 1035 height 665
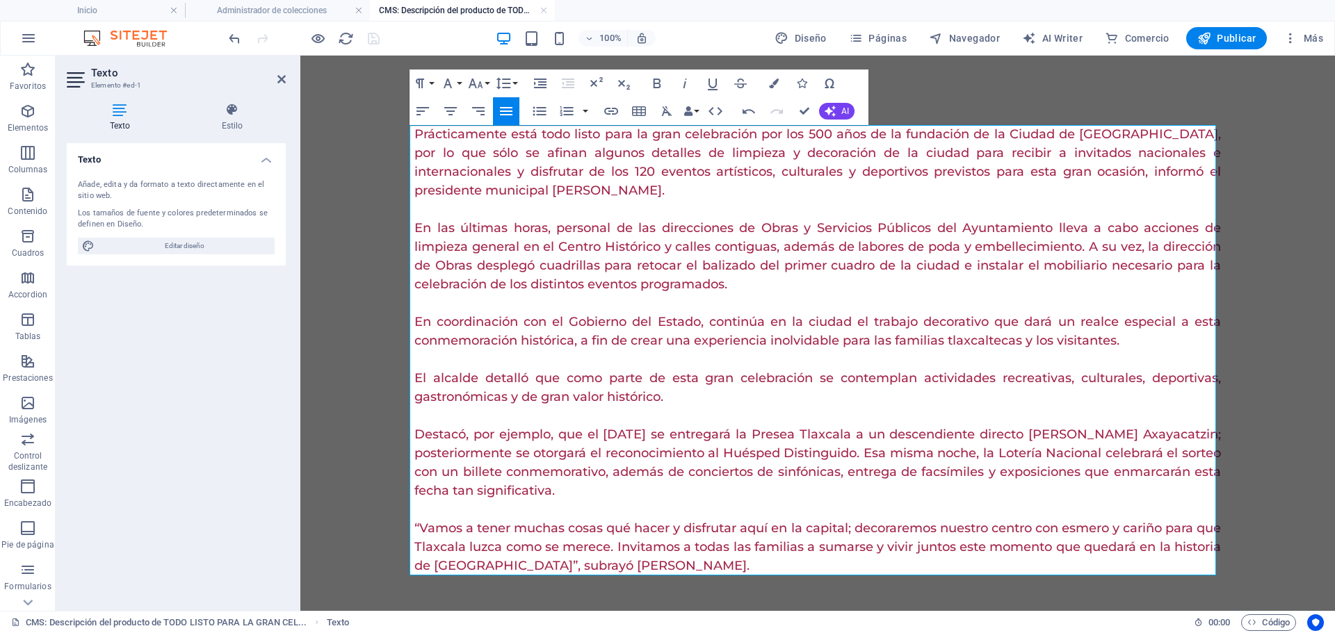
scroll to position [28268, 2]
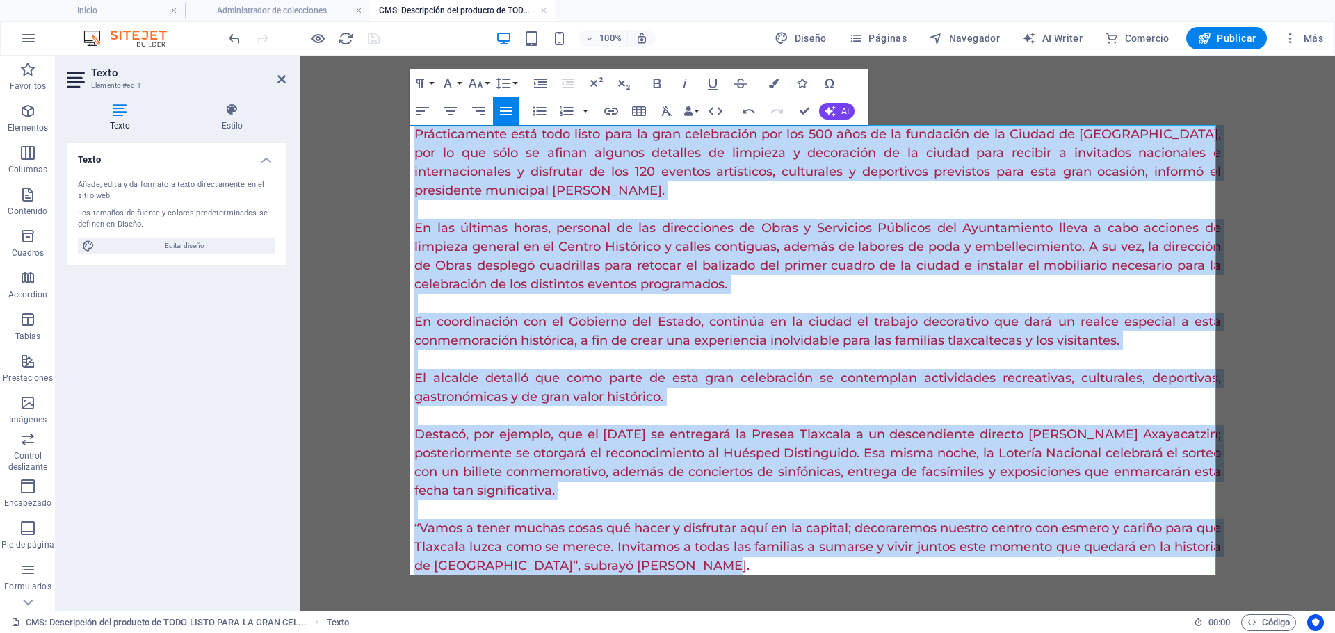
drag, startPoint x: 610, startPoint y: 211, endPoint x: 962, endPoint y: 569, distance: 501.5
click at [962, 569] on div "Prácticamente está todo listo para la gran celebración por los 500 años de la f…" at bounding box center [817, 350] width 807 height 451
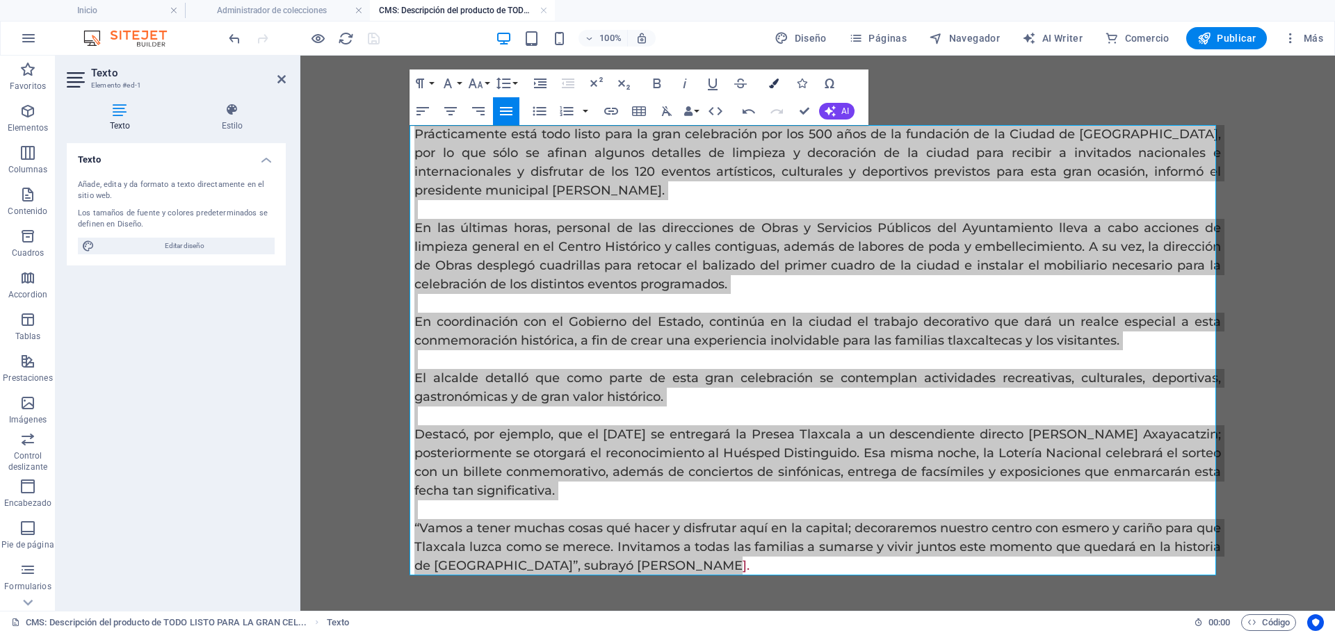
click at [767, 83] on button "Colors" at bounding box center [774, 84] width 26 height 28
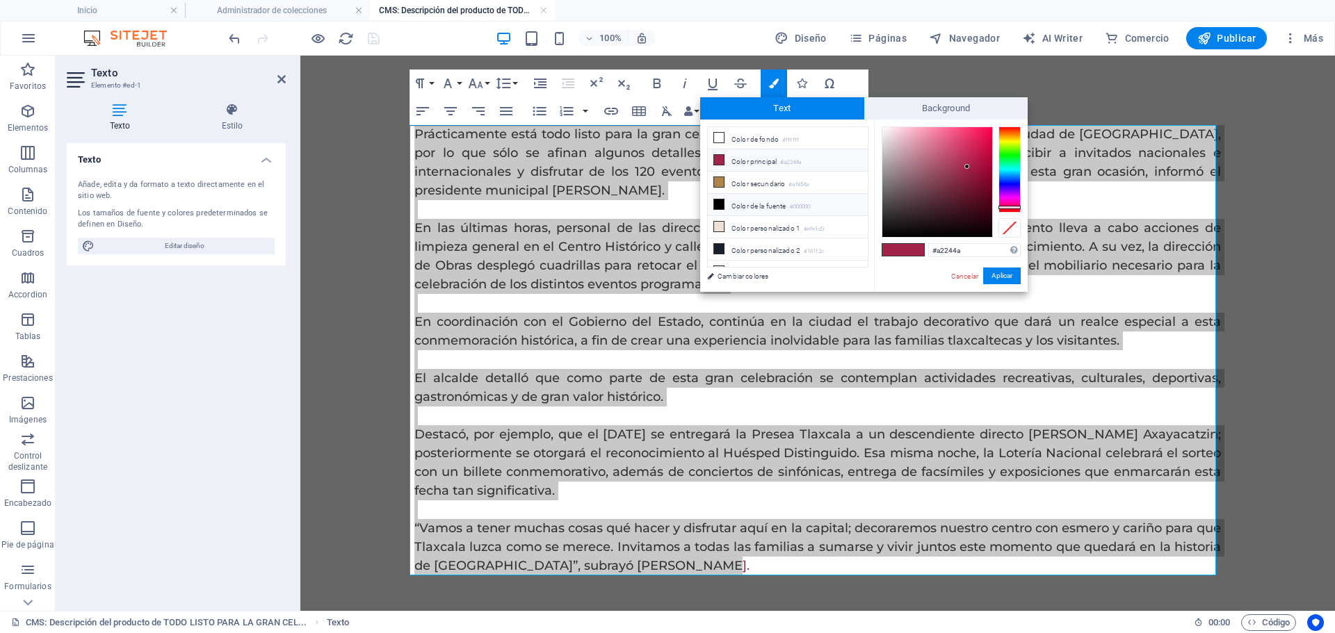
click at [758, 204] on li "Color de la fuente #000000" at bounding box center [788, 205] width 160 height 22
type input "#000000"
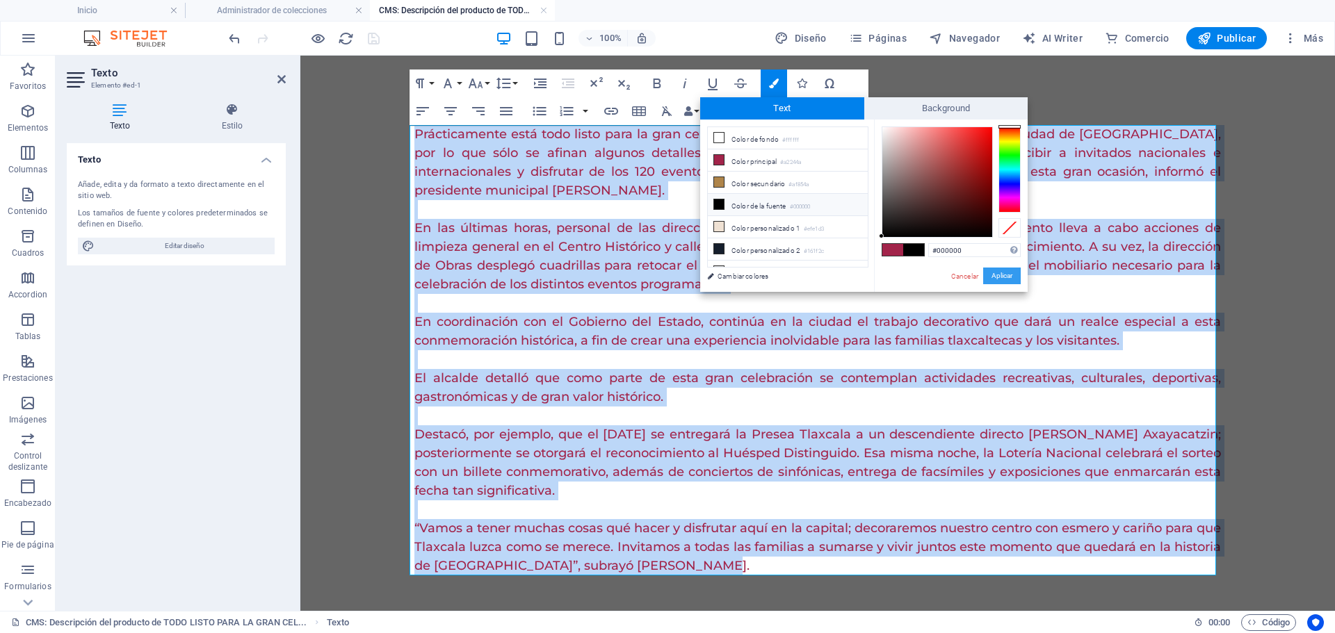
click at [997, 277] on button "Aplicar" at bounding box center [1002, 276] width 38 height 17
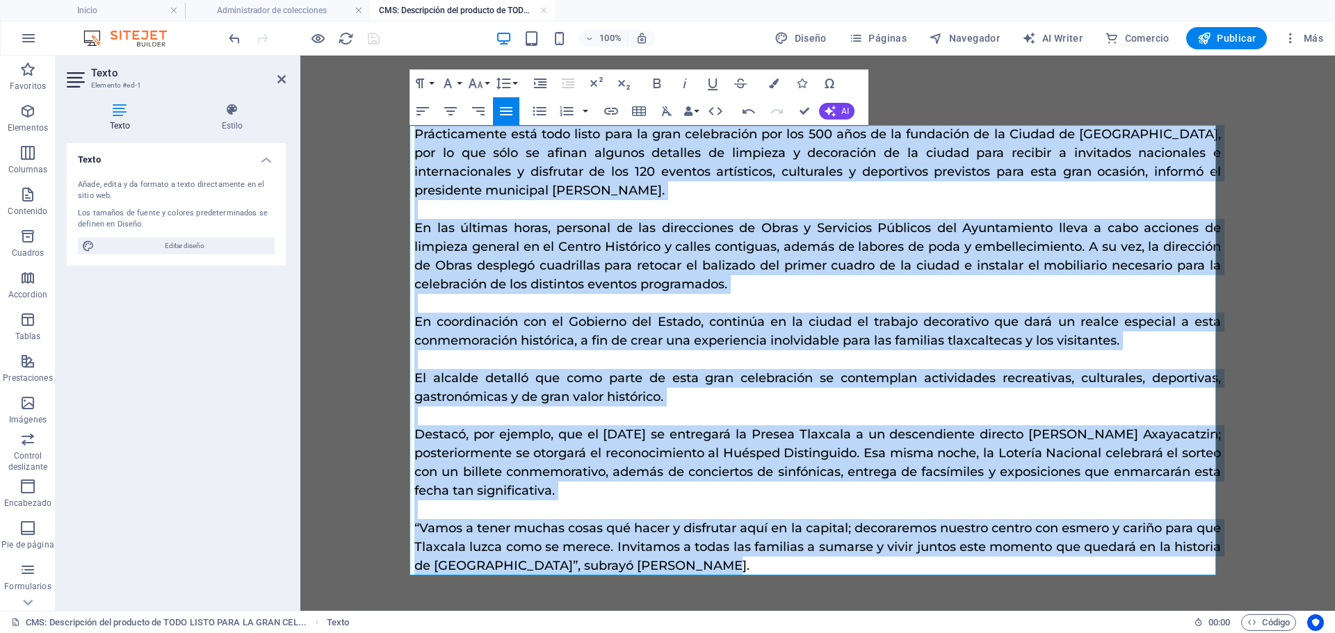
click at [514, 113] on icon "button" at bounding box center [506, 111] width 17 height 17
click at [510, 112] on icon "button" at bounding box center [506, 111] width 13 height 8
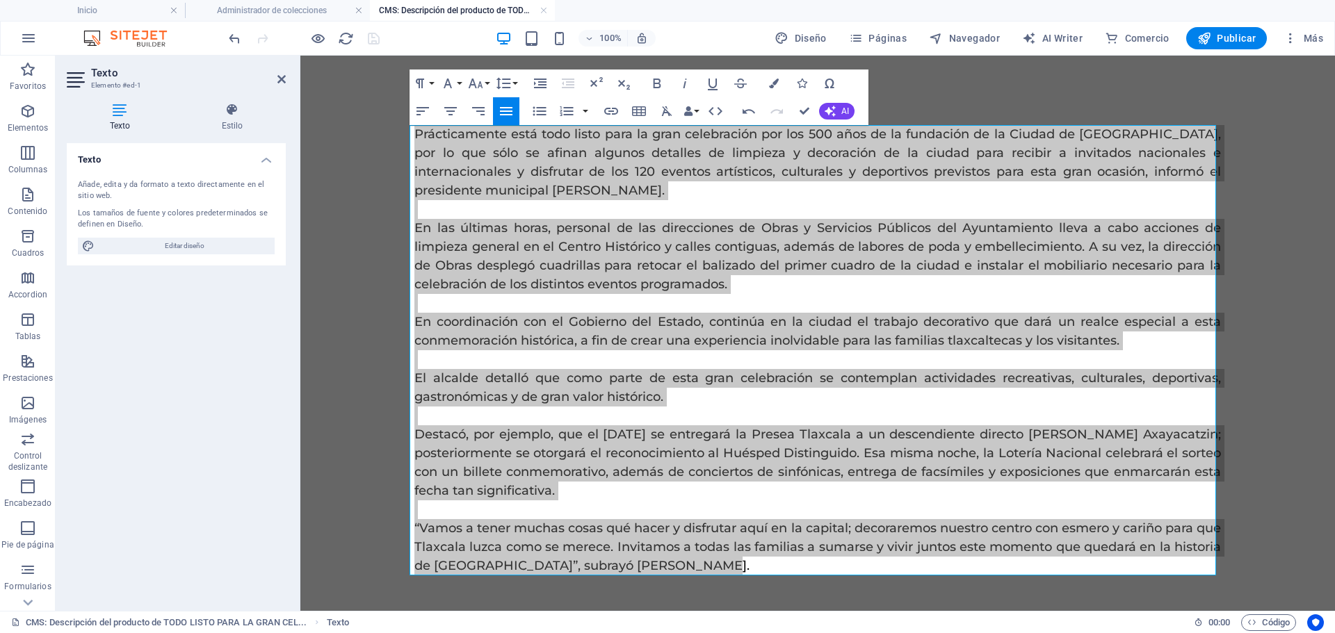
click at [373, 43] on div at bounding box center [304, 38] width 156 height 22
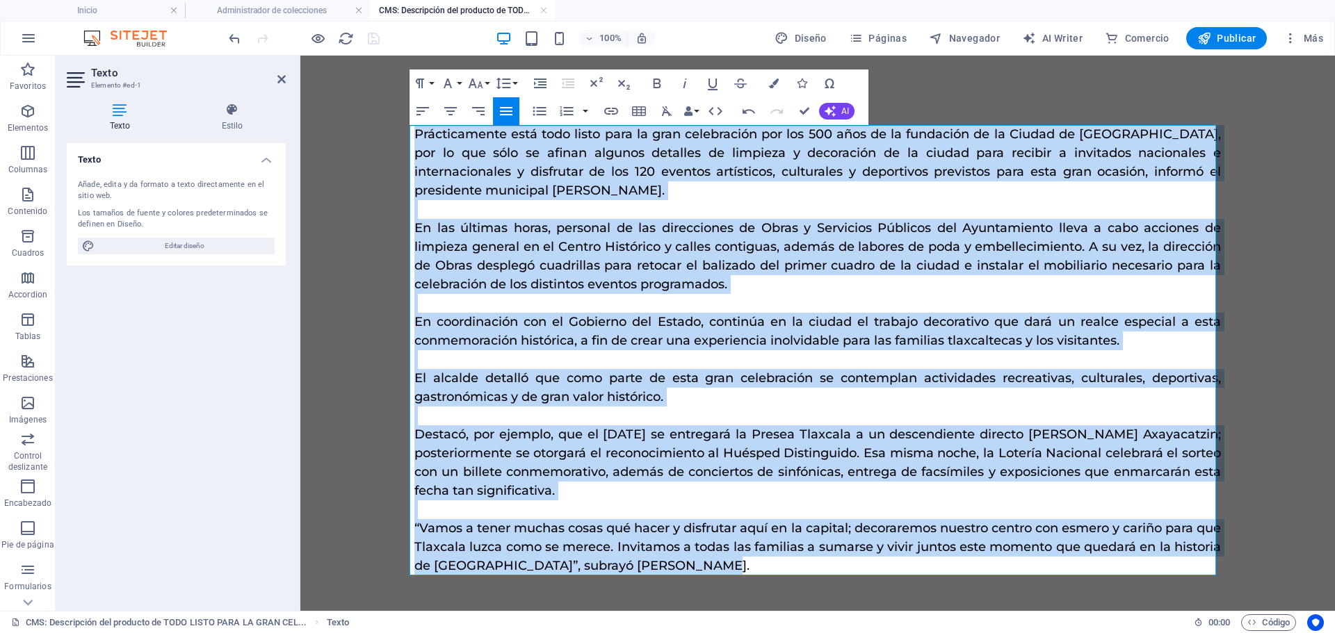
click at [785, 181] on p "Prácticamente está todo listo para la gran celebración por los 500 años de la f…" at bounding box center [817, 162] width 807 height 75
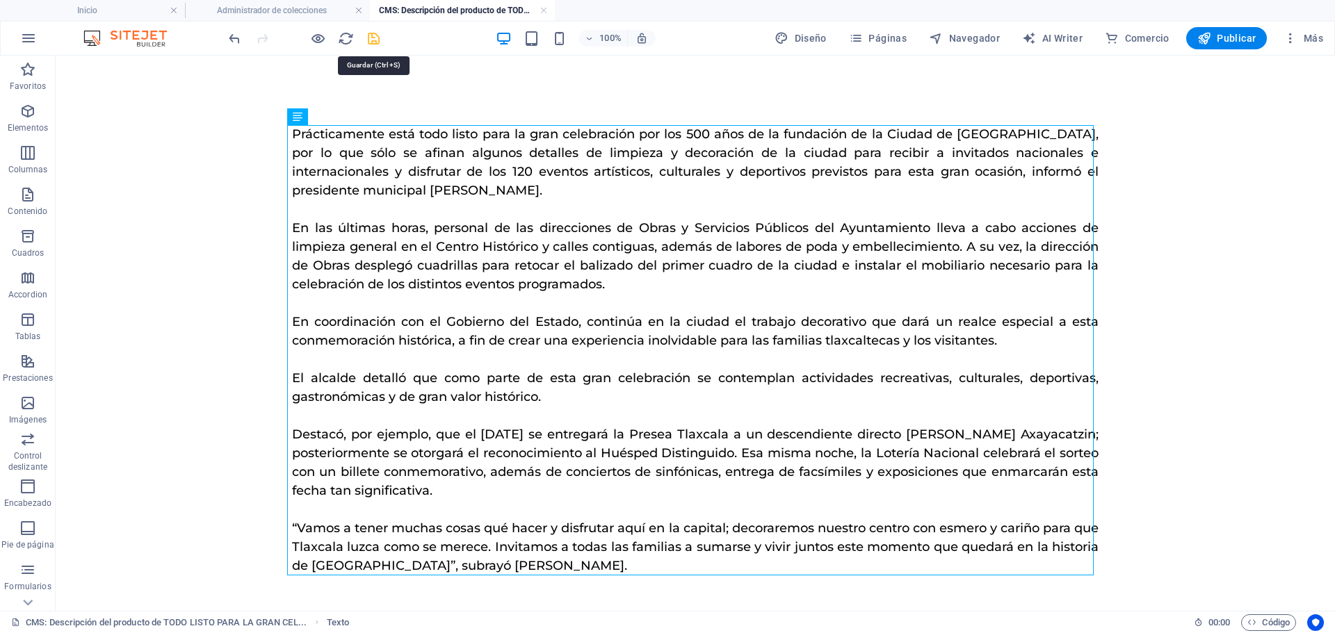
click at [378, 42] on icon "save" at bounding box center [374, 39] width 16 height 16
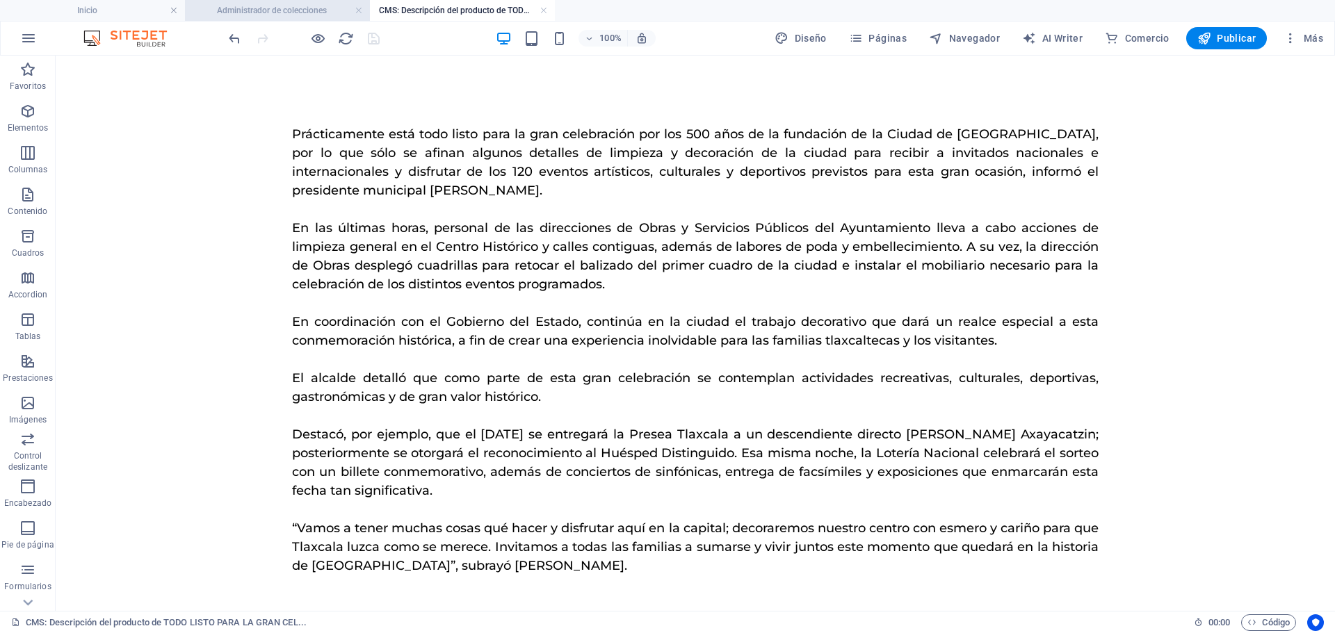
click at [302, 8] on h4 "Administrador de colecciones" at bounding box center [277, 10] width 185 height 15
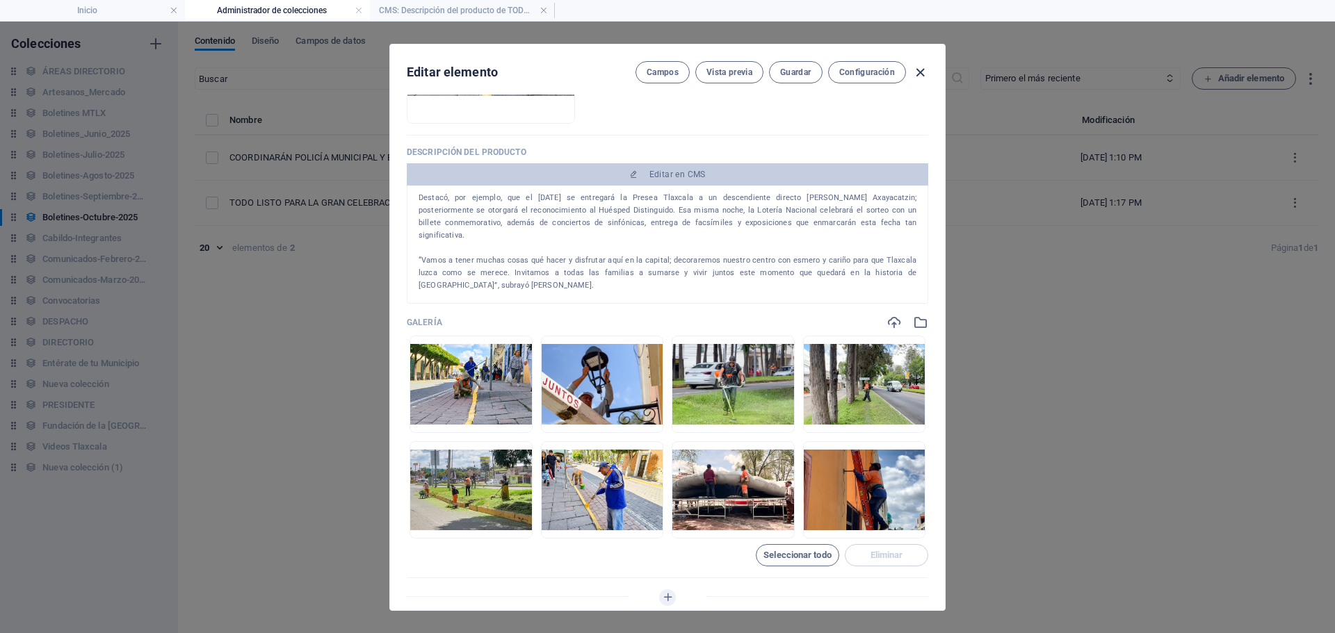
click at [917, 74] on icon "button" at bounding box center [920, 73] width 16 height 16
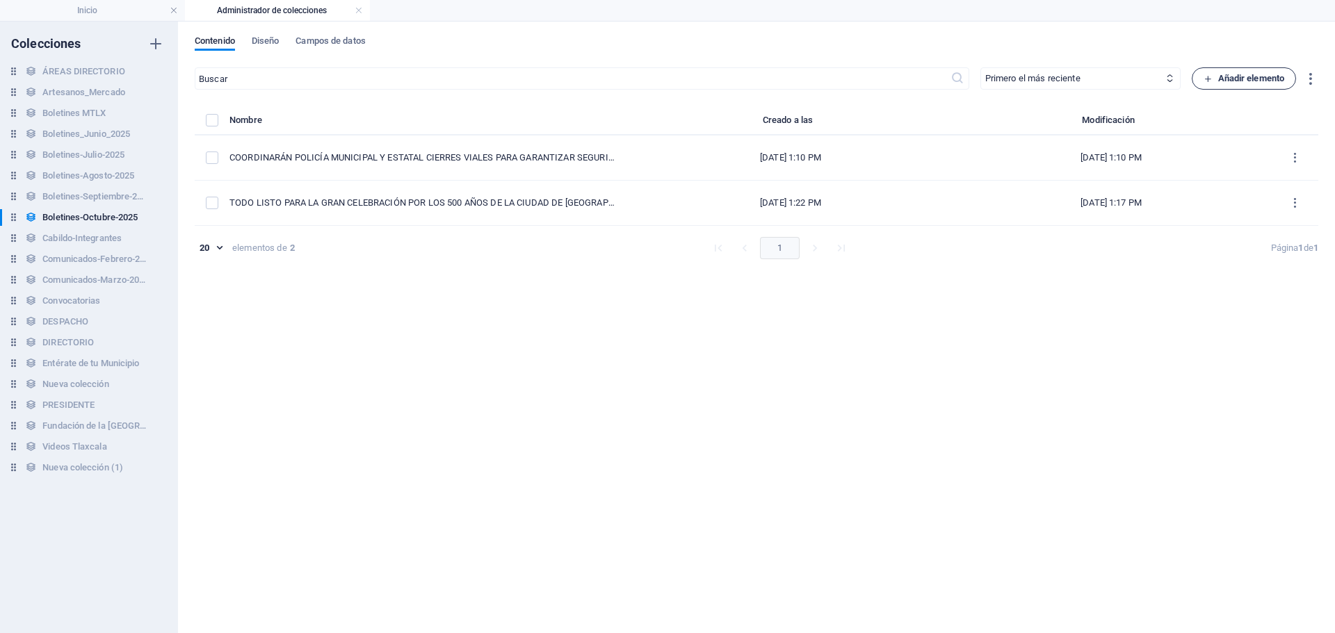
click at [1245, 70] on span "Añadir elemento" at bounding box center [1244, 78] width 81 height 17
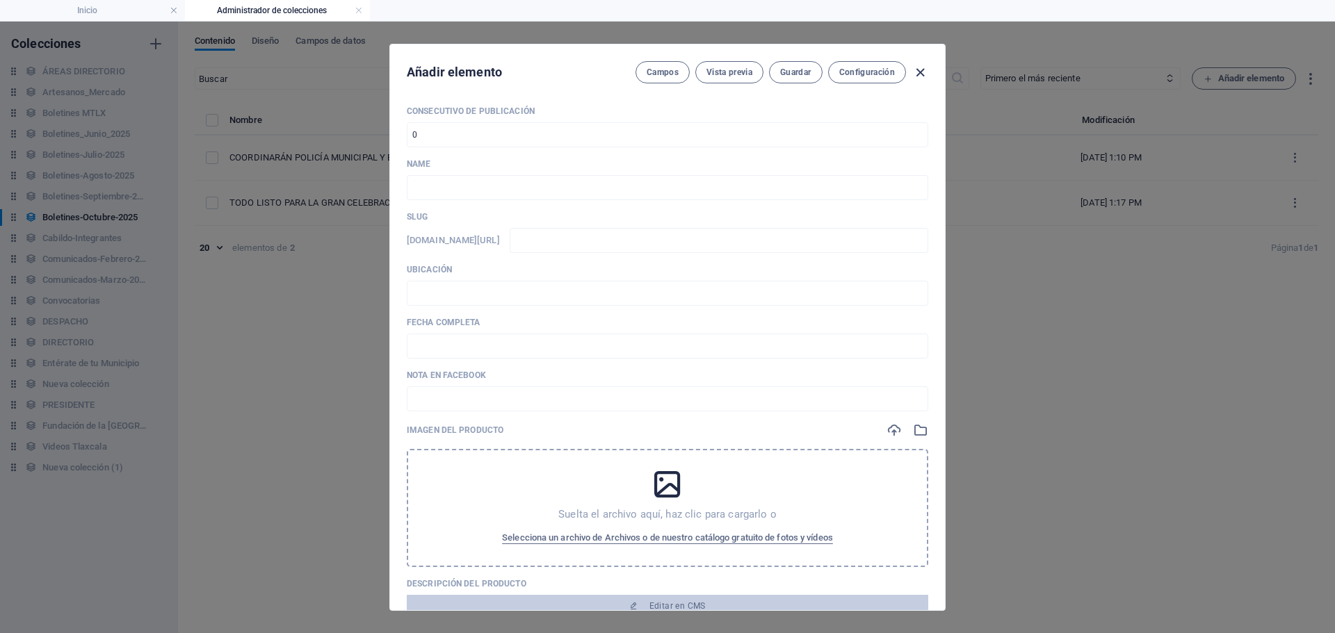
click at [925, 67] on icon "button" at bounding box center [920, 73] width 16 height 16
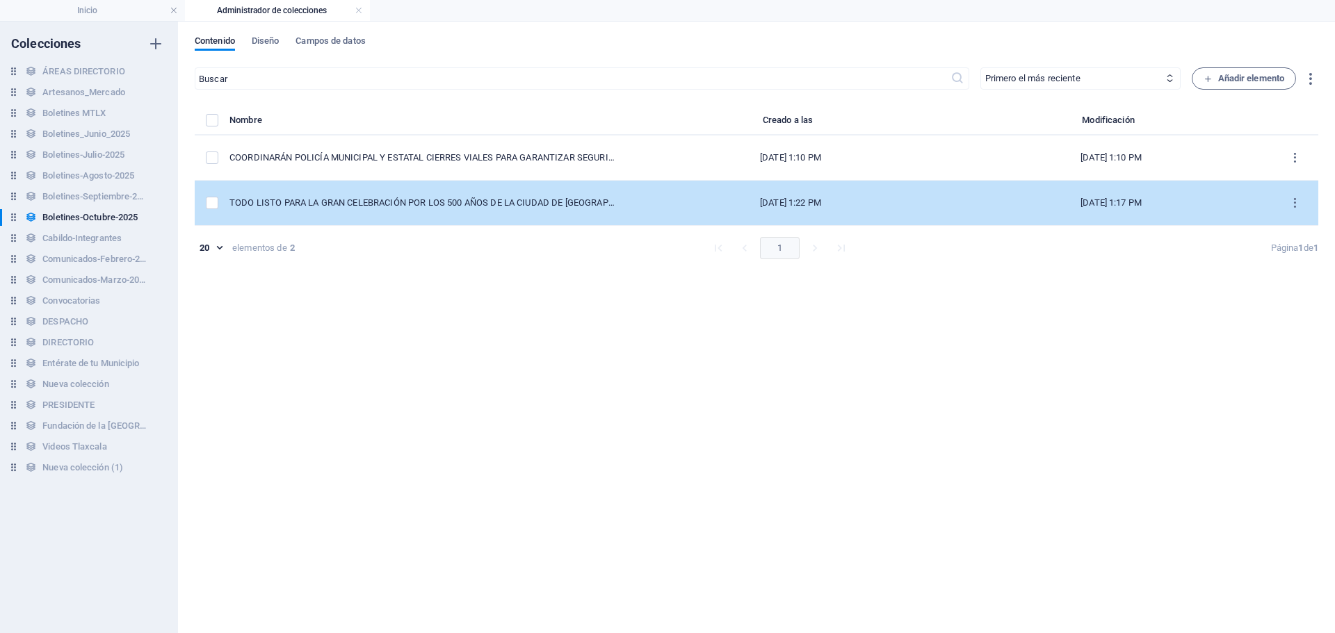
click at [377, 204] on div "TODO LISTO PARA LA GRAN CELEBRACIÓN POR LOS 500 AÑOS DE LA CIUDAD DE [GEOGRAPHI…" at bounding box center [424, 203] width 390 height 13
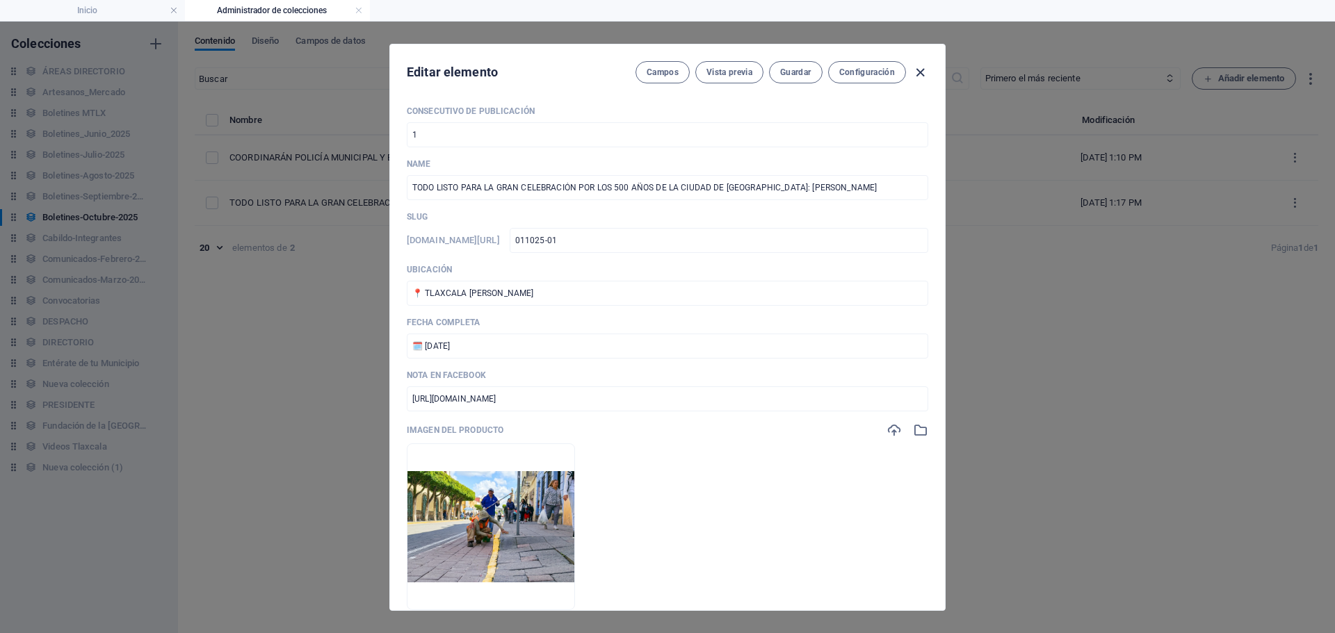
click at [922, 76] on icon "button" at bounding box center [920, 73] width 16 height 16
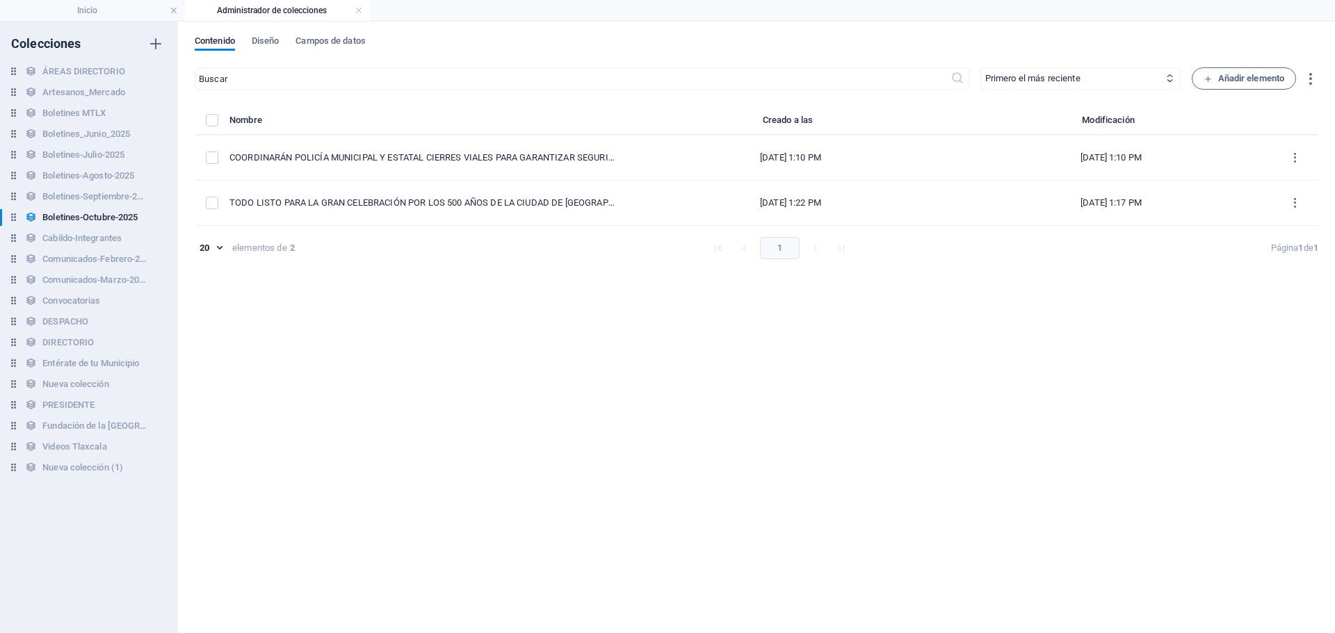
type input "011025-01"
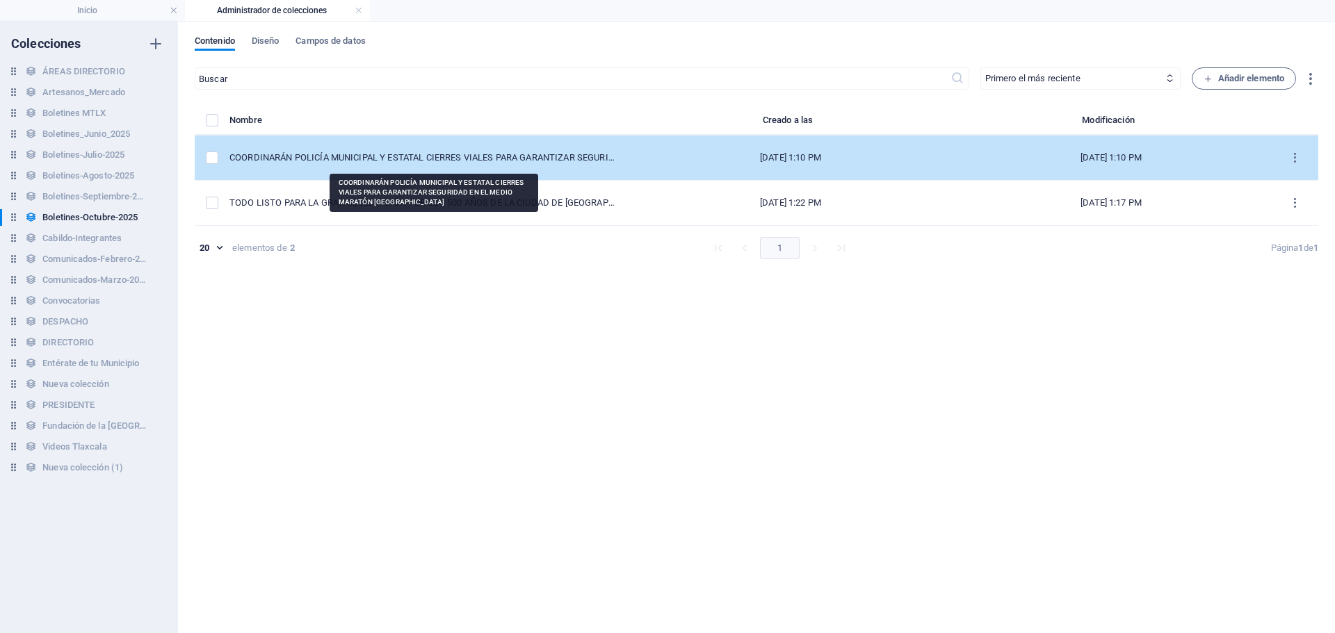
click at [408, 159] on div "COORDINARÁN POLICÍA MUNICIPAL Y ESTATAL CIERRES VIALES PARA GARANTIZAR SEGURIDA…" at bounding box center [424, 158] width 390 height 13
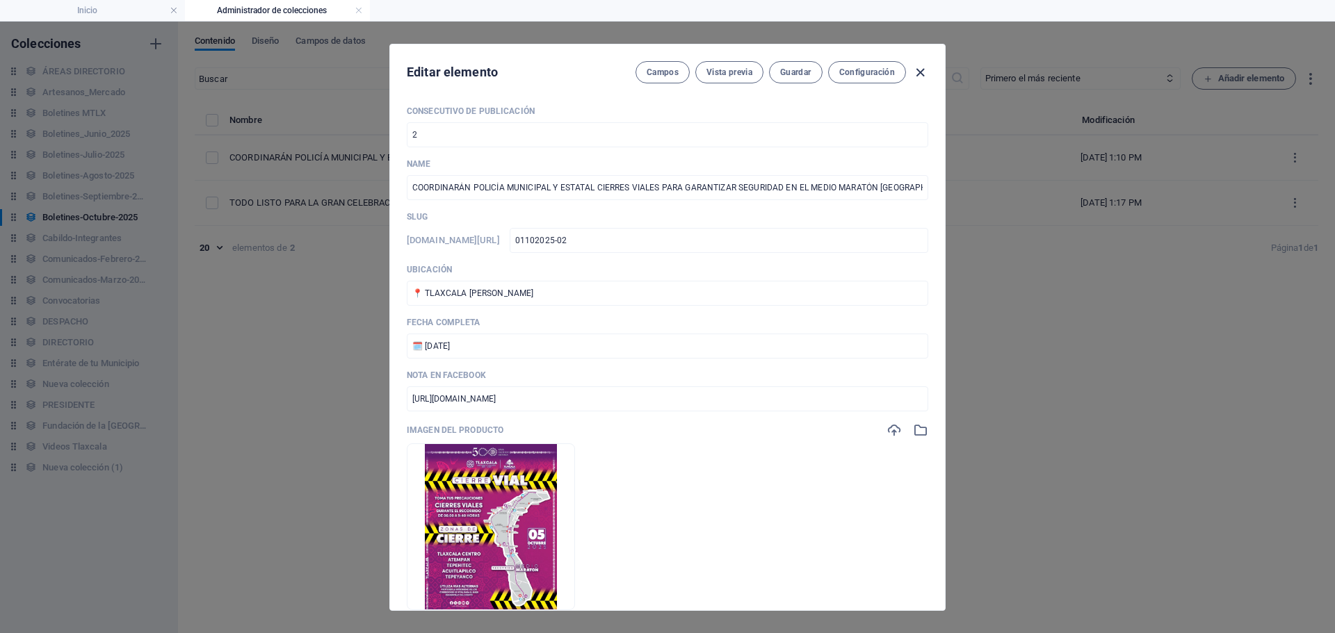
click at [923, 76] on icon "button" at bounding box center [920, 73] width 16 height 16
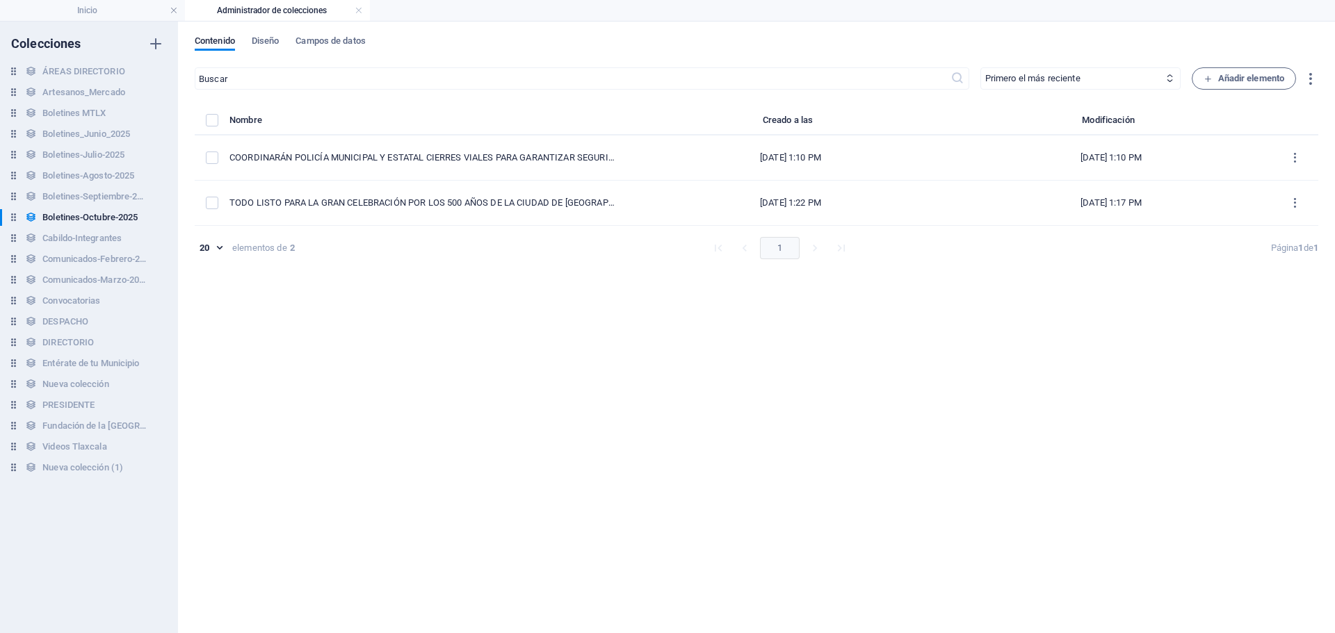
type input "01102025-02"
click at [1237, 82] on span "Añadir elemento" at bounding box center [1244, 78] width 81 height 17
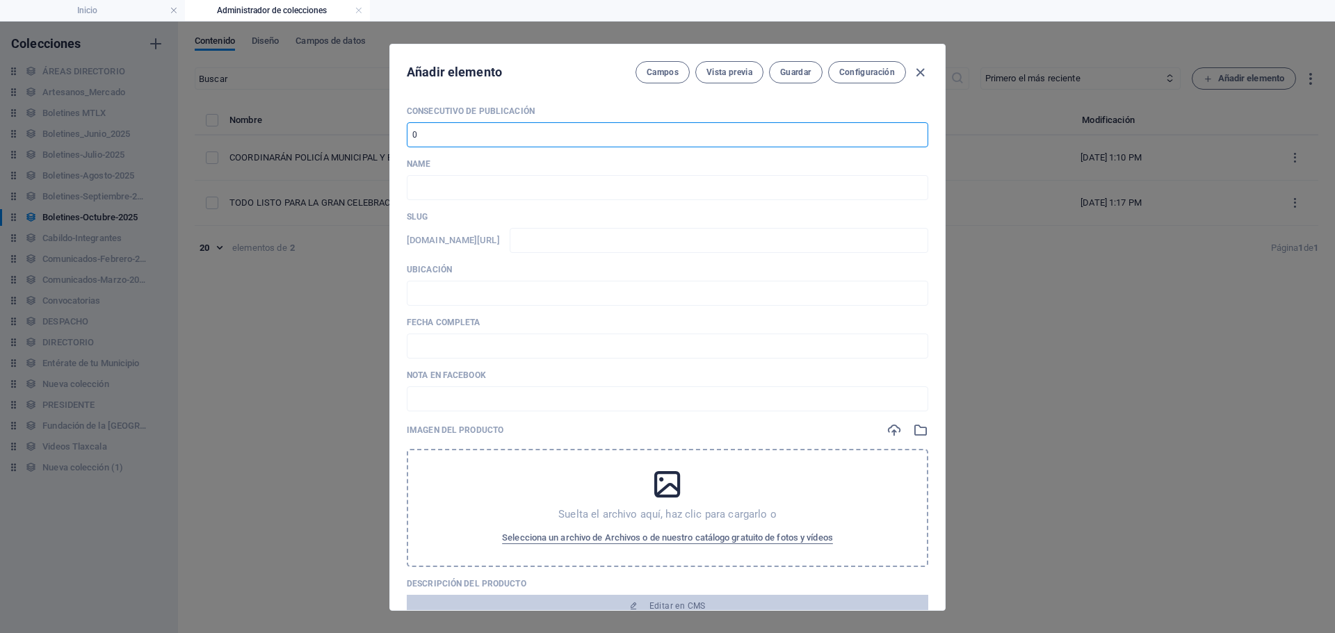
click at [521, 124] on input "number" at bounding box center [667, 134] width 521 height 25
type input "3"
click at [505, 184] on input "text" at bounding box center [667, 187] width 521 height 25
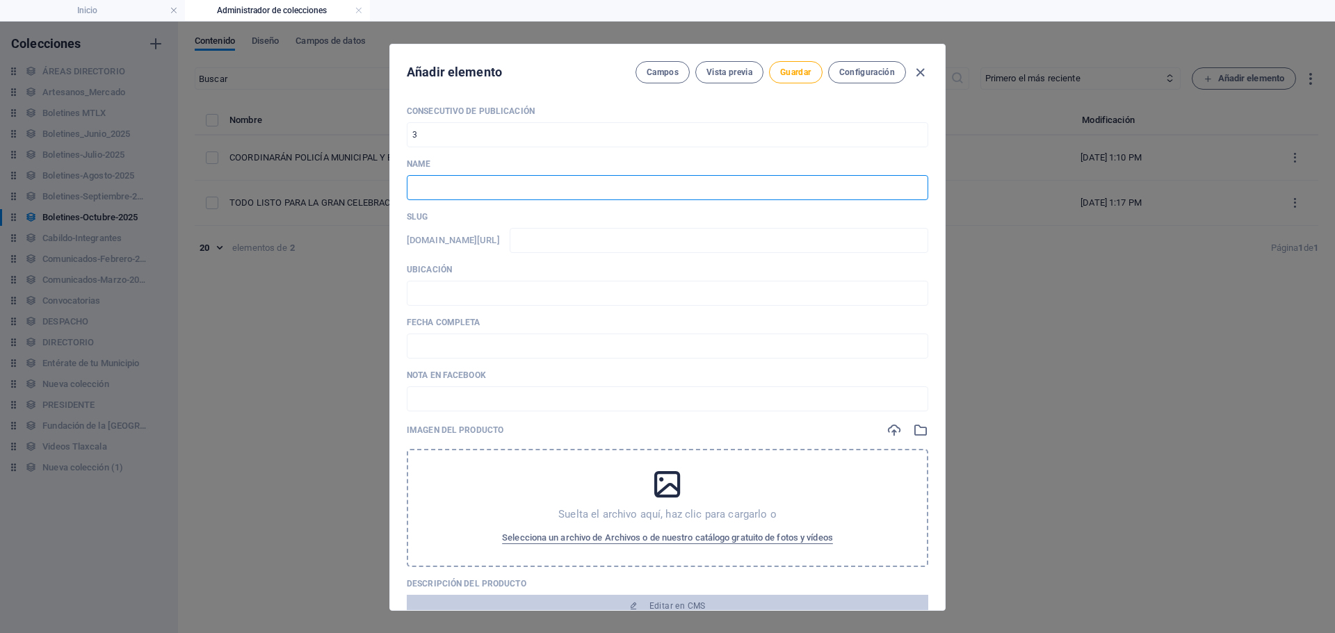
paste input "POLICÍA MUNICIPAL DE [GEOGRAPHIC_DATA] FOMENTA LA CULTURA DE LA PREVENCIÓN ENTR…"
type input "POLICÍA MUNICIPAL DE [GEOGRAPHIC_DATA] FOMENTA LA CULTURA DE LA PREVENCIÓN ENTR…"
type input "policia-municipal-de-[GEOGRAPHIC_DATA]-fomenta-la-cultura-de-la-prevencion-entr…"
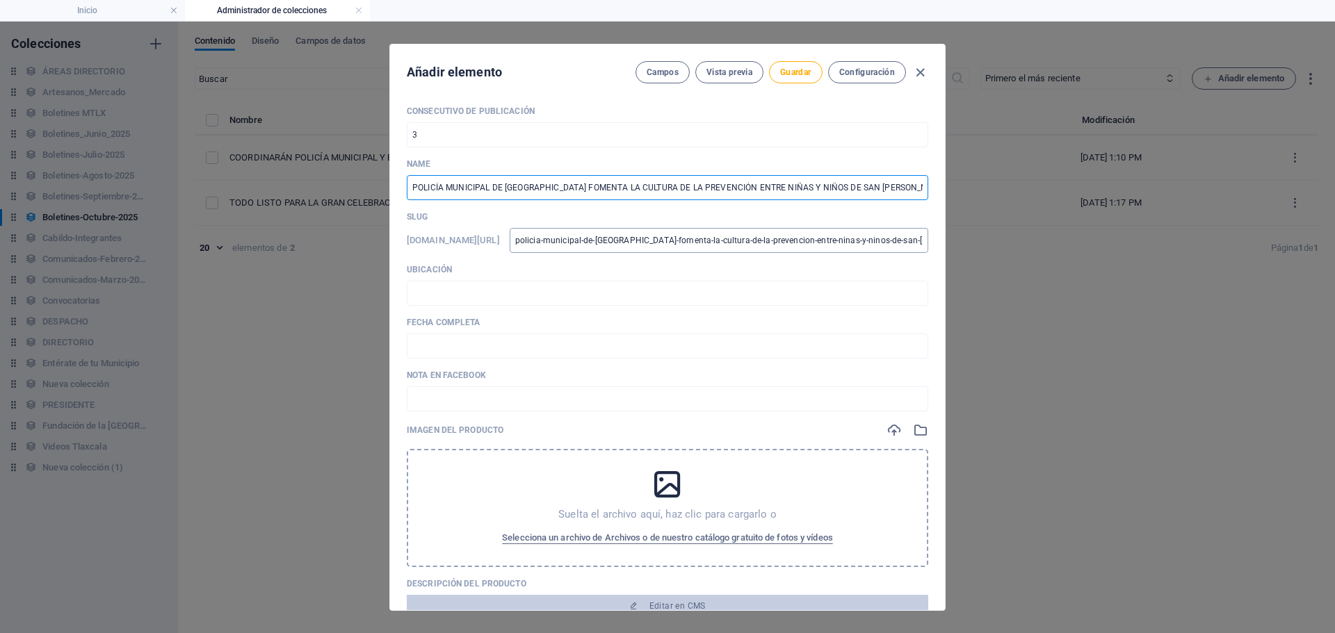
scroll to position [0, 1]
type input "POLICÍA MUNICIPAL DE [GEOGRAPHIC_DATA] FOMENTA LA CULTURA DE LA PREVENCIÓN ENTR…"
drag, startPoint x: 644, startPoint y: 241, endPoint x: 1185, endPoint y: 270, distance: 541.7
click at [1185, 270] on div "Añadir elemento Campos Vista previa Guardar Configuración Consecutivo de Public…" at bounding box center [667, 328] width 1335 height 612
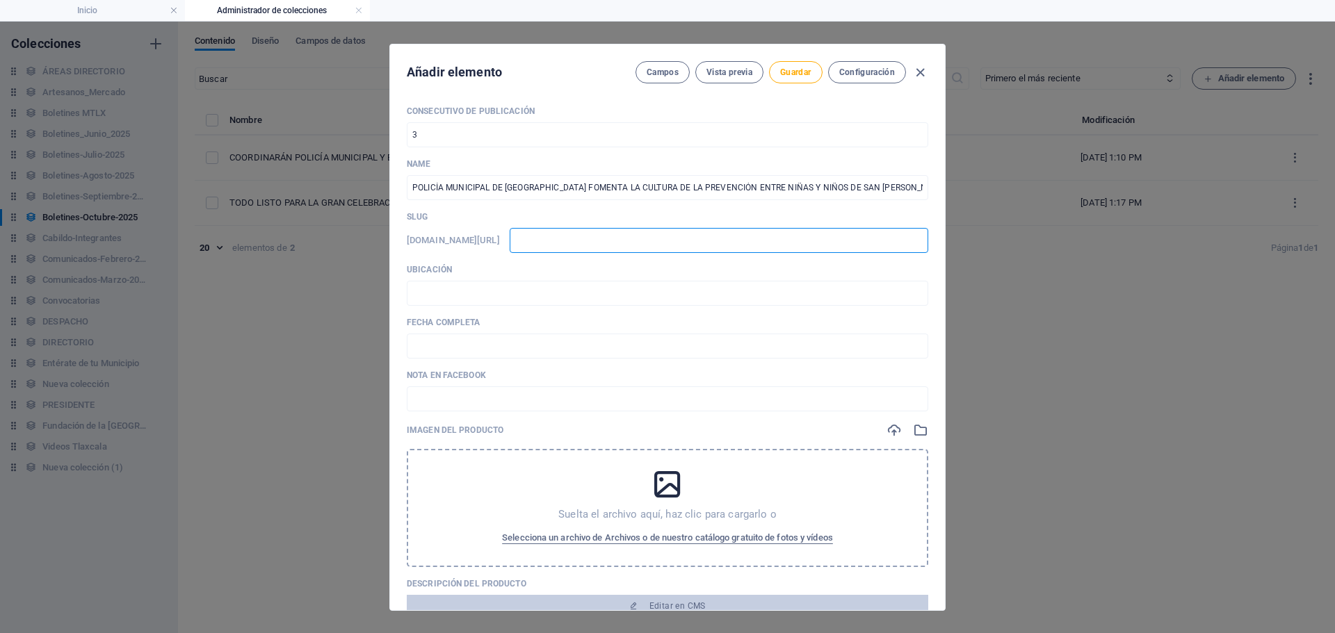
type input "0"
type input "011"
type input "0110"
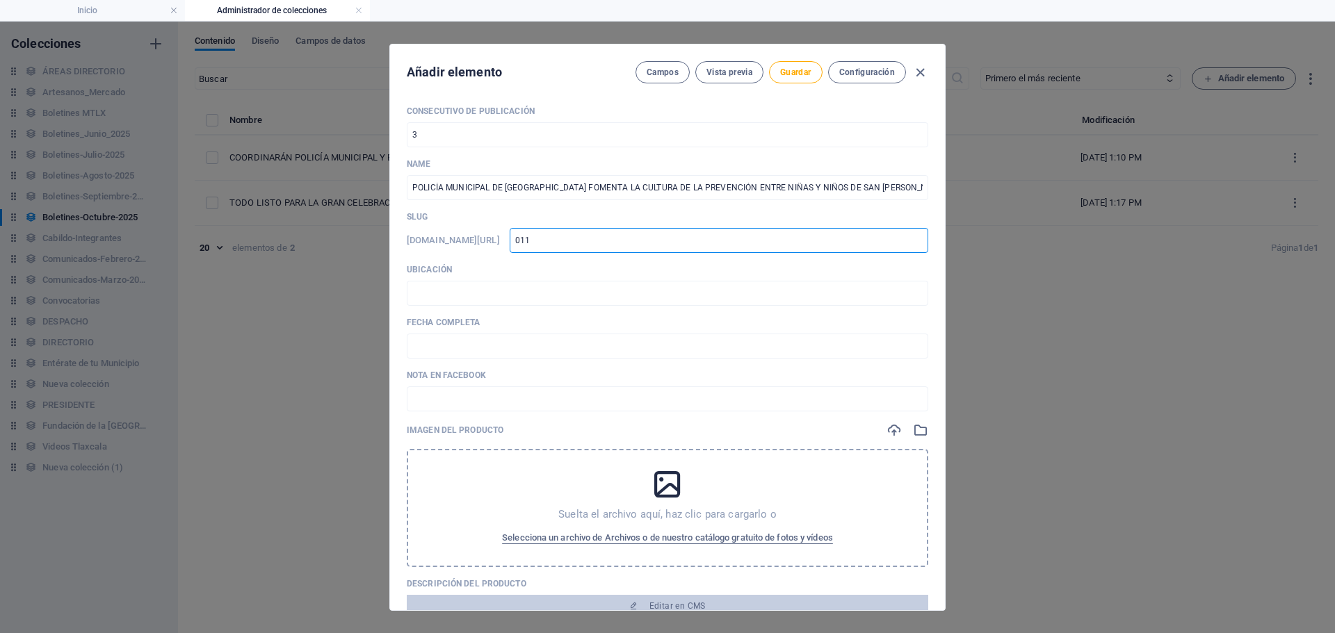
type input "0110"
type input "01102"
type input "01102025-02"
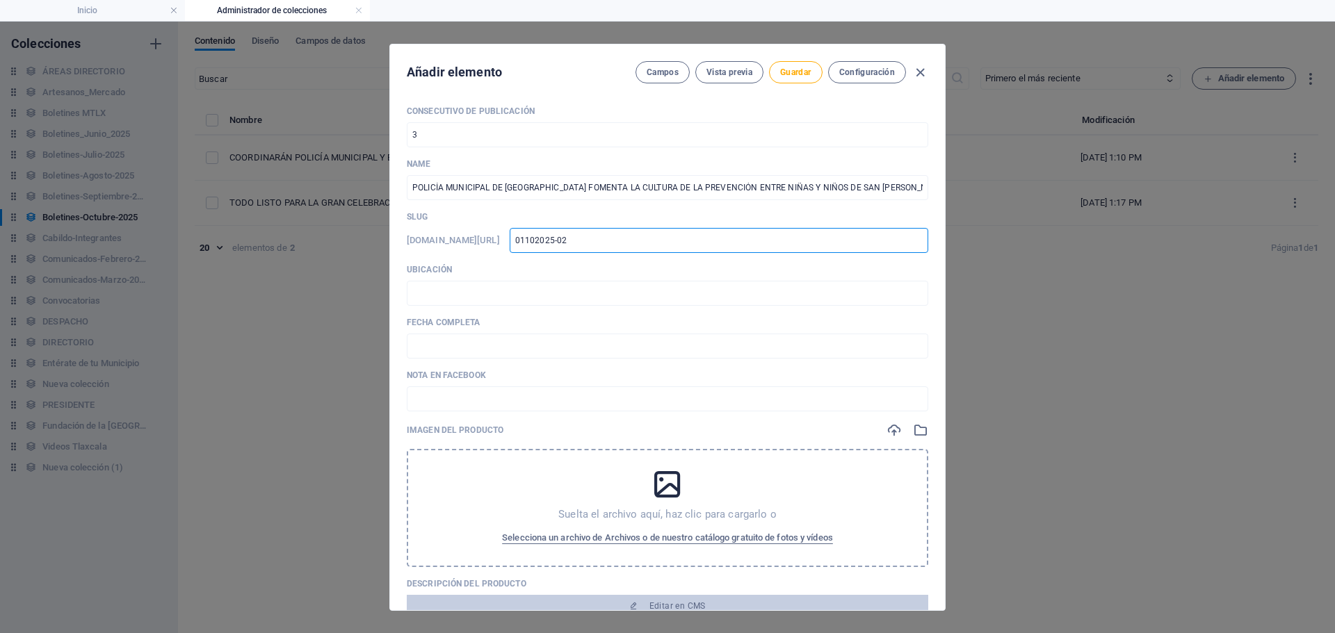
type input "01102025-0"
type input "01102025-03"
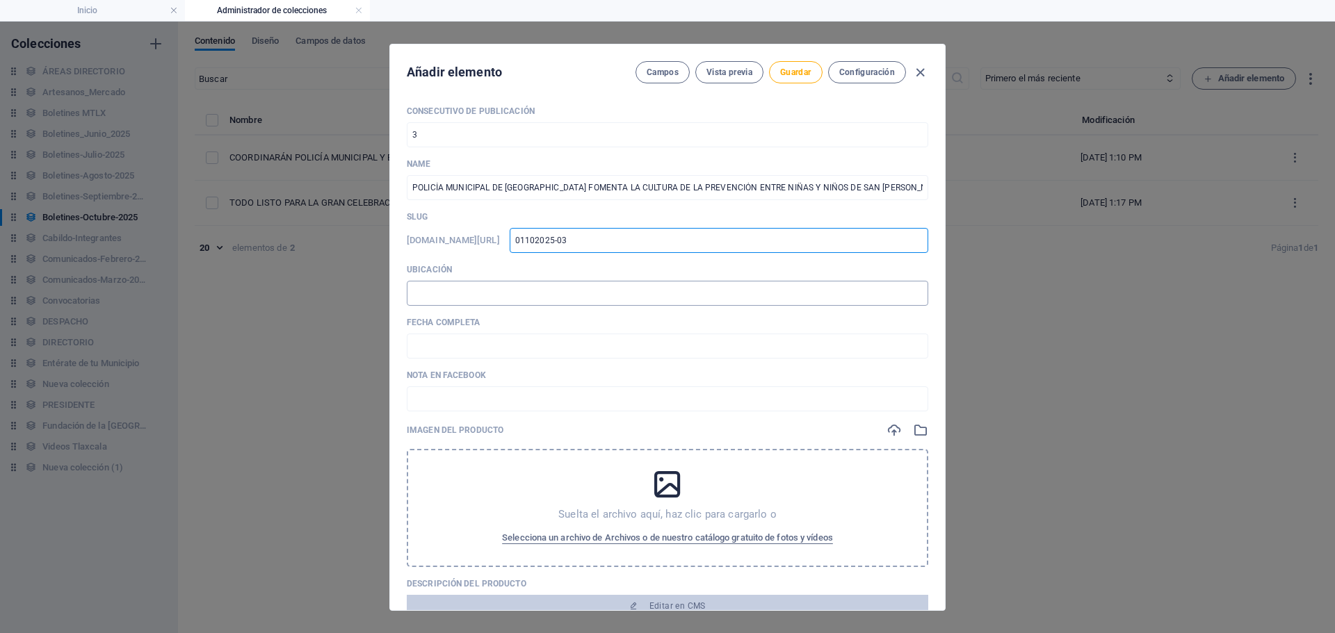
click at [448, 300] on input "text" at bounding box center [667, 293] width 521 height 25
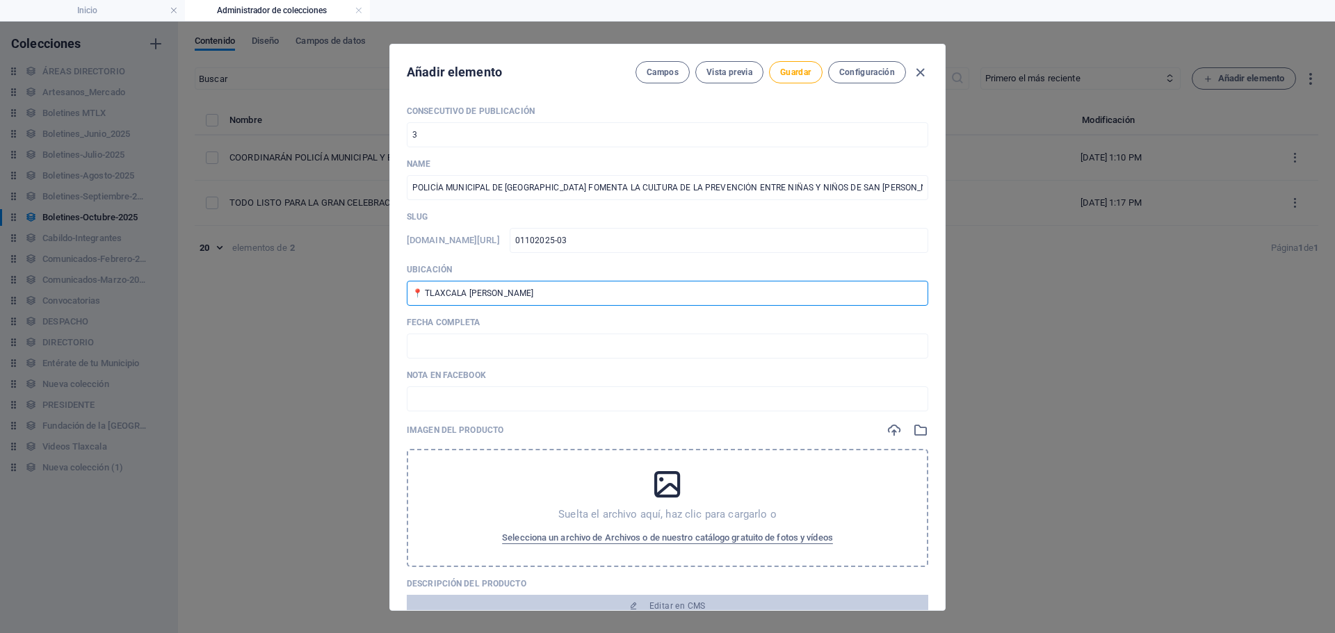
click at [424, 293] on input "📍 TLAXCALA [PERSON_NAME]" at bounding box center [667, 293] width 521 height 25
type input "📍 SAN [PERSON_NAME]. TLAXCALA [PERSON_NAME]"
click at [594, 354] on input "text" at bounding box center [667, 346] width 521 height 25
type input "🗓️ [DATE]"
click at [487, 403] on input "text" at bounding box center [667, 399] width 521 height 25
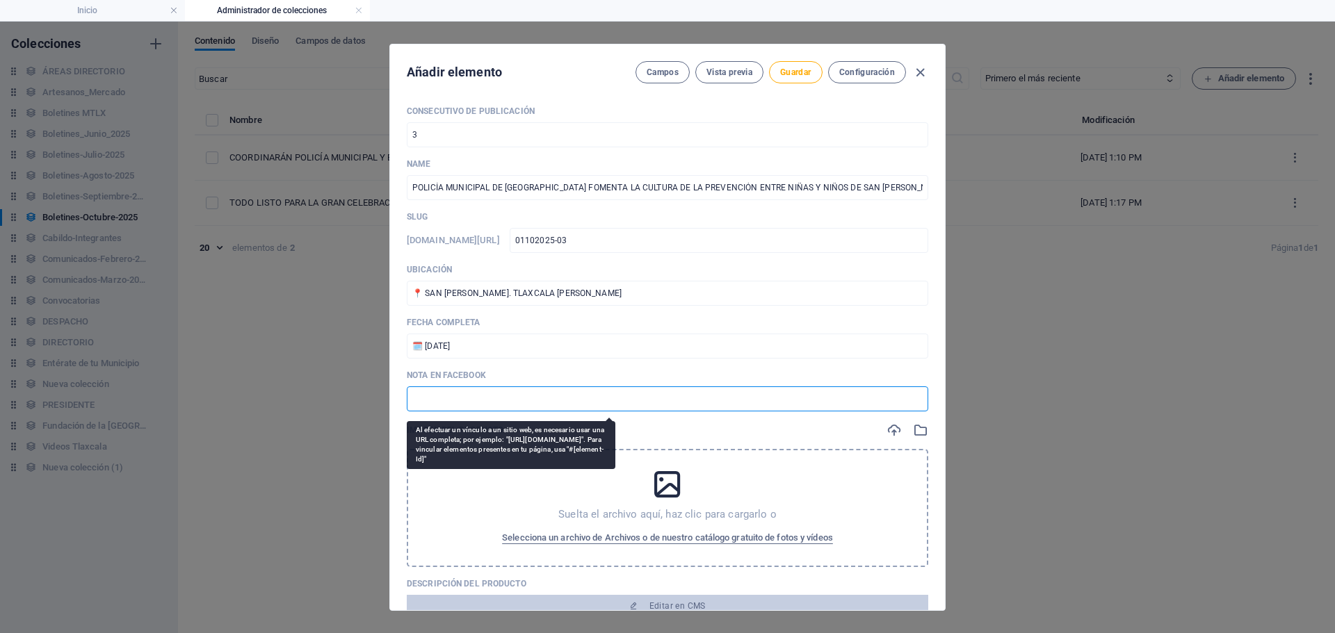
paste input "[URL][DOMAIN_NAME]"
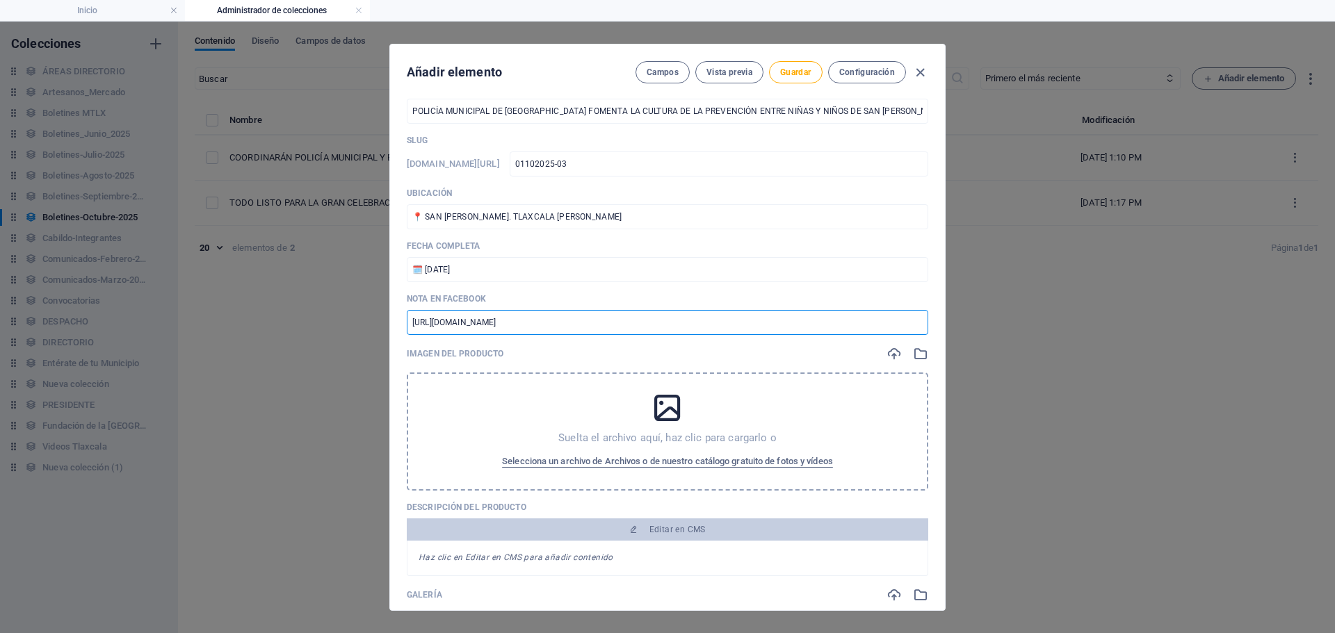
scroll to position [139, 0]
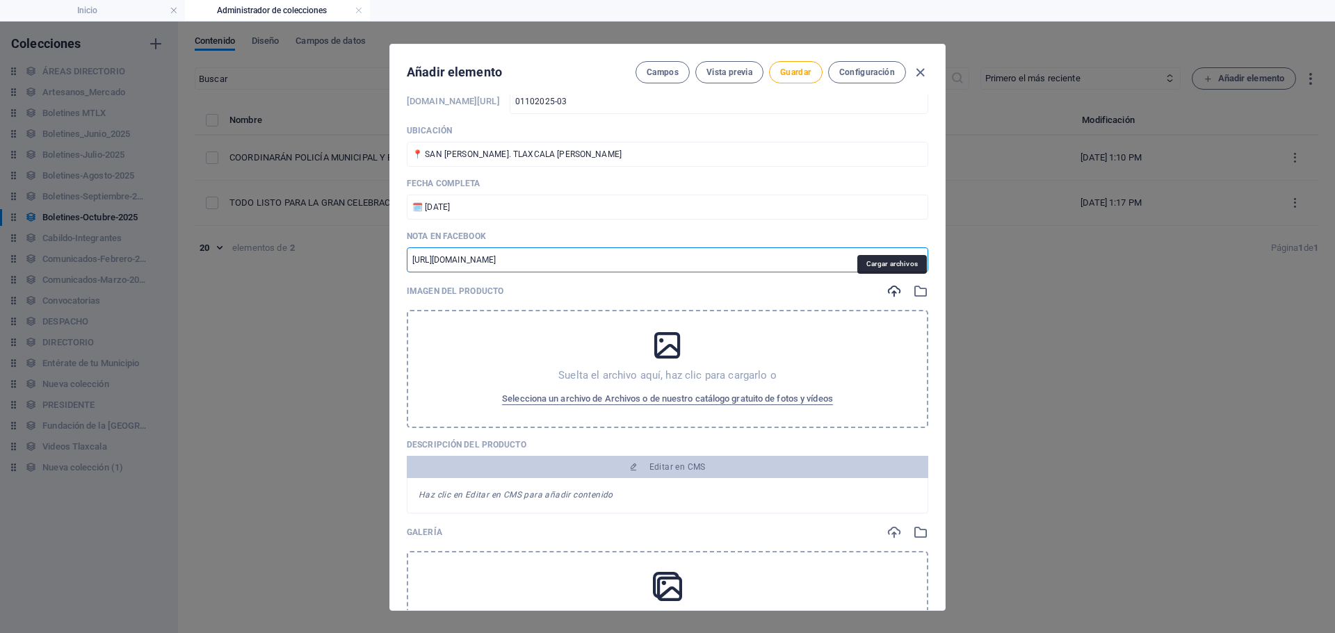
type input "[URL][DOMAIN_NAME]"
click at [891, 295] on icon "button" at bounding box center [893, 291] width 15 height 15
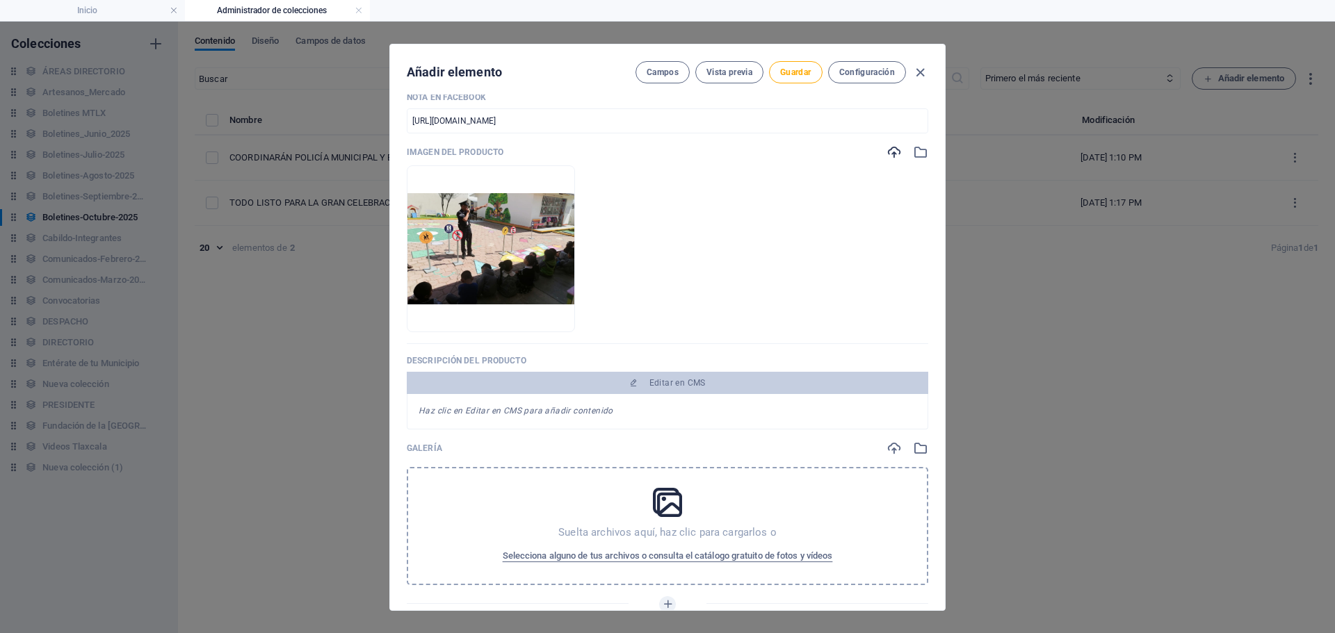
scroll to position [348, 0]
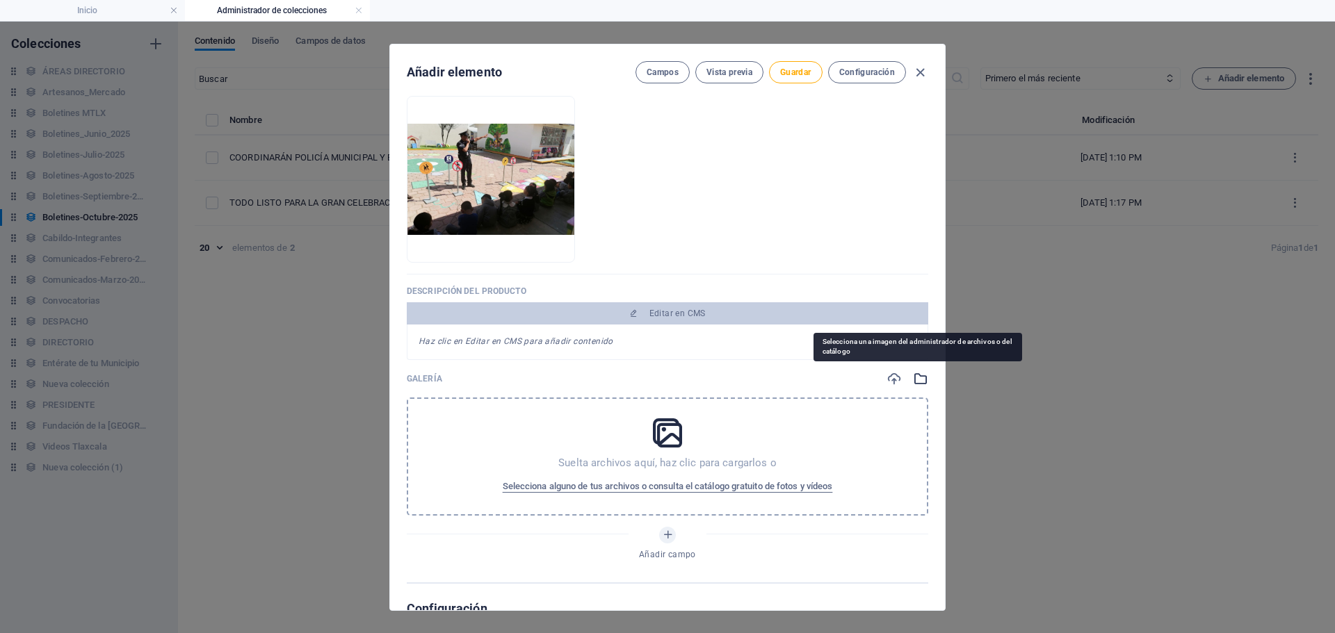
click at [913, 380] on icon "button" at bounding box center [920, 378] width 15 height 15
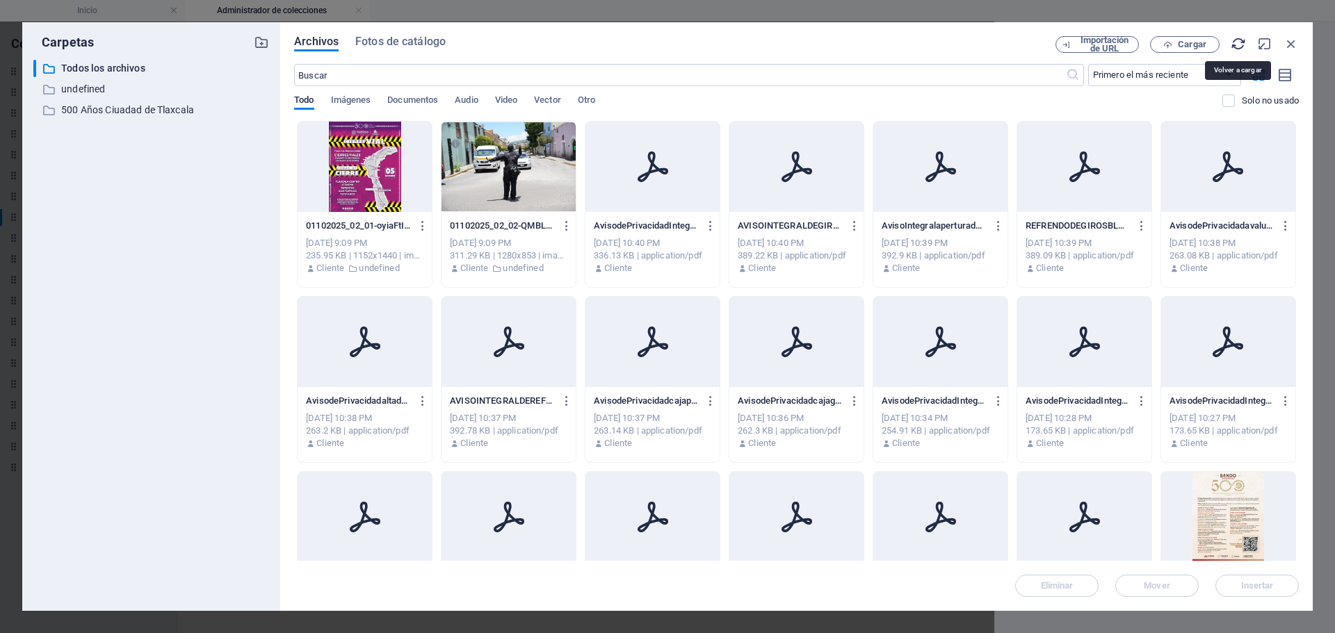
click at [1240, 42] on icon "button" at bounding box center [1238, 43] width 15 height 15
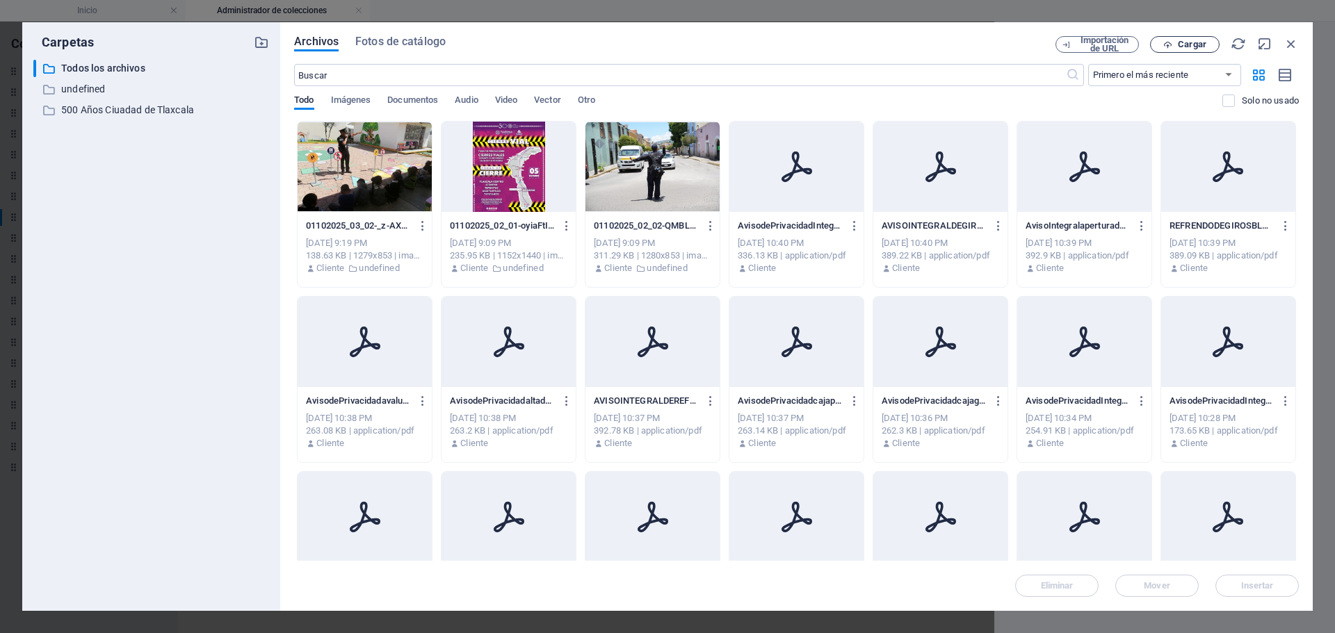
click at [1194, 48] on span "Cargar" at bounding box center [1192, 44] width 29 height 8
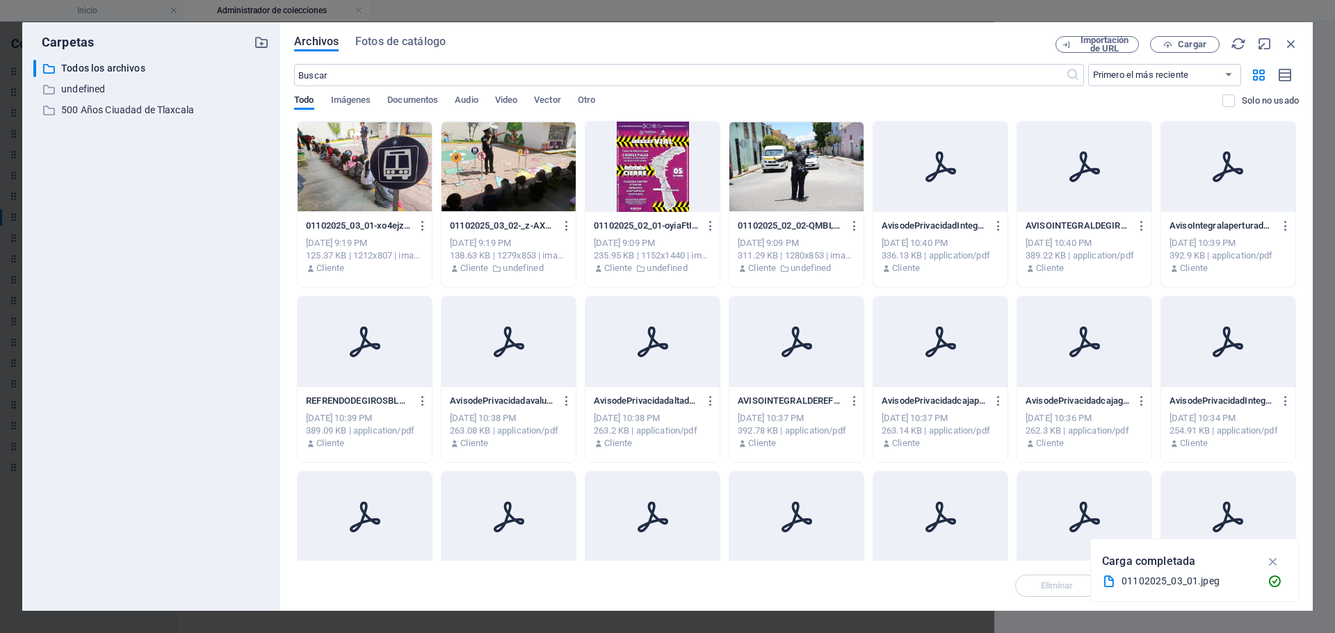
click at [516, 200] on div at bounding box center [508, 167] width 134 height 90
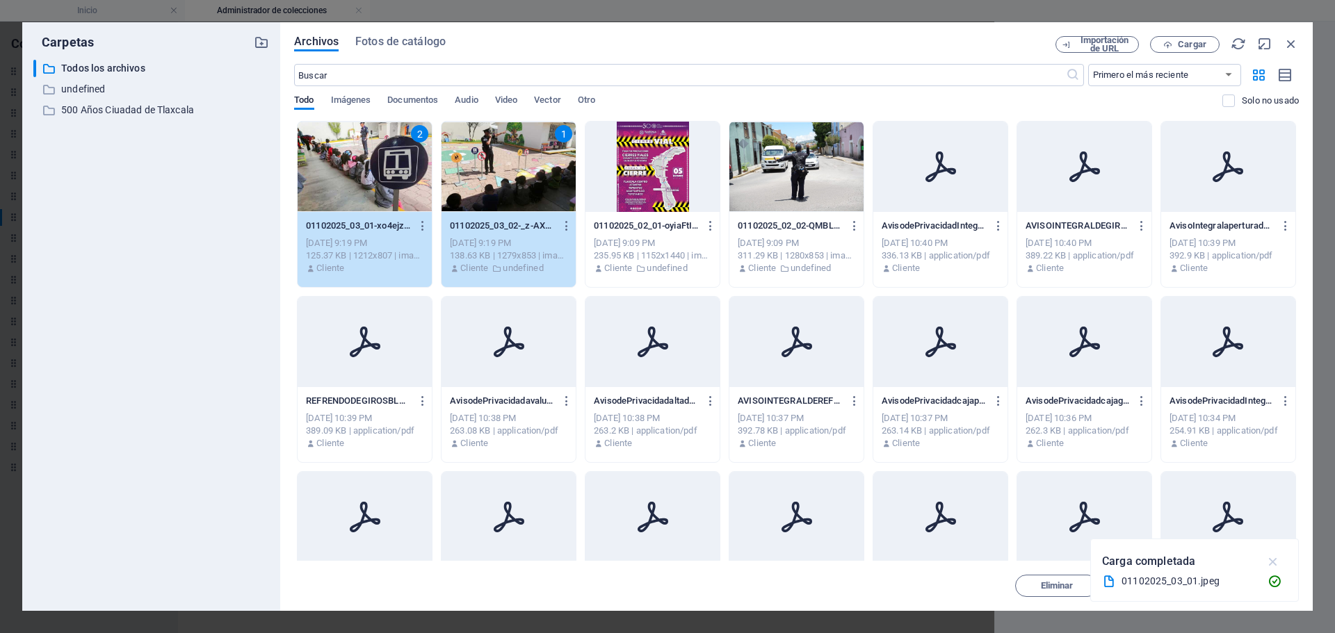
click at [1271, 562] on icon "button" at bounding box center [1273, 561] width 16 height 15
click at [1239, 586] on span "Insertar" at bounding box center [1257, 586] width 72 height 8
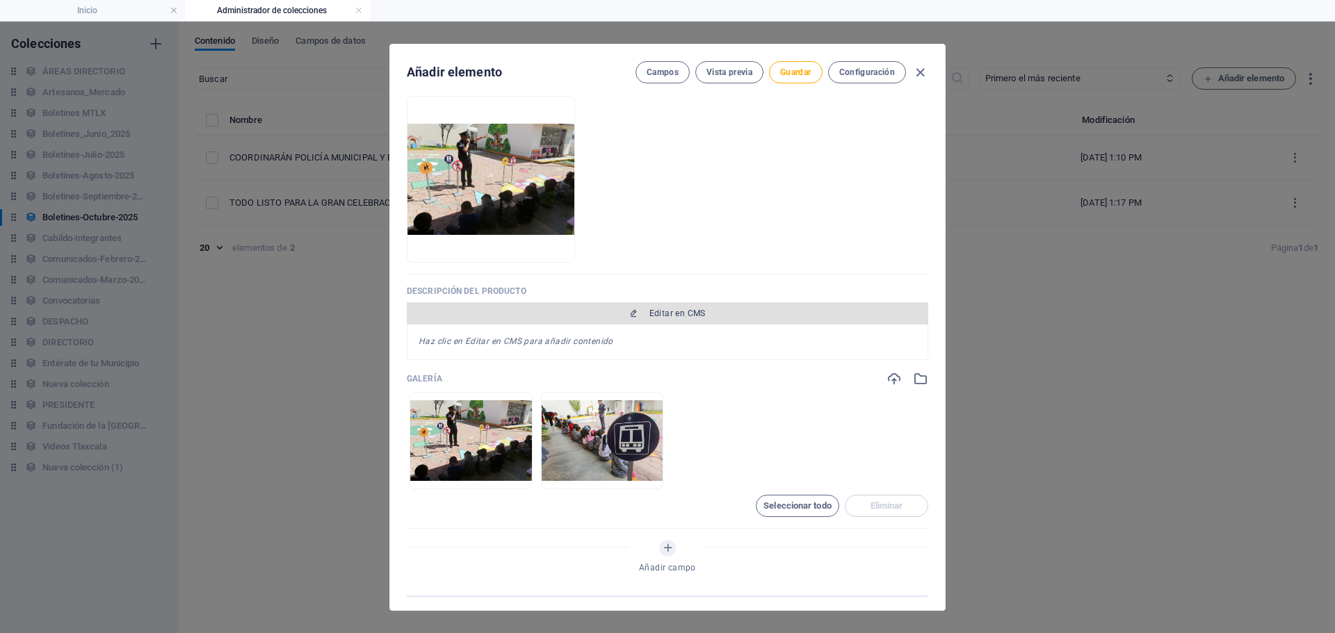
click at [675, 316] on span "Editar en CMS" at bounding box center [677, 313] width 56 height 11
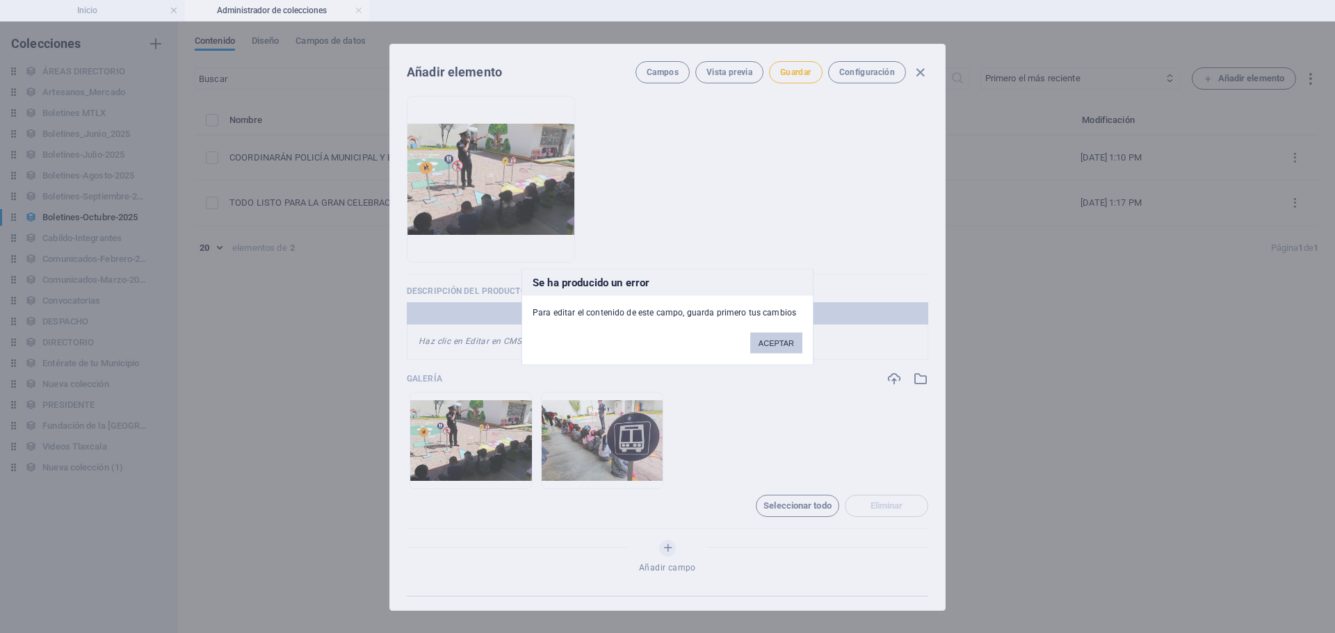
click at [765, 342] on button "ACEPTAR" at bounding box center [776, 342] width 52 height 21
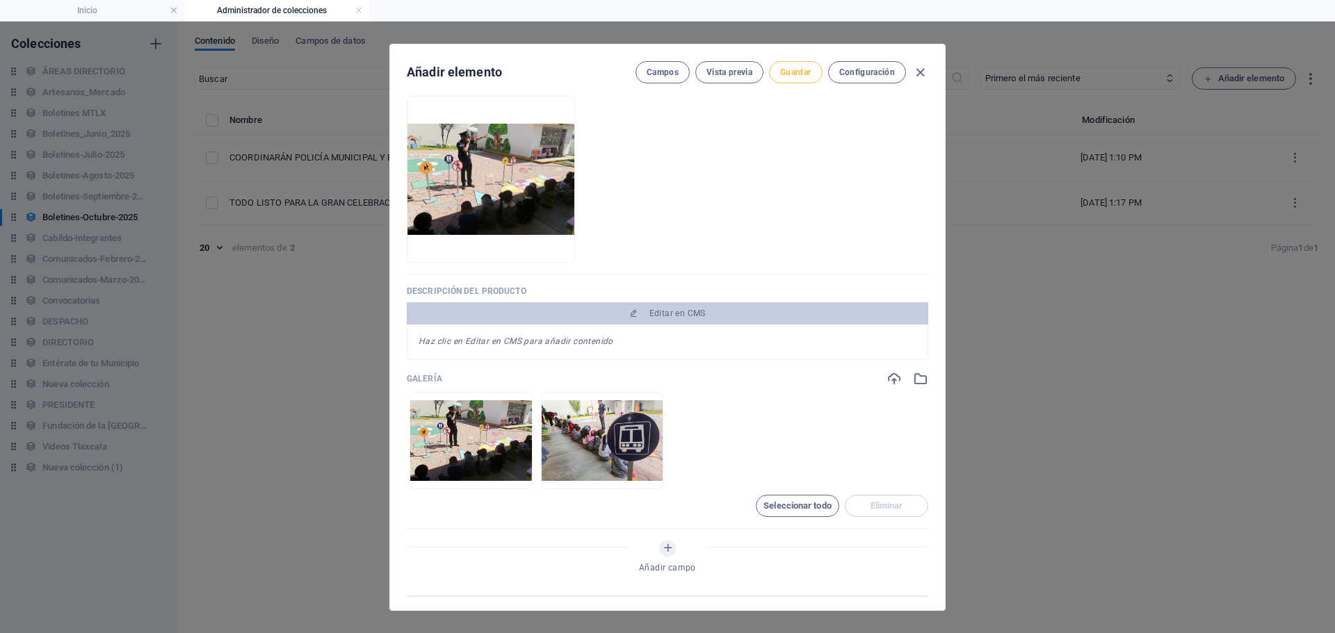
click at [790, 75] on span "Guardar" at bounding box center [795, 72] width 31 height 11
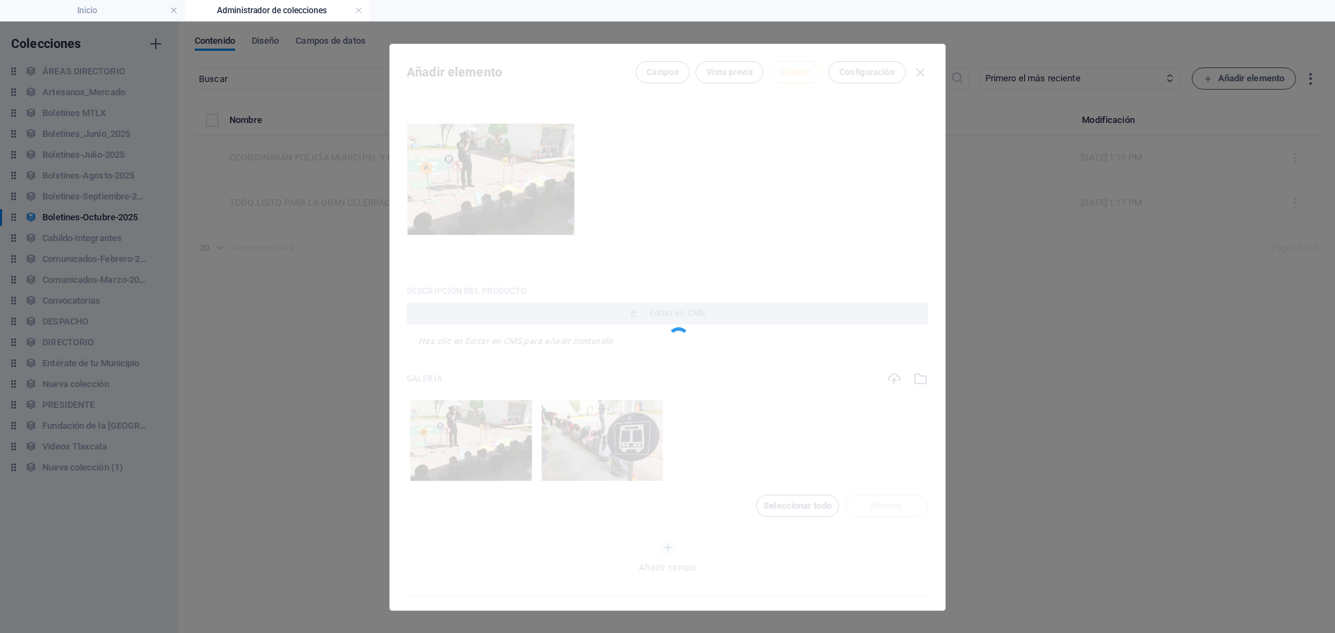
type input "01102025-03"
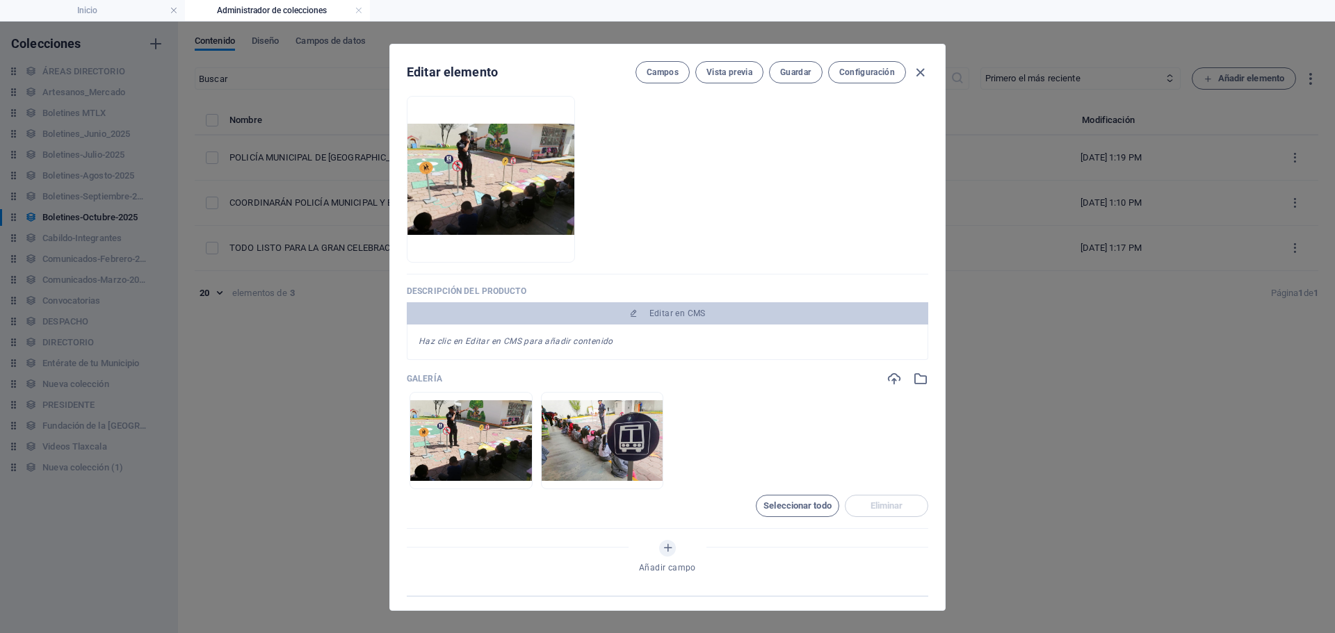
click at [530, 343] on em "Haz clic en Editar en CMS para añadir contenido" at bounding box center [516, 342] width 195 height 10
drag, startPoint x: 530, startPoint y: 343, endPoint x: 805, endPoint y: 337, distance: 274.7
click at [806, 337] on div "Haz clic en Editar en CMS para añadir contenido" at bounding box center [667, 342] width 521 height 35
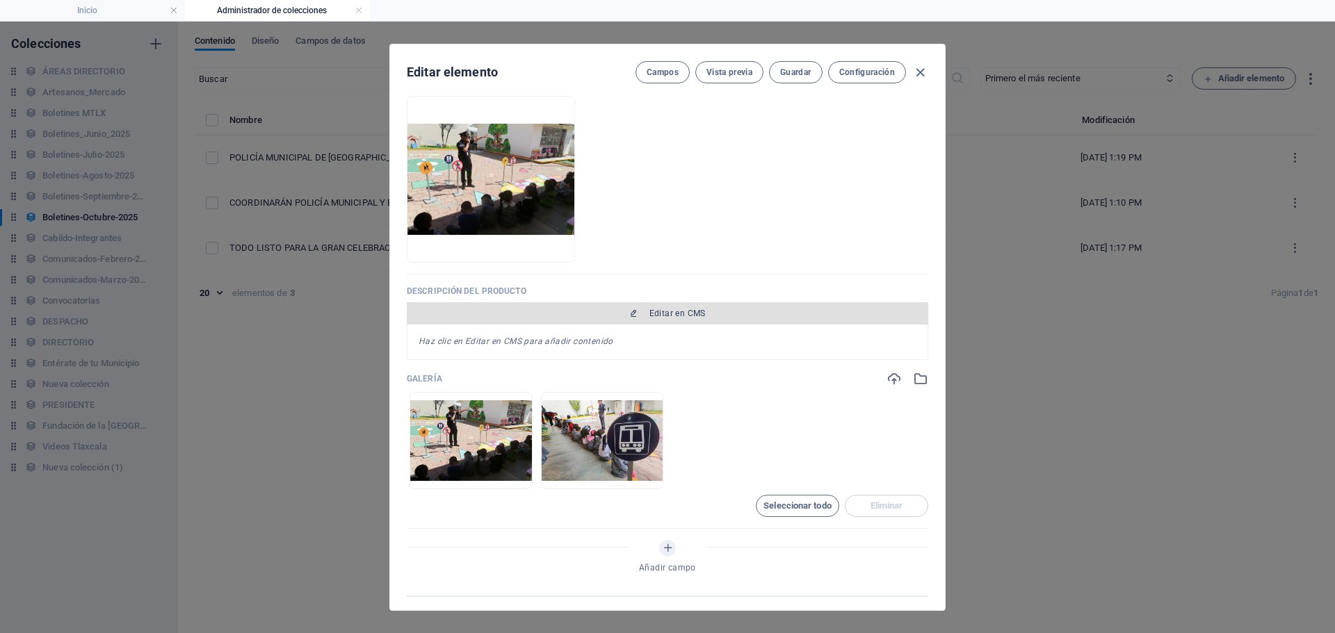
click at [694, 314] on span "Editar en CMS" at bounding box center [677, 313] width 56 height 11
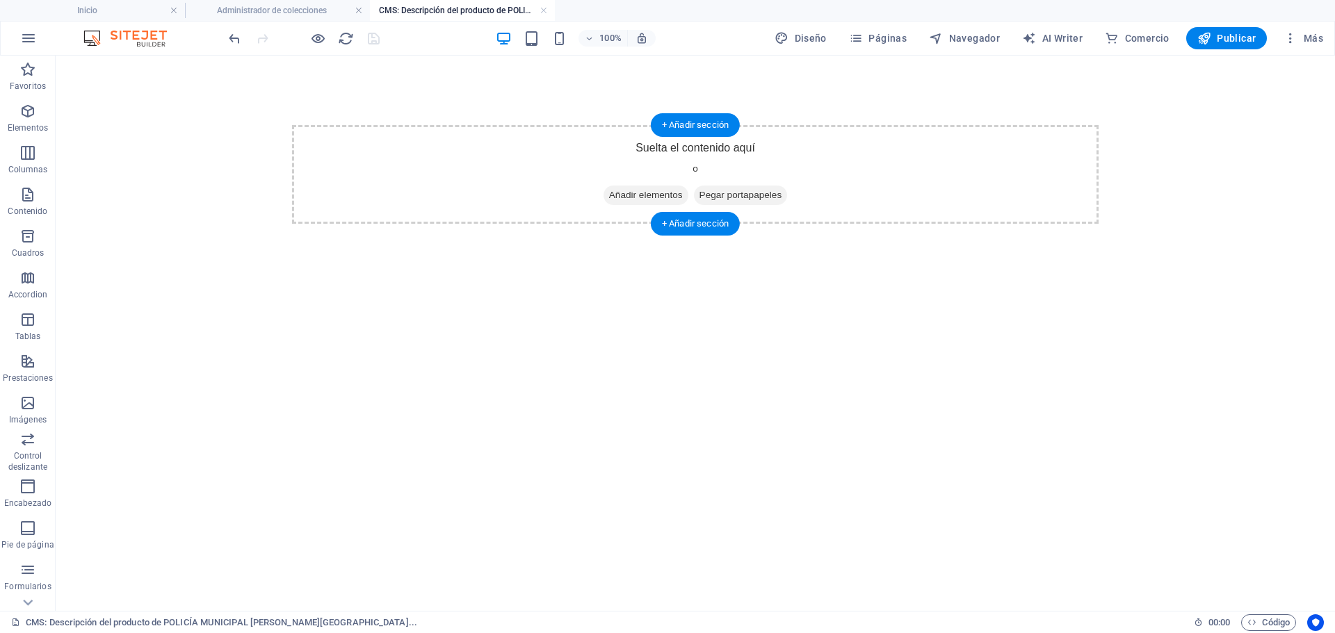
scroll to position [0, 0]
click at [615, 195] on span "Añadir elementos" at bounding box center [645, 195] width 85 height 19
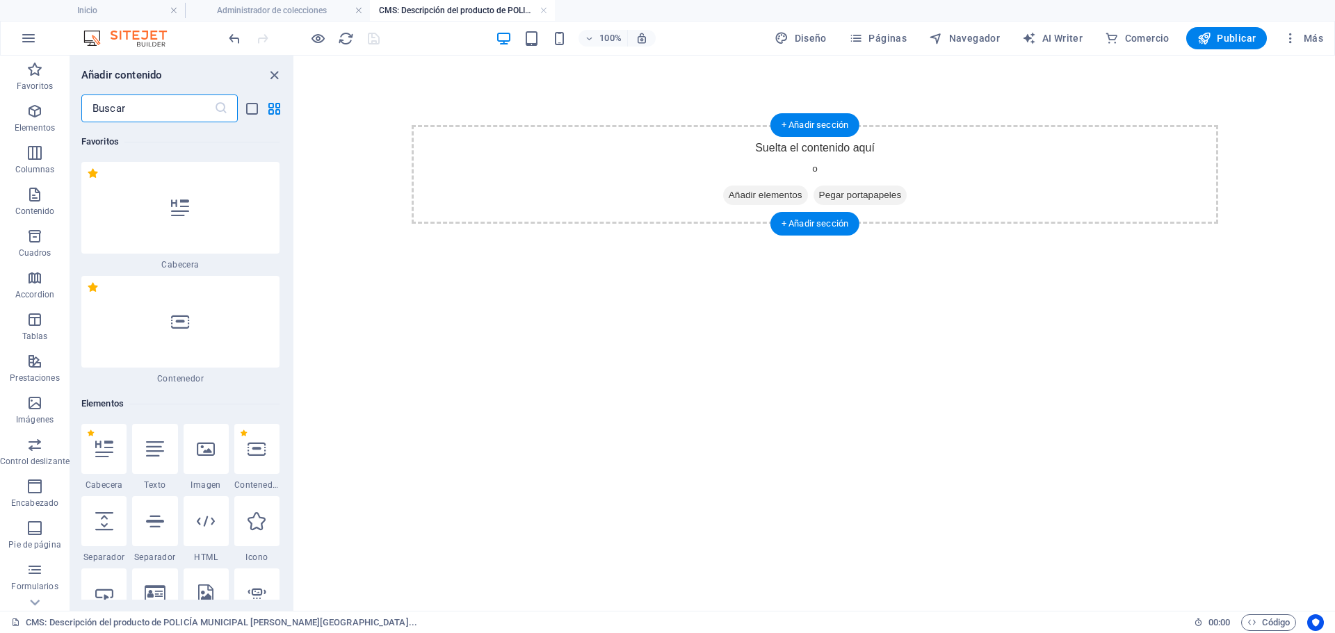
click at [757, 204] on span "Añadir elementos" at bounding box center [765, 195] width 85 height 19
click at [735, 194] on span "Añadir elementos" at bounding box center [765, 195] width 85 height 19
click at [164, 451] on div at bounding box center [154, 449] width 45 height 50
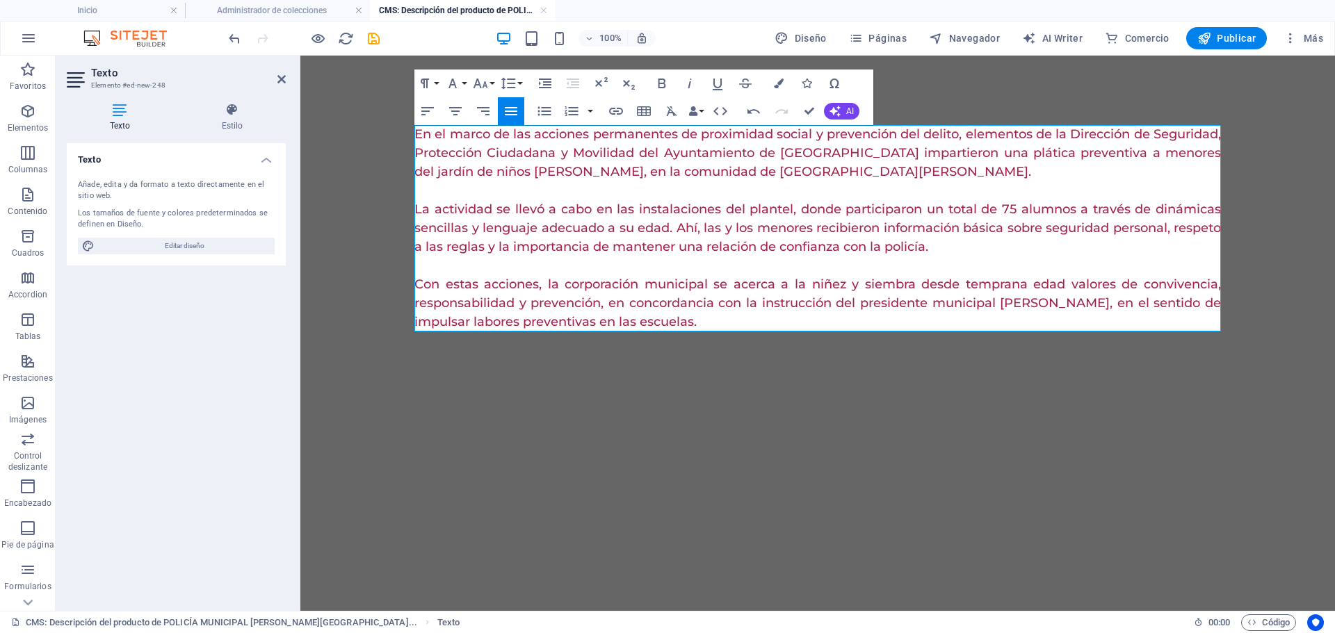
scroll to position [13620, 2]
drag, startPoint x: 792, startPoint y: 324, endPoint x: 391, endPoint y: 131, distance: 445.0
click at [391, 131] on body "En el marco de las acciones permanentes de proximidad social y prevención del d…" at bounding box center [817, 229] width 1035 height 346
click at [777, 81] on icon "button" at bounding box center [779, 84] width 10 height 10
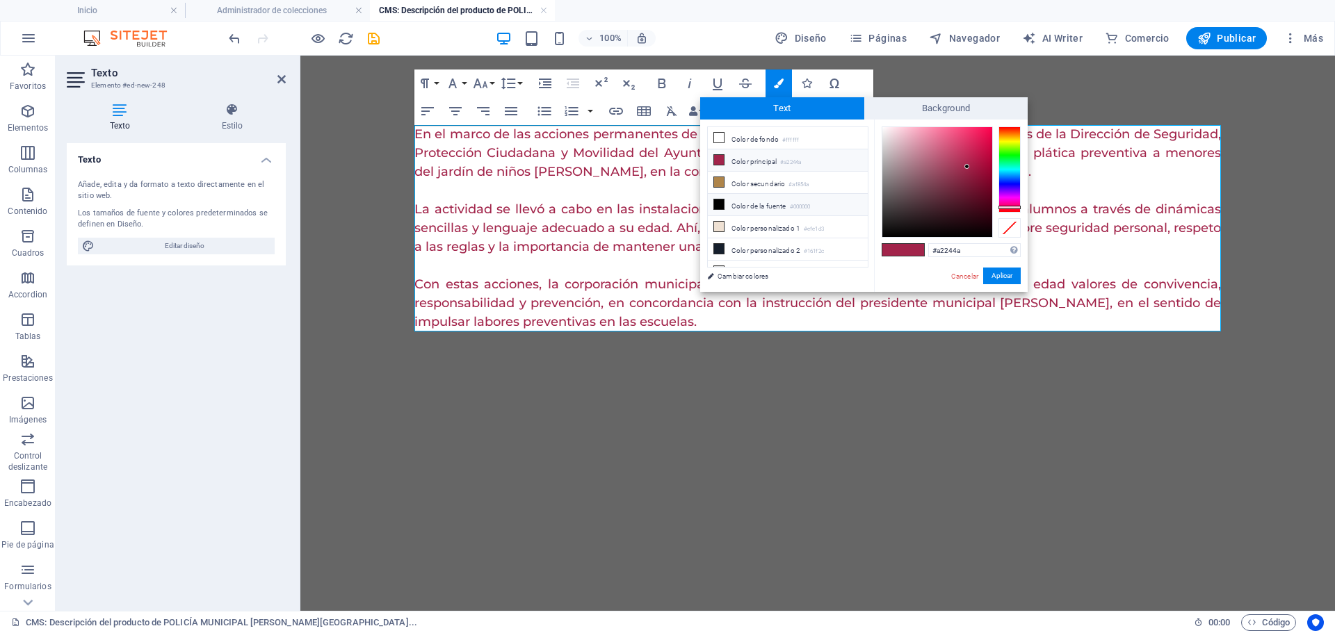
click at [794, 206] on small "#000000" at bounding box center [800, 207] width 21 height 10
type input "#000000"
click at [1003, 273] on button "Aplicar" at bounding box center [1002, 276] width 38 height 17
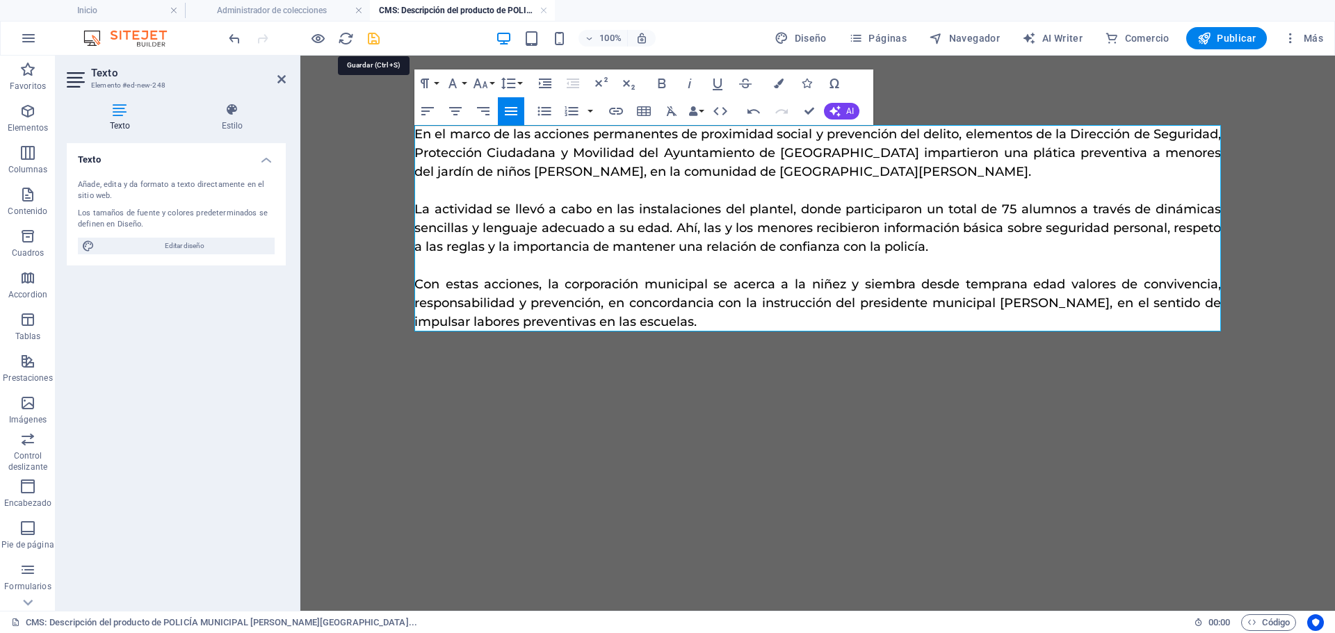
click at [373, 45] on icon "save" at bounding box center [374, 39] width 16 height 16
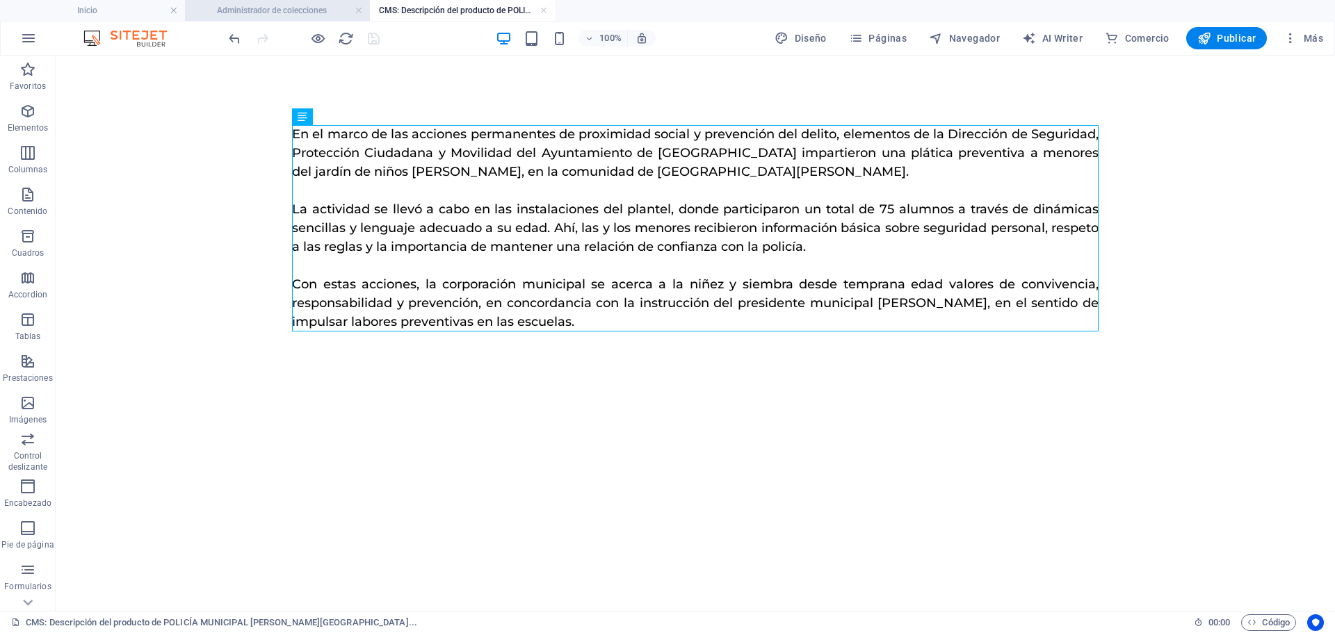
click at [295, 9] on h4 "Administrador de colecciones" at bounding box center [277, 10] width 185 height 15
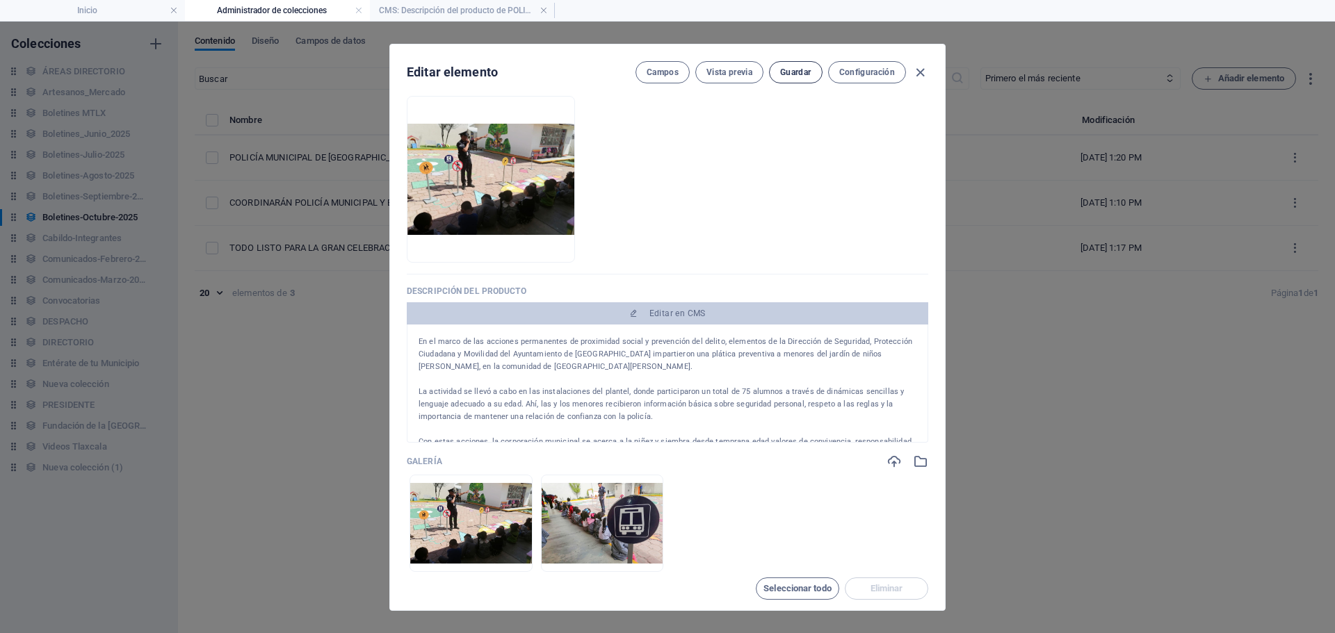
click at [792, 74] on span "Guardar" at bounding box center [795, 72] width 31 height 11
click at [916, 70] on icon "button" at bounding box center [920, 73] width 16 height 16
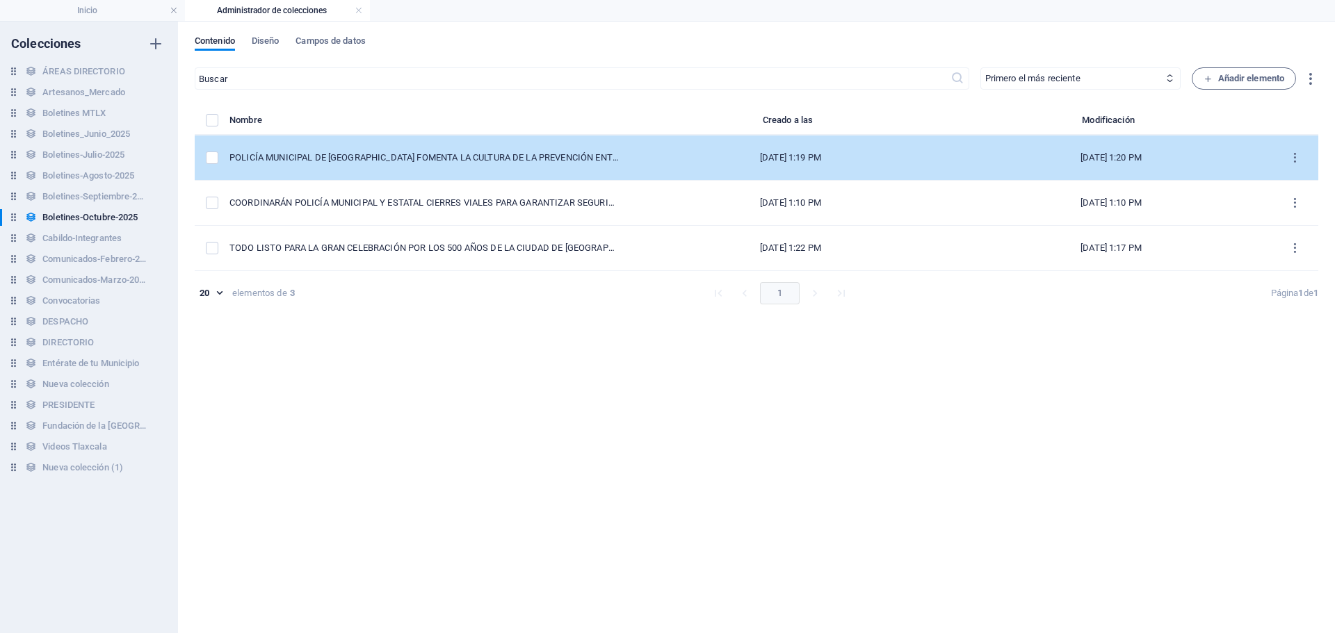
click at [338, 168] on td "POLICÍA MUNICIPAL DE [GEOGRAPHIC_DATA] FOMENTA LA CULTURA DE LA PREVENCIÓN ENTR…" at bounding box center [429, 158] width 401 height 45
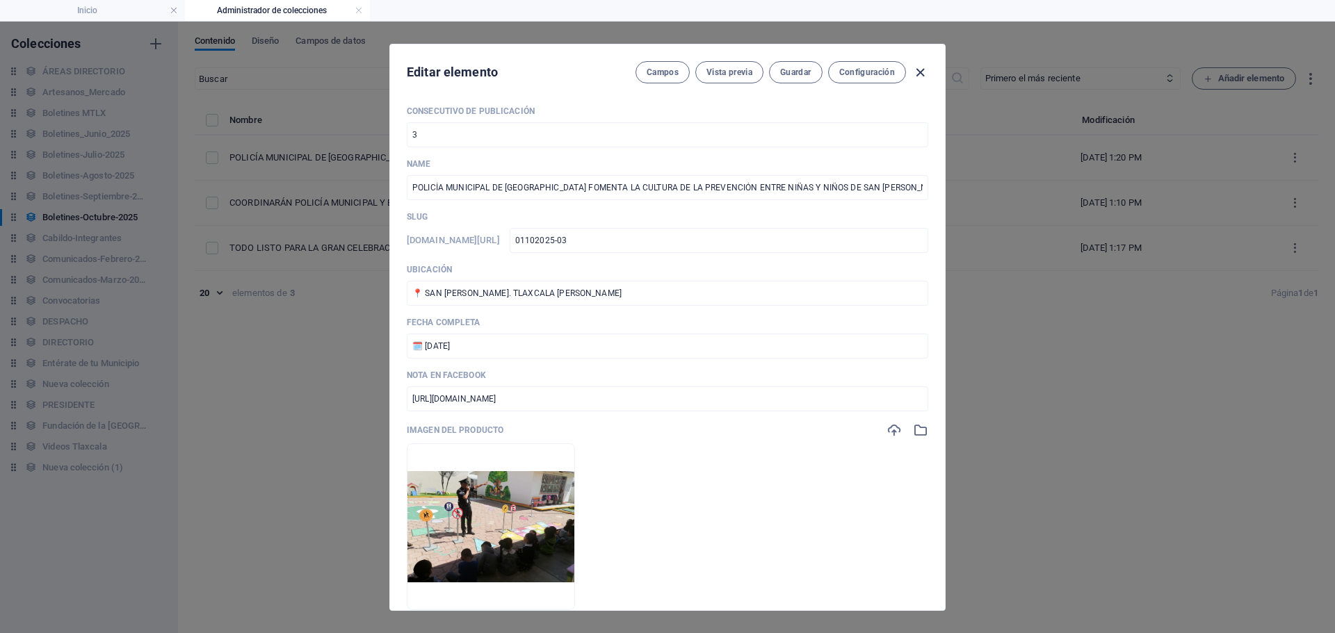
click at [918, 69] on icon "button" at bounding box center [920, 73] width 16 height 16
type input "policia-municipal-de-[GEOGRAPHIC_DATA]-fomenta-la-cultura-de-la-prevencion-entr…"
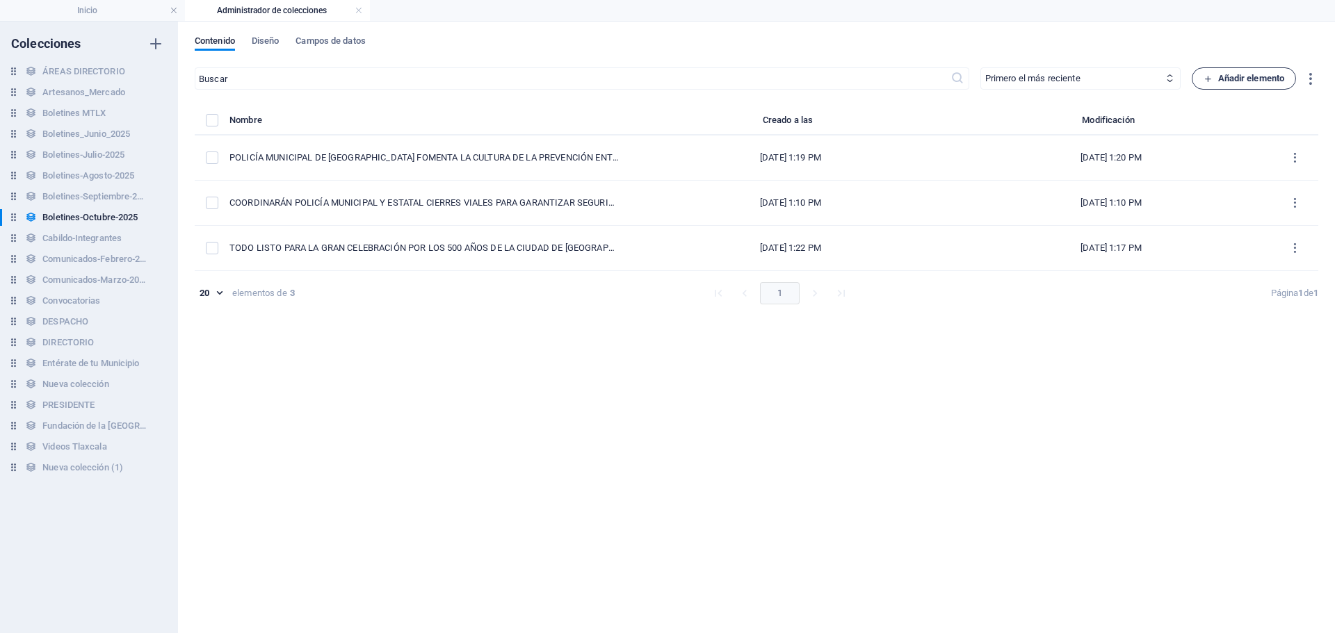
click at [1264, 78] on span "Añadir elemento" at bounding box center [1244, 78] width 81 height 17
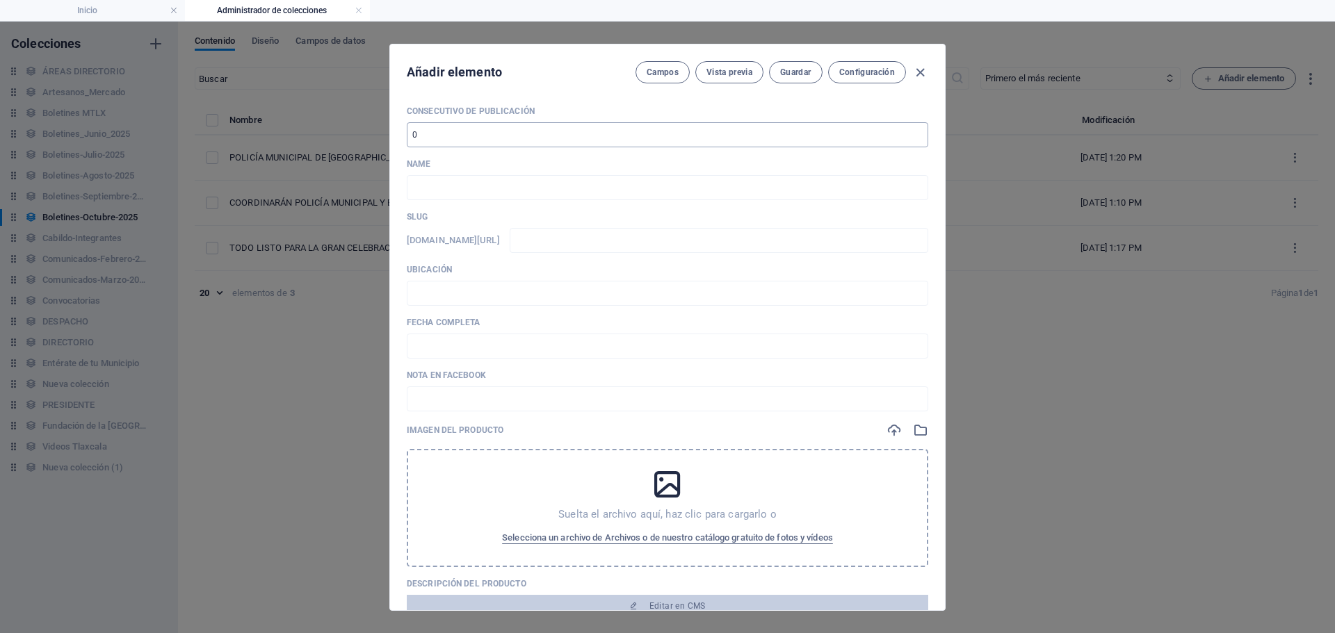
click at [493, 139] on input "number" at bounding box center [667, 134] width 521 height 25
type input "4"
click at [531, 189] on input "text" at bounding box center [667, 187] width 521 height 25
click at [436, 186] on input "text" at bounding box center [667, 187] width 521 height 25
paste input "PRESENTA ALCALDE [PERSON_NAME] SOLEMNE CON ACTIVIDADES PARA CONMEMORAR 500 AÑOS…"
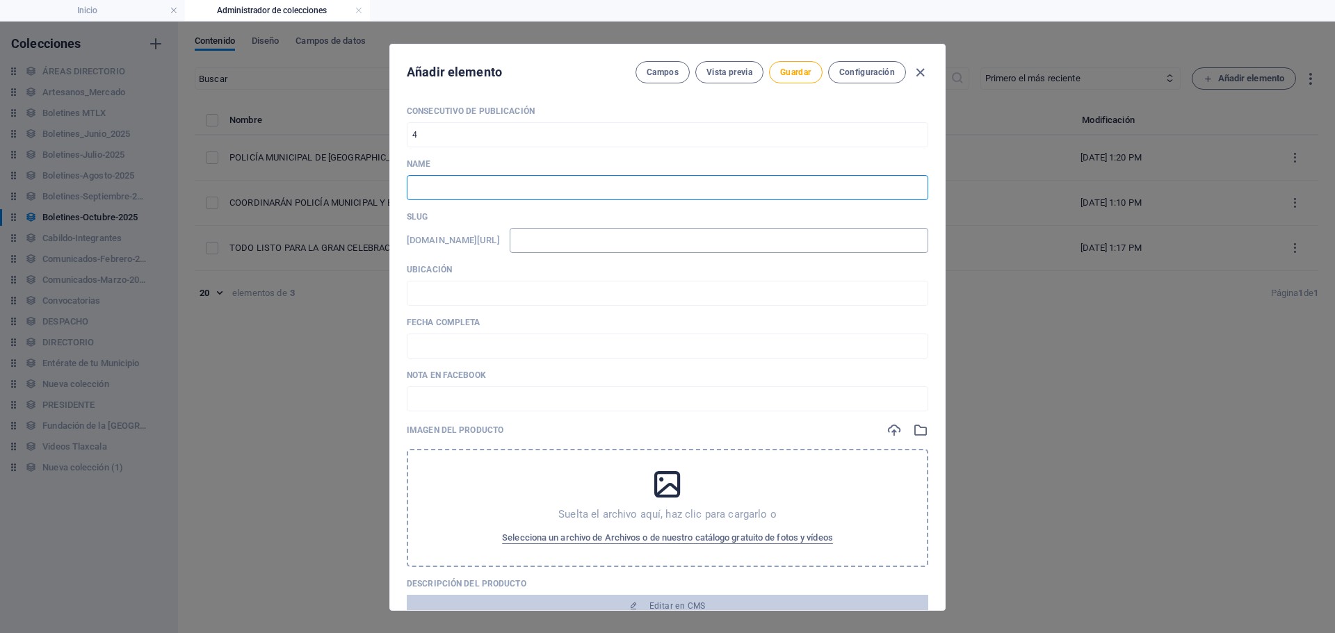
type input "PRESENTA ALCALDE [PERSON_NAME] SOLEMNE CON ACTIVIDADES PARA CONMEMORAR 500 AÑOS…"
type input "presenta-alcalde-[PERSON_NAME]-bando-solemne-con-actividades-para-conmemorar-50…"
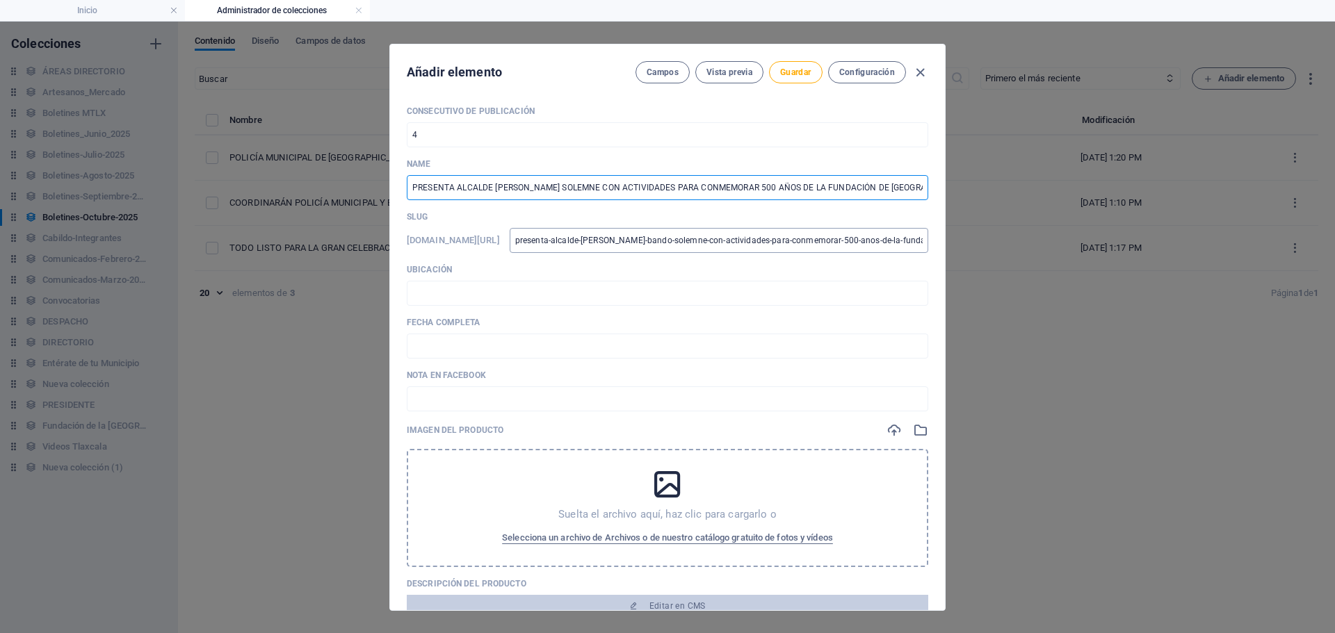
scroll to position [0, 86]
type input "PRESENTA ALCALDE [PERSON_NAME] SOLEMNE CON ACTIVIDADES PARA CONMEMORAR 500 AÑOS…"
drag, startPoint x: 642, startPoint y: 242, endPoint x: 1167, endPoint y: 291, distance: 527.2
click at [1167, 291] on div "Añadir elemento Campos Vista previa Guardar Configuración Consecutivo de Public…" at bounding box center [667, 328] width 1335 height 612
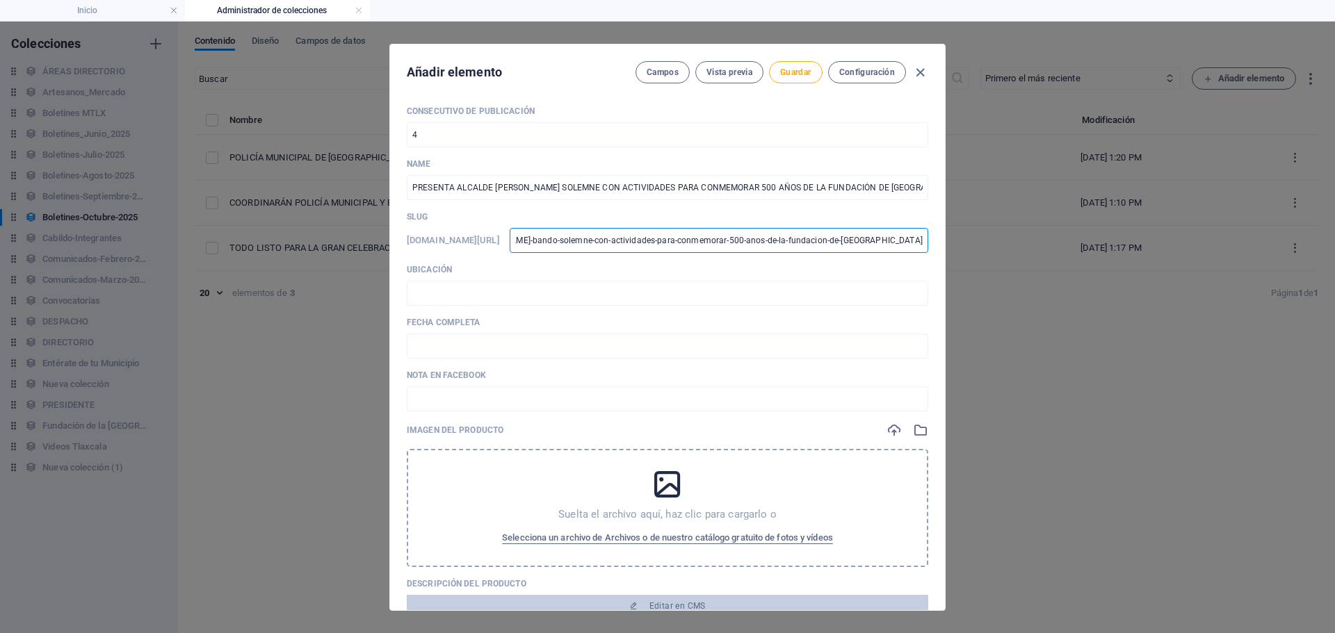
type input "0"
type input "02"
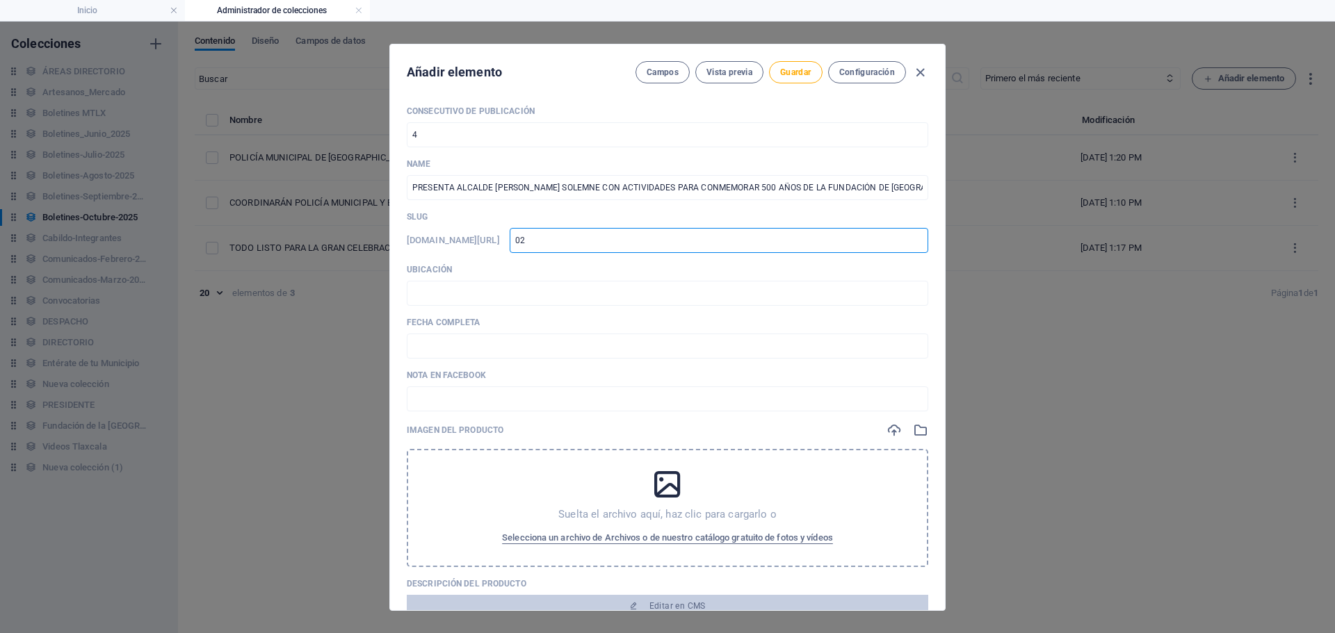
type input "021"
type input "0210"
type input "02102"
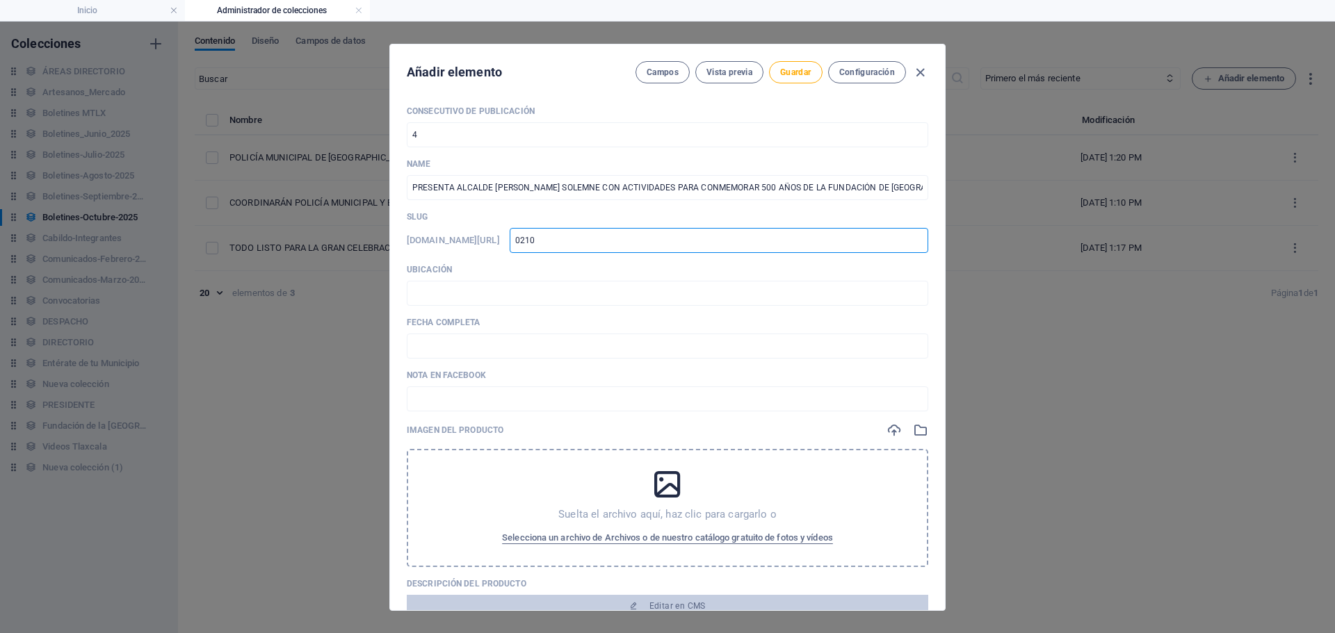
type input "02102"
type input "021020"
type input "0210202"
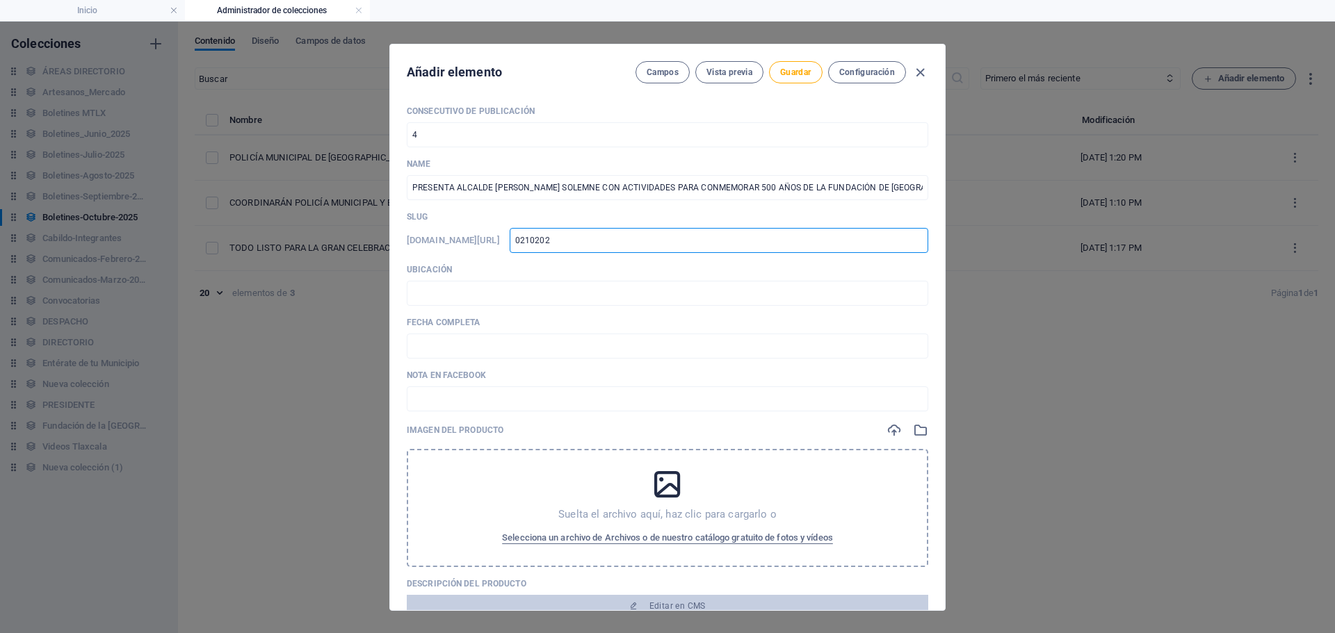
type input "02102025"
type input "02102025-"
type input "02102025-0"
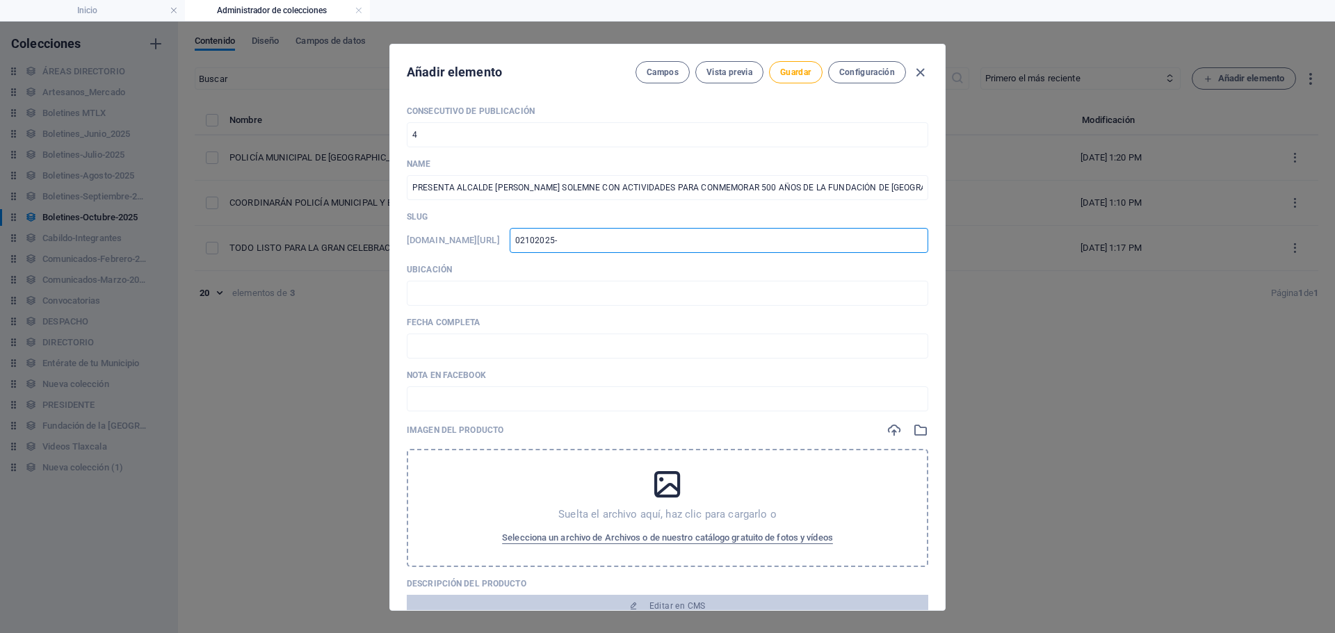
type input "02102025-0"
type input "02102025-01"
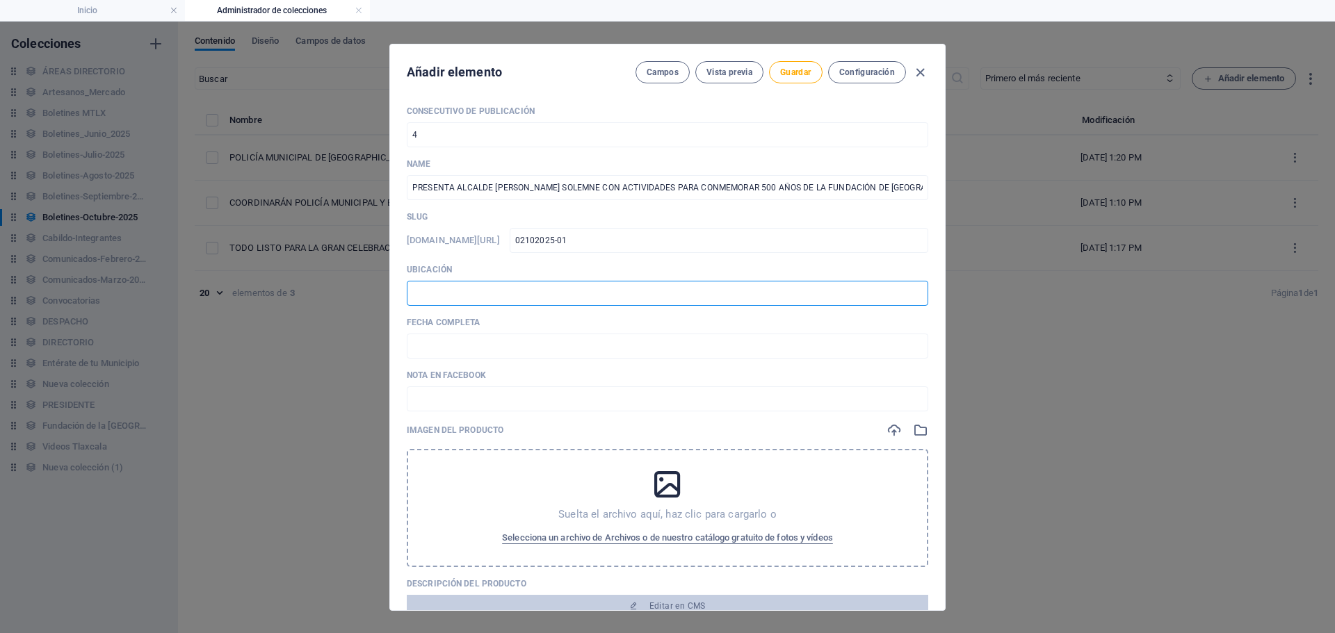
click at [535, 302] on input "text" at bounding box center [667, 293] width 521 height 25
type input "📍 TLAXCALA [PERSON_NAME]"
click at [480, 350] on input "text" at bounding box center [667, 346] width 521 height 25
click at [433, 346] on input "🗓️ [DATE]" at bounding box center [667, 346] width 521 height 25
type input "🗓️ [DATE]"
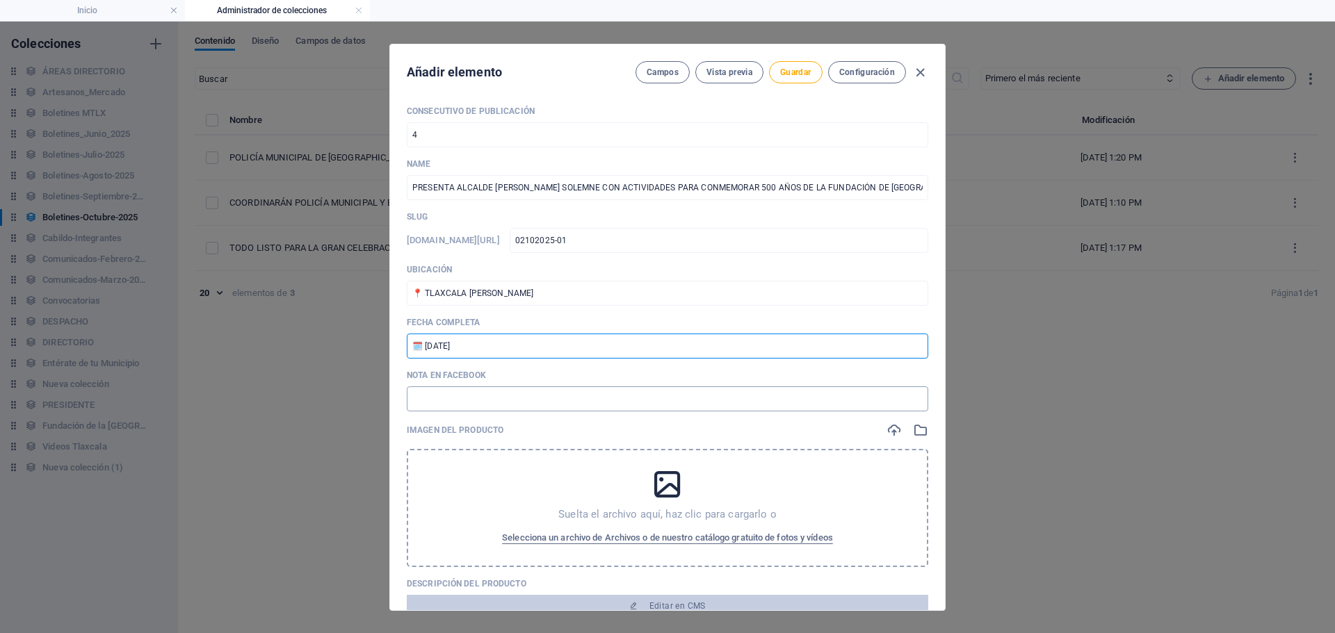
click at [508, 394] on input "text" at bounding box center [667, 399] width 521 height 25
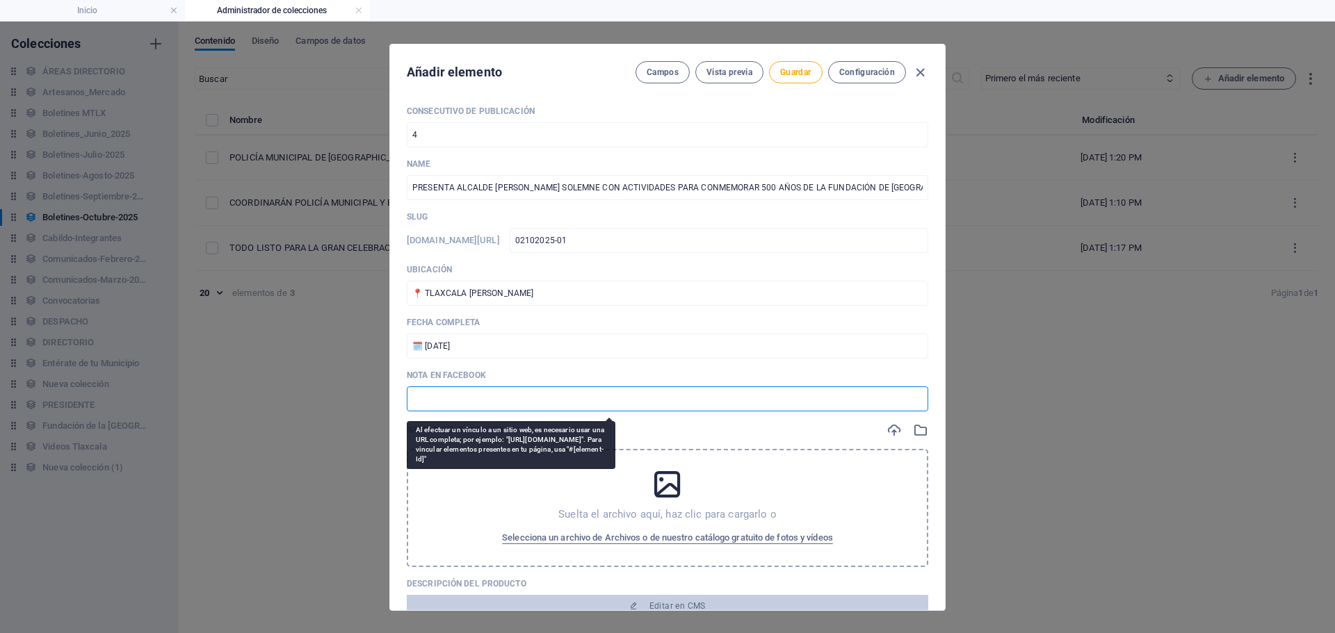
paste input "[URL][DOMAIN_NAME]"
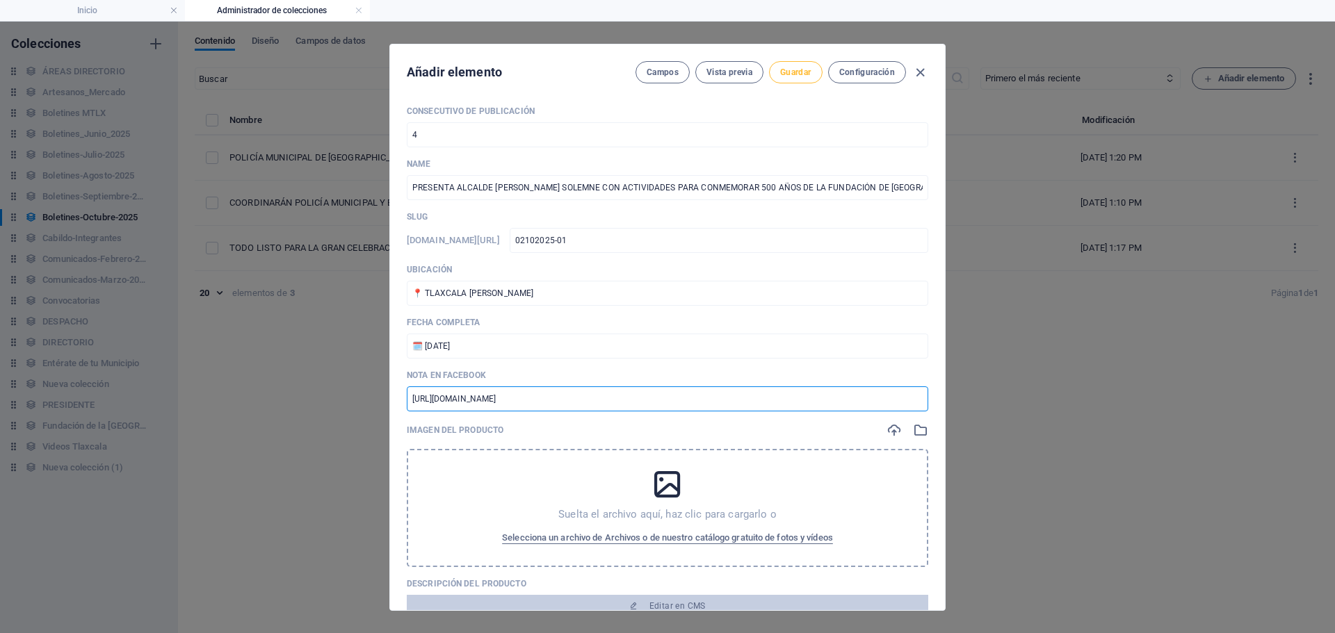
type input "[URL][DOMAIN_NAME]"
click at [794, 70] on span "Guardar" at bounding box center [795, 72] width 31 height 11
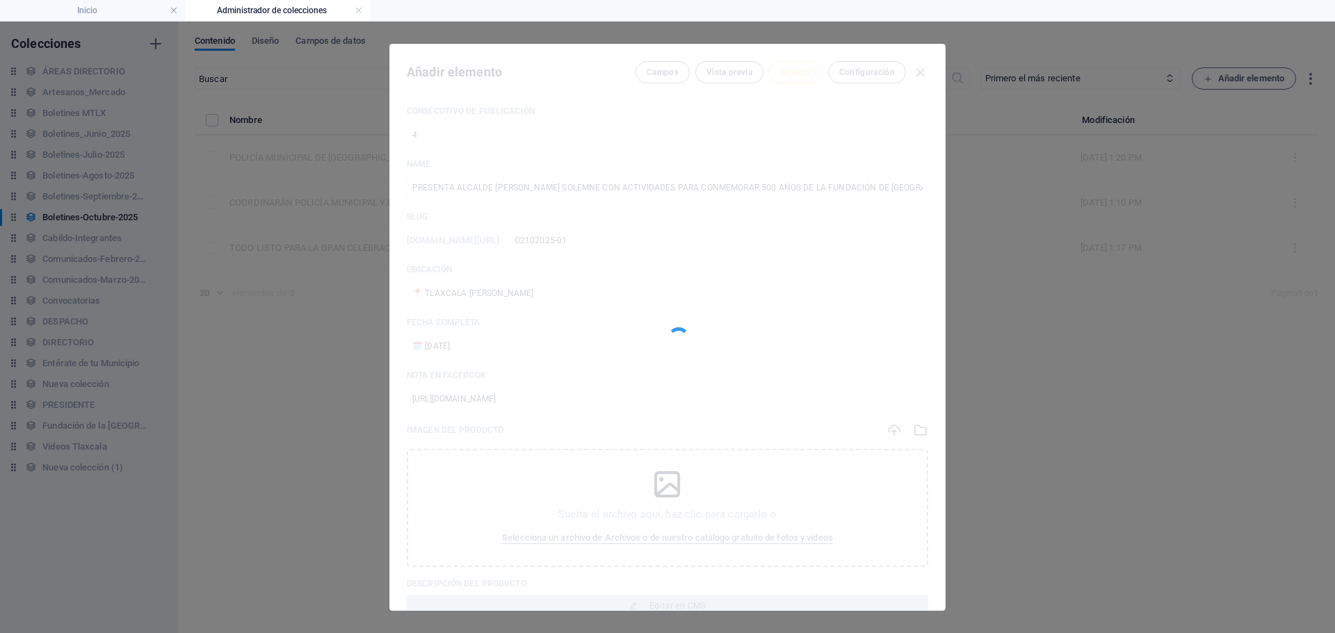
type input "02102025-01"
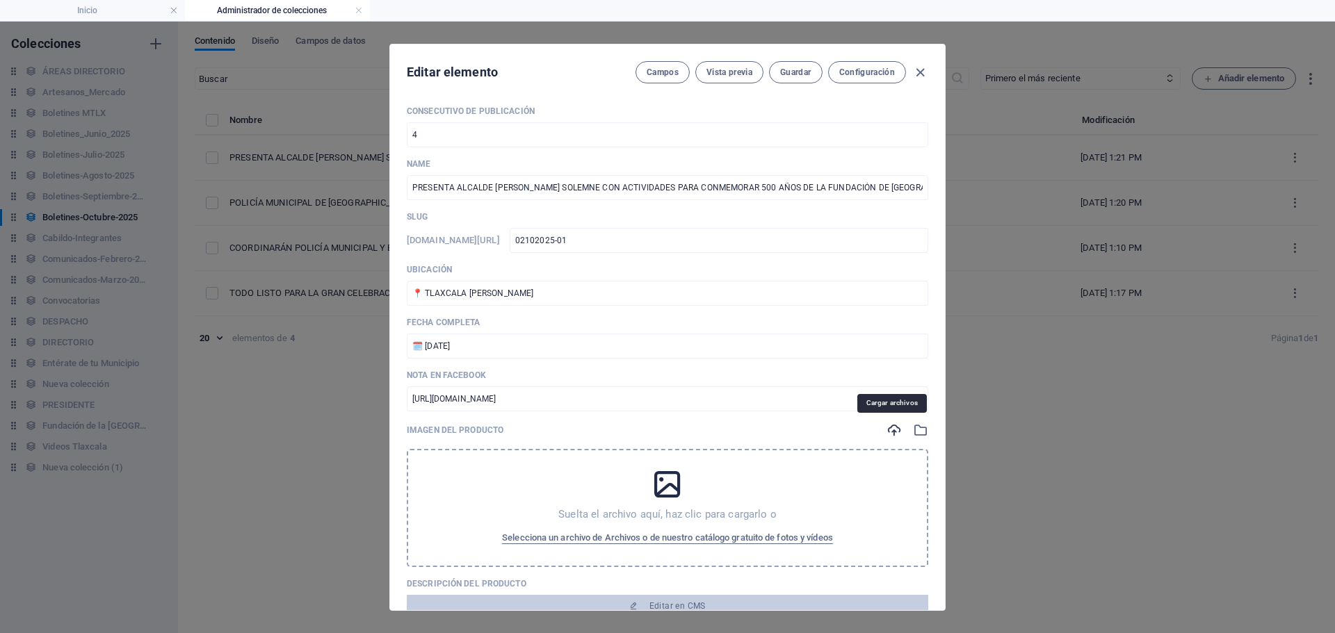
click at [892, 435] on icon "button" at bounding box center [893, 430] width 15 height 15
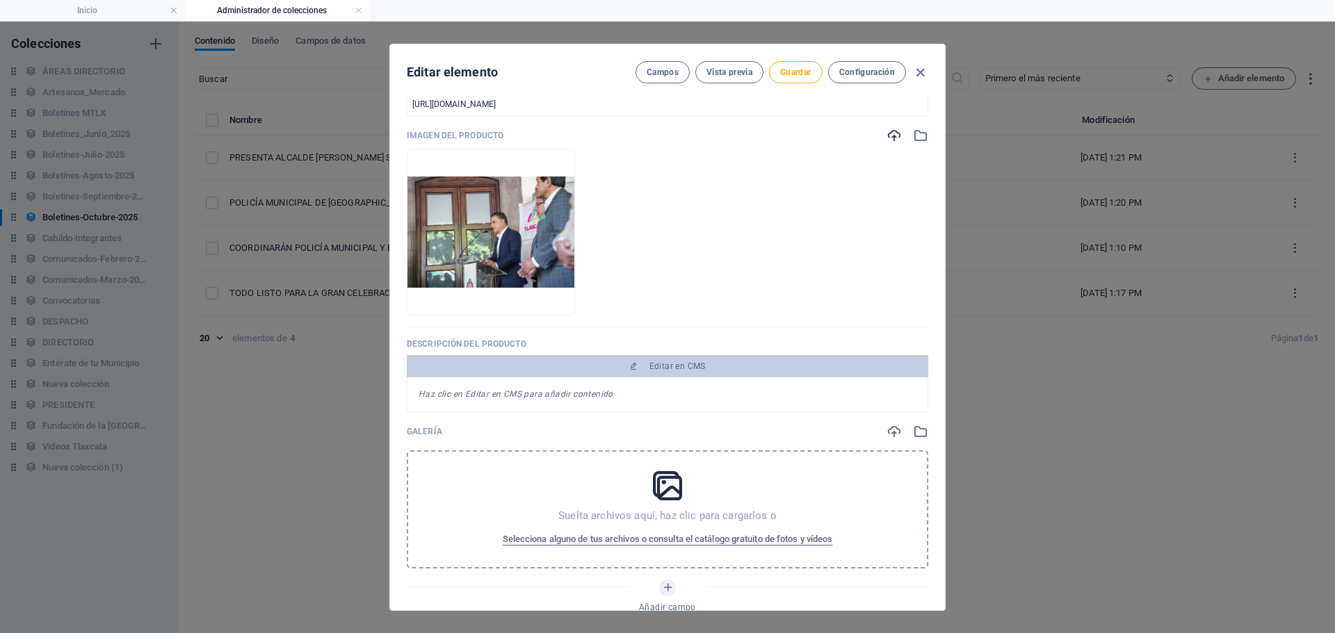
scroll to position [348, 0]
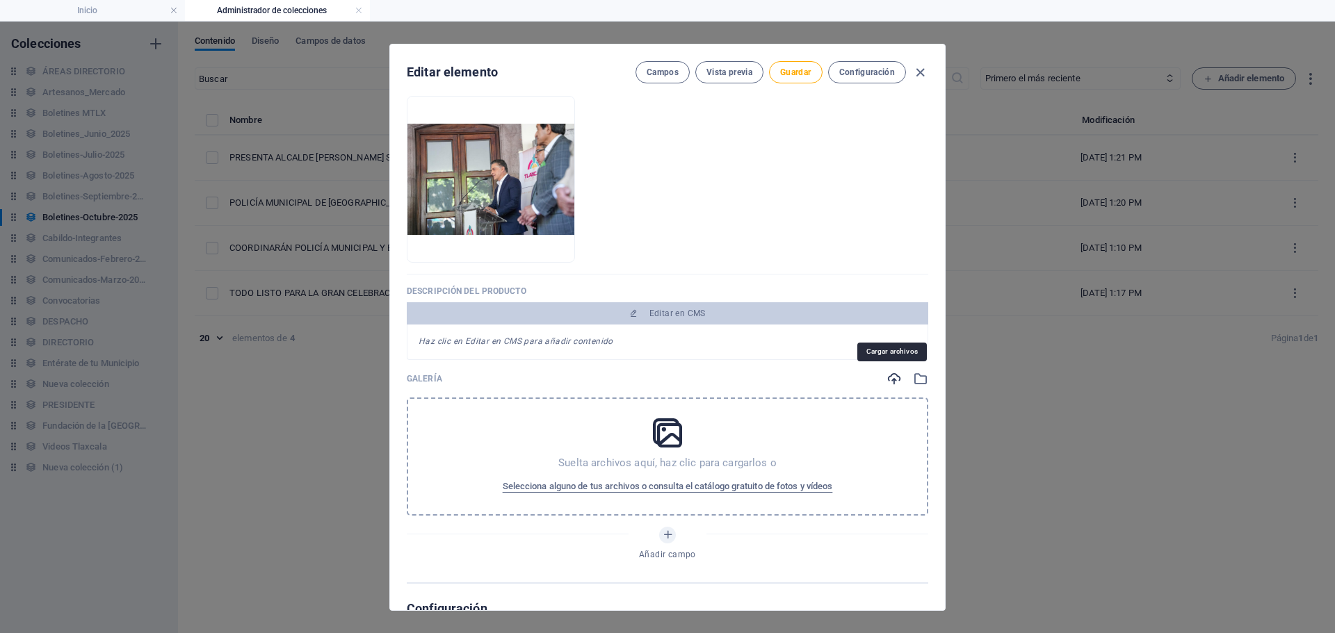
click at [893, 378] on icon "button" at bounding box center [893, 378] width 15 height 15
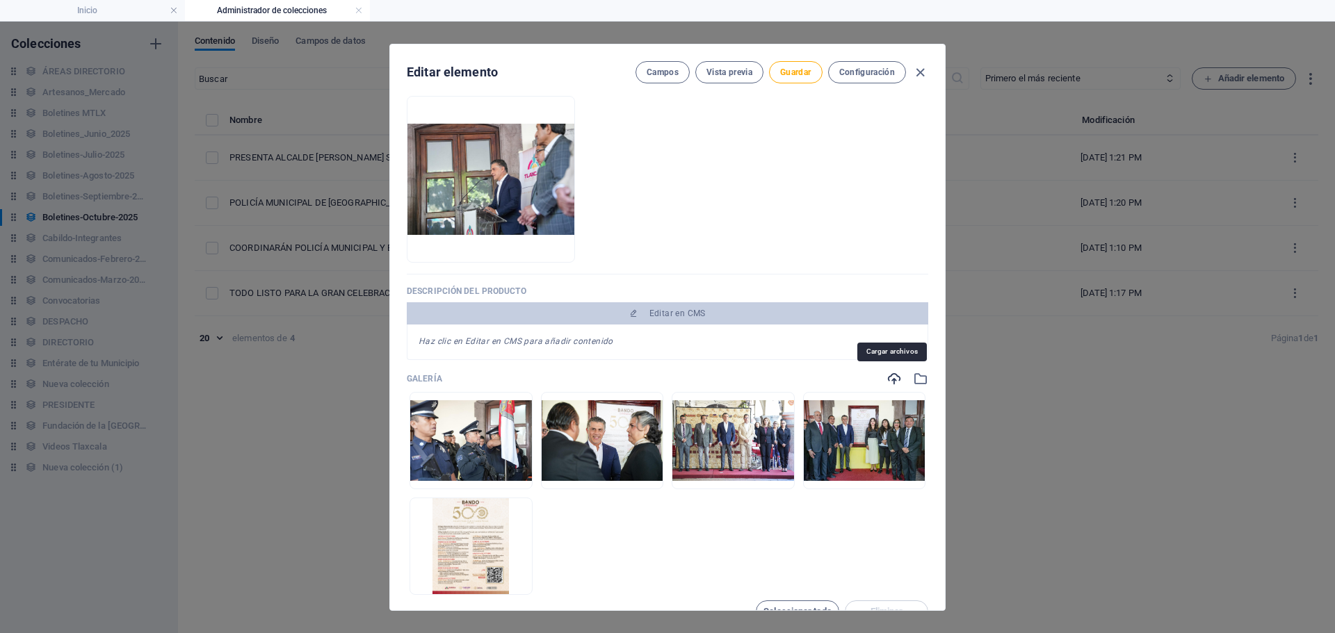
click at [889, 380] on icon "button" at bounding box center [893, 378] width 15 height 15
click at [925, 384] on icon "button" at bounding box center [920, 378] width 15 height 15
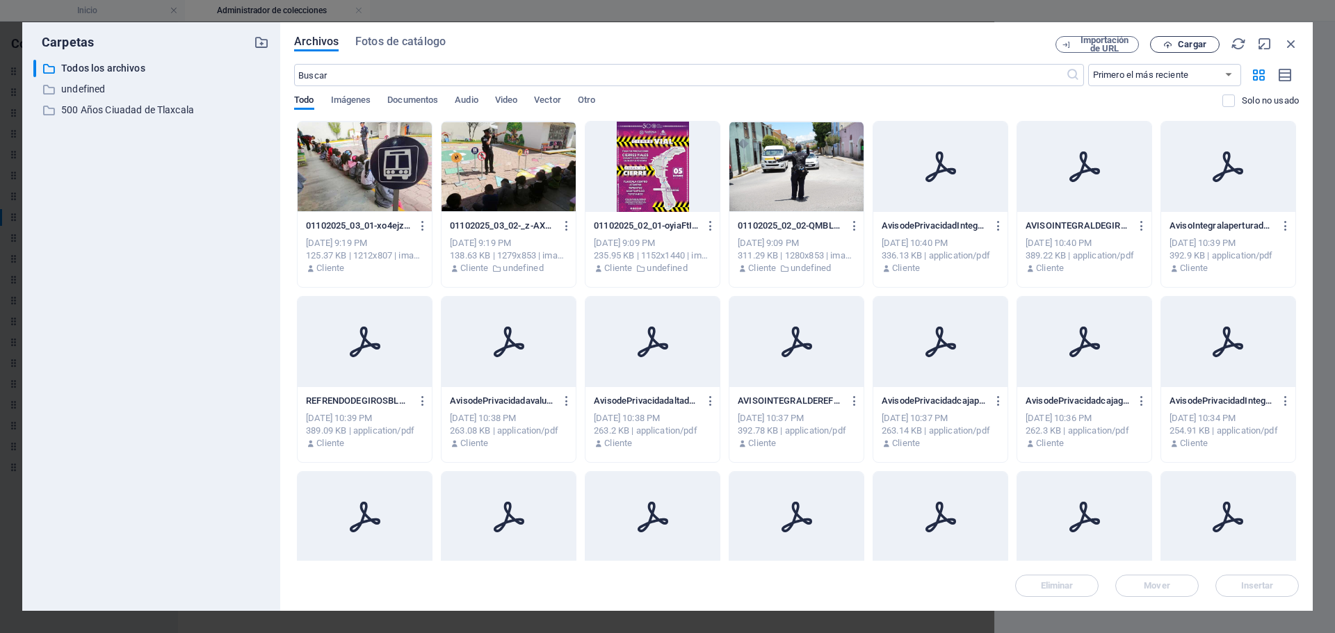
click at [1188, 44] on span "Cargar" at bounding box center [1192, 44] width 29 height 8
click at [1242, 49] on icon "button" at bounding box center [1238, 43] width 15 height 15
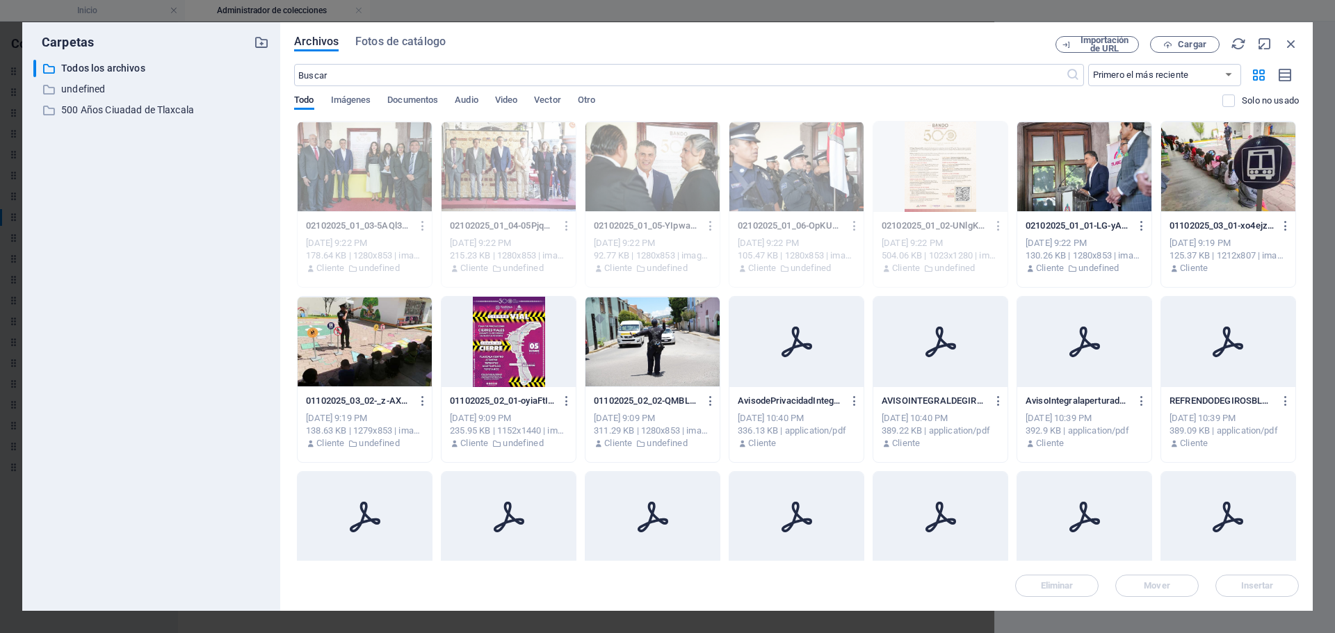
click at [1050, 188] on div at bounding box center [1084, 167] width 134 height 90
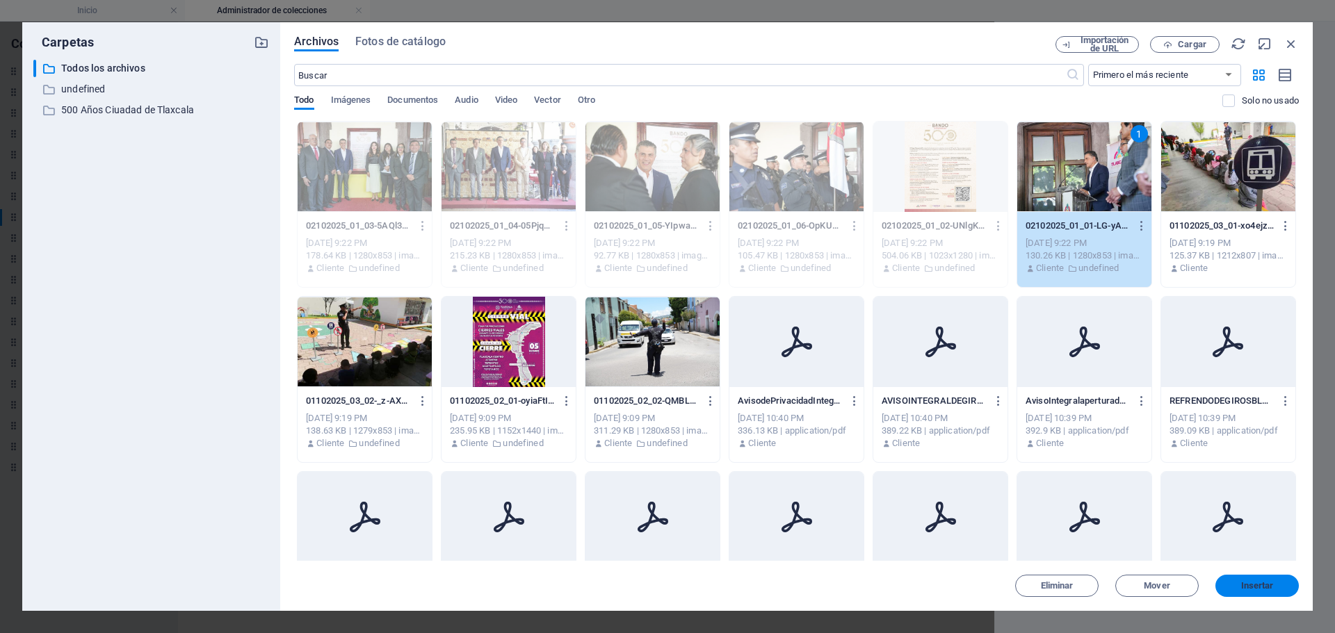
click at [1241, 590] on span "Insertar" at bounding box center [1257, 586] width 33 height 8
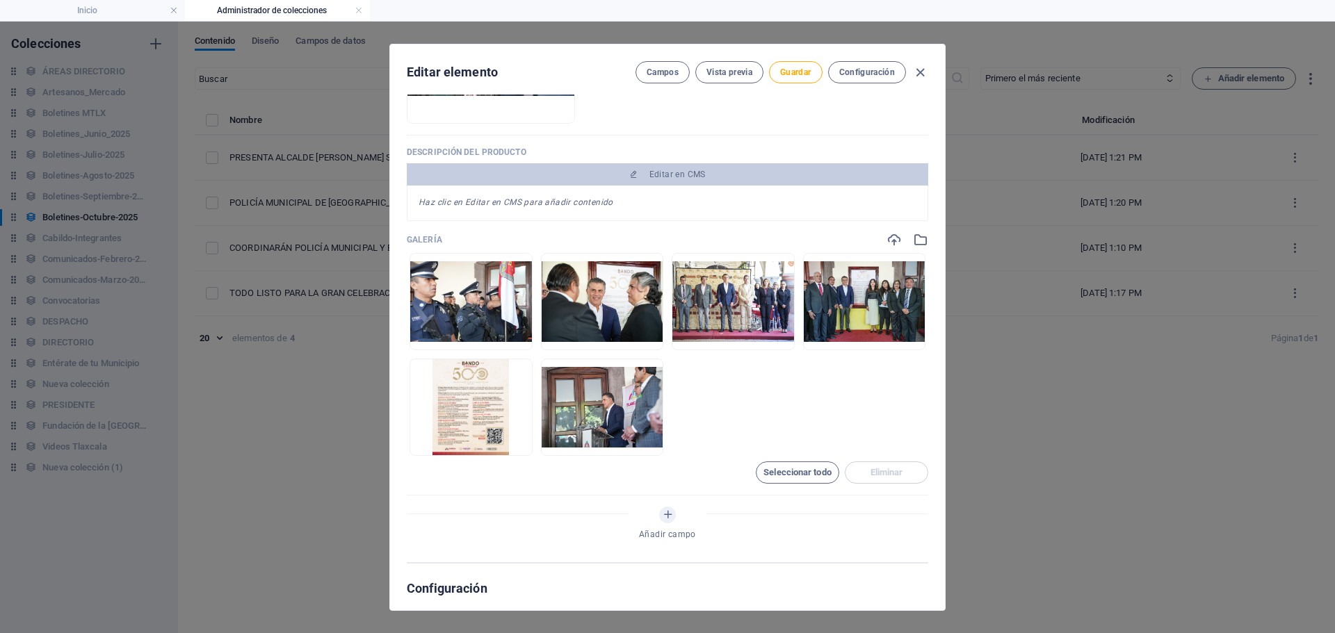
scroll to position [417, 0]
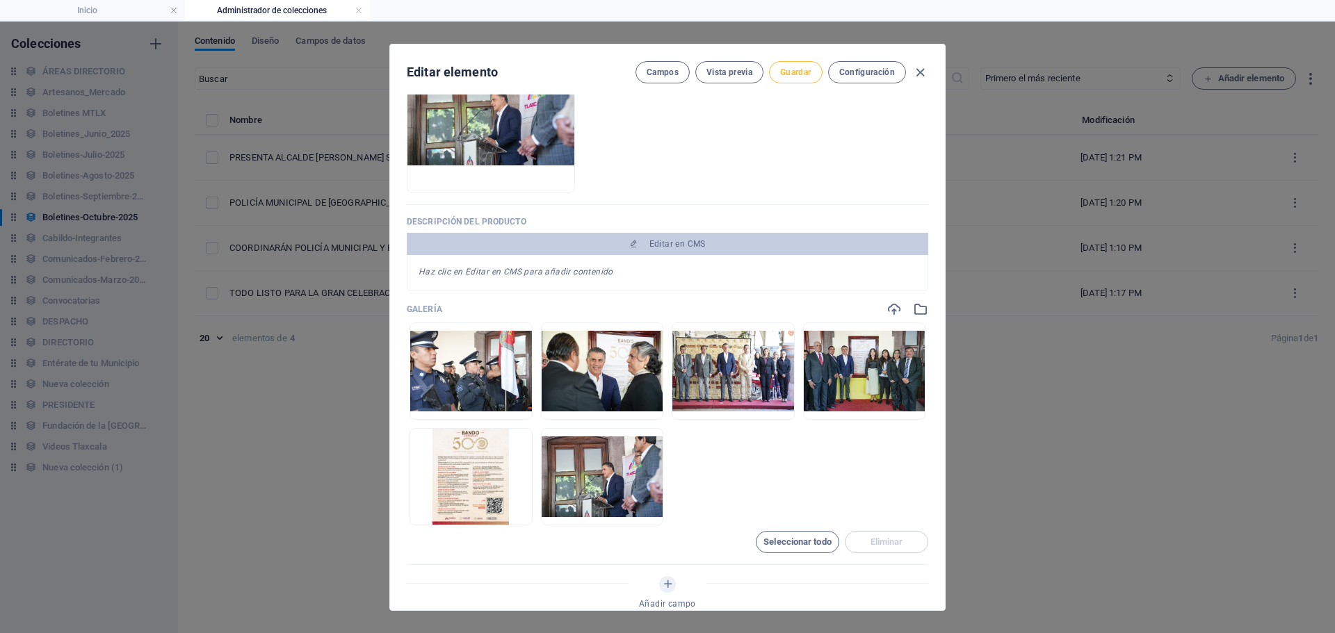
click at [797, 68] on span "Guardar" at bounding box center [795, 72] width 31 height 11
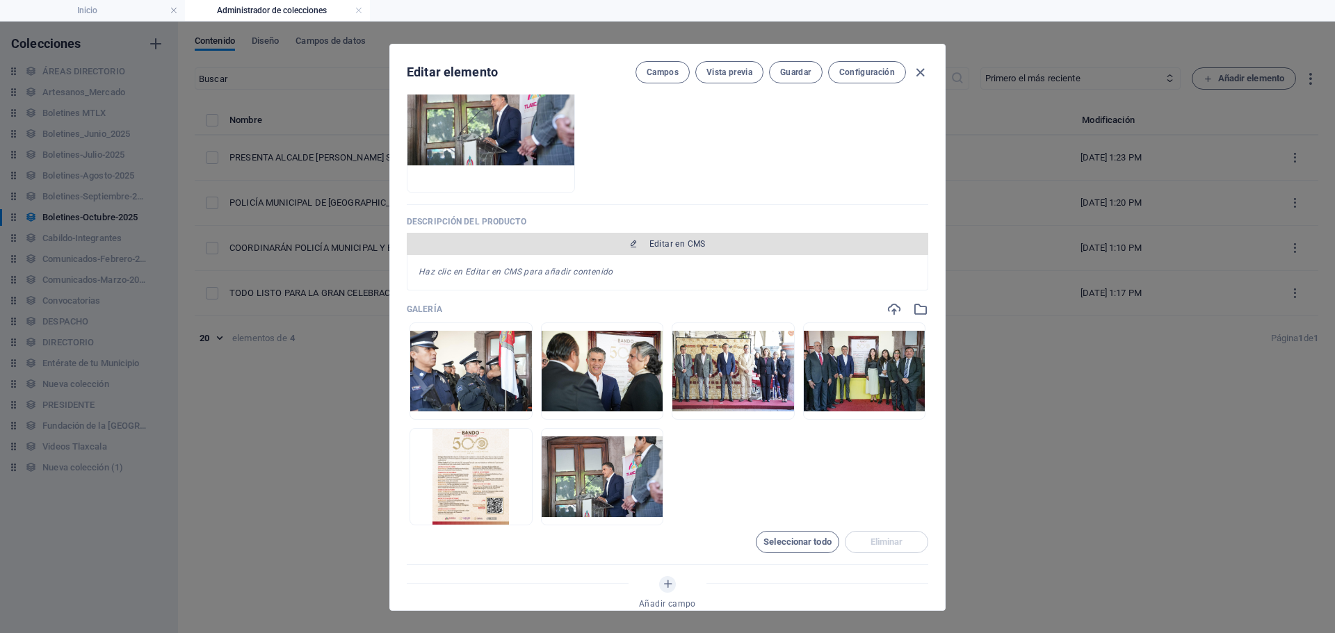
click at [681, 243] on span "Editar en CMS" at bounding box center [677, 243] width 56 height 11
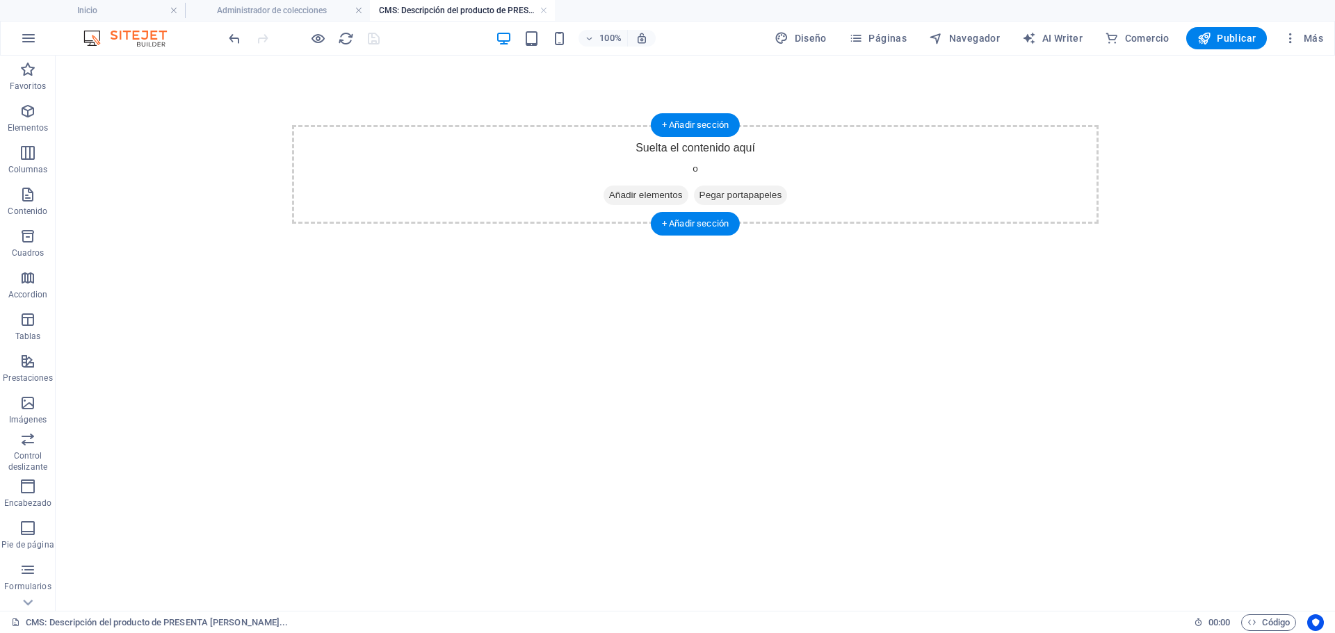
scroll to position [0, 0]
click at [649, 200] on span "Añadir elementos" at bounding box center [645, 195] width 85 height 19
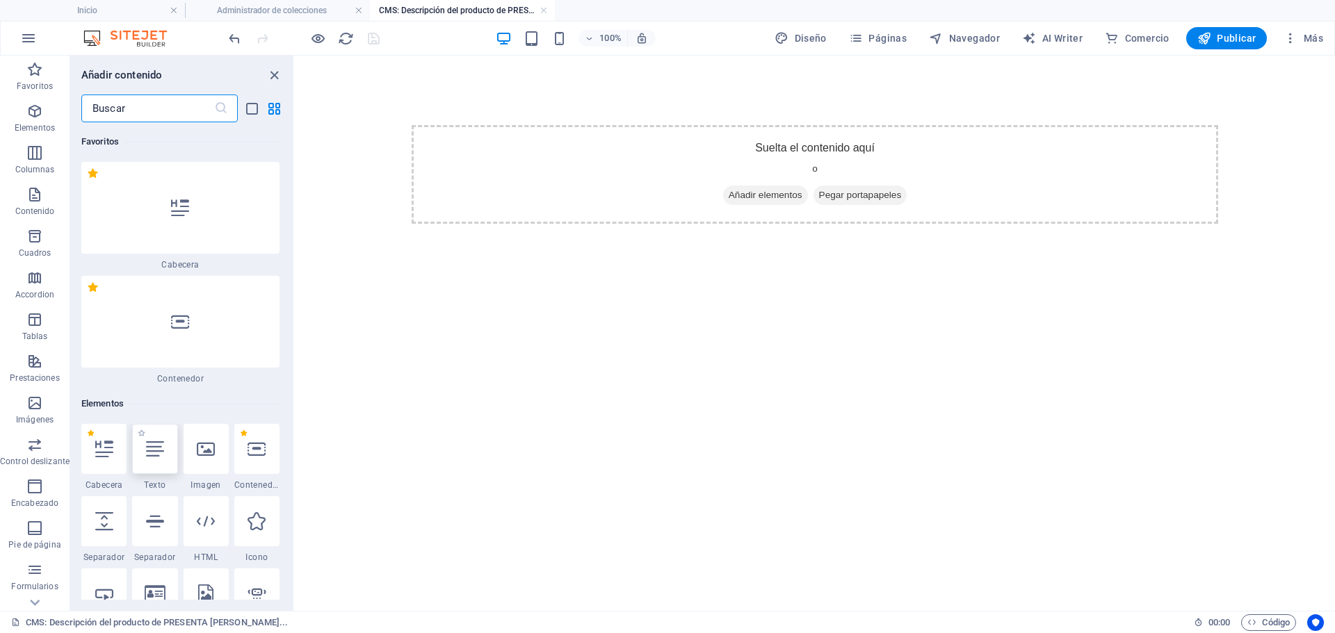
click at [147, 453] on icon at bounding box center [155, 449] width 18 height 18
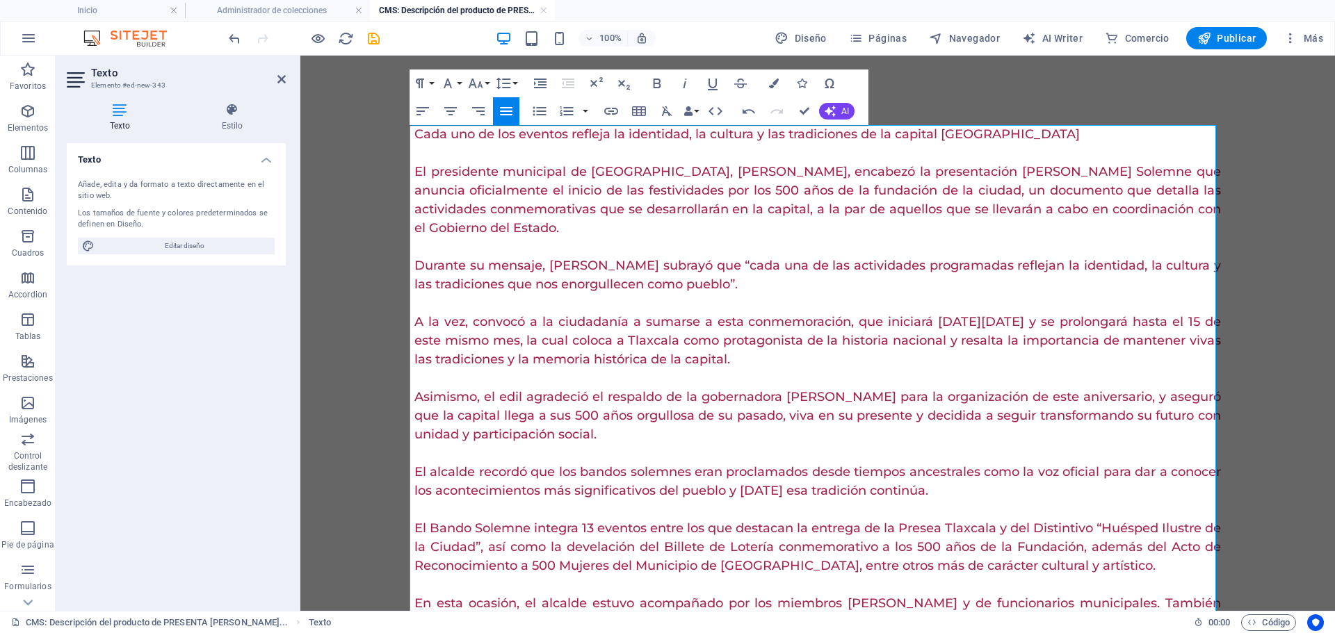
scroll to position [109, 0]
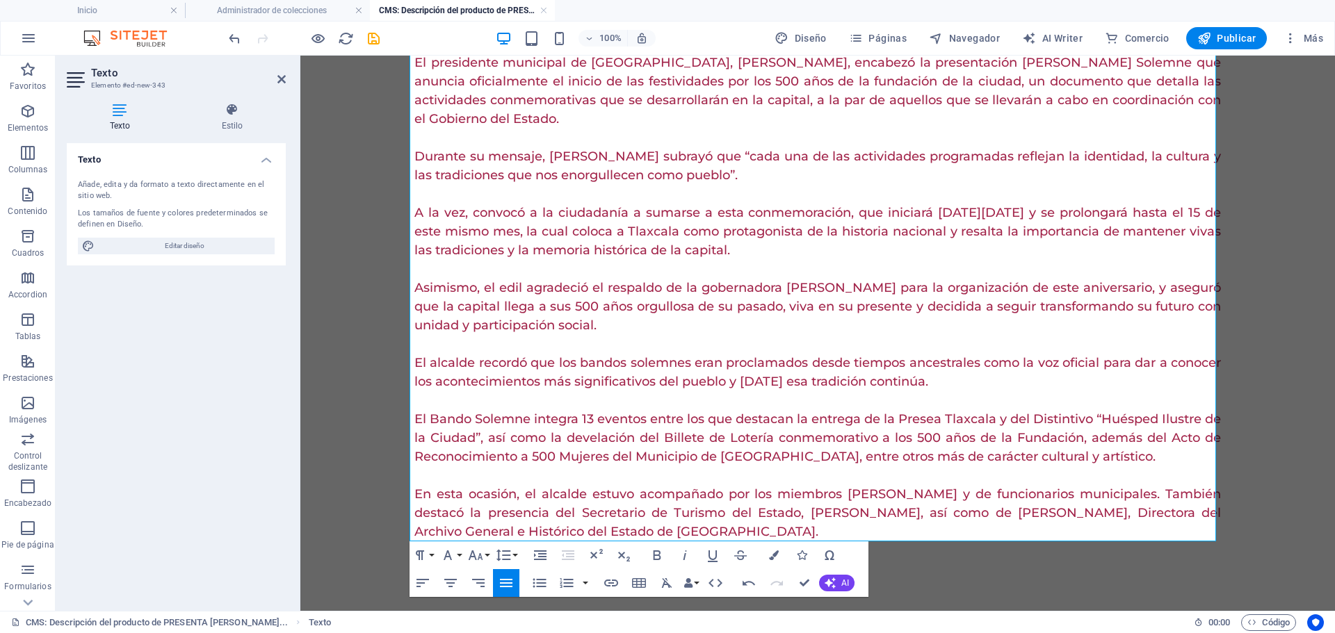
drag, startPoint x: 412, startPoint y: 136, endPoint x: 893, endPoint y: 309, distance: 512.0
click at [1000, 611] on html "Cada uno de los eventos refleja la identidad, la cultura y las tradiciones de l…" at bounding box center [817, 278] width 1035 height 665
click at [771, 562] on button "Colors" at bounding box center [774, 556] width 26 height 28
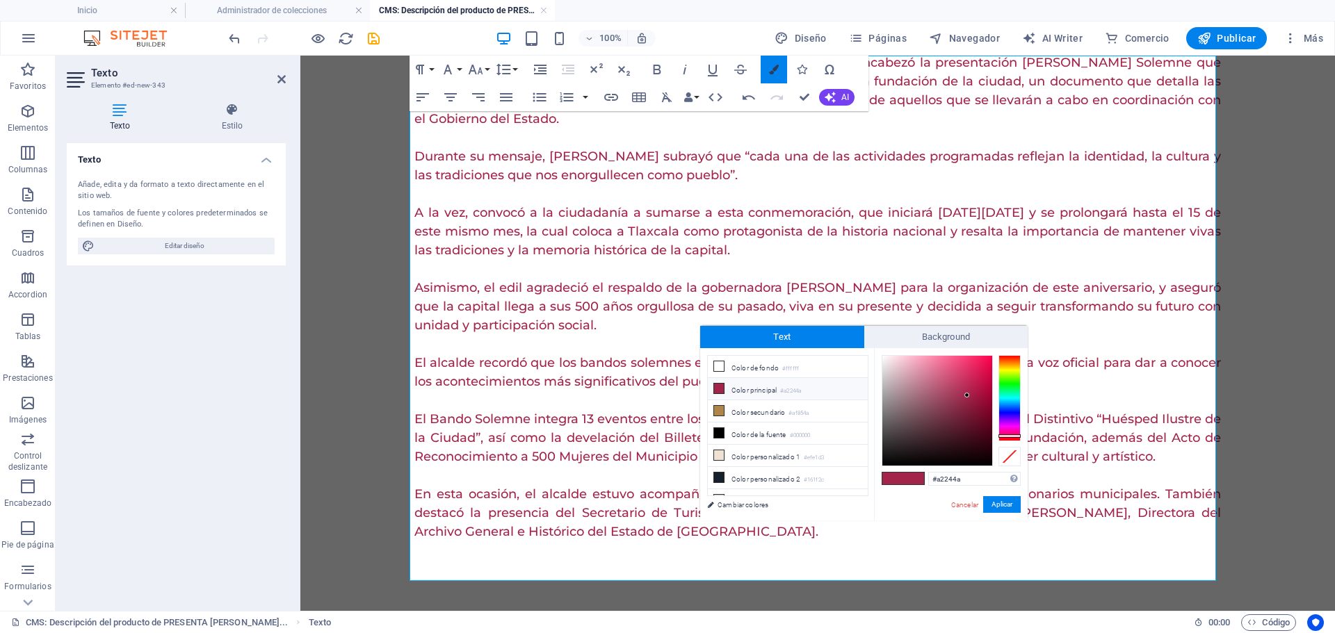
scroll to position [70, 0]
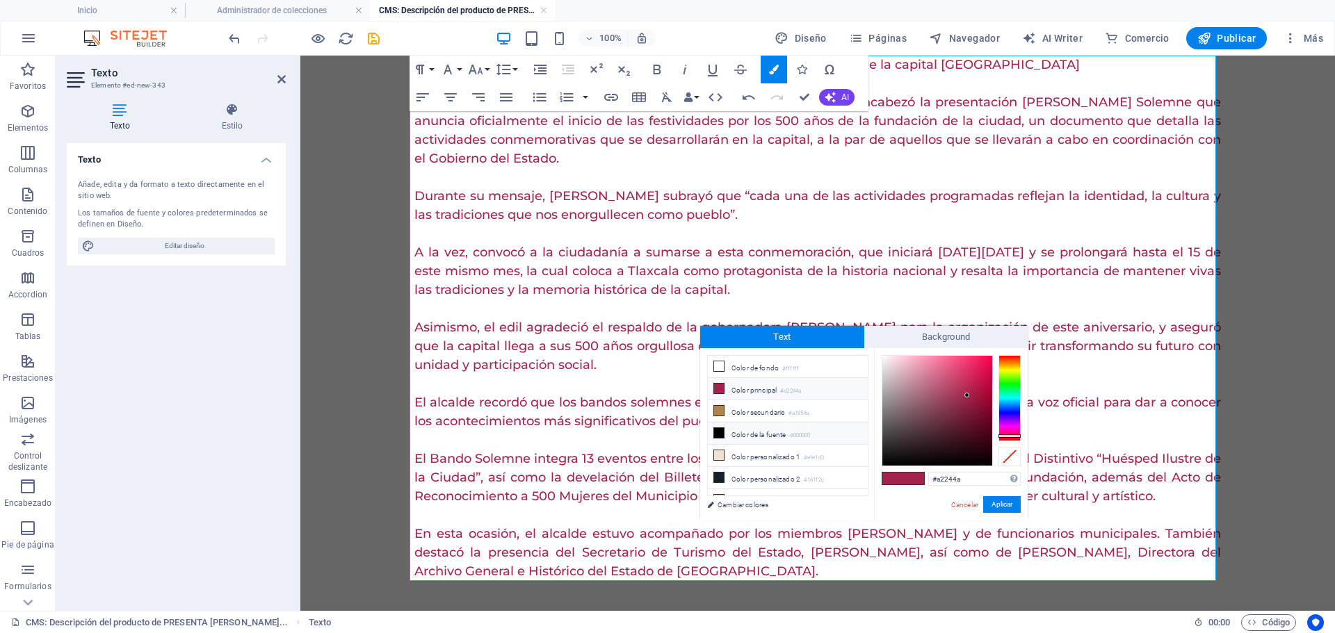
click at [759, 432] on li "Color de la fuente #000000" at bounding box center [788, 434] width 160 height 22
type input "#000000"
click at [1005, 505] on button "Aplicar" at bounding box center [1002, 504] width 38 height 17
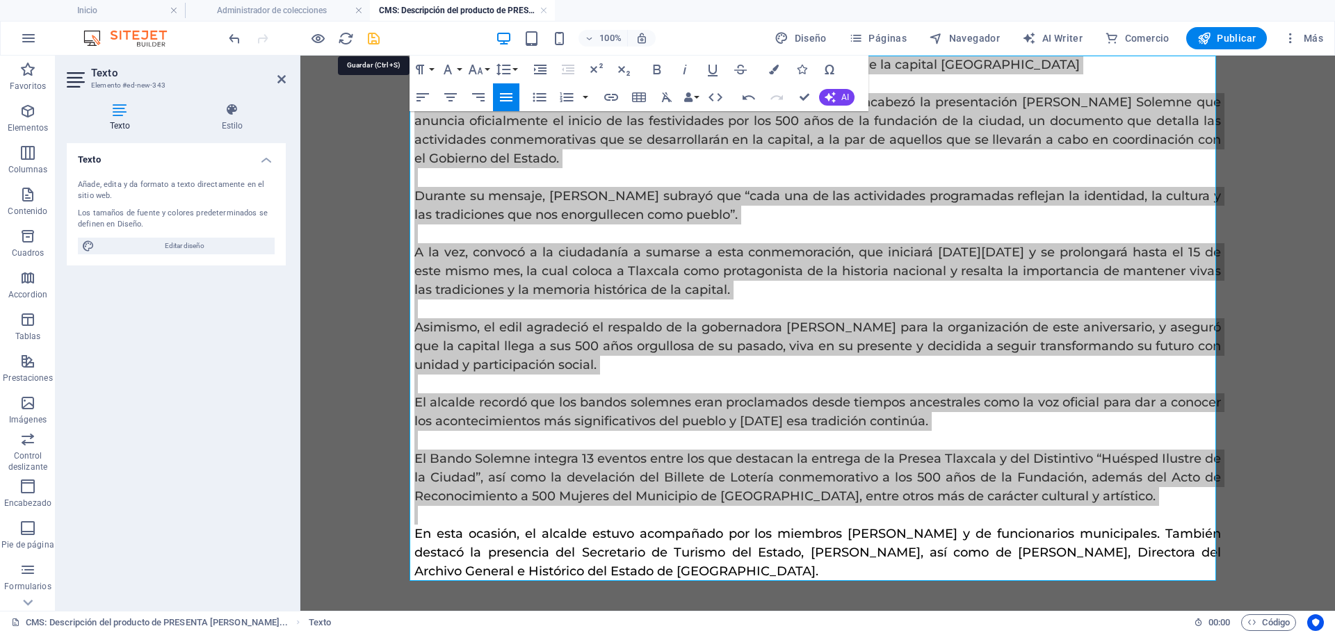
click at [368, 35] on icon "save" at bounding box center [374, 39] width 16 height 16
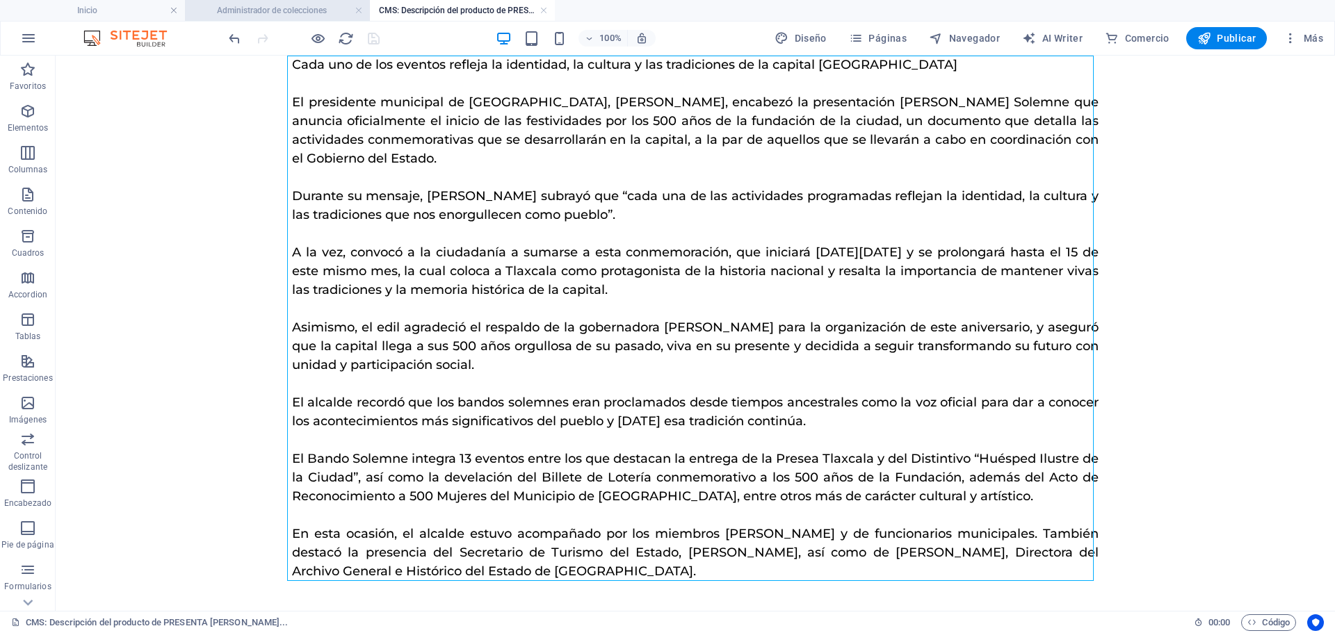
click at [312, 8] on h4 "Administrador de colecciones" at bounding box center [277, 10] width 185 height 15
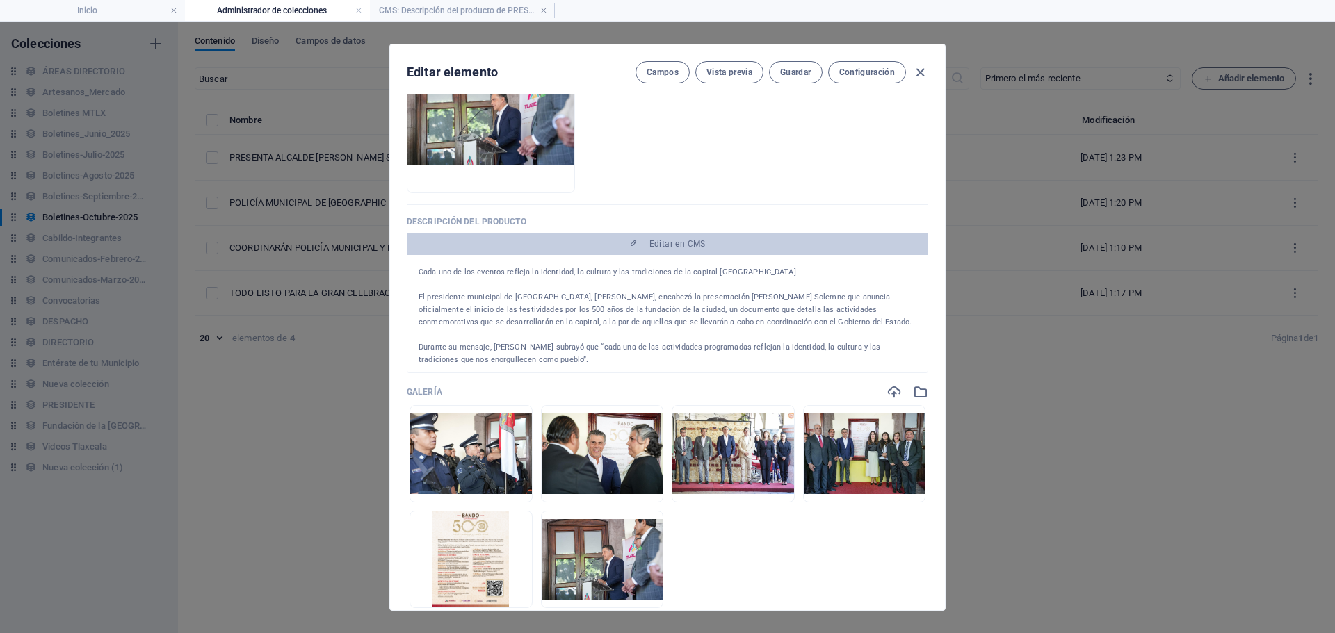
scroll to position [0, 0]
click at [799, 80] on button "Guardar" at bounding box center [795, 72] width 53 height 22
click at [922, 71] on icon "button" at bounding box center [920, 73] width 16 height 16
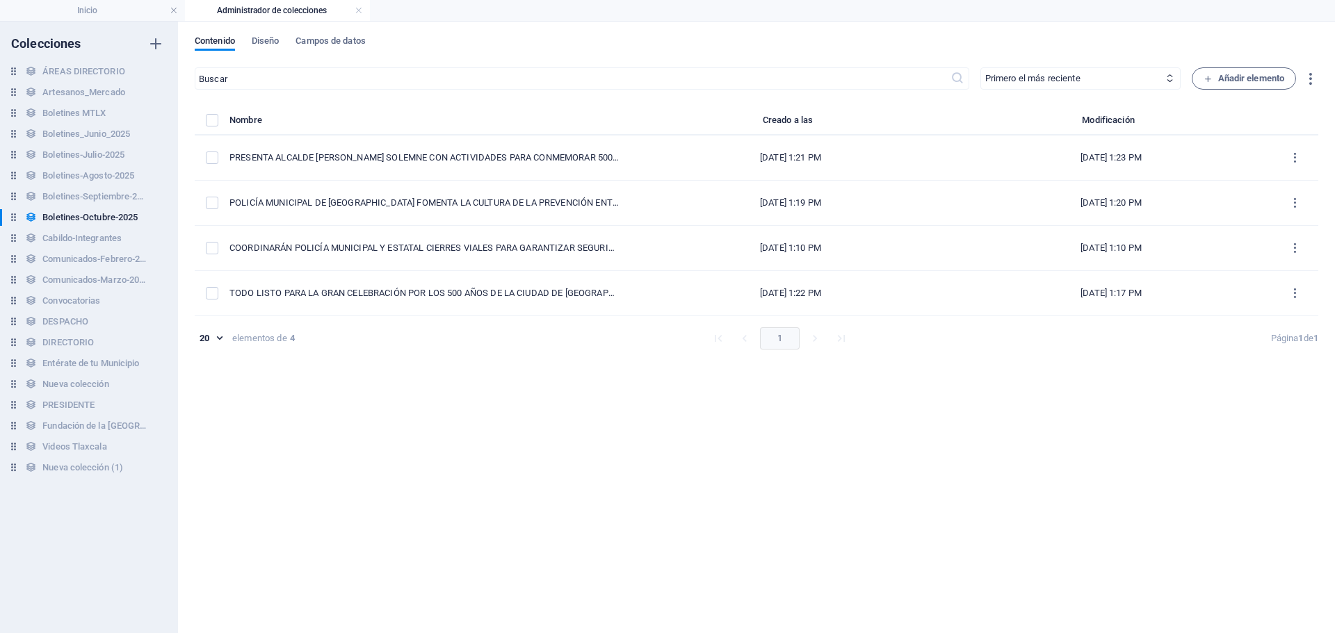
type input "presenta-alcalde-[PERSON_NAME]-bando-solemne-con-actividades-para-conmemorar-50…"
click at [1245, 86] on span "Añadir elemento" at bounding box center [1244, 78] width 81 height 17
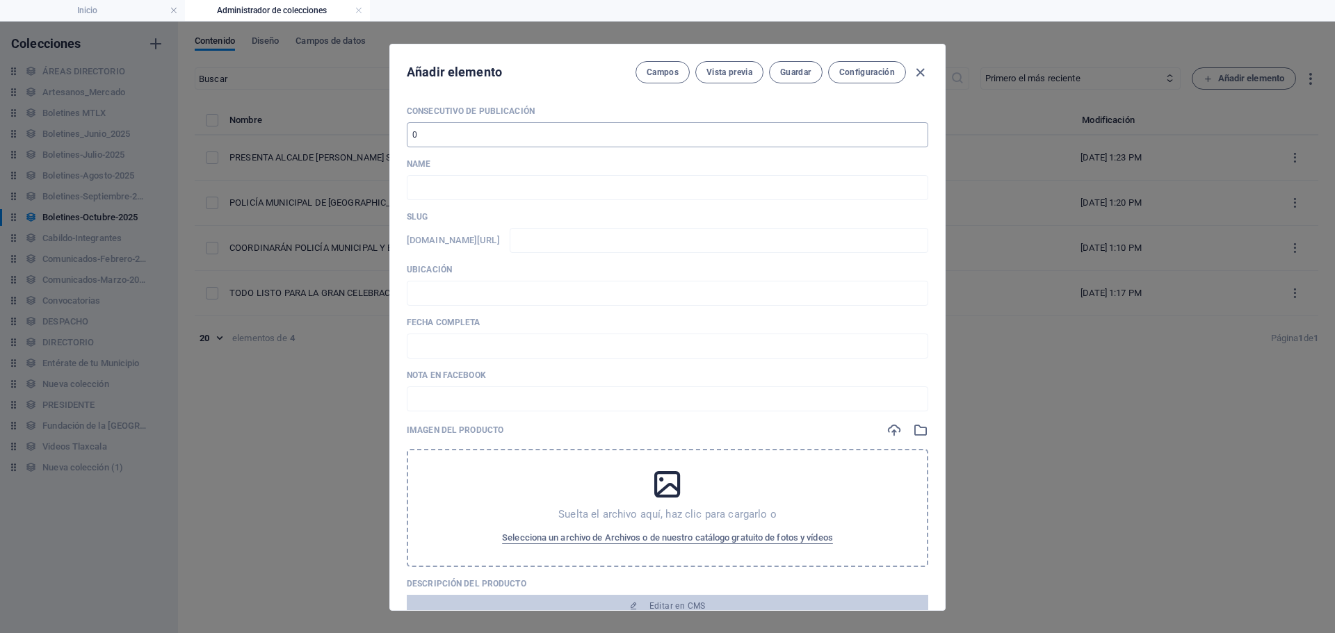
click at [440, 139] on input "number" at bounding box center [667, 134] width 521 height 25
type input "5"
click at [540, 191] on input "text" at bounding box center [667, 187] width 521 height 25
paste input "LA TRAZA DE LA CIUDAD DE [GEOGRAPHIC_DATA] CUENTA LA HISTORIA DE UN PUEBLO QUE …"
type input "LA TRAZA DE LA CIUDAD DE [GEOGRAPHIC_DATA] CUENTA LA HISTORIA DE UN PUEBLO QUE …"
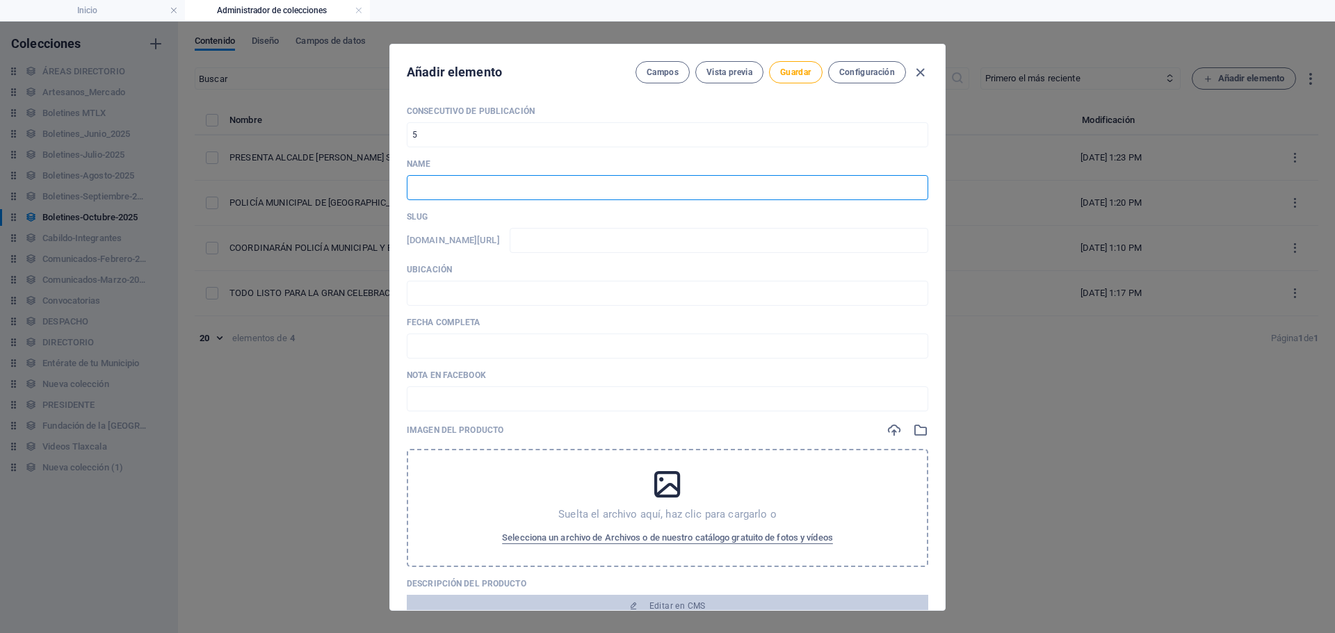
type input "la-traza-de-la-ciudad-de-[GEOGRAPHIC_DATA]-cuenta-la-historia-de-un-pueblo-que-…"
type input "LA TRAZA DE LA CIUDAD DE [GEOGRAPHIC_DATA] CUENTA LA HISTORIA DE UN PUEBLO QUE …"
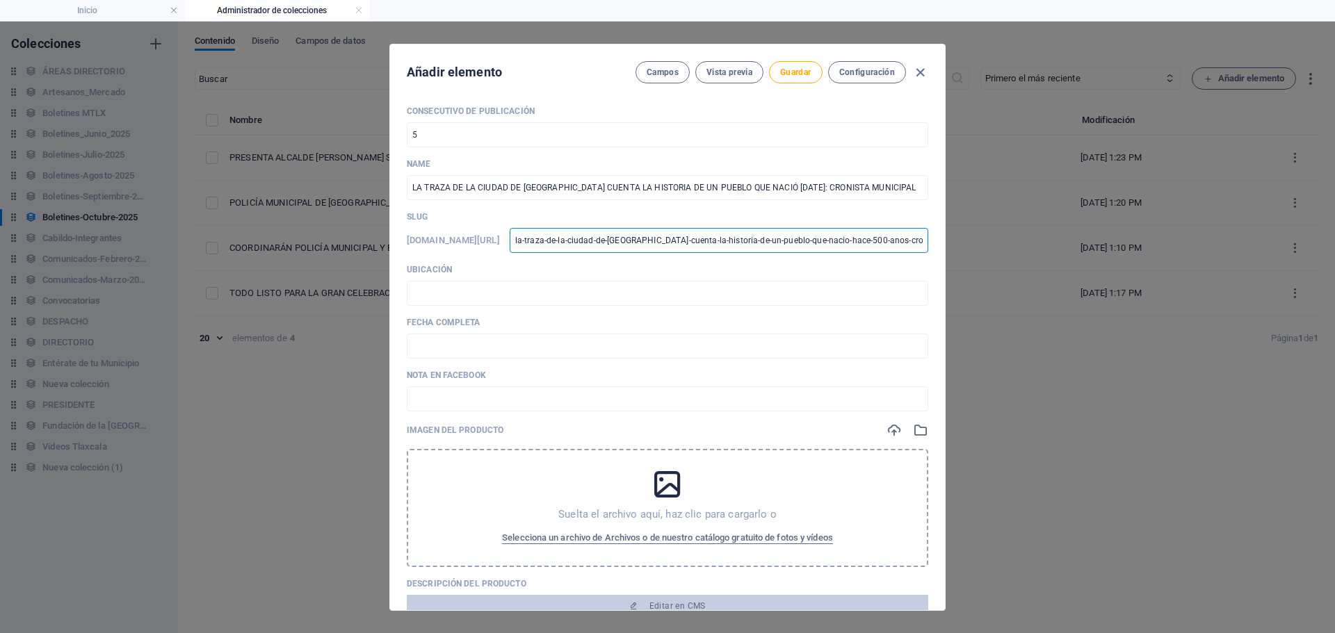
scroll to position [0, 136]
drag, startPoint x: 642, startPoint y: 241, endPoint x: 1042, endPoint y: 283, distance: 402.0
click at [1042, 283] on div "Añadir elemento Campos Vista previa Guardar Configuración Consecutivo de Public…" at bounding box center [667, 328] width 1335 height 612
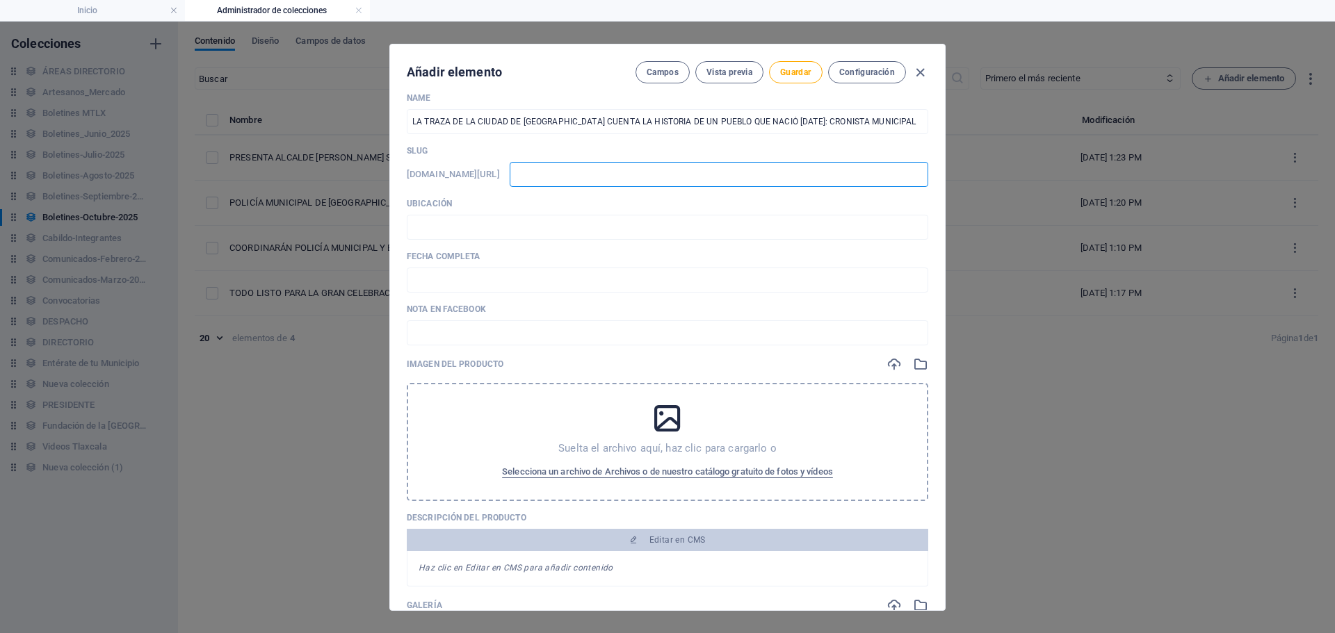
scroll to position [70, 0]
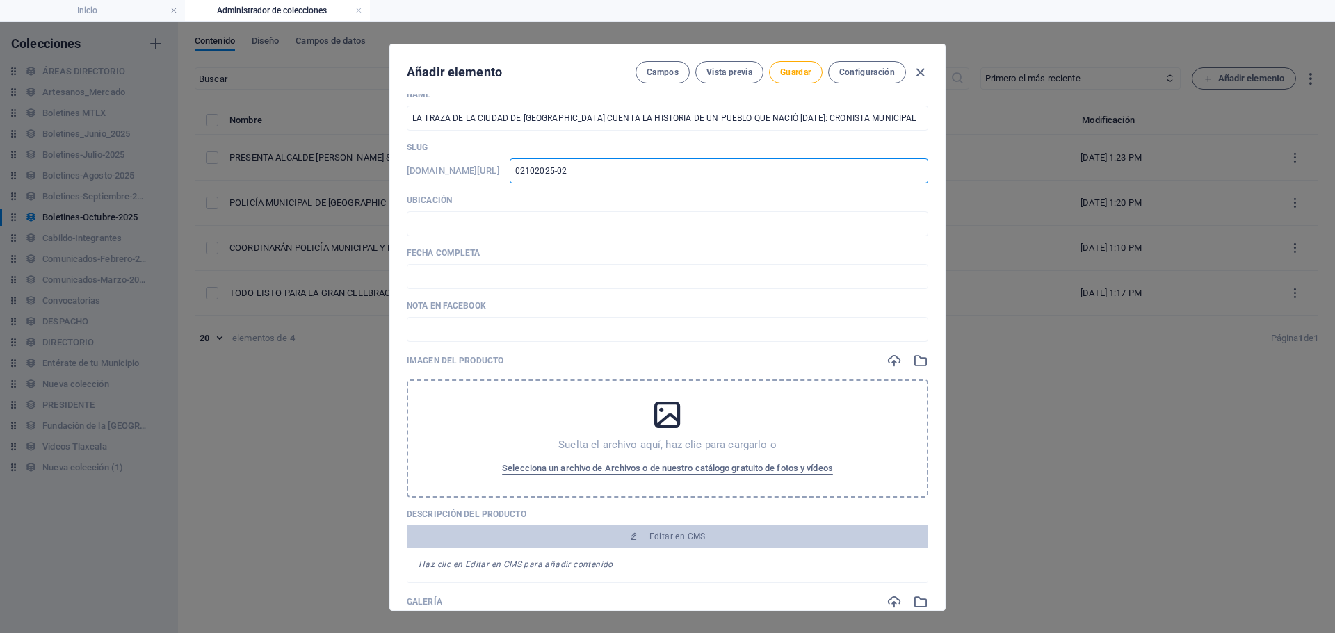
drag, startPoint x: 494, startPoint y: 222, endPoint x: 494, endPoint y: 236, distance: 13.9
click at [494, 222] on input "text" at bounding box center [667, 223] width 521 height 25
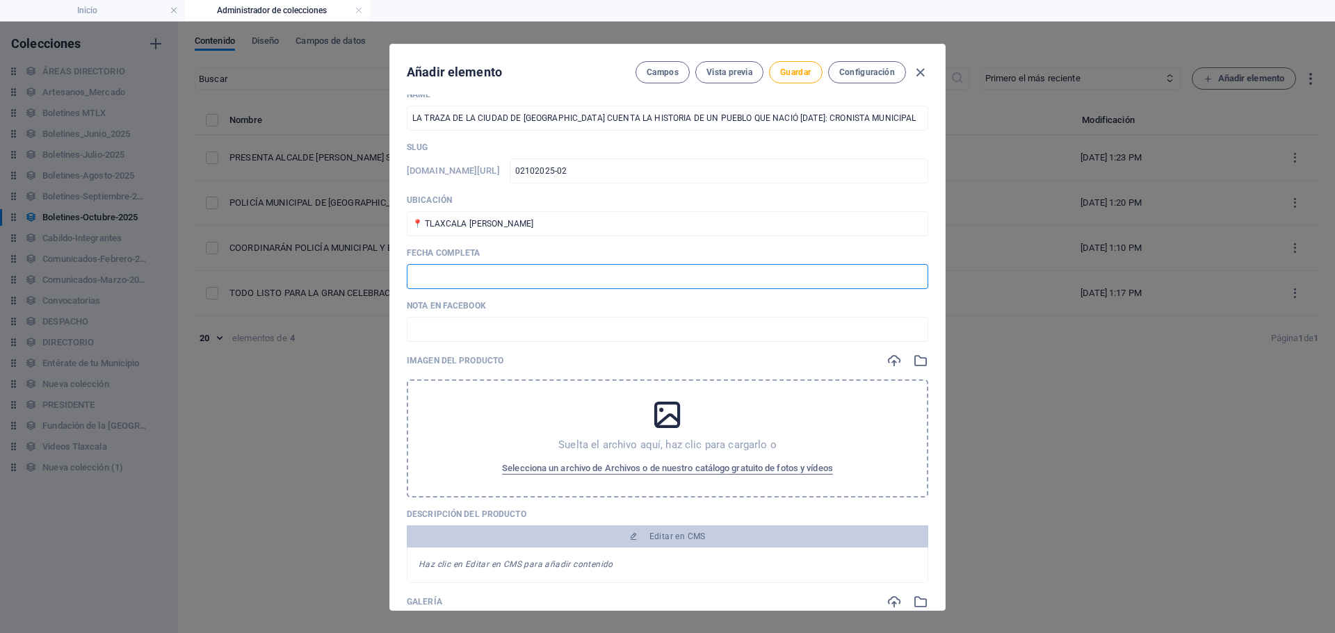
click at [515, 283] on input "text" at bounding box center [667, 276] width 521 height 25
drag, startPoint x: 433, startPoint y: 273, endPoint x: 439, endPoint y: 285, distance: 13.7
click at [433, 273] on input "🗓️ [DATE]" at bounding box center [667, 276] width 521 height 25
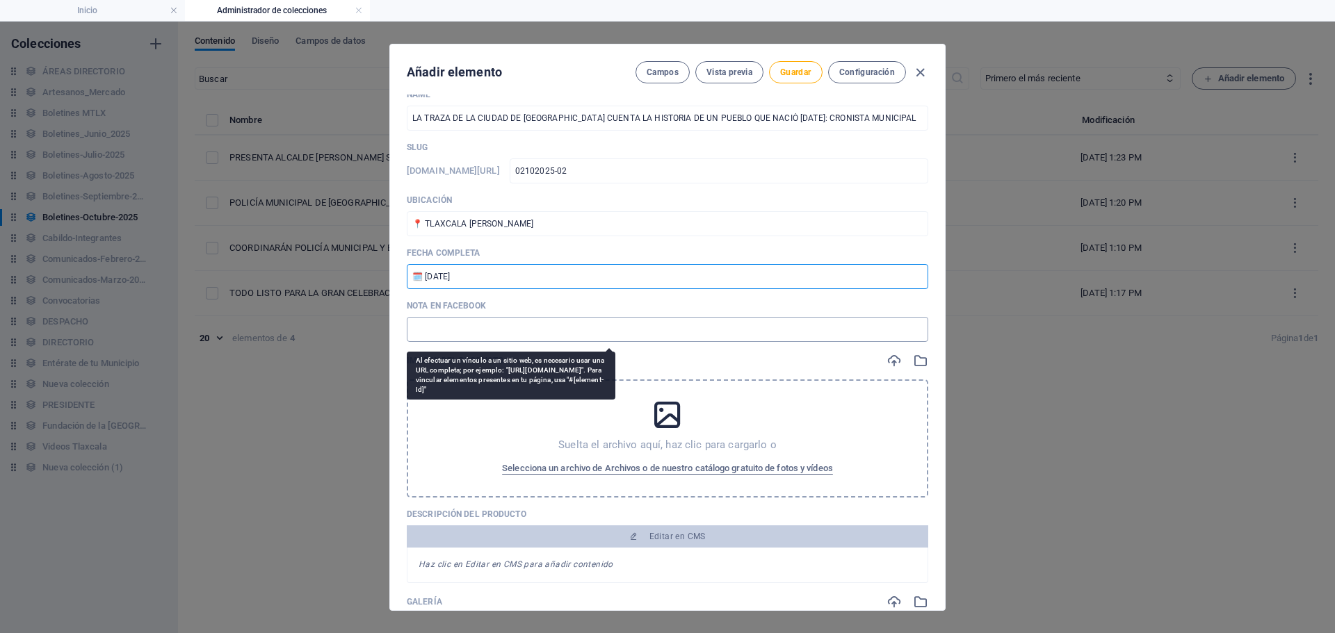
click at [465, 328] on input "text" at bounding box center [667, 329] width 521 height 25
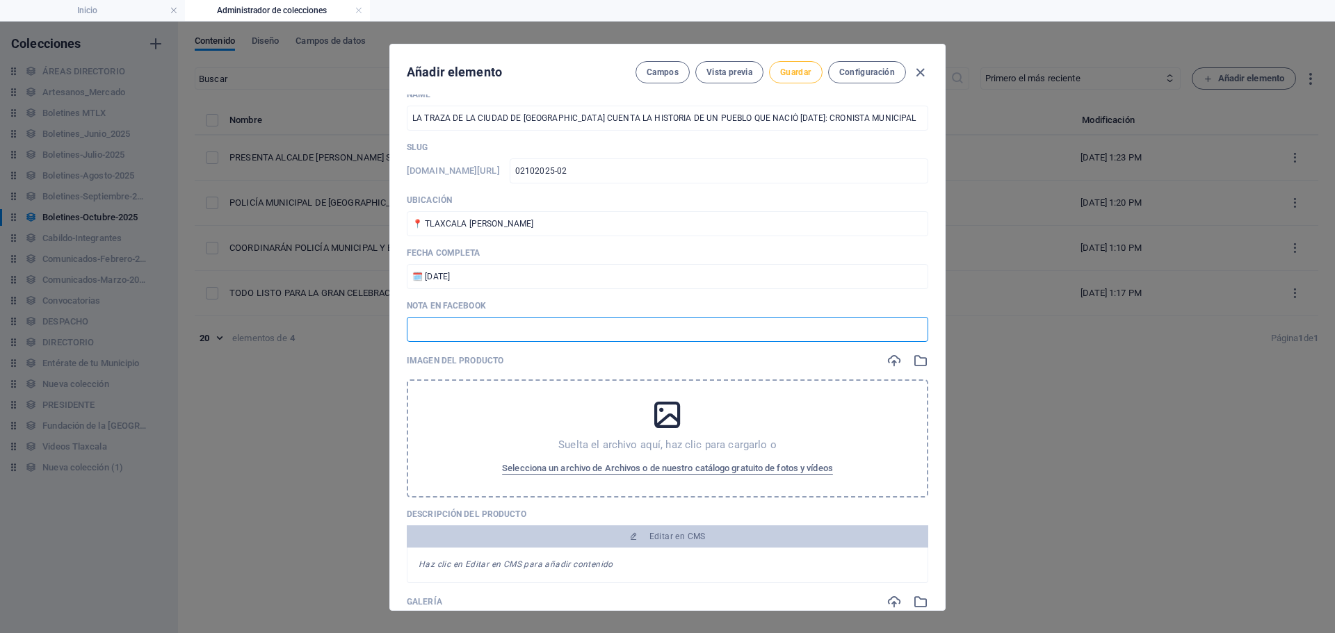
click at [806, 66] on button "Guardar" at bounding box center [795, 72] width 53 height 22
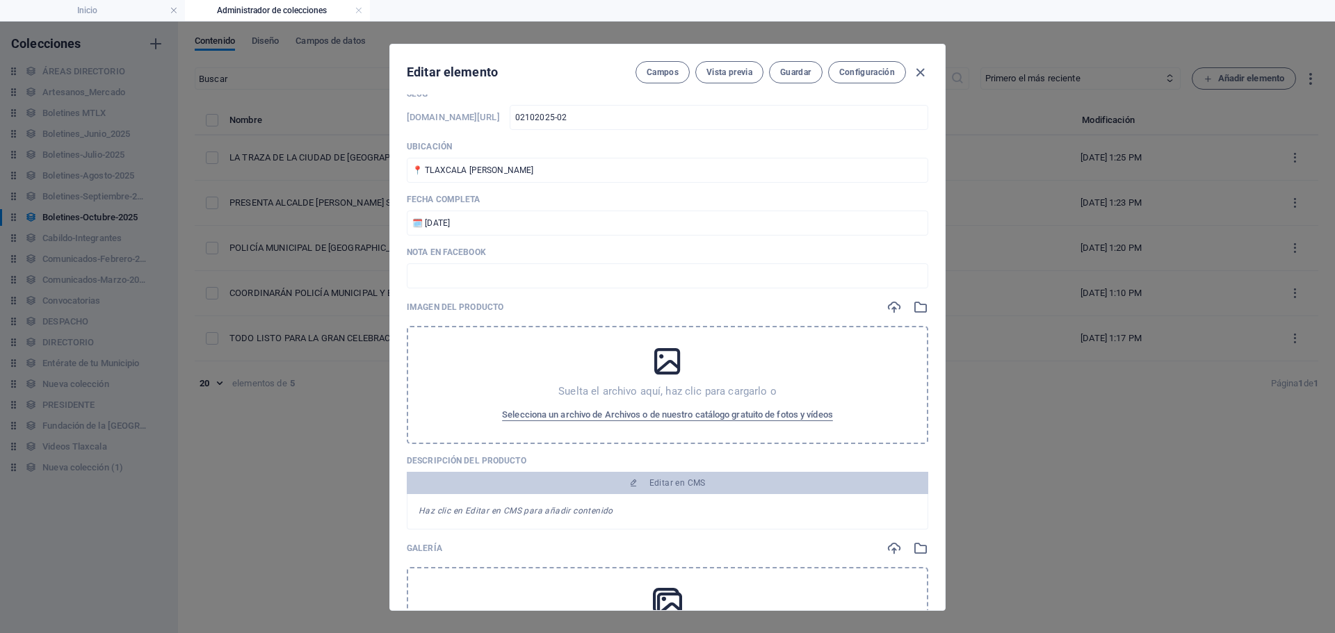
scroll to position [139, 0]
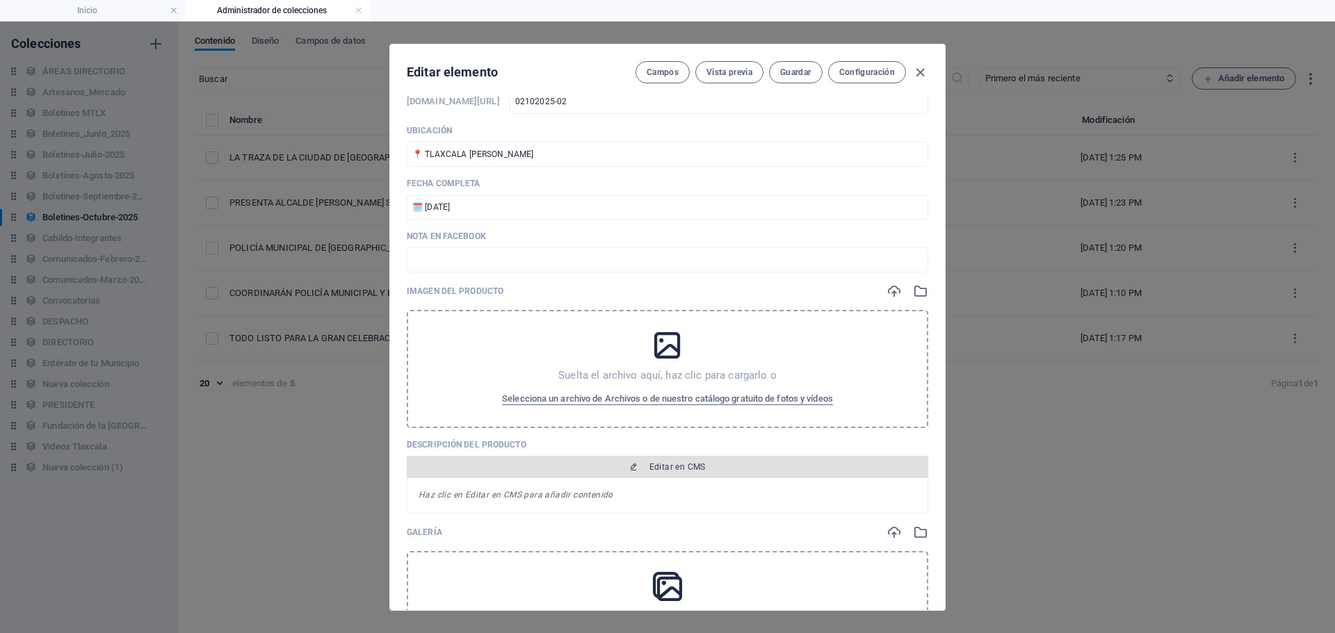
click at [689, 472] on span "Editar en CMS" at bounding box center [677, 467] width 56 height 11
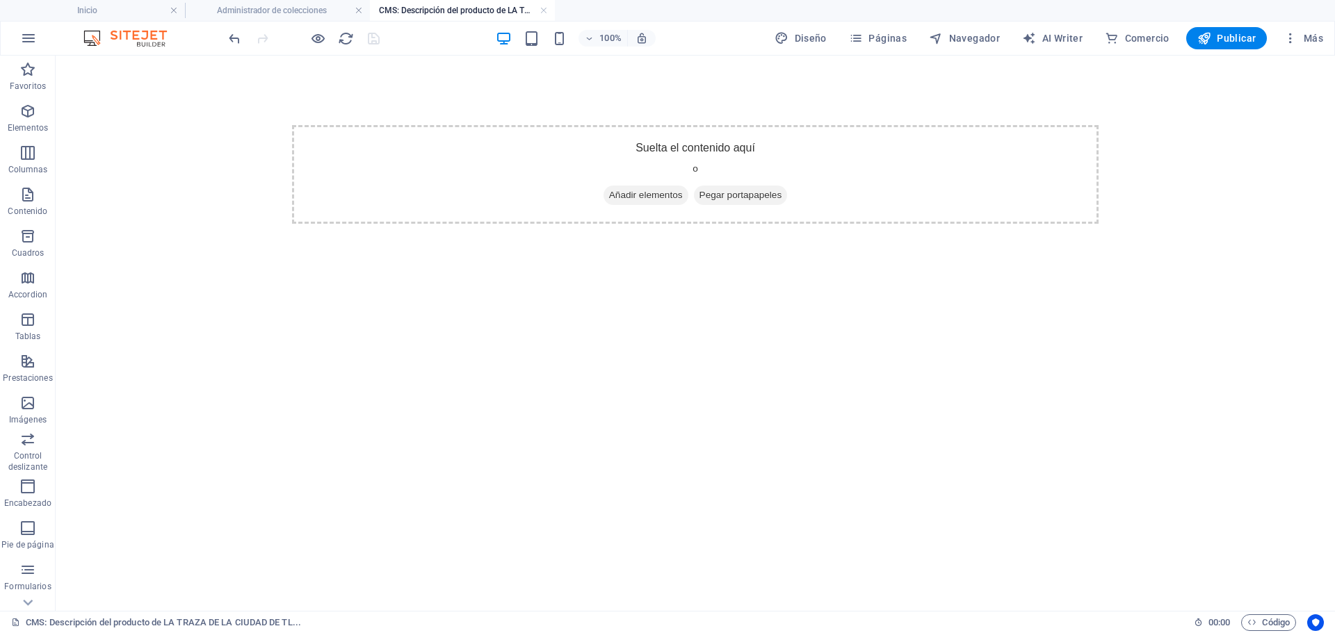
scroll to position [0, 0]
click at [631, 197] on span "Añadir elementos" at bounding box center [645, 195] width 85 height 19
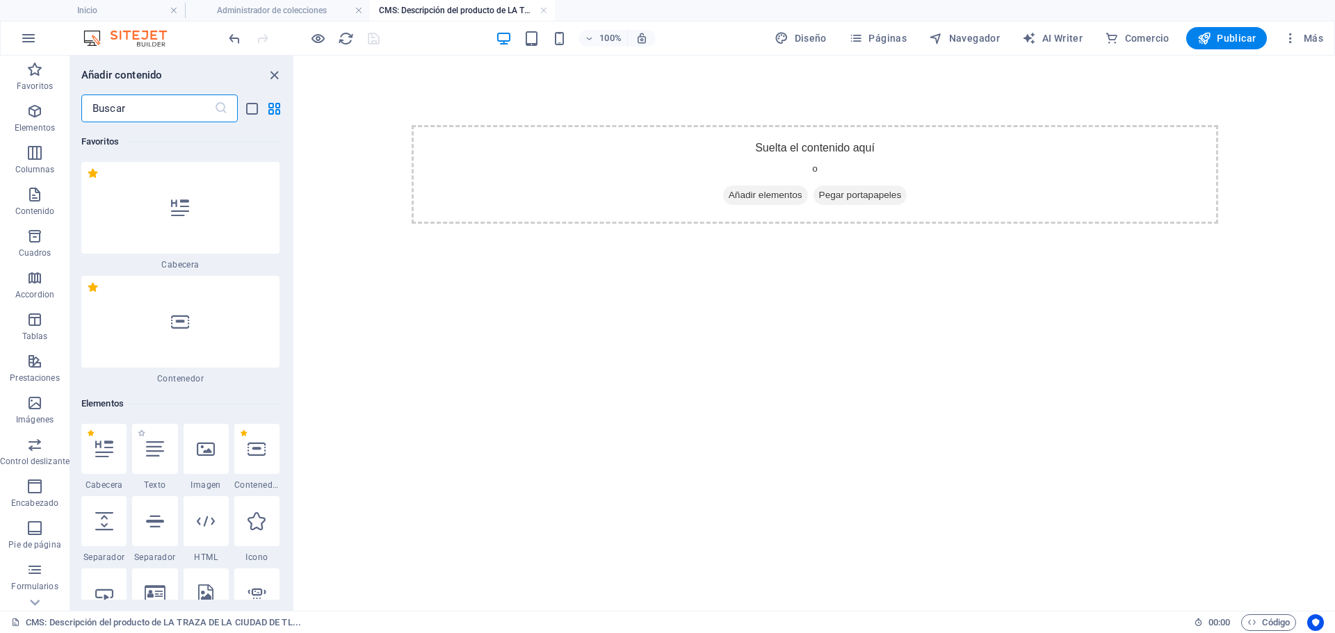
click at [156, 474] on div "1 Star Texto" at bounding box center [154, 457] width 45 height 67
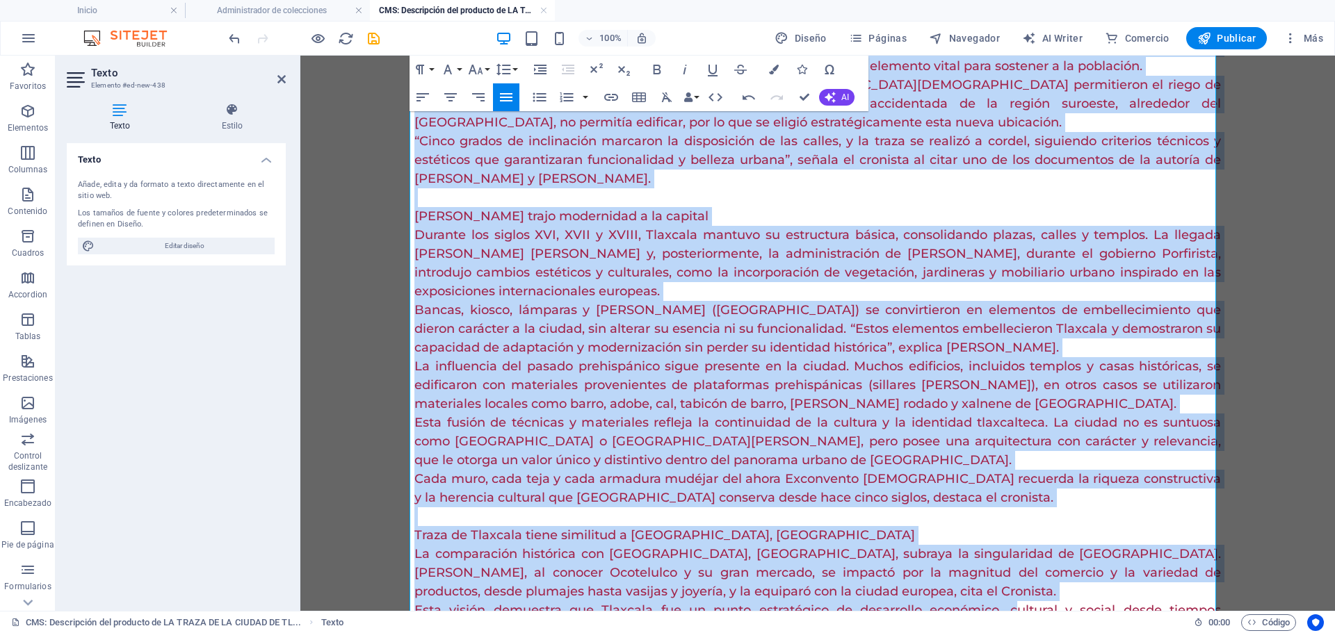
scroll to position [691, 0]
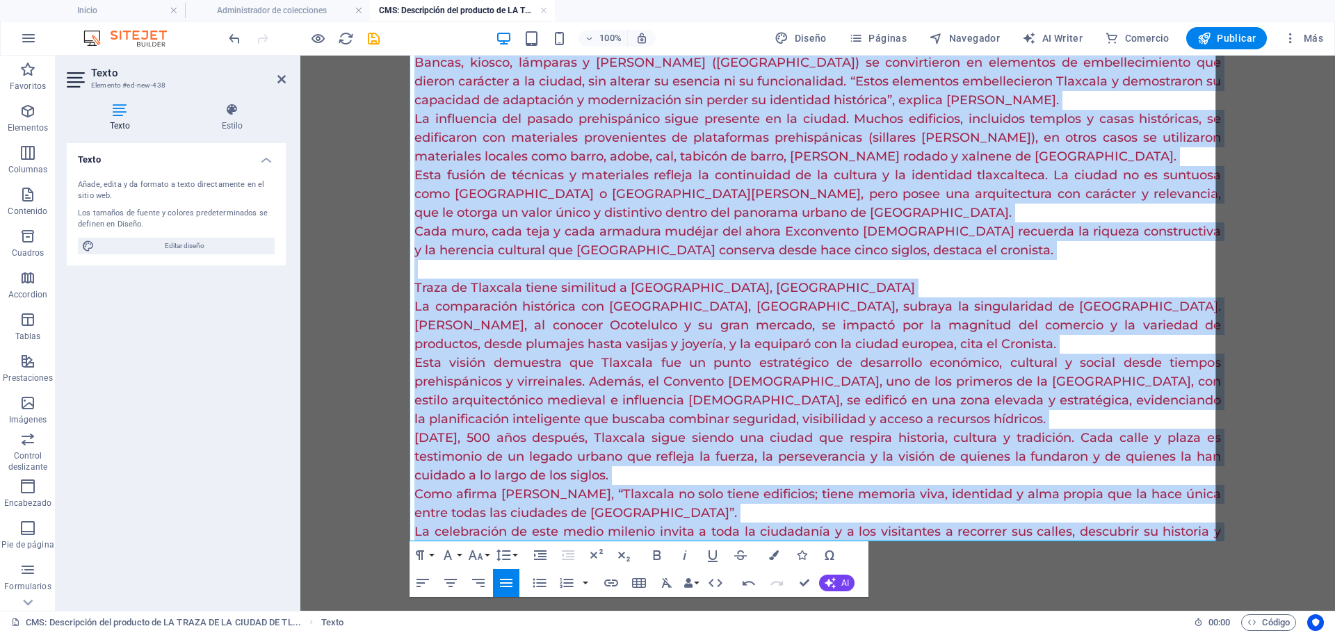
drag, startPoint x: 411, startPoint y: 133, endPoint x: 1036, endPoint y: 661, distance: 817.6
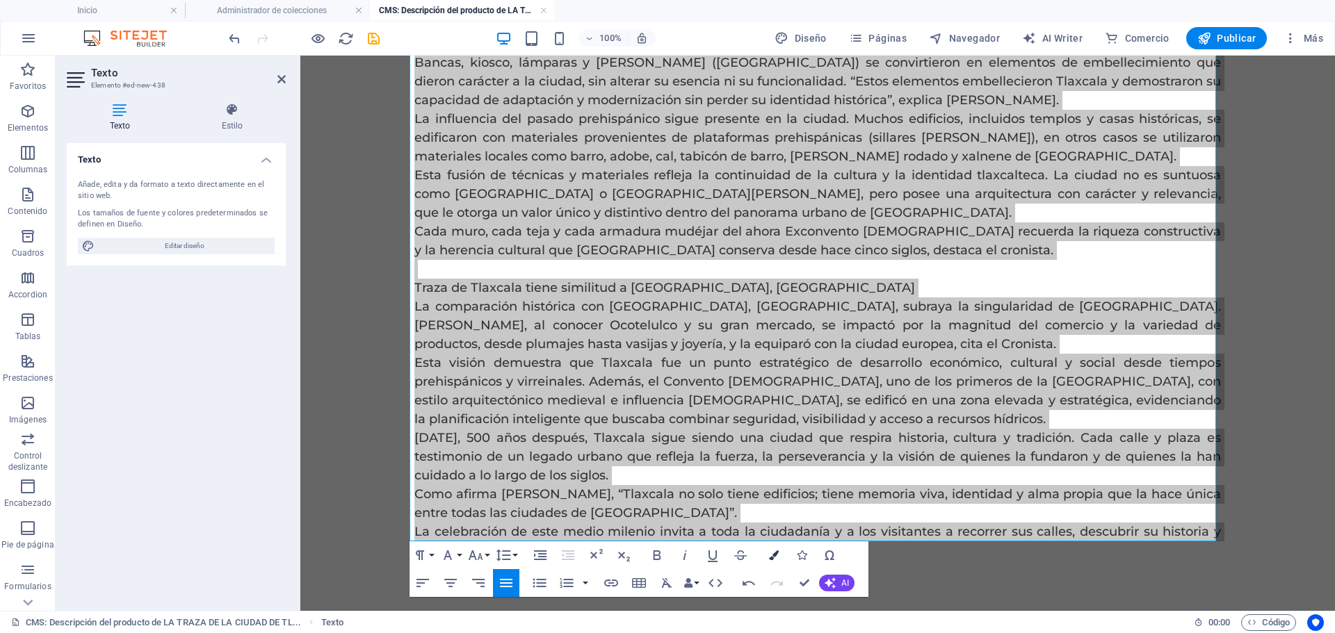
click at [775, 560] on icon "button" at bounding box center [774, 556] width 10 height 10
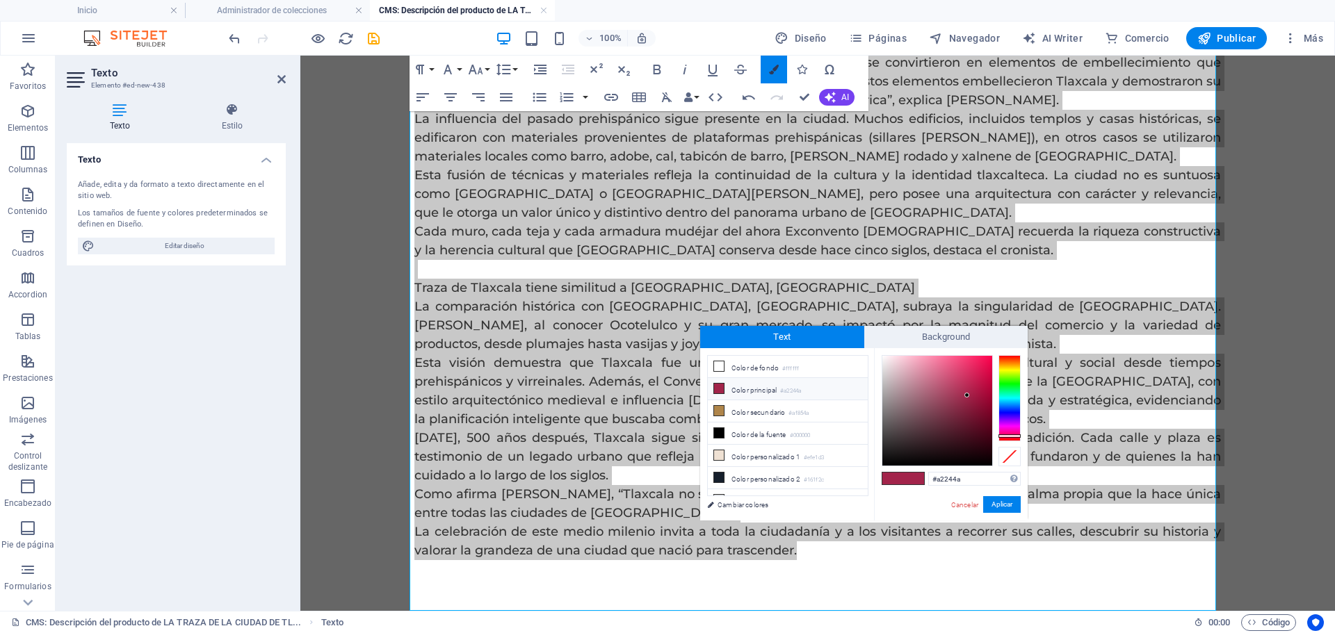
scroll to position [622, 0]
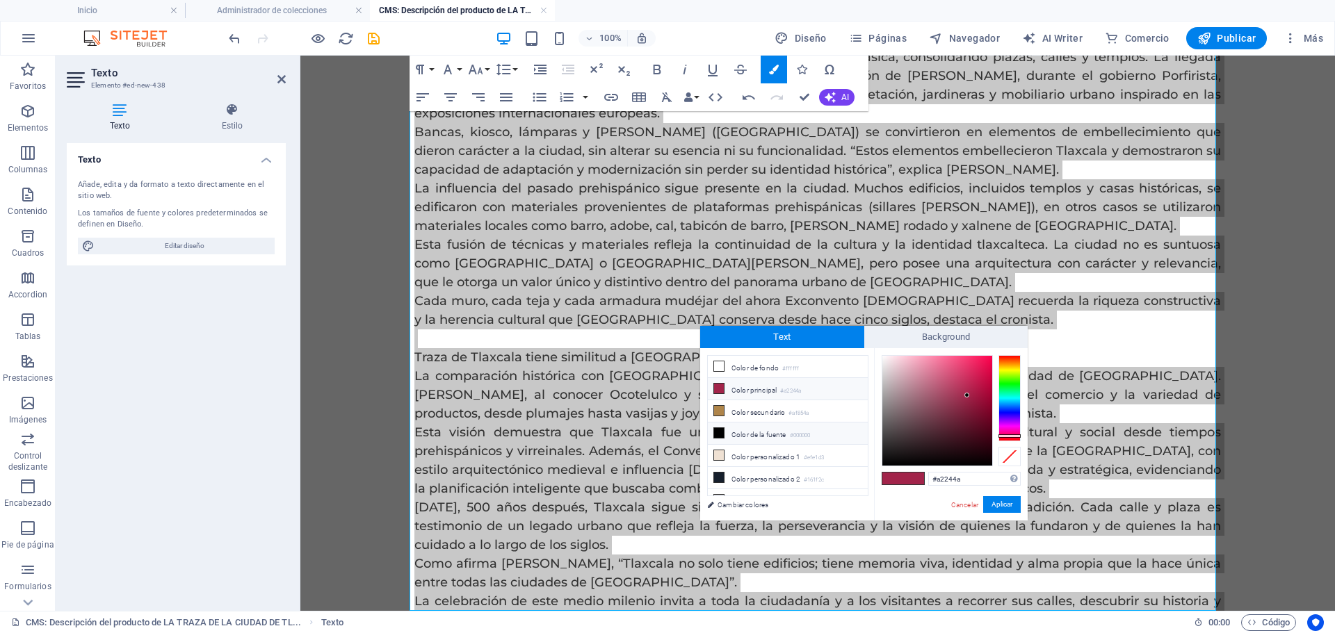
click at [797, 435] on small "#000000" at bounding box center [800, 436] width 21 height 10
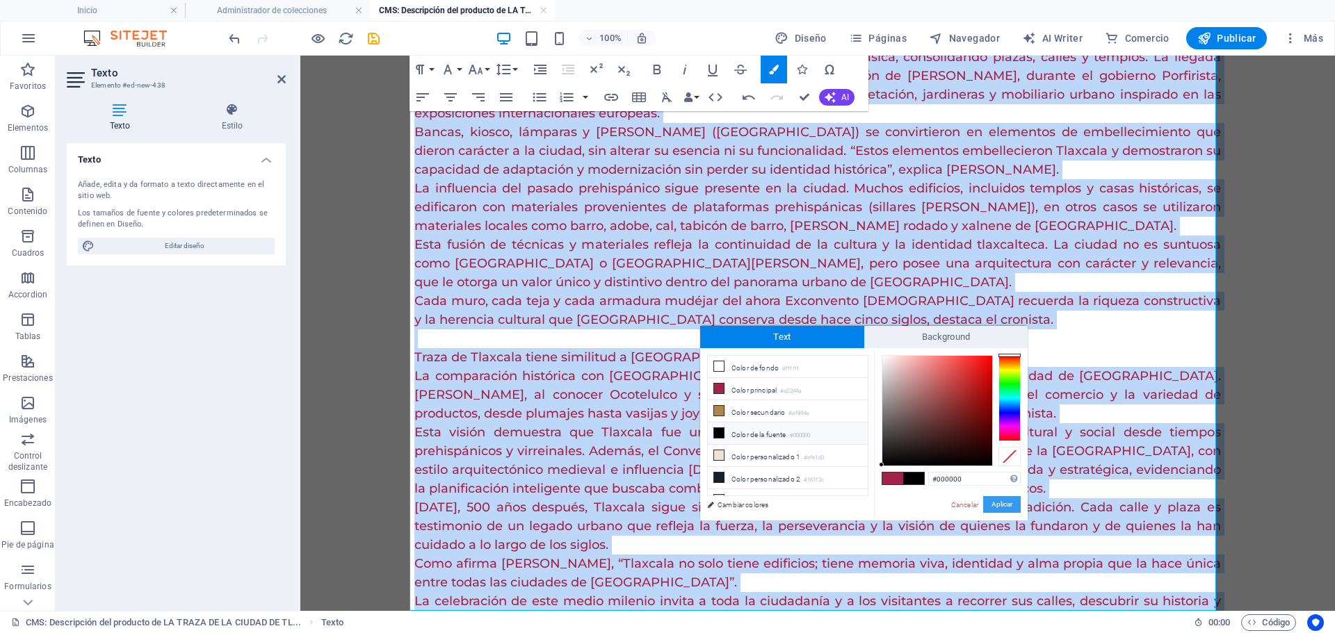
click at [1007, 505] on button "Aplicar" at bounding box center [1002, 504] width 38 height 17
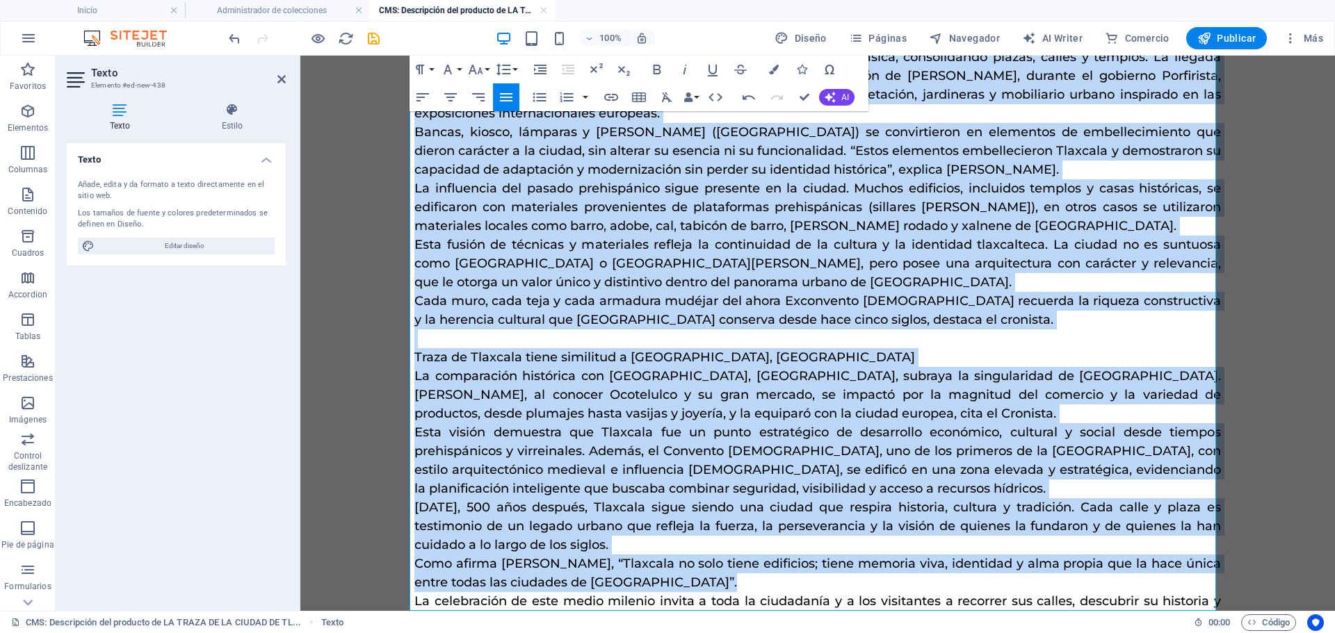
click at [507, 100] on icon "button" at bounding box center [506, 97] width 13 height 8
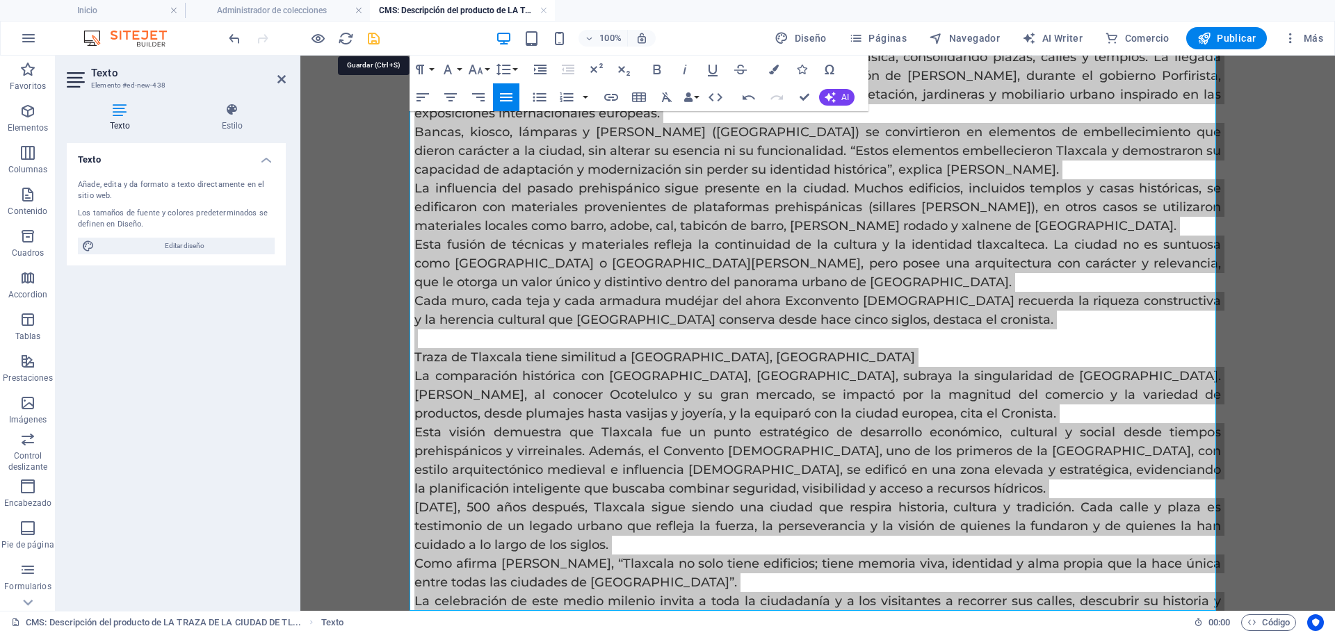
click at [374, 40] on icon "save" at bounding box center [374, 39] width 16 height 16
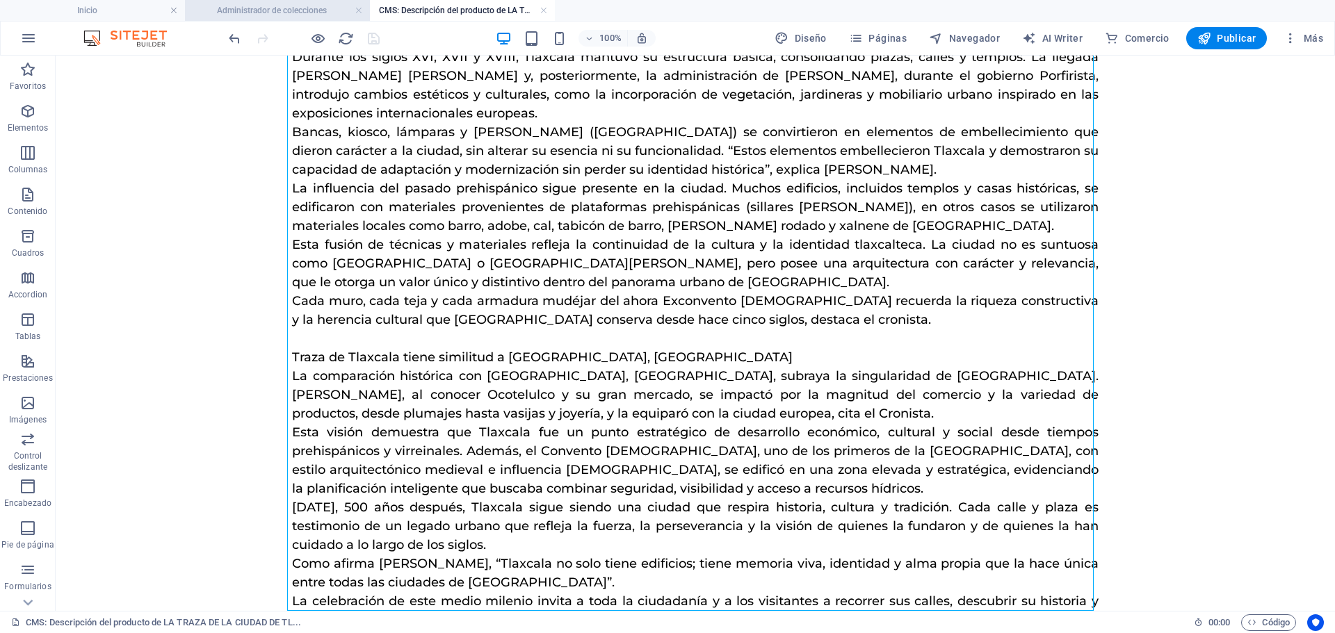
click at [279, 9] on h4 "Administrador de colecciones" at bounding box center [277, 10] width 185 height 15
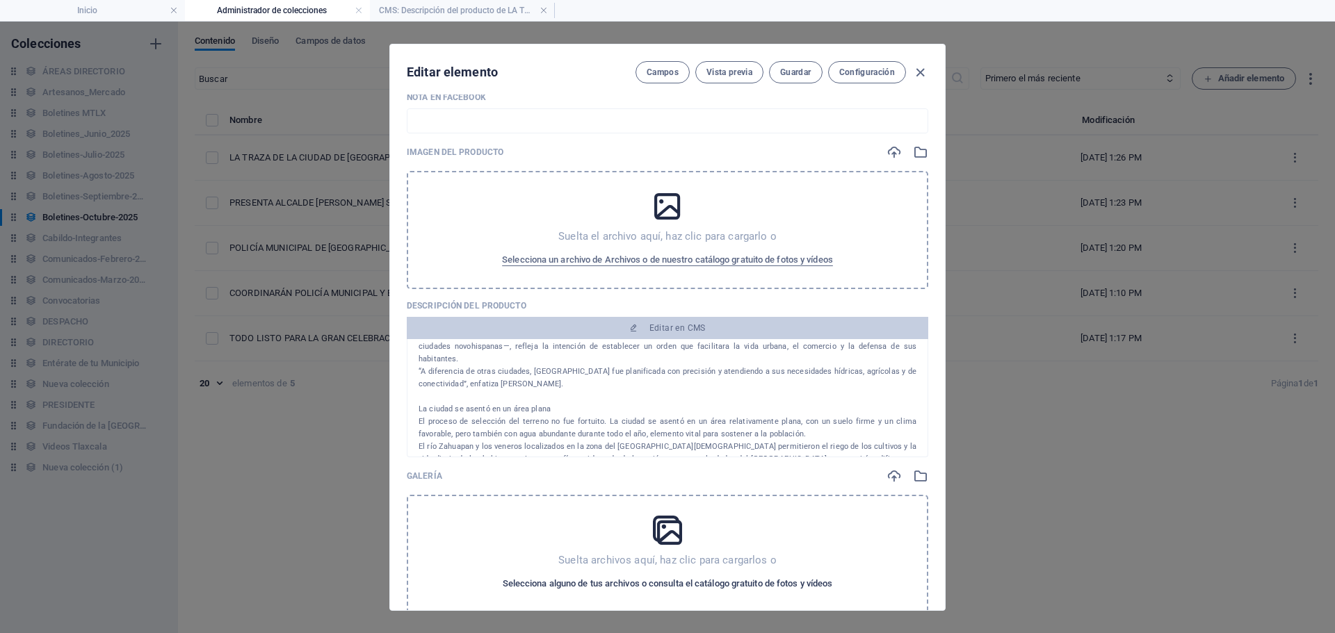
scroll to position [209, 0]
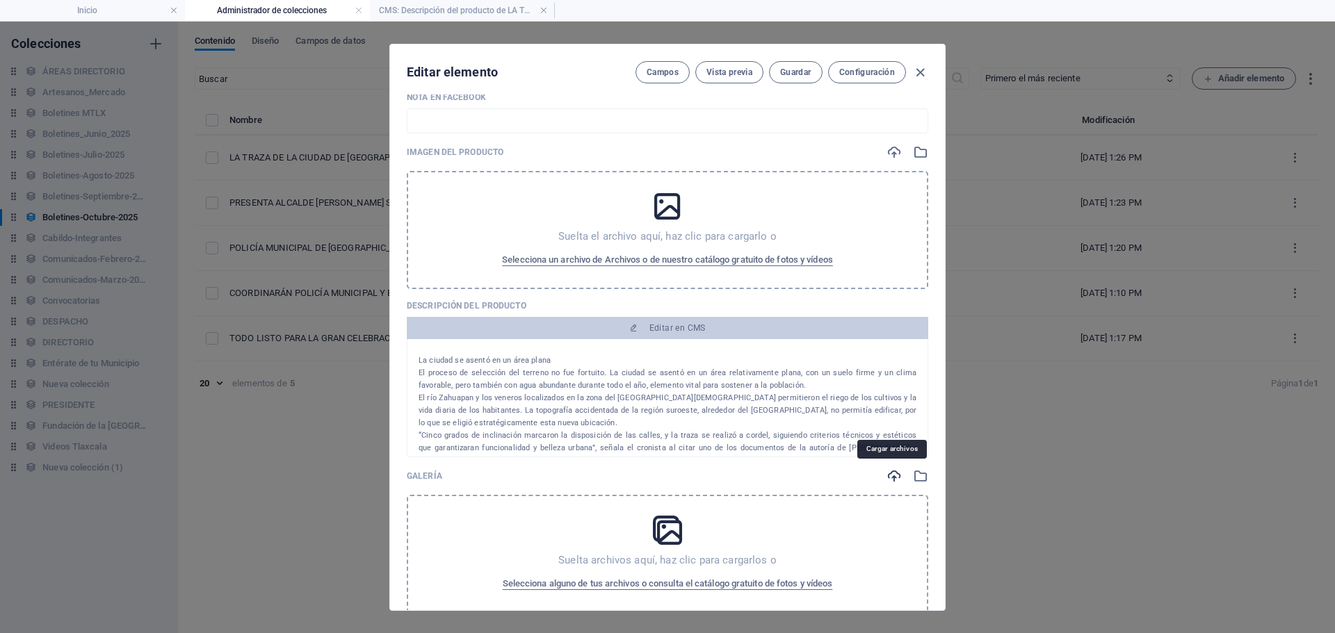
click at [886, 476] on icon "button" at bounding box center [893, 476] width 15 height 15
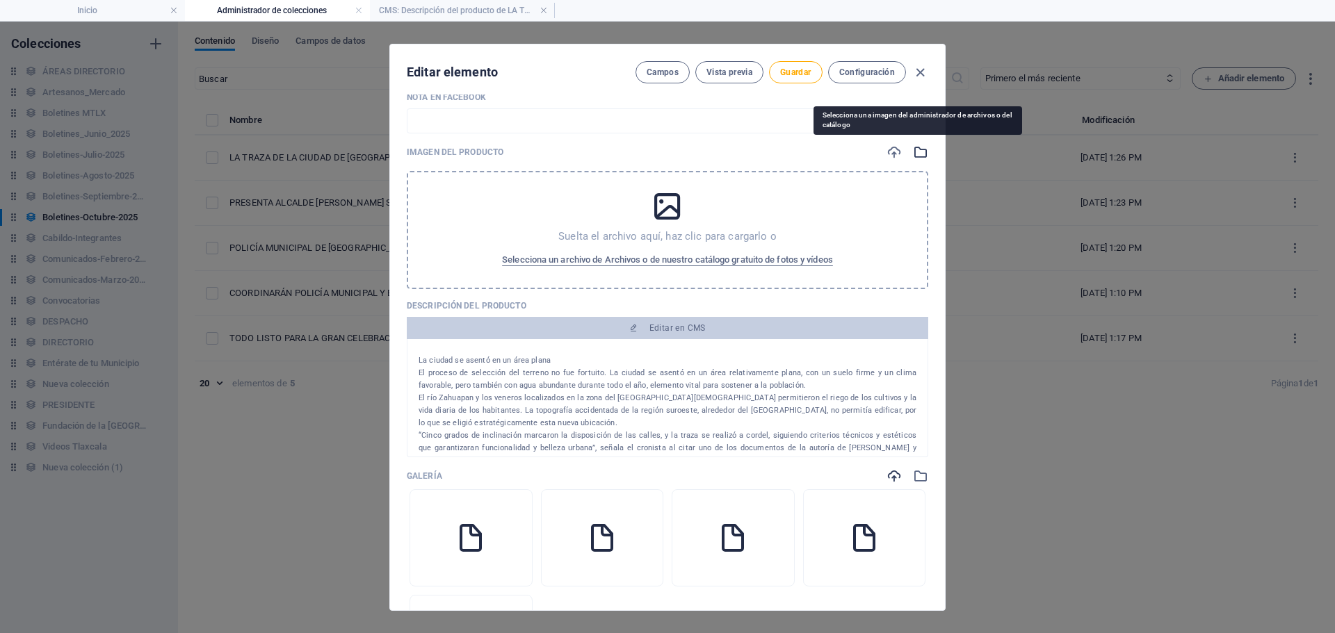
click at [913, 154] on icon "button" at bounding box center [920, 152] width 15 height 15
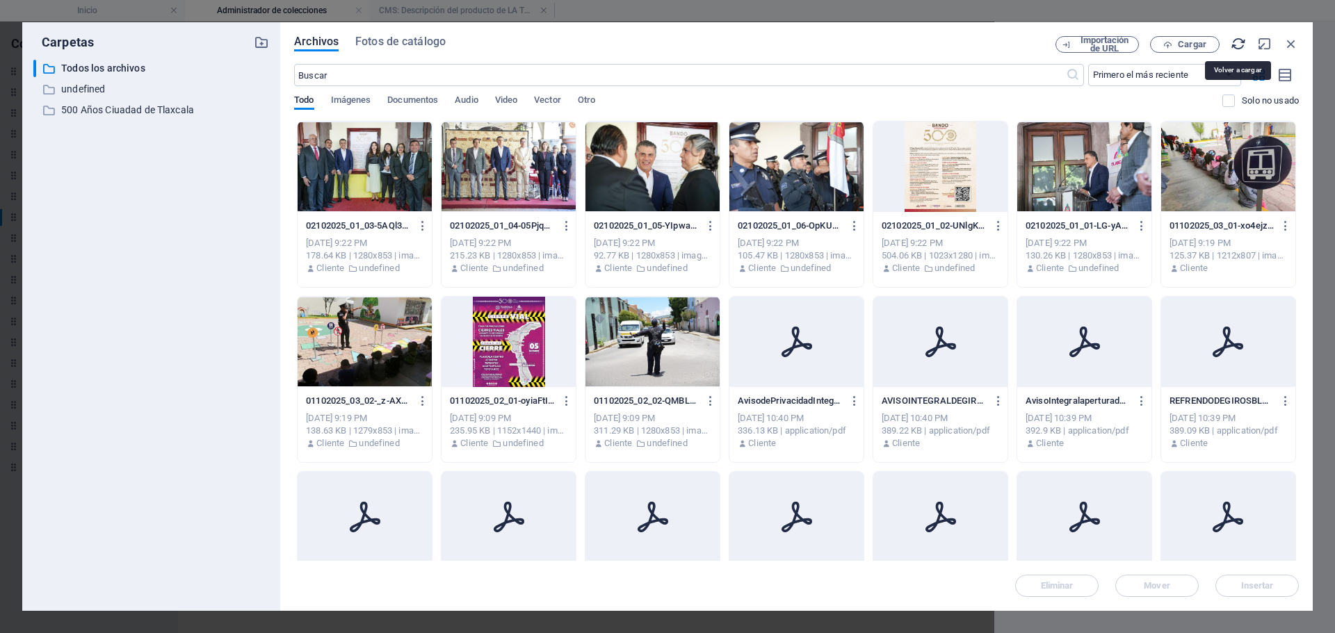
click at [1243, 40] on icon "button" at bounding box center [1238, 43] width 15 height 15
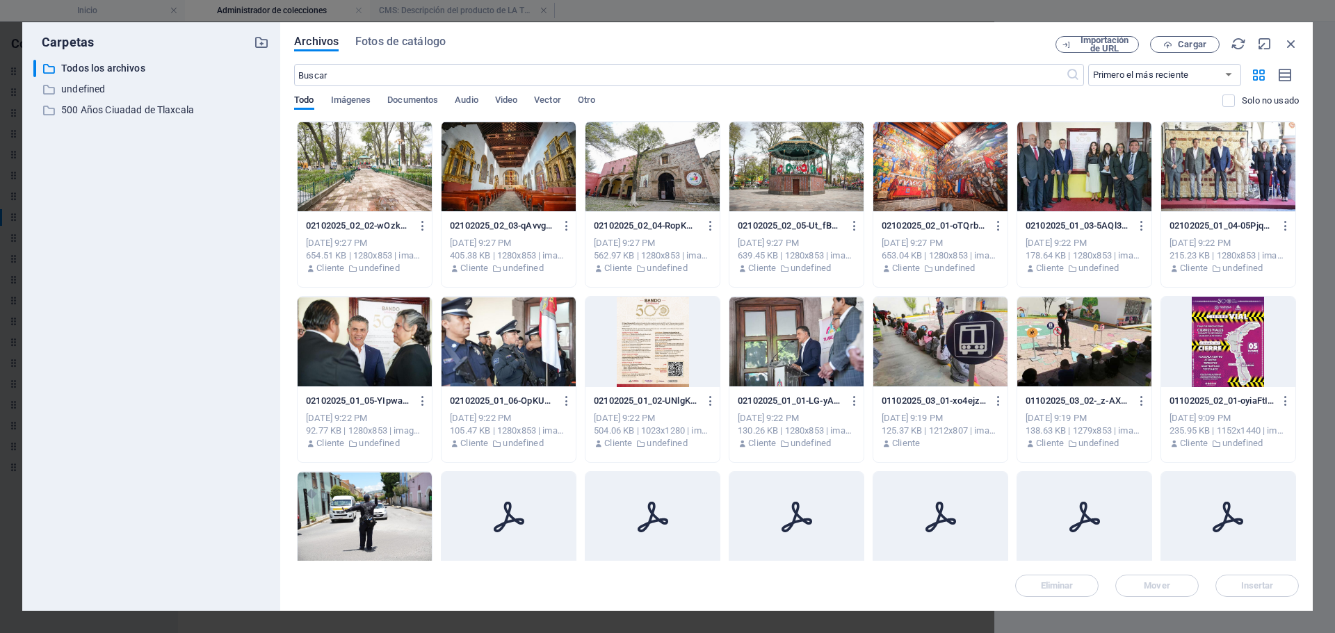
click at [800, 181] on div at bounding box center [796, 167] width 134 height 90
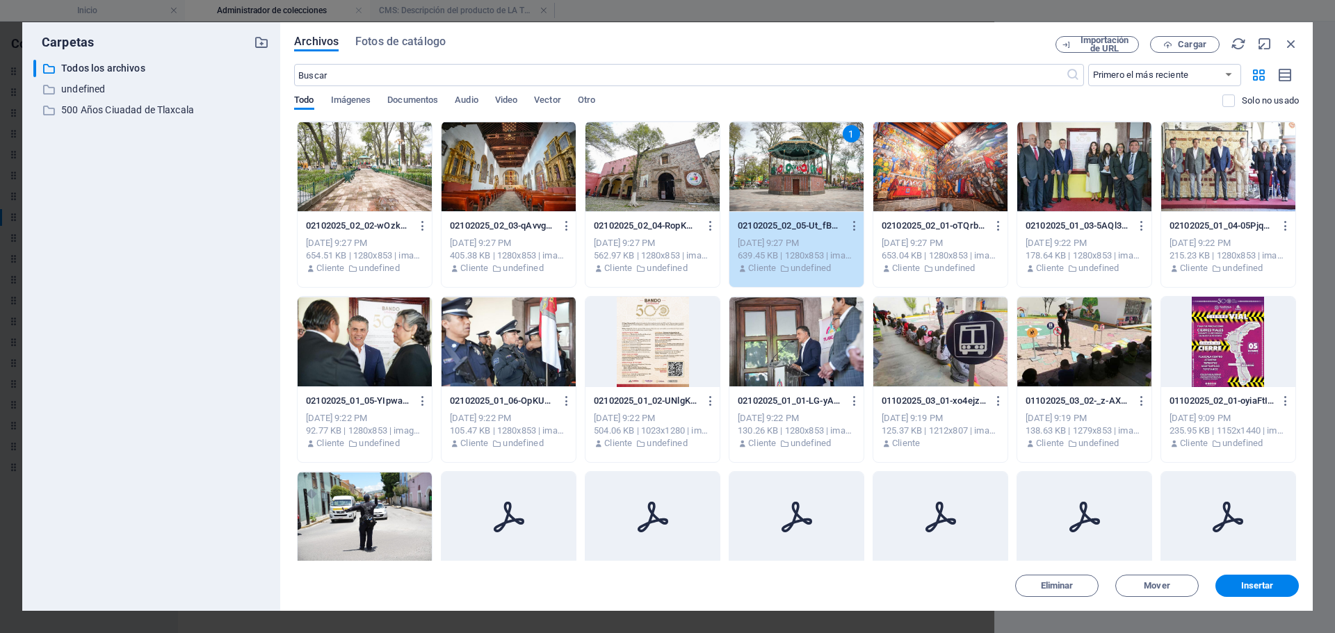
click at [923, 181] on div at bounding box center [940, 167] width 134 height 90
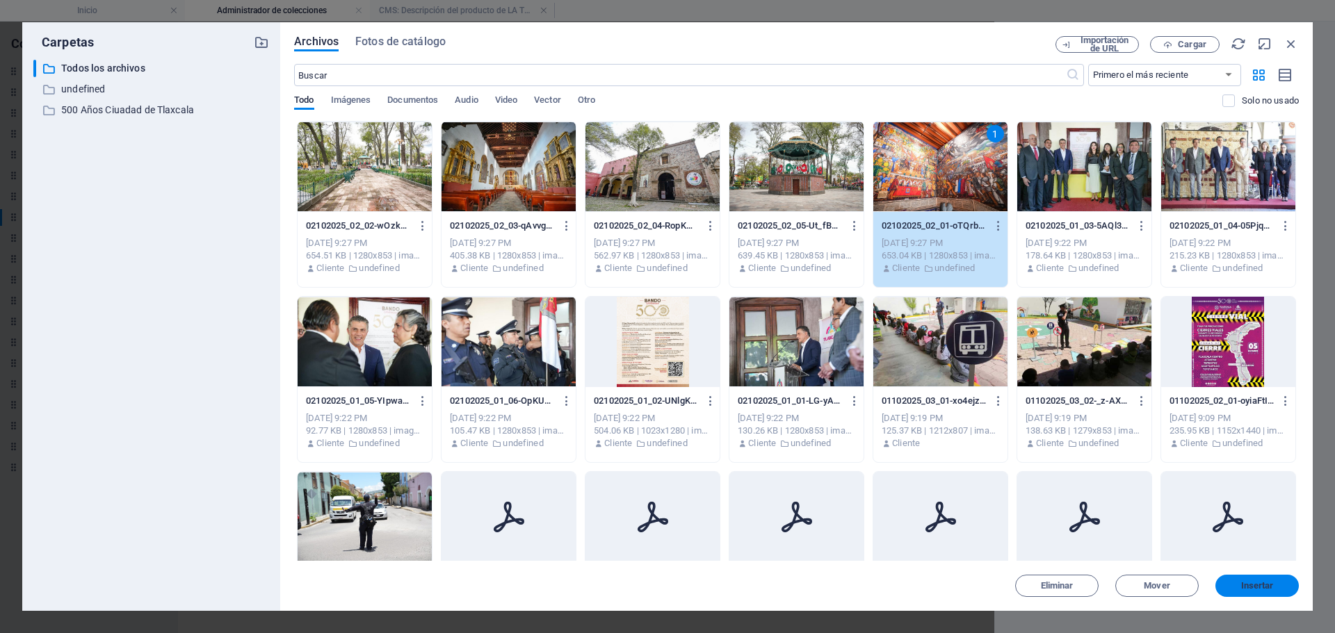
click at [1245, 588] on span "Insertar" at bounding box center [1257, 586] width 33 height 8
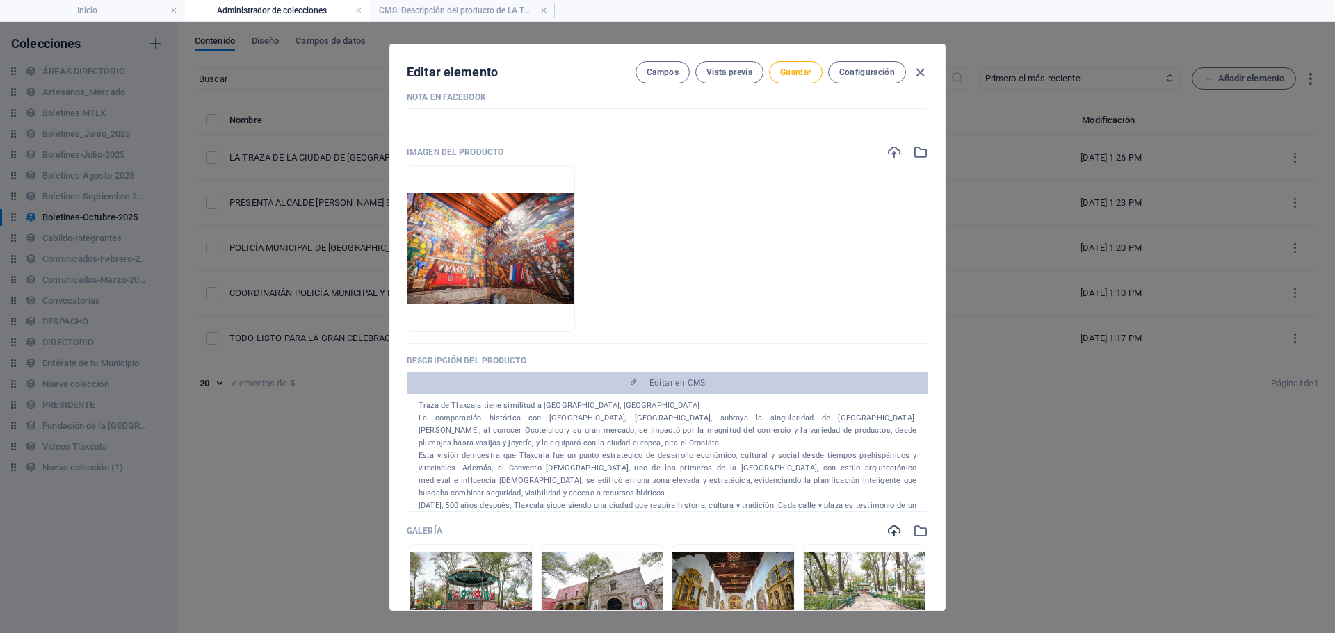
scroll to position [0, 0]
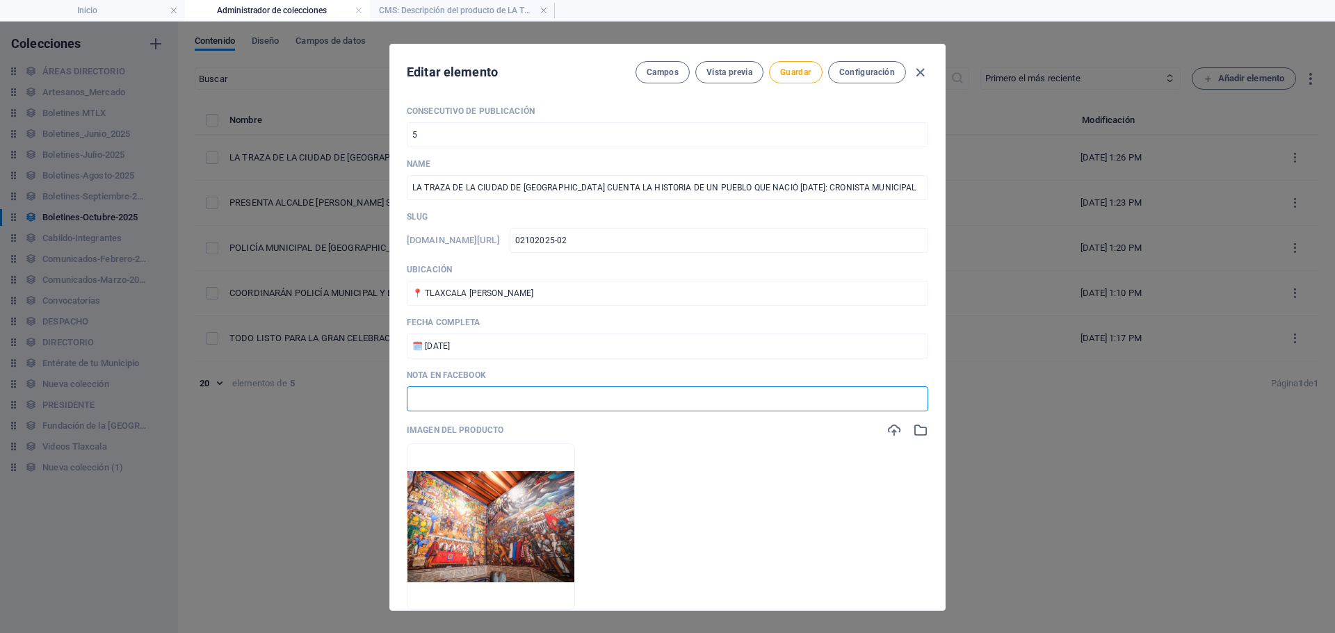
click at [578, 396] on input "text" at bounding box center [667, 399] width 521 height 25
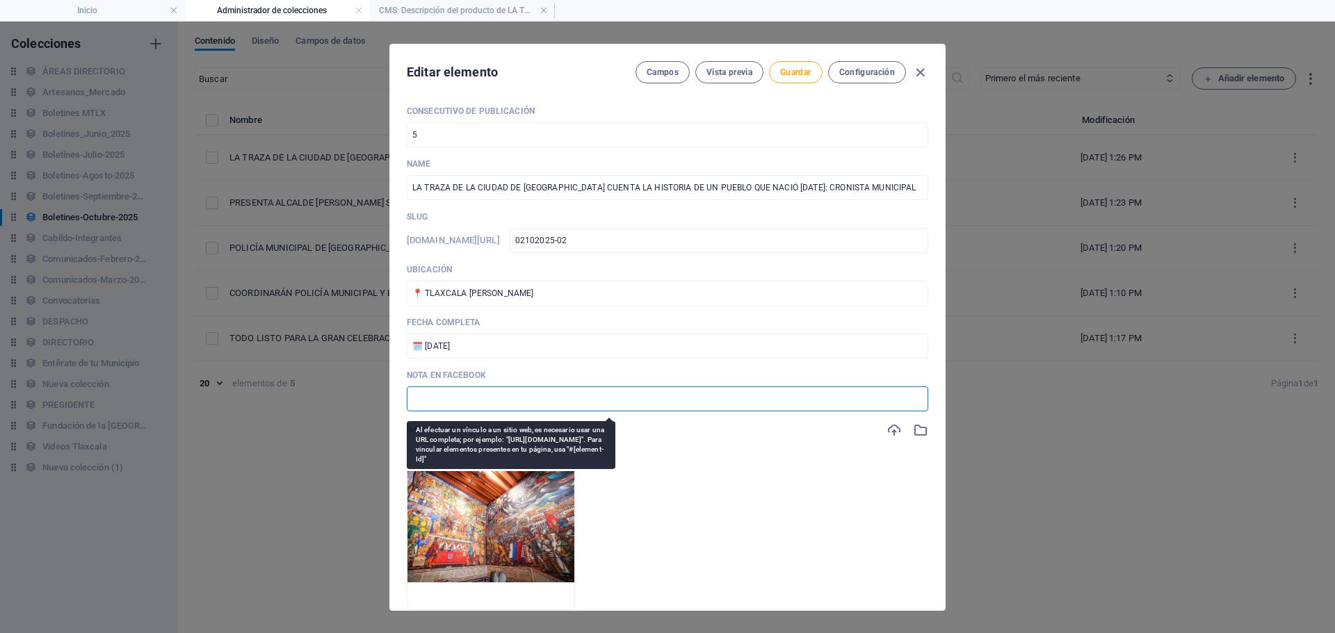
paste input "[URL][DOMAIN_NAME]"
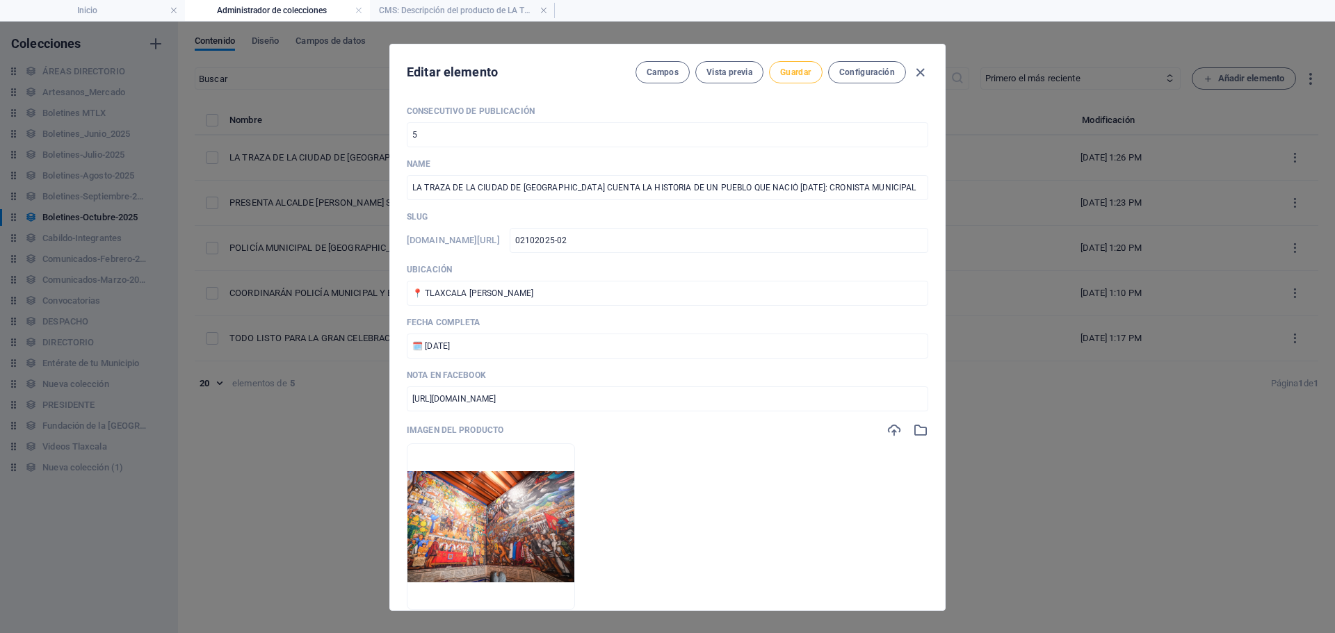
click at [784, 75] on span "Guardar" at bounding box center [795, 72] width 31 height 11
click at [920, 74] on icon "button" at bounding box center [920, 73] width 16 height 16
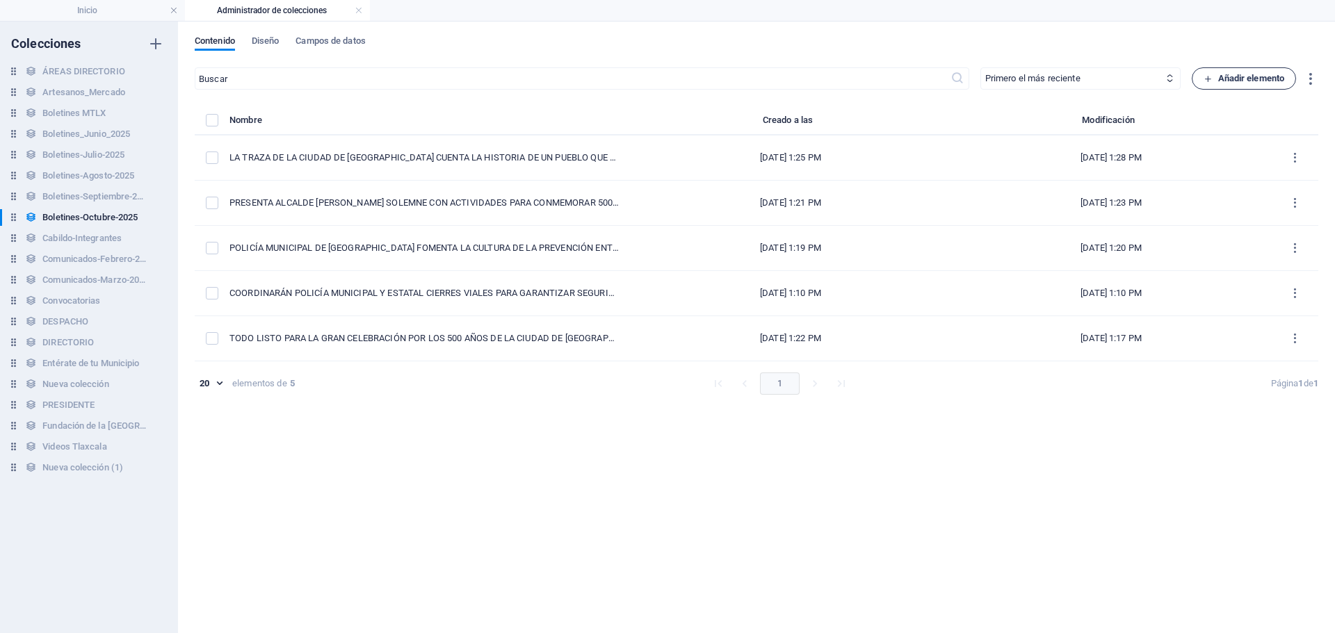
click at [1243, 82] on span "Añadir elemento" at bounding box center [1244, 78] width 81 height 17
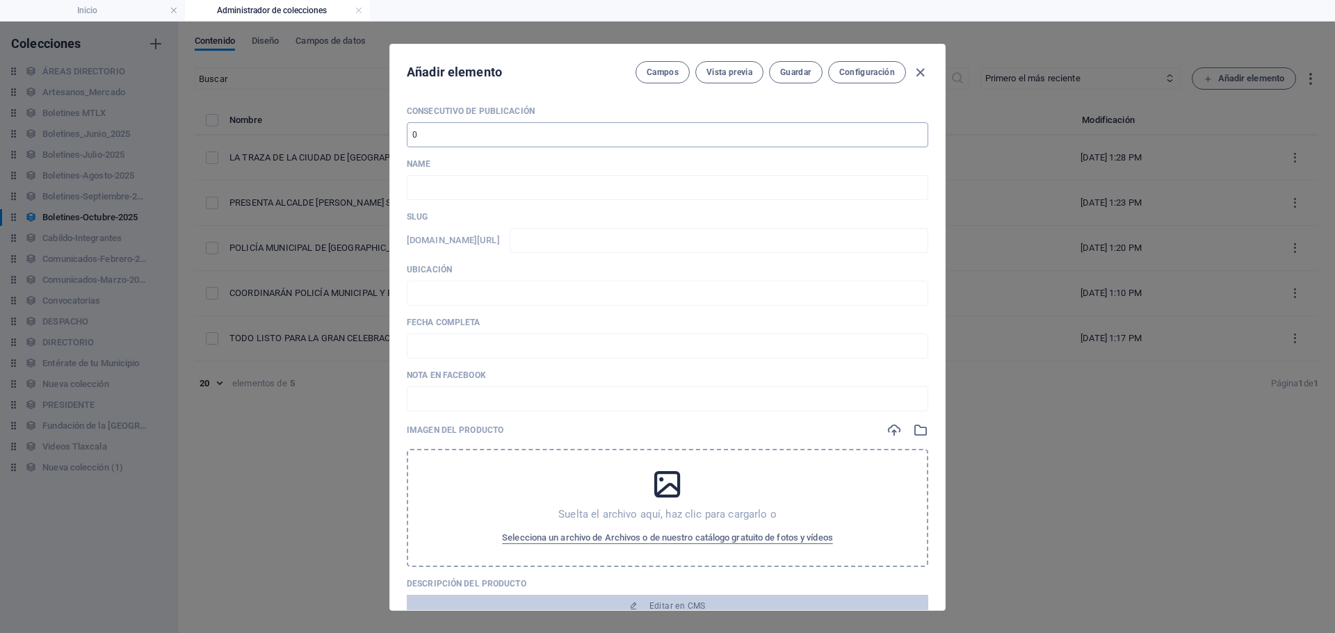
click at [473, 143] on input "number" at bounding box center [667, 134] width 521 height 25
click at [451, 183] on input "text" at bounding box center [667, 187] width 521 height 25
paste input "ANTE INVITADOS ESPECIALES ALCALDE [PERSON_NAME] MUESTRA BELLEZAS HISTÓRICAS Y C…"
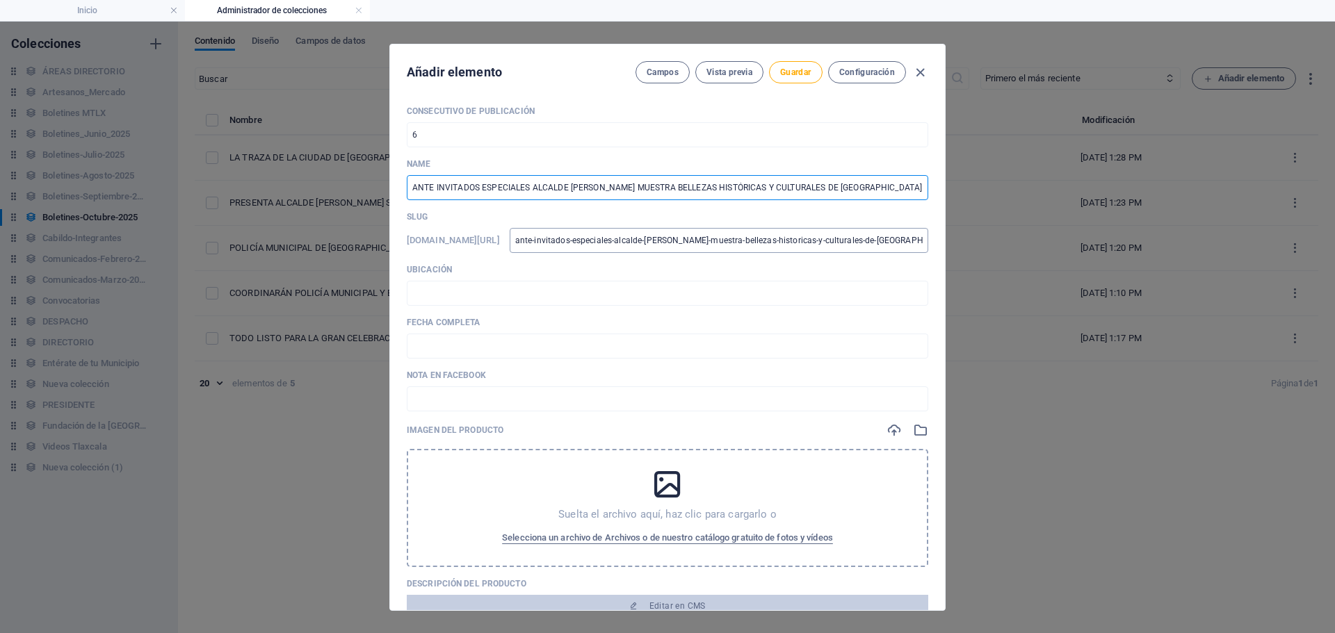
click at [686, 242] on input "ante-invitados-especiales-alcalde-[PERSON_NAME]-muestra-bellezas-historicas-y-c…" at bounding box center [719, 240] width 419 height 25
drag, startPoint x: 644, startPoint y: 241, endPoint x: 1131, endPoint y: 253, distance: 487.5
click at [1131, 253] on div "Añadir elemento Campos Vista previa Guardar Configuración Consecutivo de Public…" at bounding box center [667, 328] width 1335 height 612
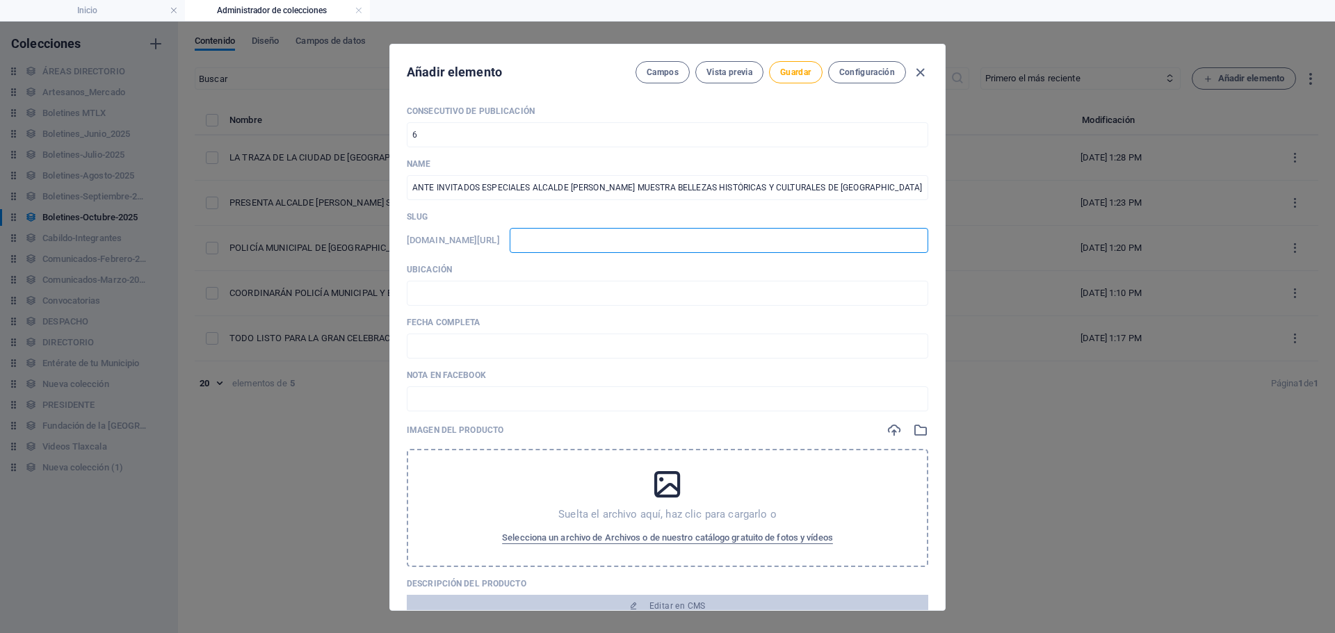
scroll to position [0, 0]
click at [638, 300] on input "text" at bounding box center [667, 293] width 521 height 25
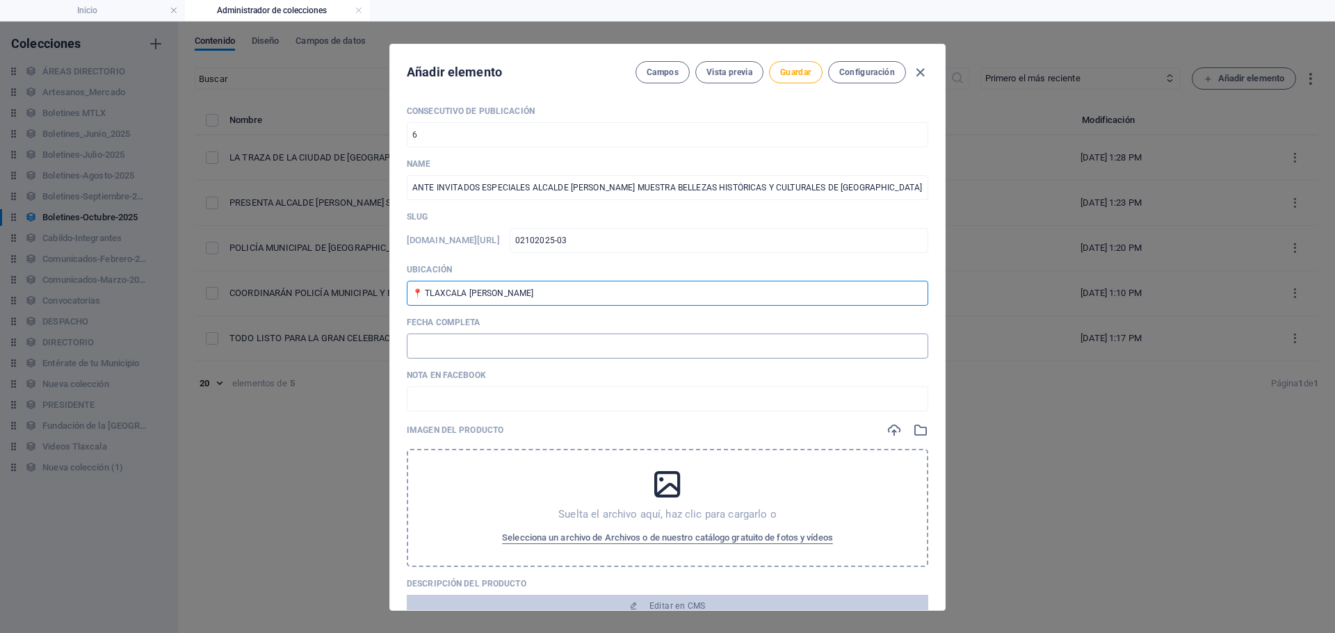
click at [491, 345] on input "text" at bounding box center [667, 346] width 521 height 25
click at [433, 344] on input "🗓️ [DATE]" at bounding box center [667, 346] width 521 height 25
click at [501, 386] on div "Nota en Facebook ​" at bounding box center [667, 391] width 521 height 42
click at [496, 396] on input "text" at bounding box center [667, 399] width 521 height 25
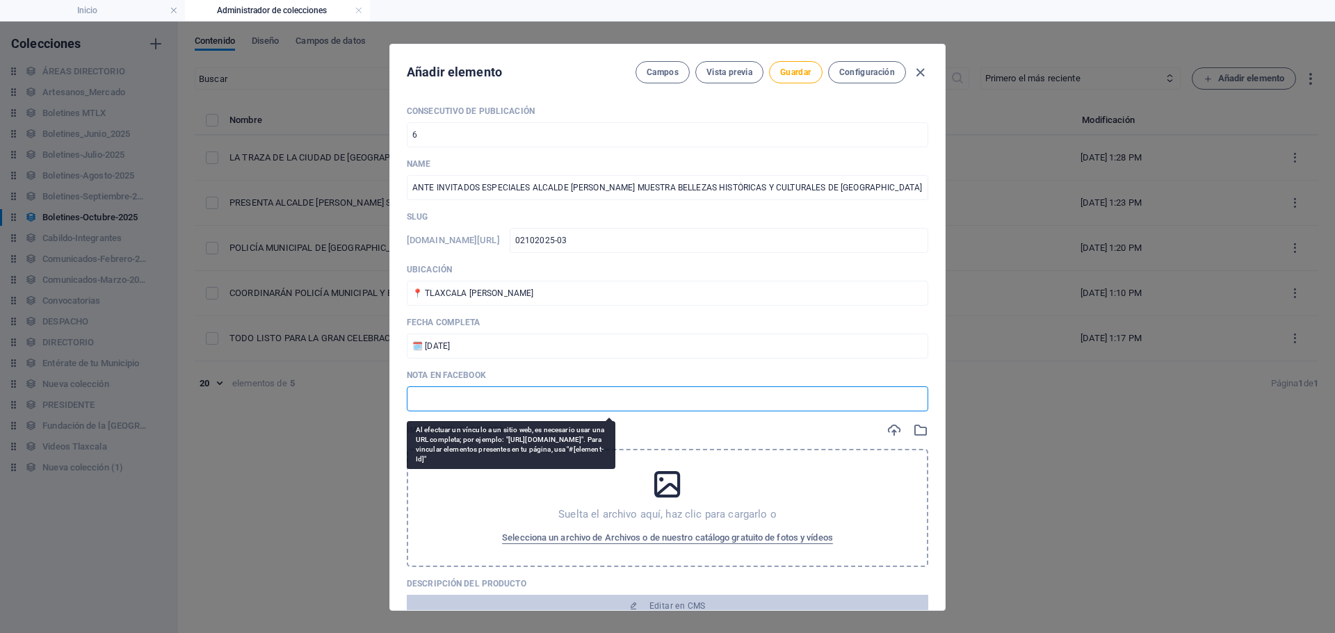
paste input "[URL][DOMAIN_NAME]"
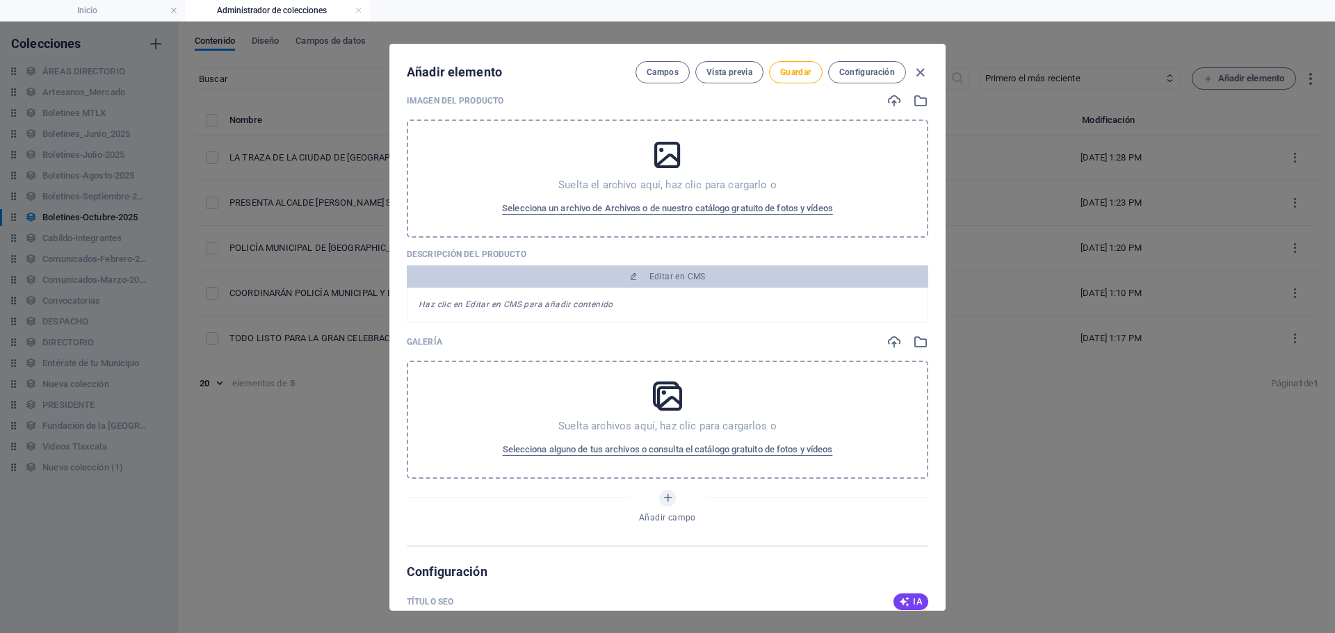
scroll to position [348, 0]
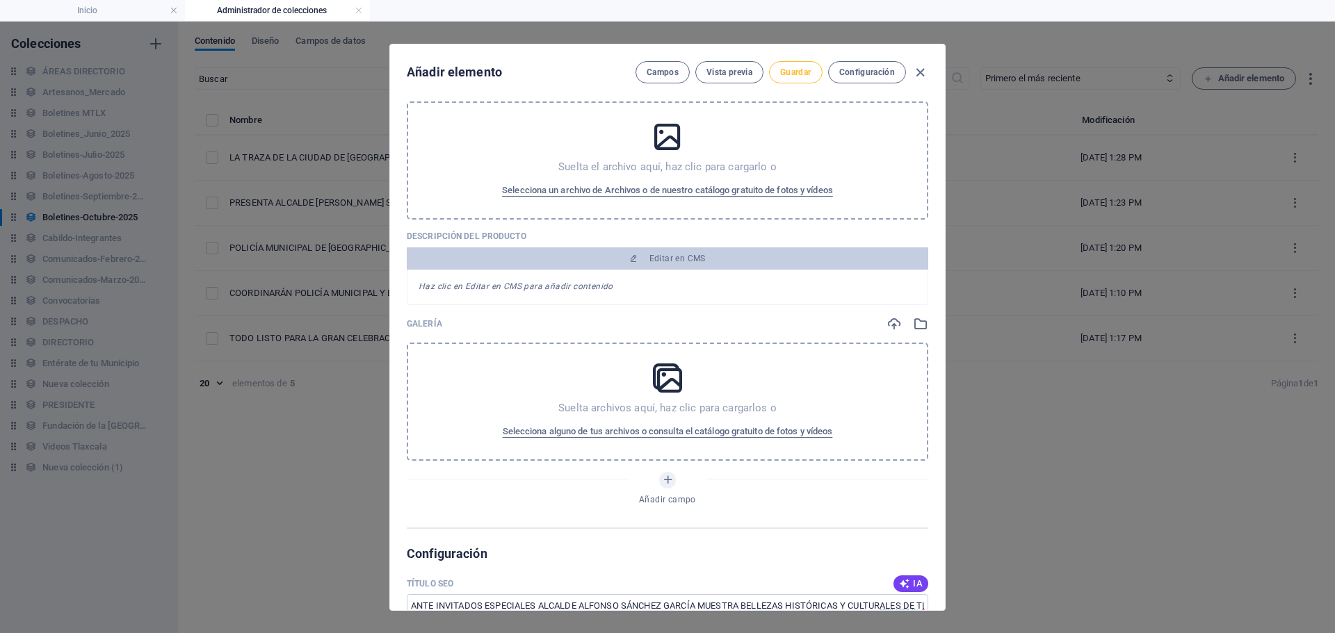
click at [797, 69] on span "Guardar" at bounding box center [795, 72] width 31 height 11
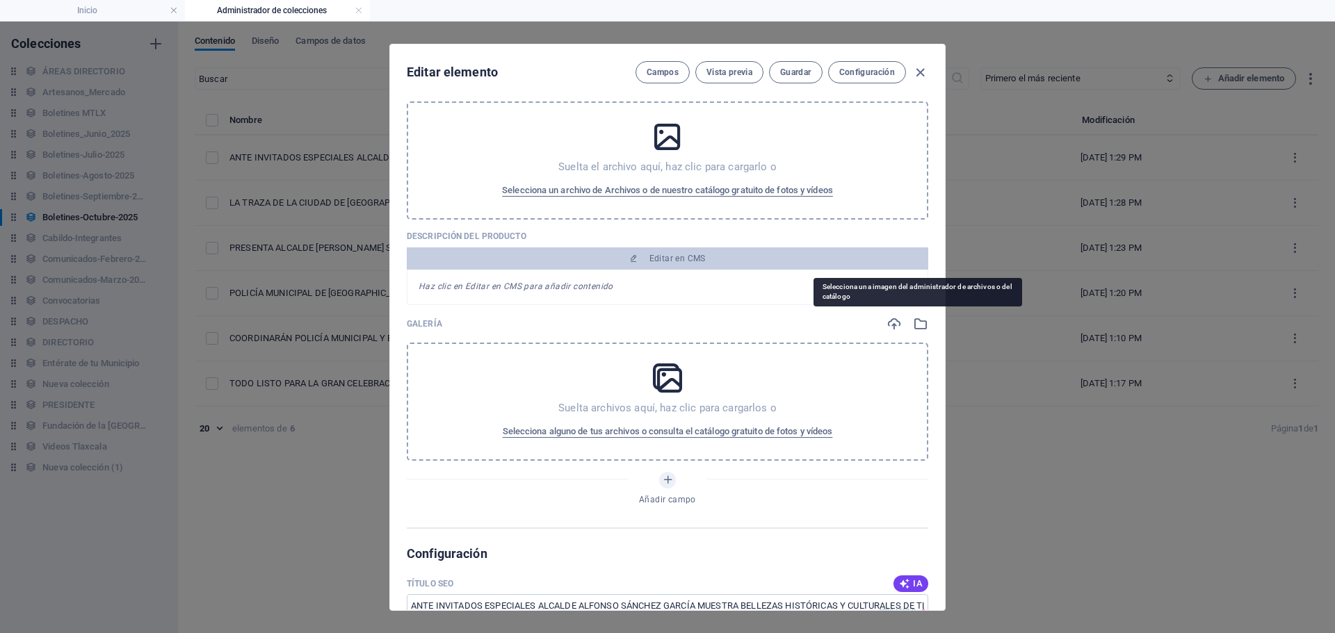
click at [918, 327] on icon "button" at bounding box center [920, 323] width 15 height 15
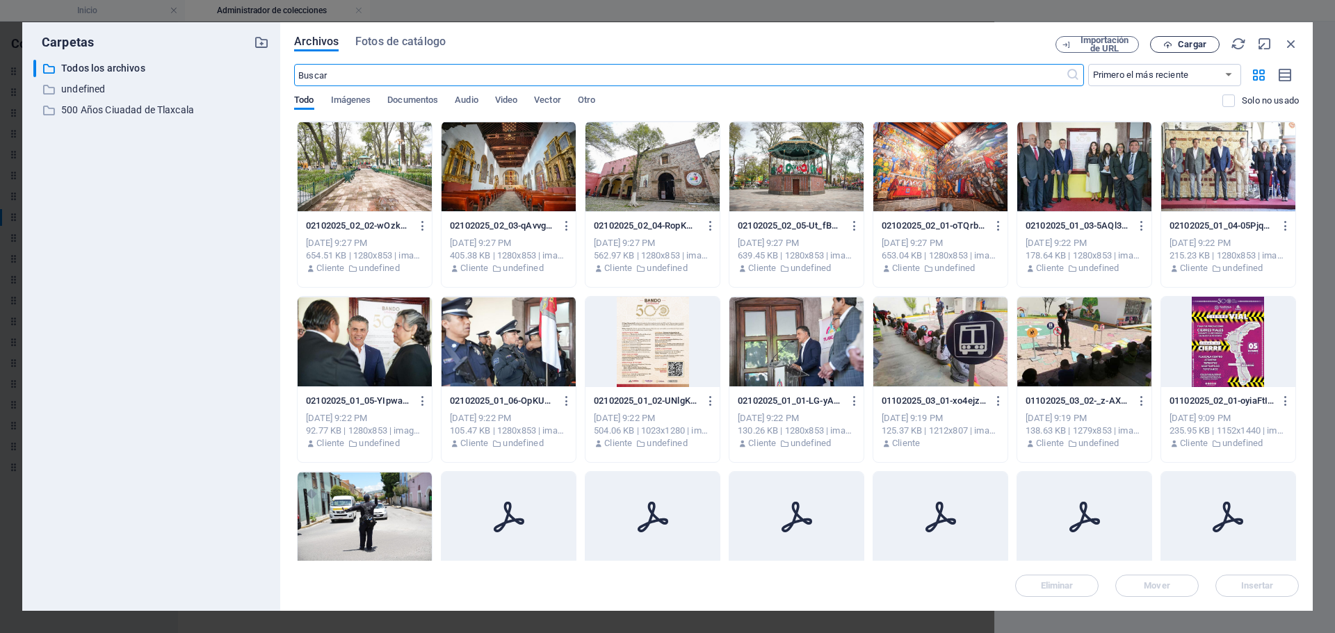
click at [1194, 48] on span "Cargar" at bounding box center [1192, 44] width 29 height 8
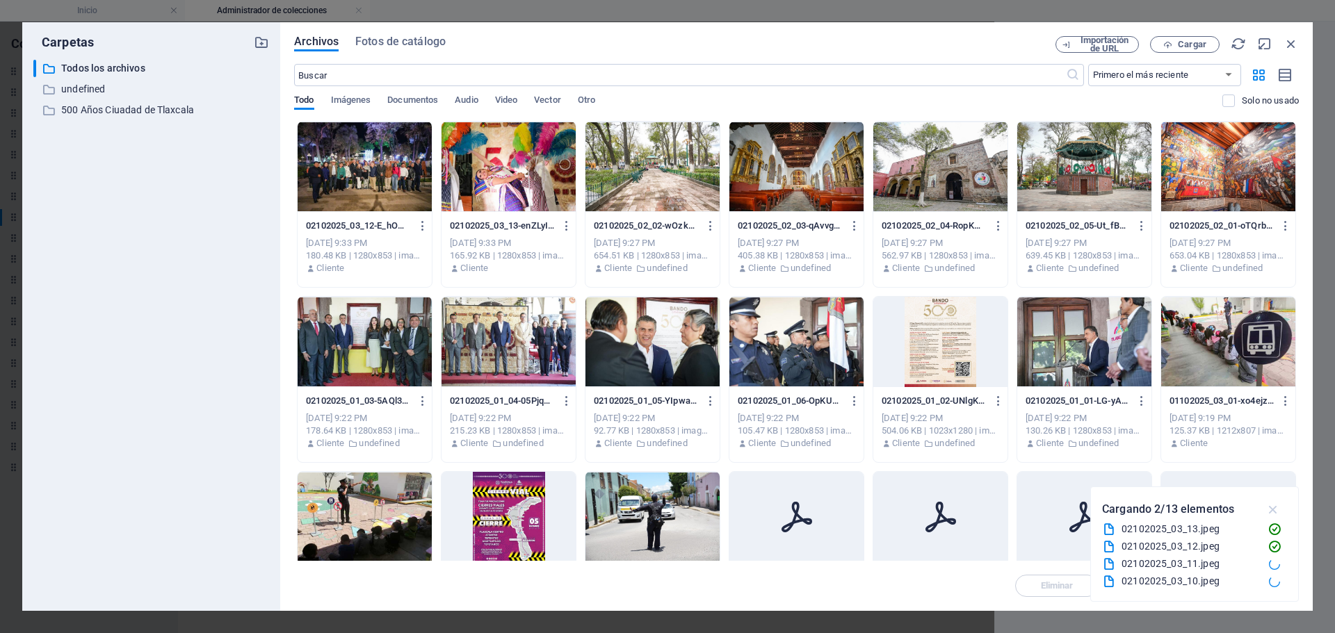
click at [1272, 505] on icon "button" at bounding box center [1273, 509] width 16 height 15
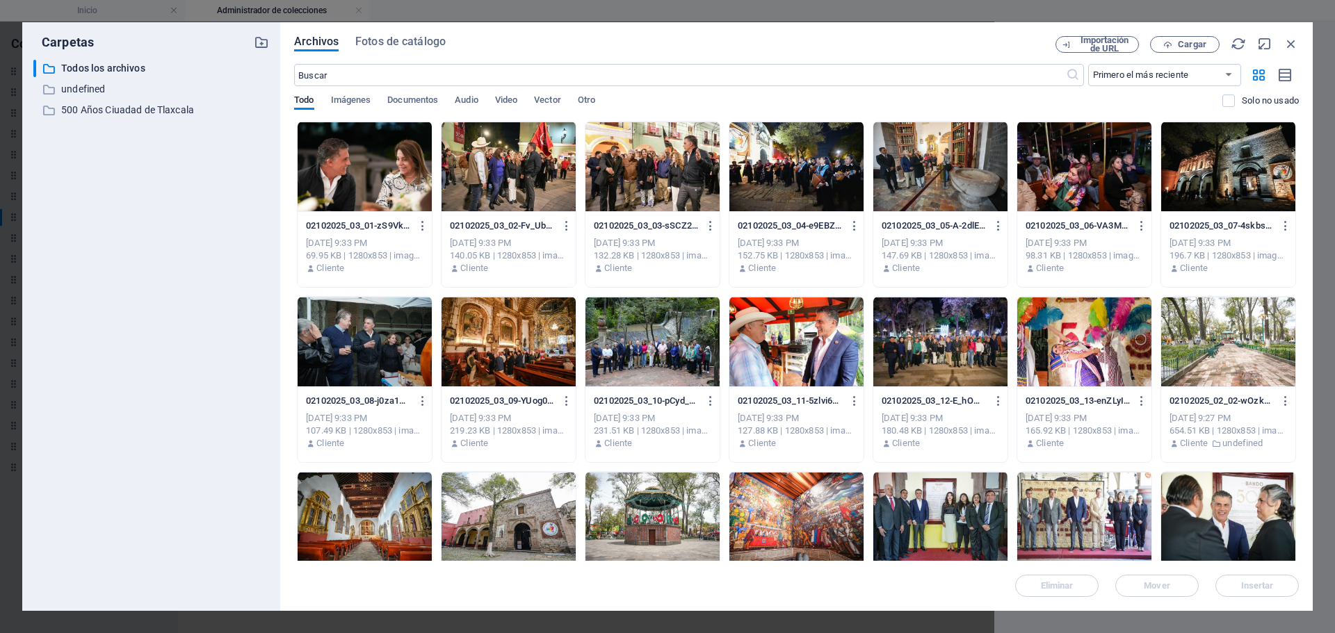
click at [380, 205] on div at bounding box center [365, 167] width 134 height 90
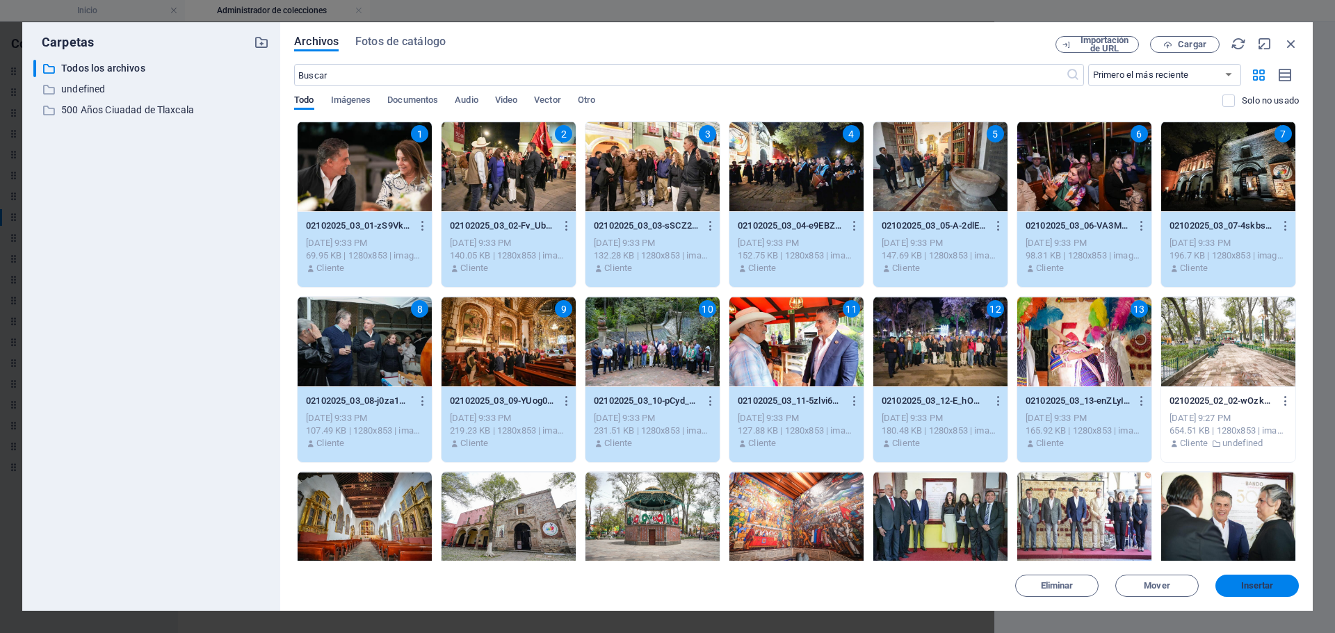
click at [1254, 589] on span "Insertar" at bounding box center [1257, 586] width 33 height 8
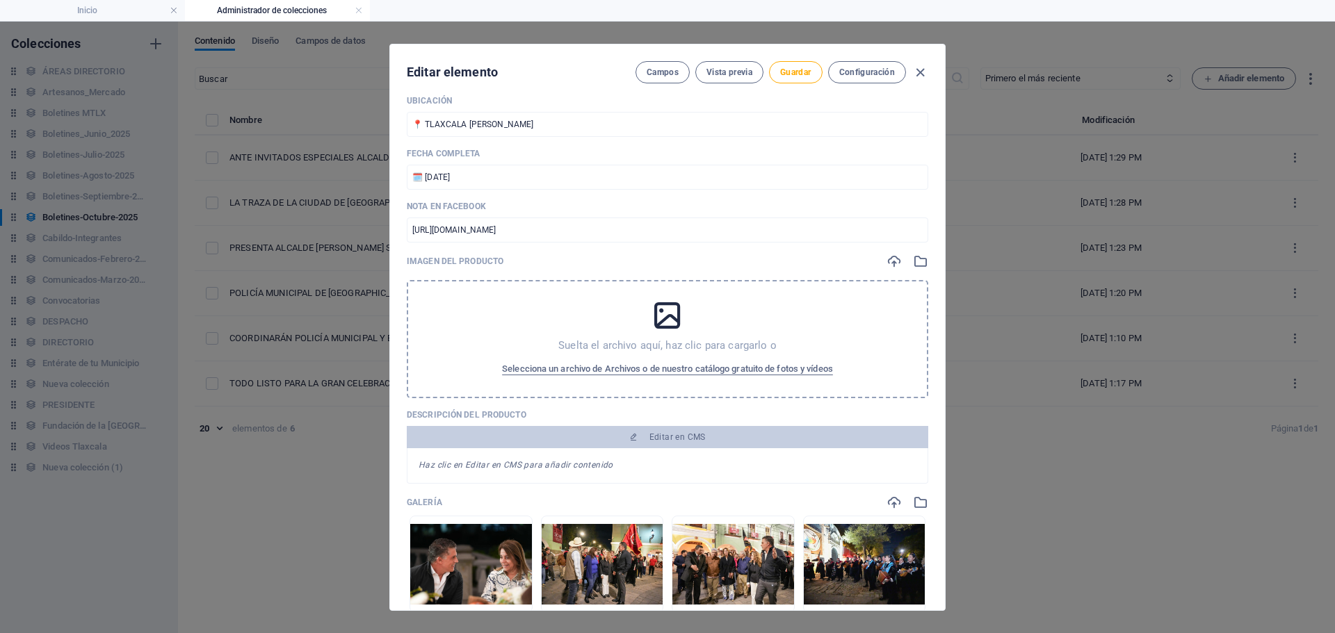
scroll to position [139, 0]
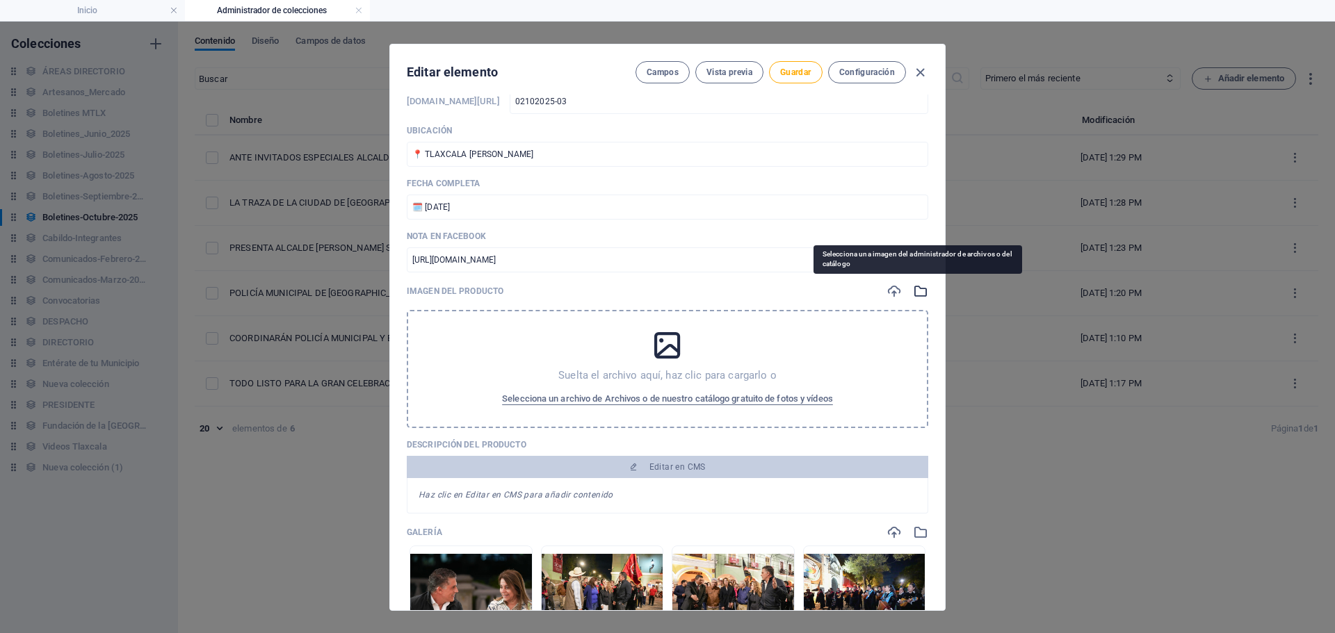
click at [913, 291] on icon "button" at bounding box center [920, 291] width 15 height 15
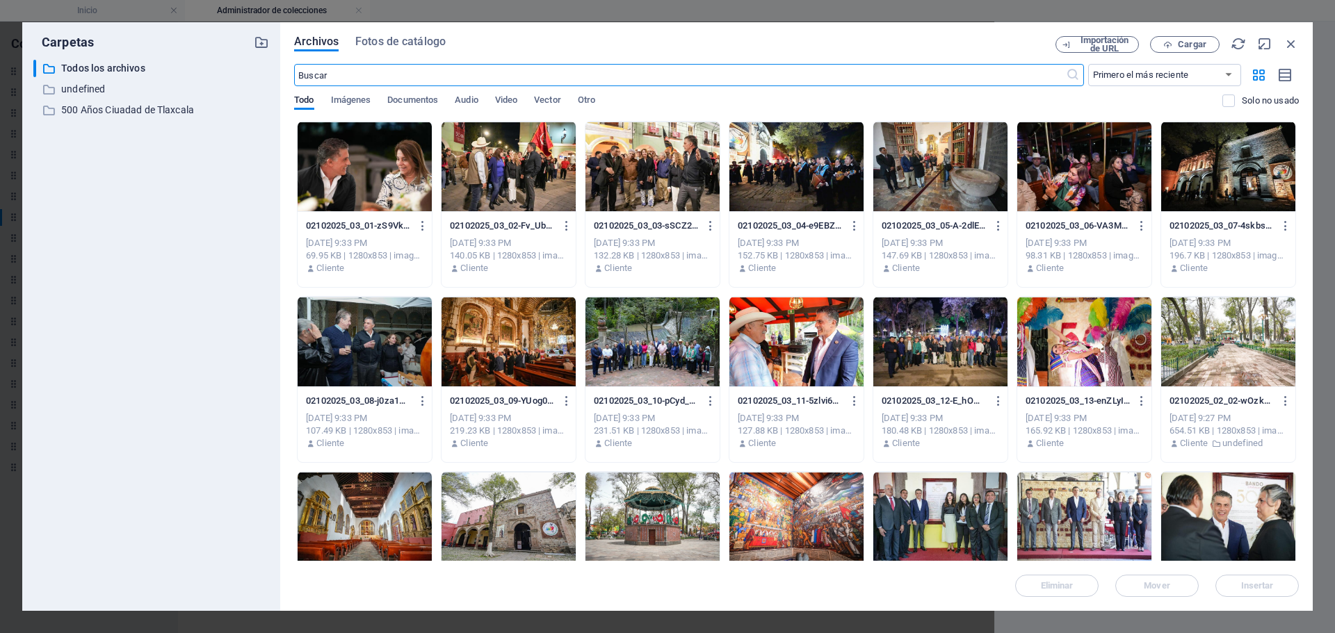
click at [544, 362] on div at bounding box center [508, 342] width 134 height 90
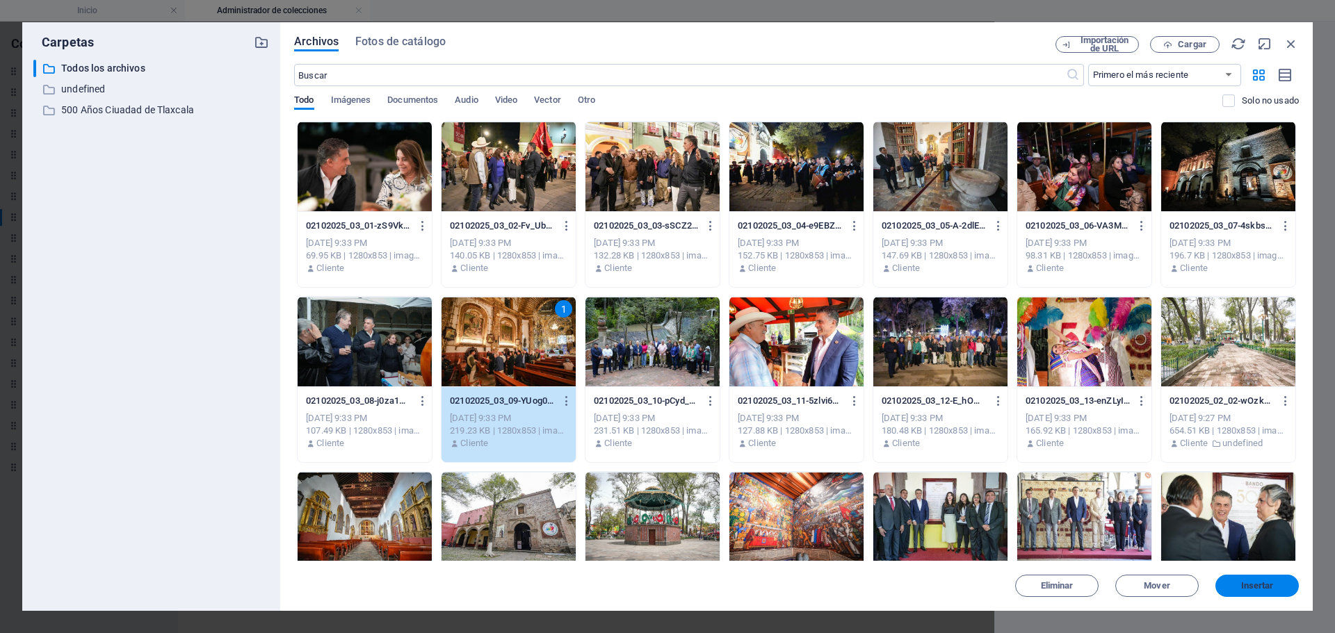
click at [1245, 590] on span "Insertar" at bounding box center [1257, 586] width 33 height 8
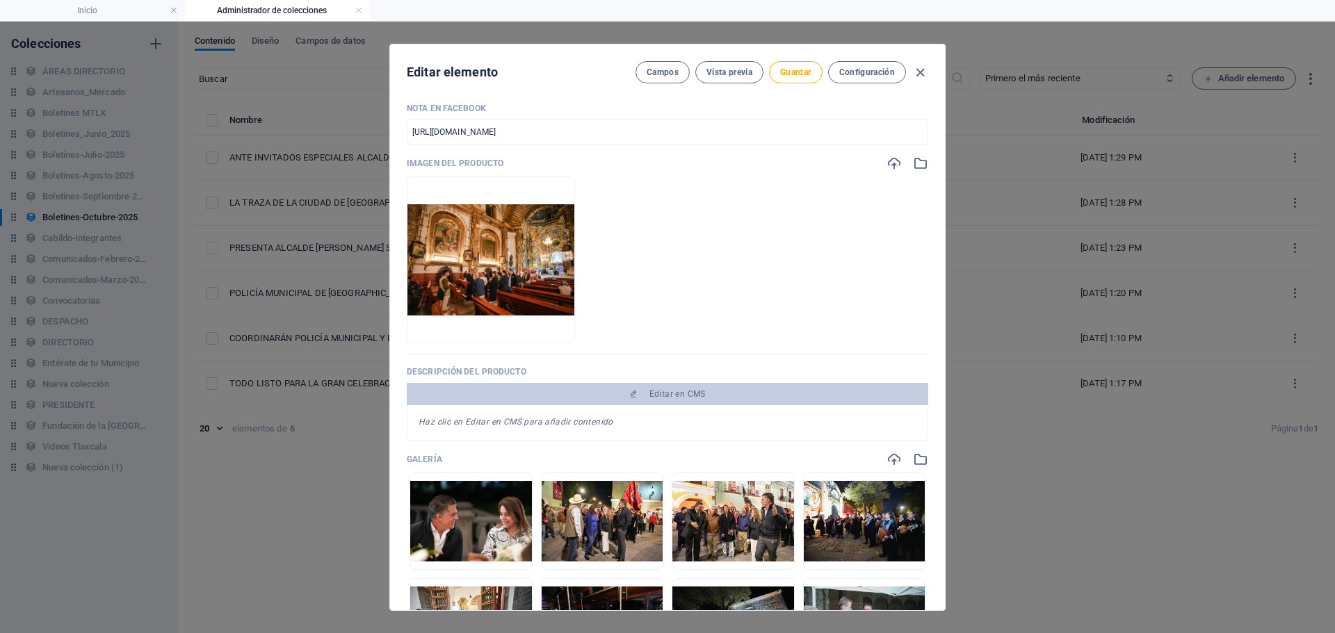
scroll to position [348, 0]
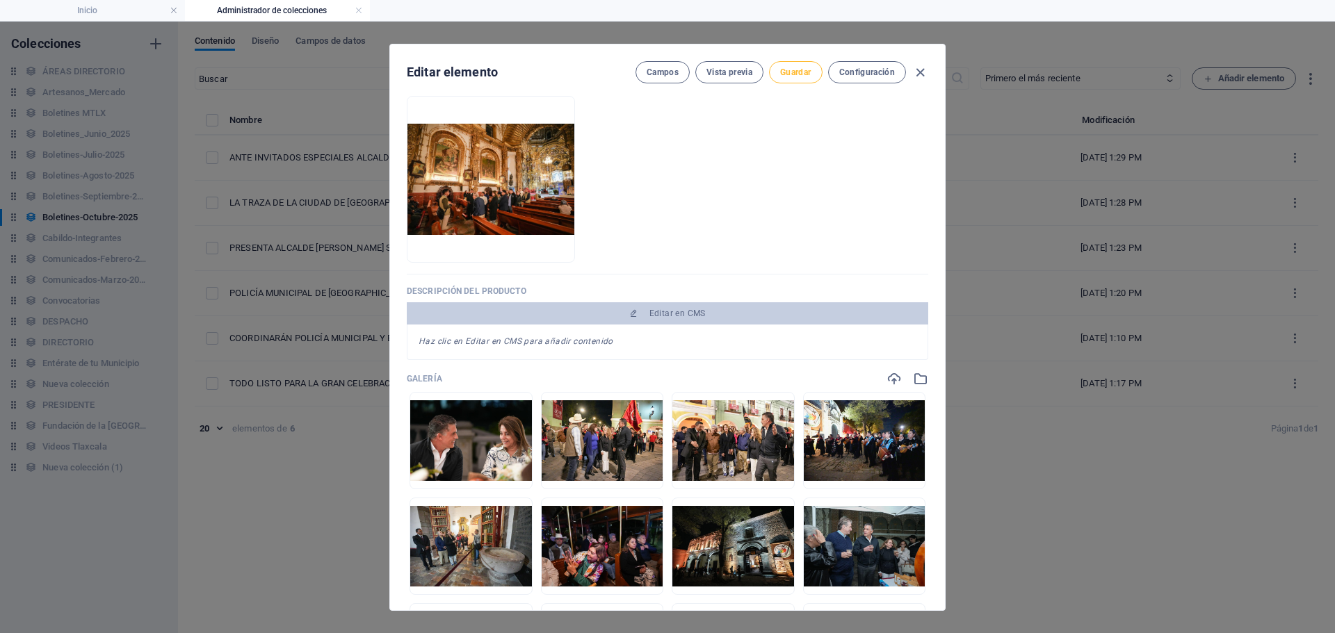
click at [799, 81] on button "Guardar" at bounding box center [795, 72] width 53 height 22
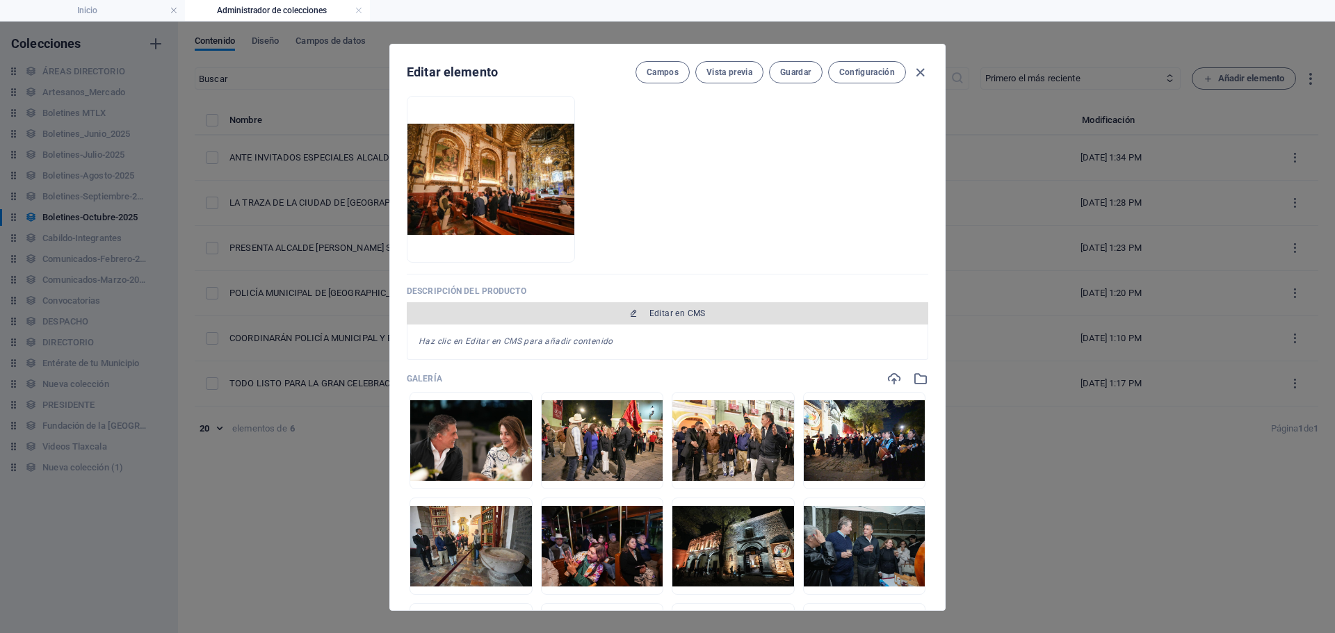
click at [662, 320] on button "Editar en CMS" at bounding box center [667, 313] width 521 height 22
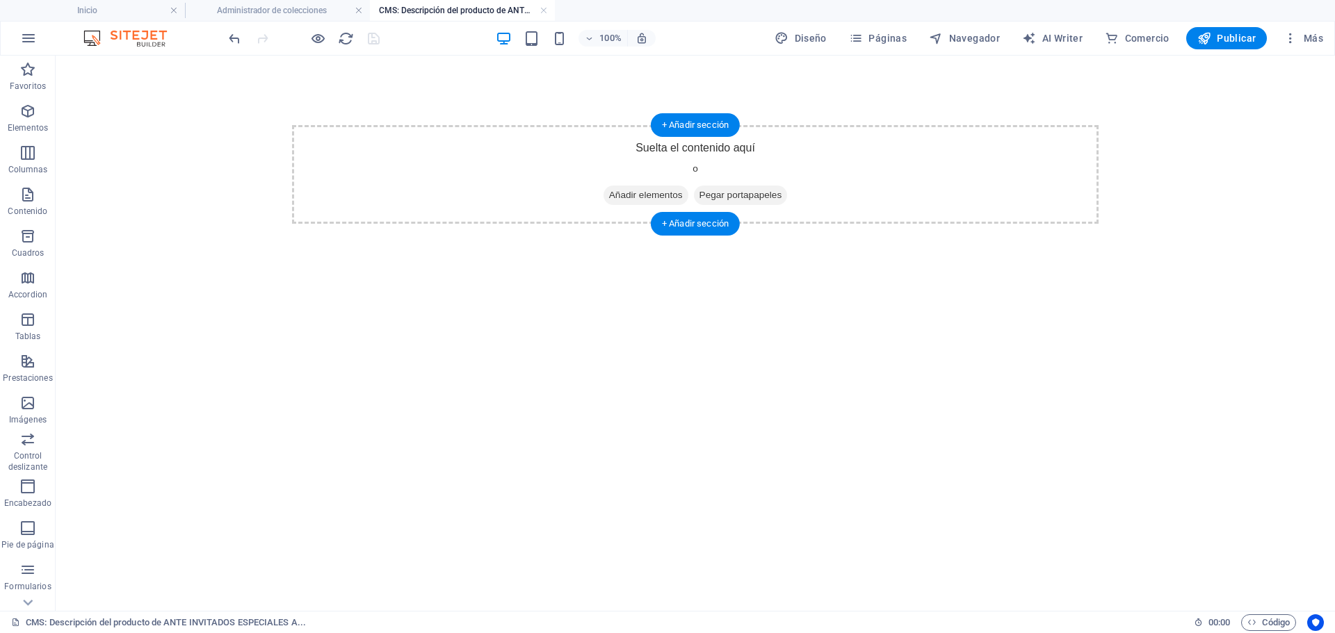
scroll to position [0, 0]
click at [622, 200] on span "Añadir elementos" at bounding box center [645, 195] width 85 height 19
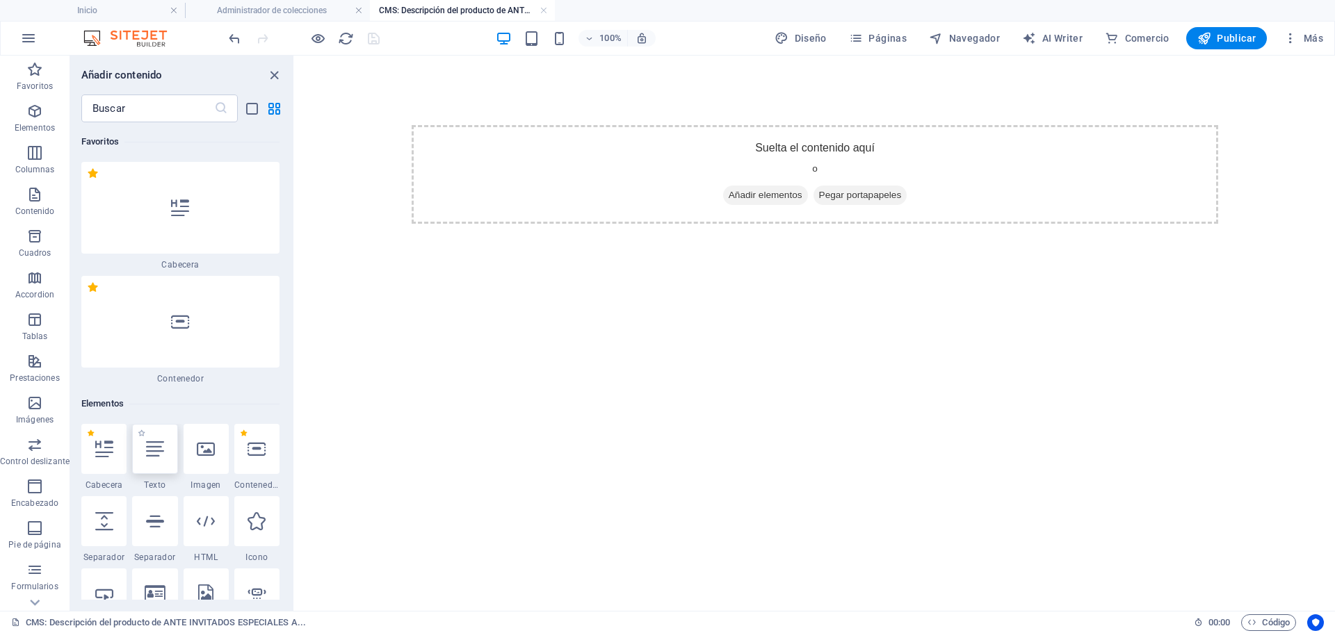
click at [154, 470] on div at bounding box center [154, 449] width 45 height 50
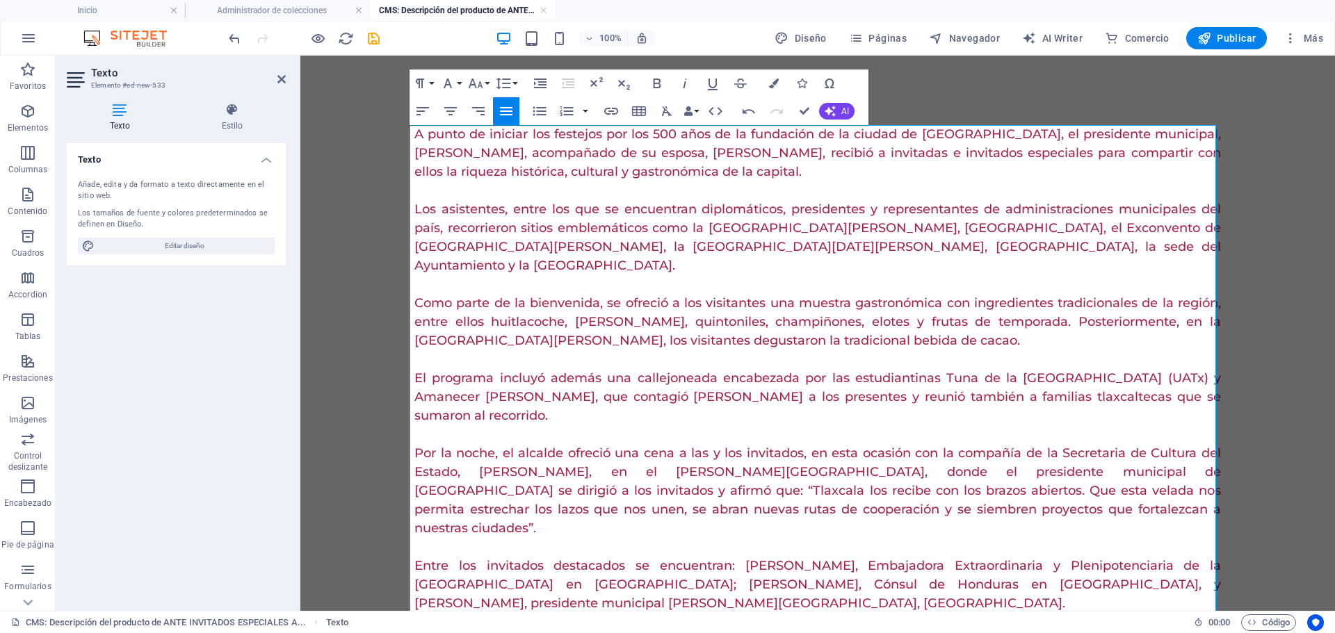
scroll to position [39483, 2]
drag, startPoint x: 430, startPoint y: 137, endPoint x: 422, endPoint y: 133, distance: 9.3
click at [422, 132] on p "A punto de iniciar los festejos por los 500 años de la fundación de la ciudad d…" at bounding box center [817, 153] width 807 height 56
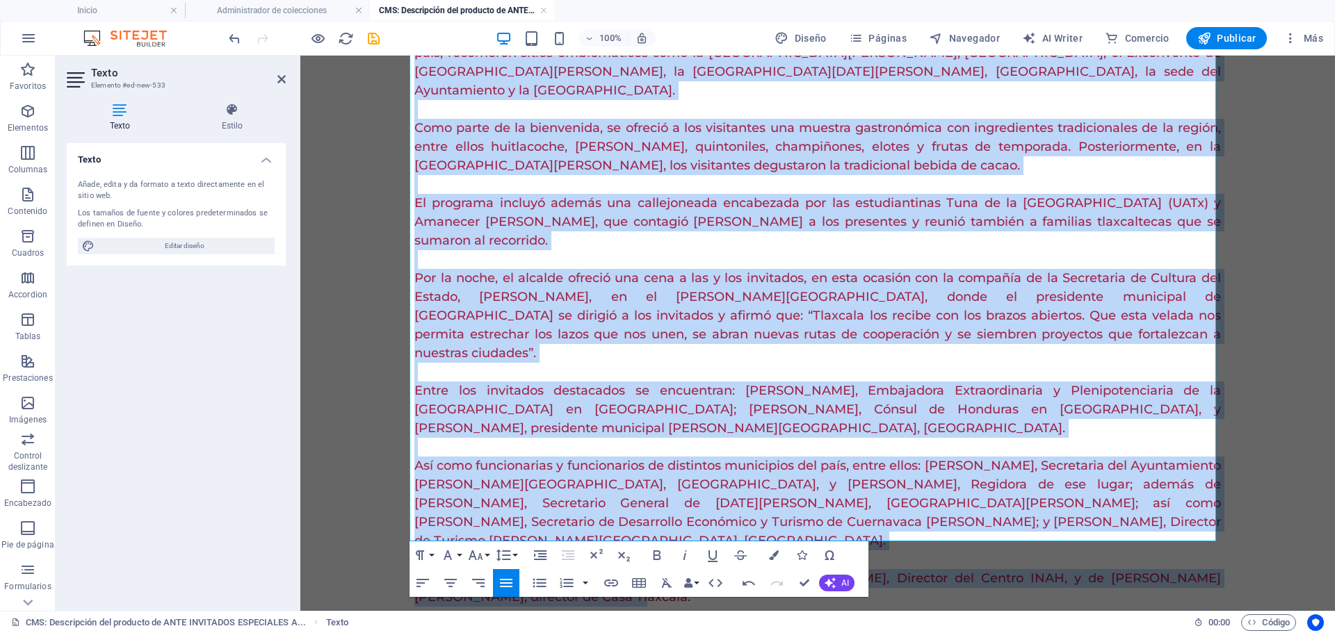
scroll to position [203, 0]
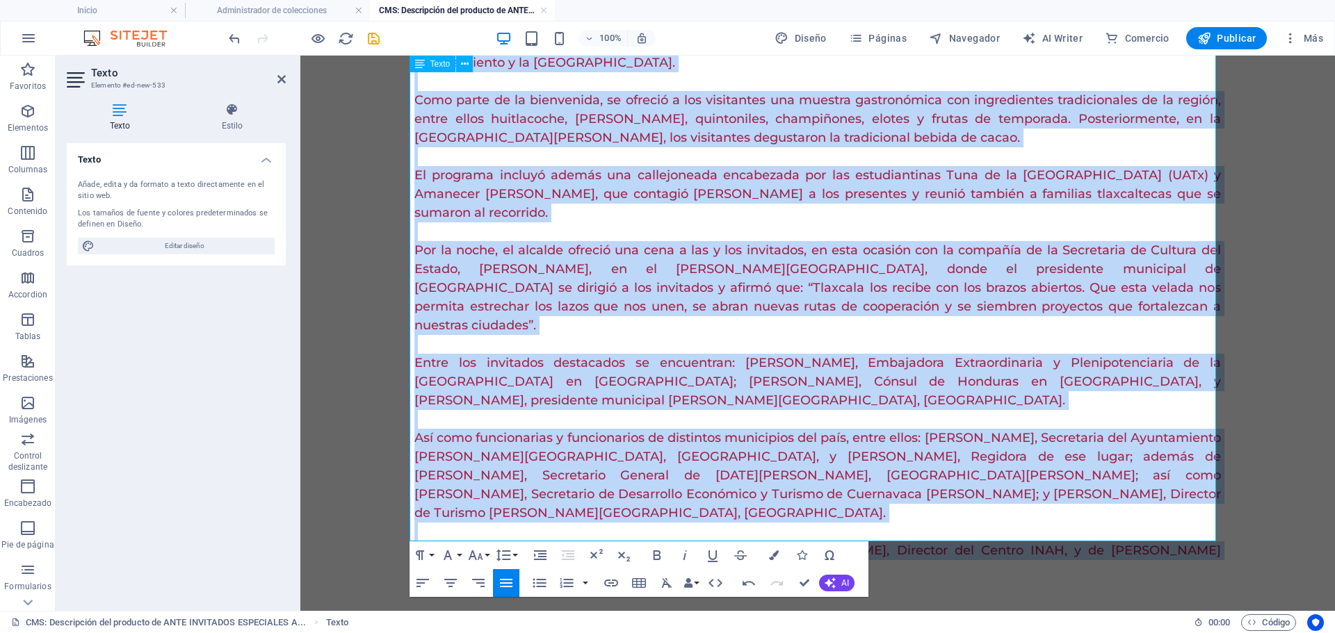
drag, startPoint x: 413, startPoint y: 133, endPoint x: 769, endPoint y: 534, distance: 536.3
click at [634, 525] on div "A punto de iniciar los festejos por los 500 años de la fundación de la ciudad d…" at bounding box center [817, 250] width 807 height 657
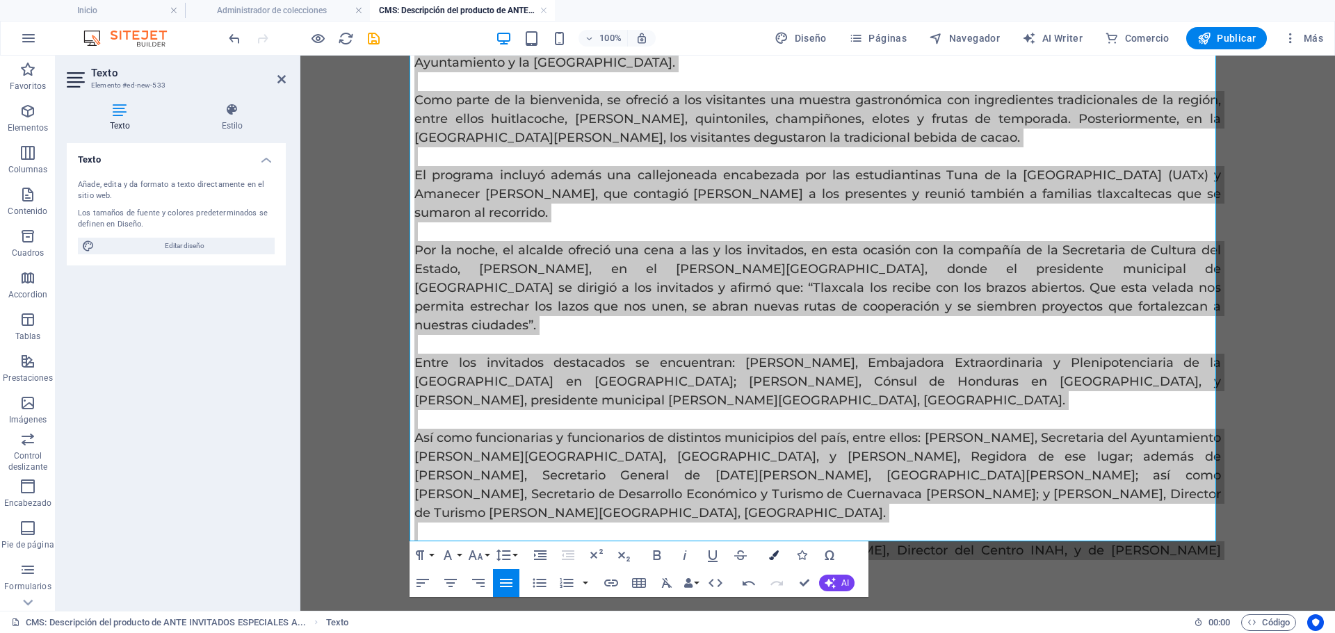
click at [772, 562] on button "Colors" at bounding box center [774, 556] width 26 height 28
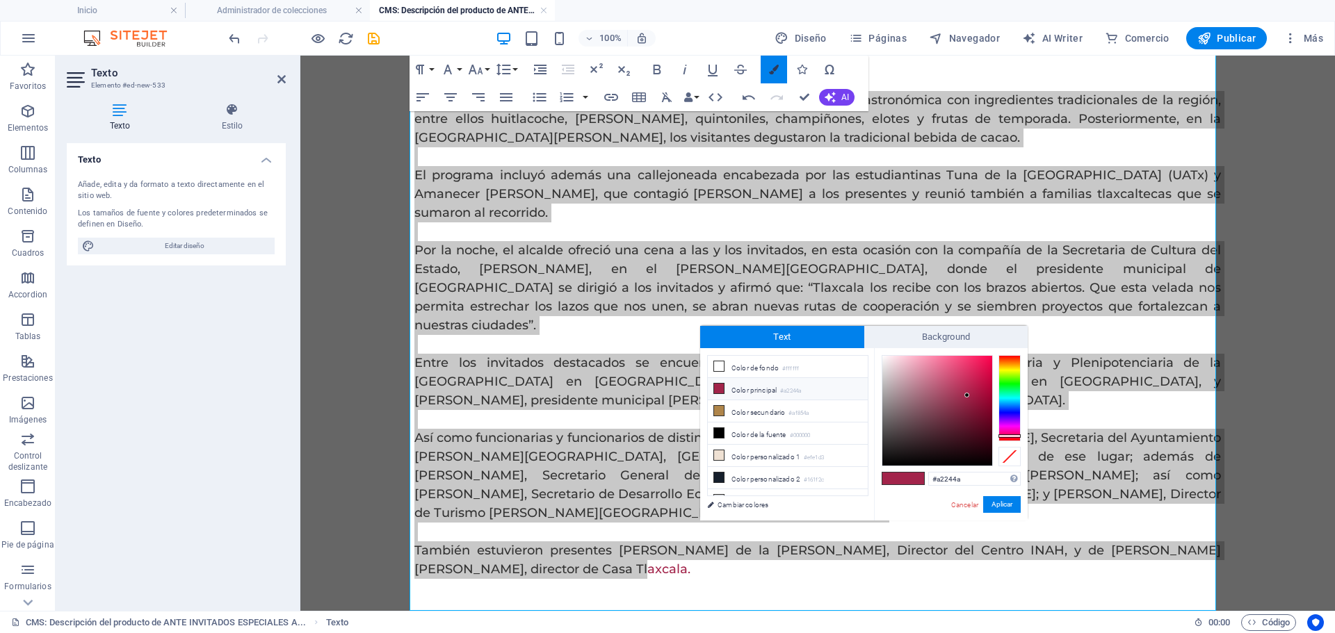
scroll to position [133, 0]
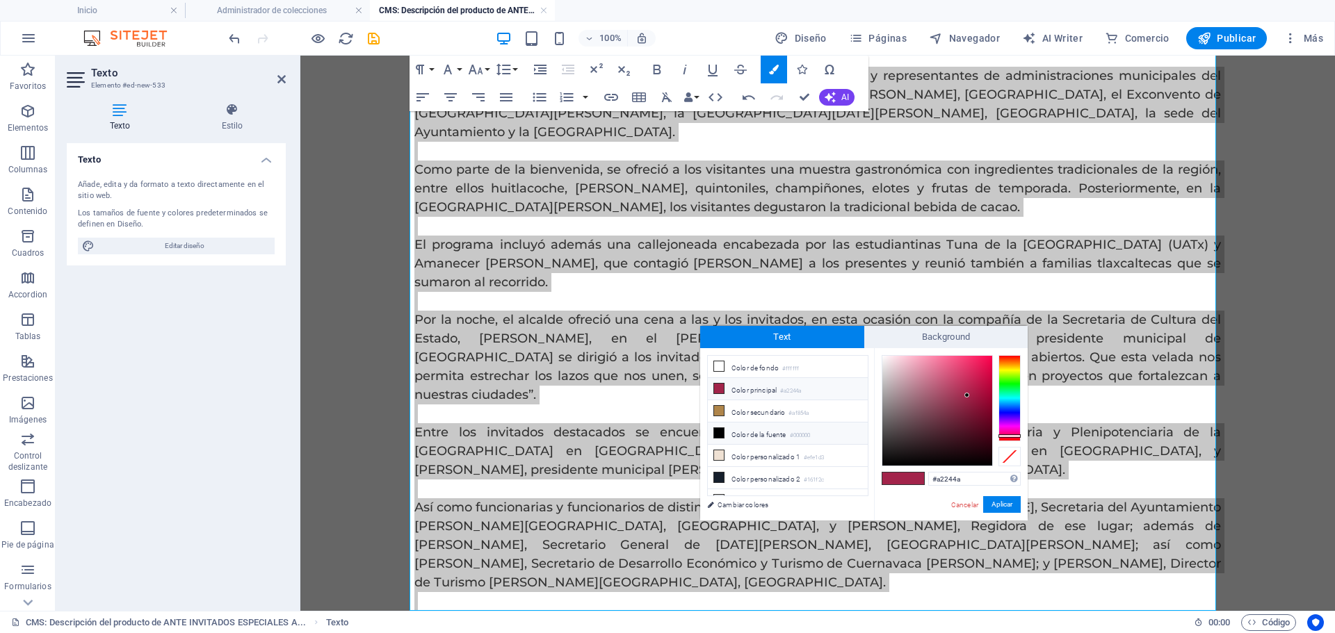
click at [777, 437] on li "Color de la fuente #000000" at bounding box center [788, 434] width 160 height 22
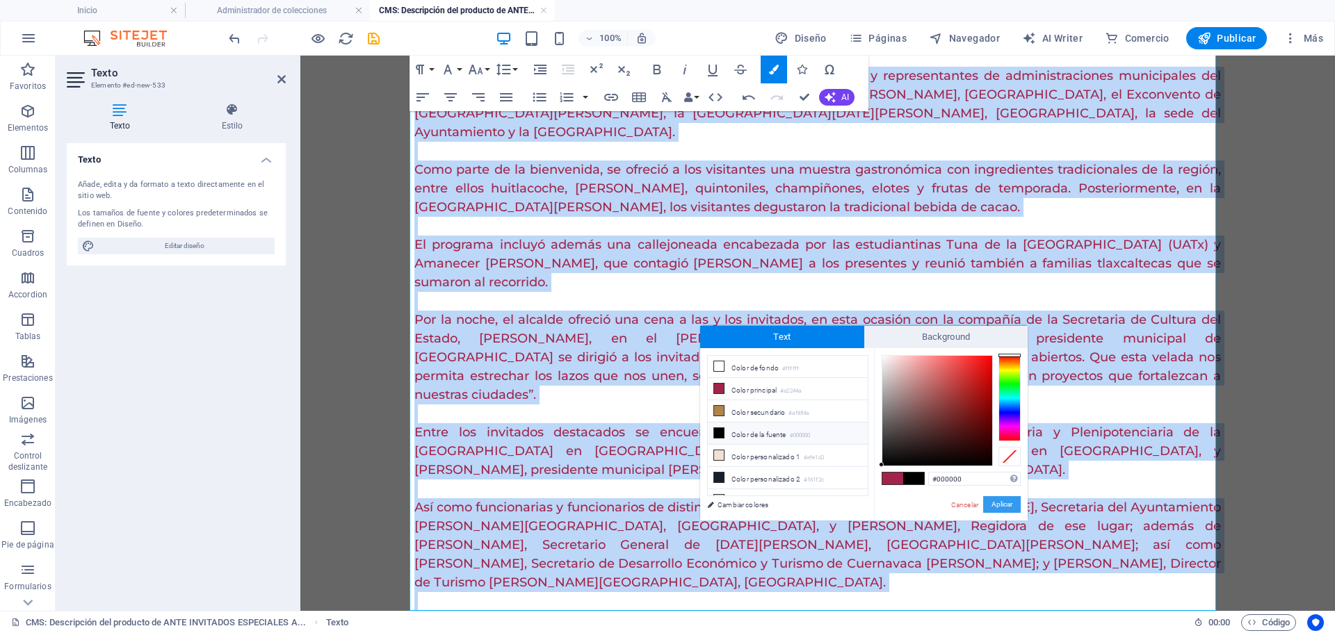
click at [1012, 506] on button "Aplicar" at bounding box center [1002, 504] width 38 height 17
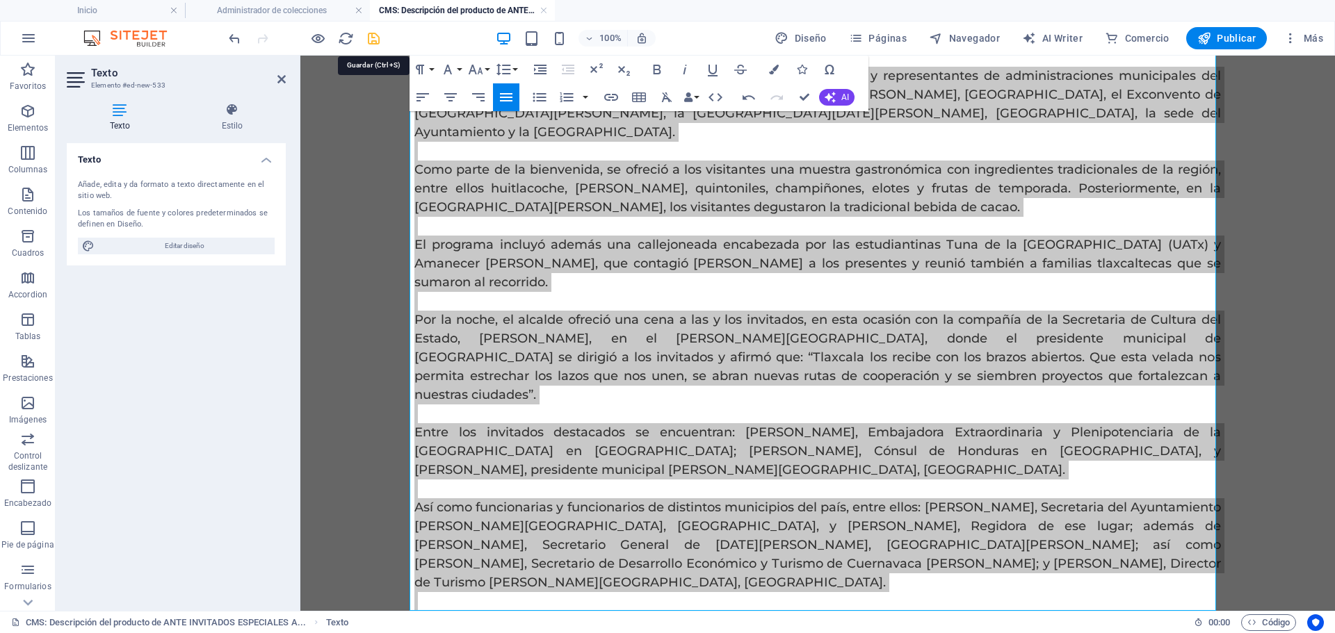
click at [377, 34] on icon "save" at bounding box center [374, 39] width 16 height 16
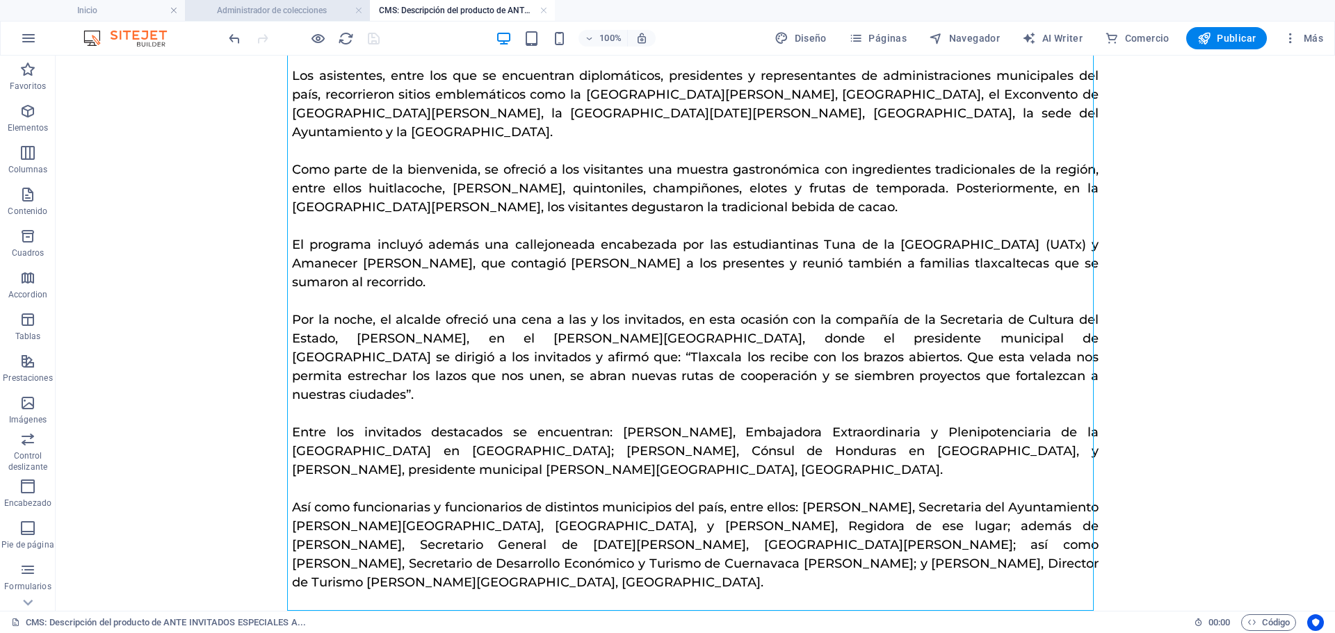
click at [243, 10] on h4 "Administrador de colecciones" at bounding box center [277, 10] width 185 height 15
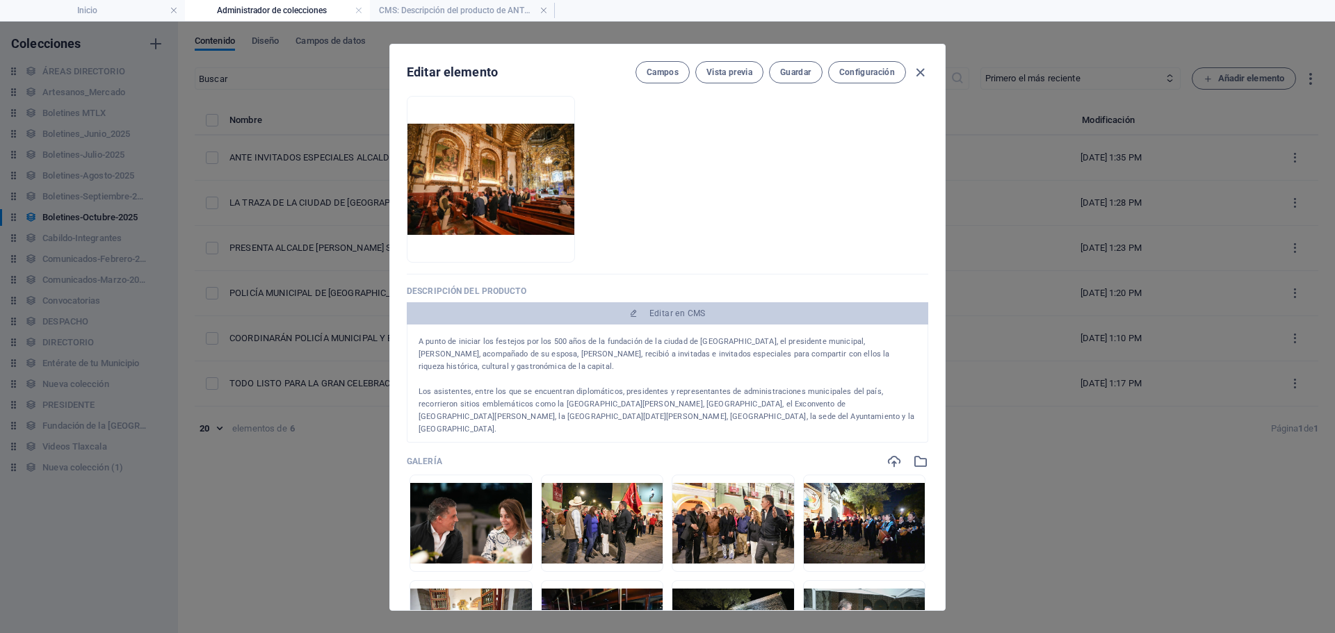
scroll to position [0, 0]
click at [804, 73] on span "Guardar" at bounding box center [795, 72] width 31 height 11
click at [918, 75] on icon "button" at bounding box center [920, 73] width 16 height 16
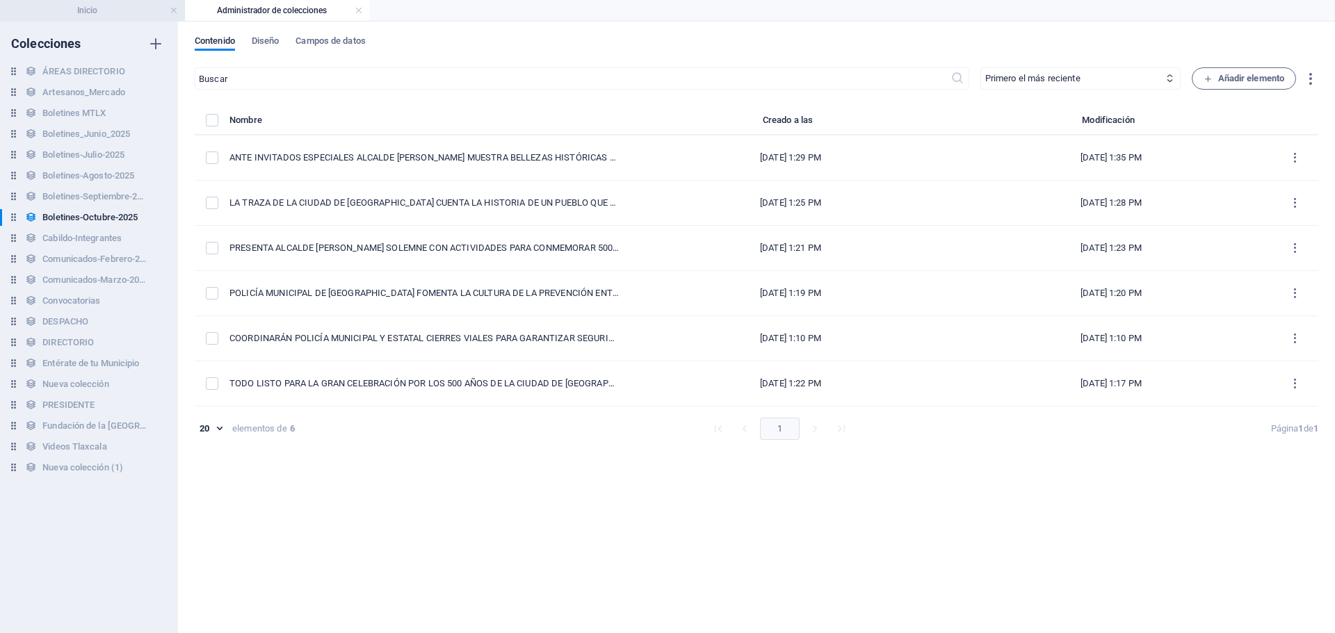
click at [86, 10] on h4 "Inicio" at bounding box center [92, 10] width 185 height 15
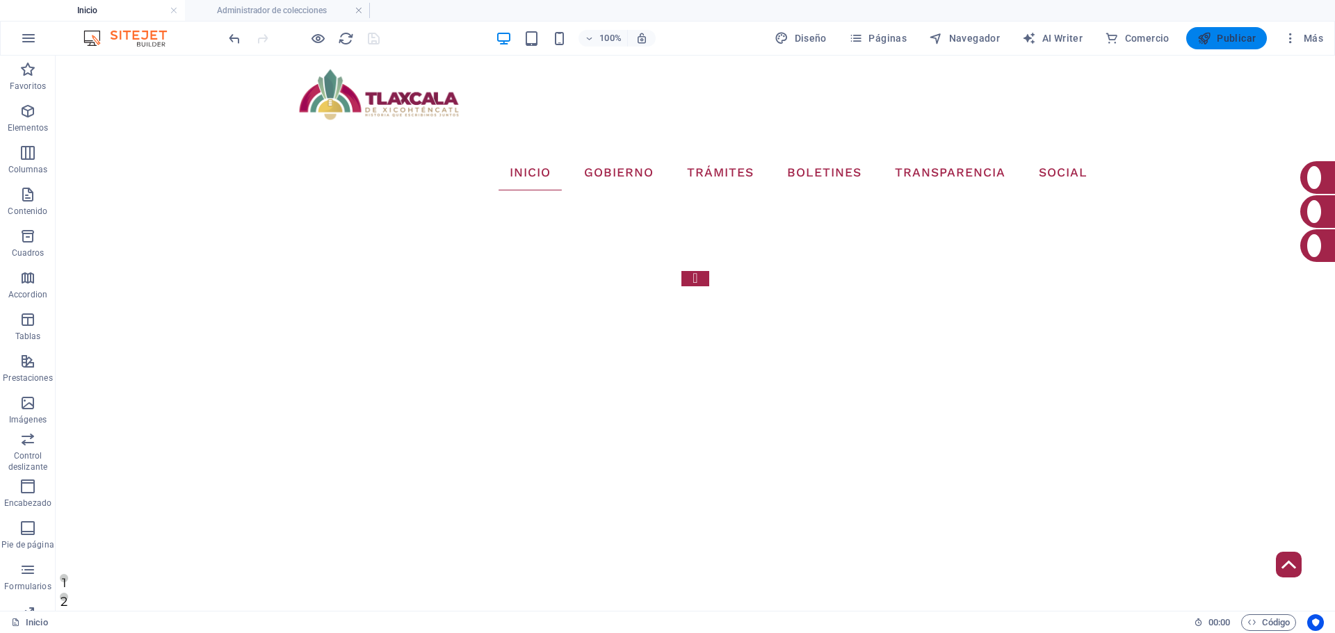
click at [1202, 38] on icon "button" at bounding box center [1204, 38] width 14 height 14
